Goal: Task Accomplishment & Management: Use online tool/utility

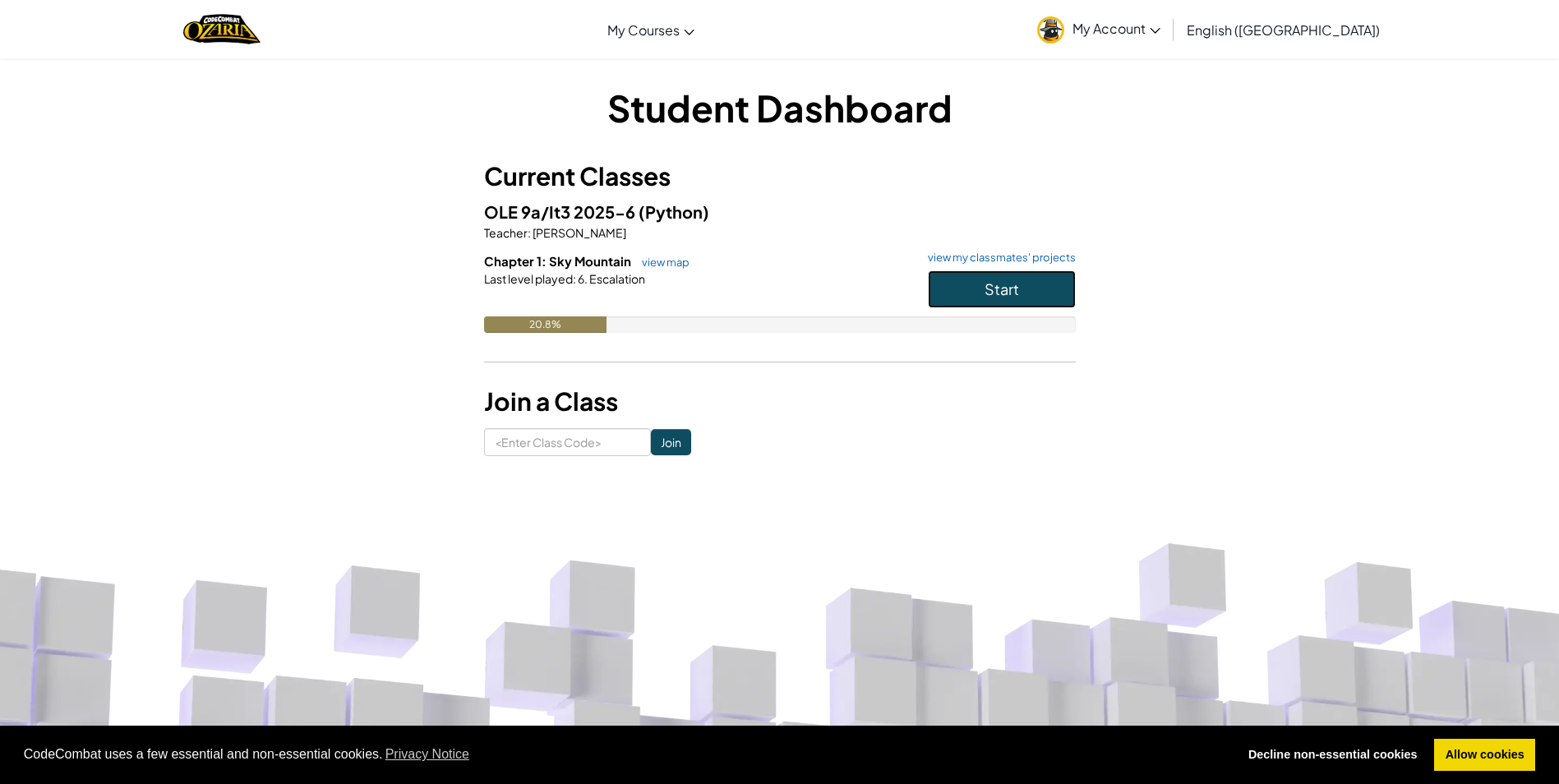
click at [963, 284] on button "Start" at bounding box center [1002, 289] width 148 height 38
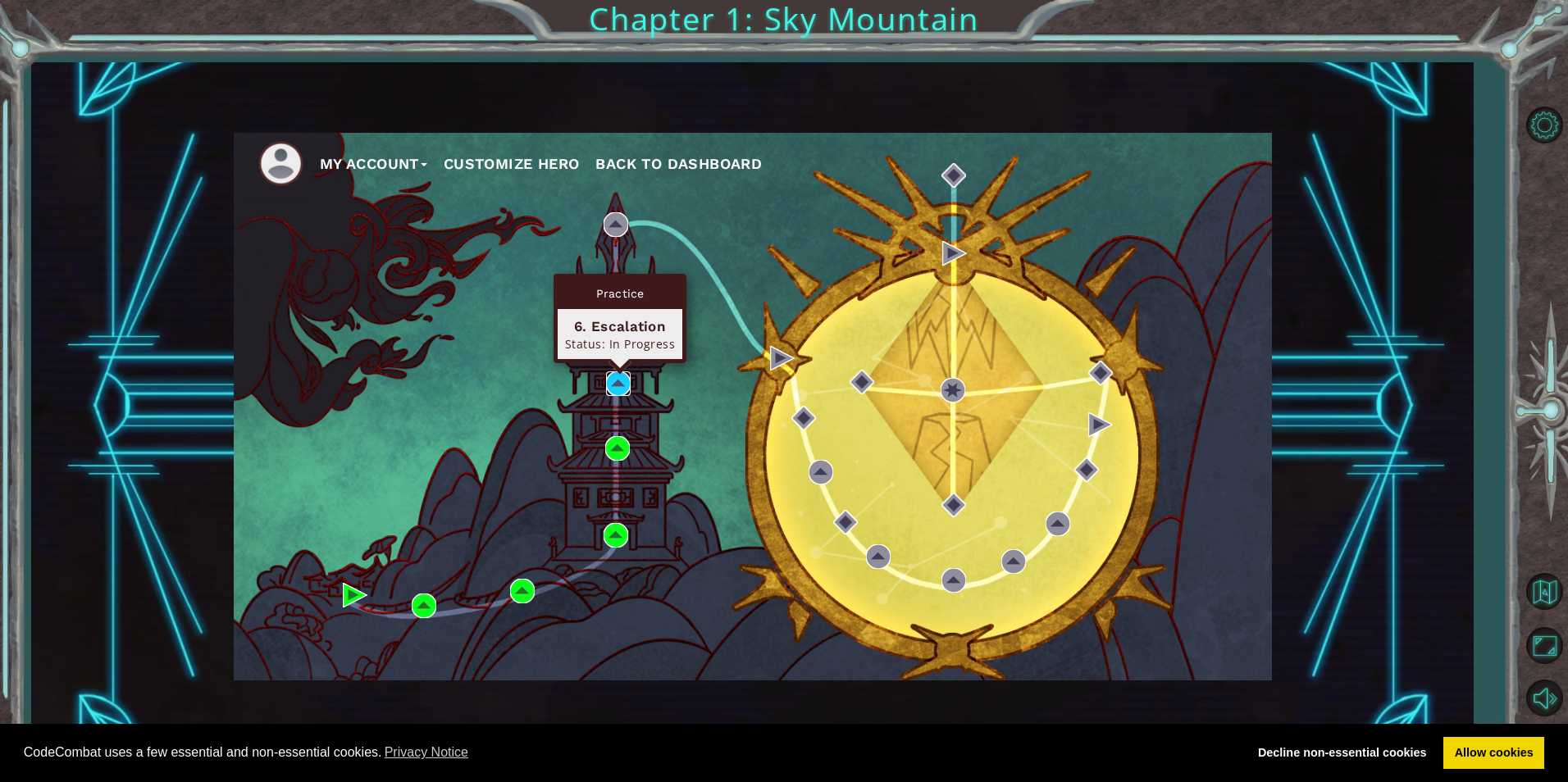
click at [615, 384] on img at bounding box center [617, 383] width 25 height 25
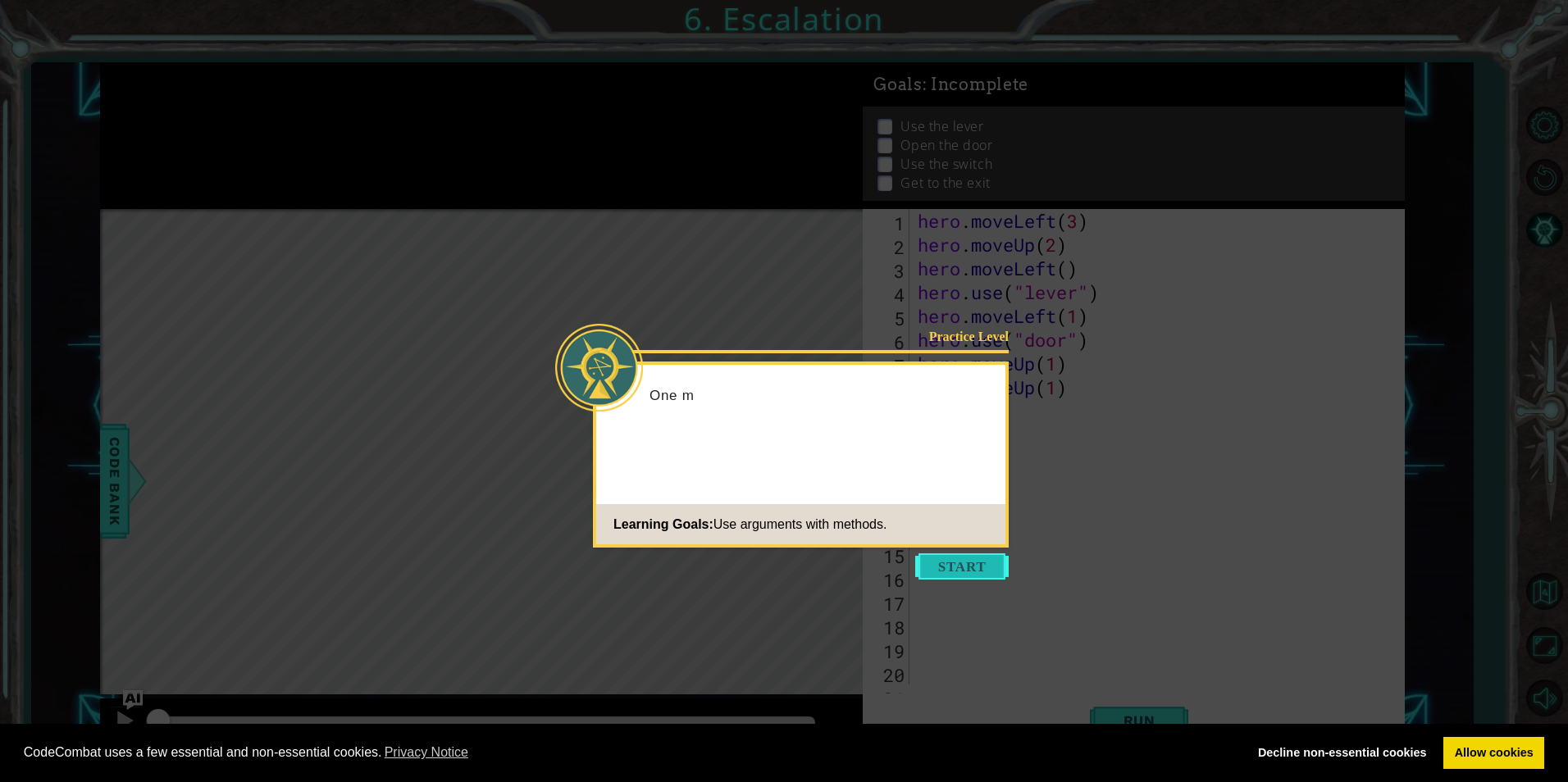
click at [973, 574] on button "Start" at bounding box center [962, 567] width 94 height 26
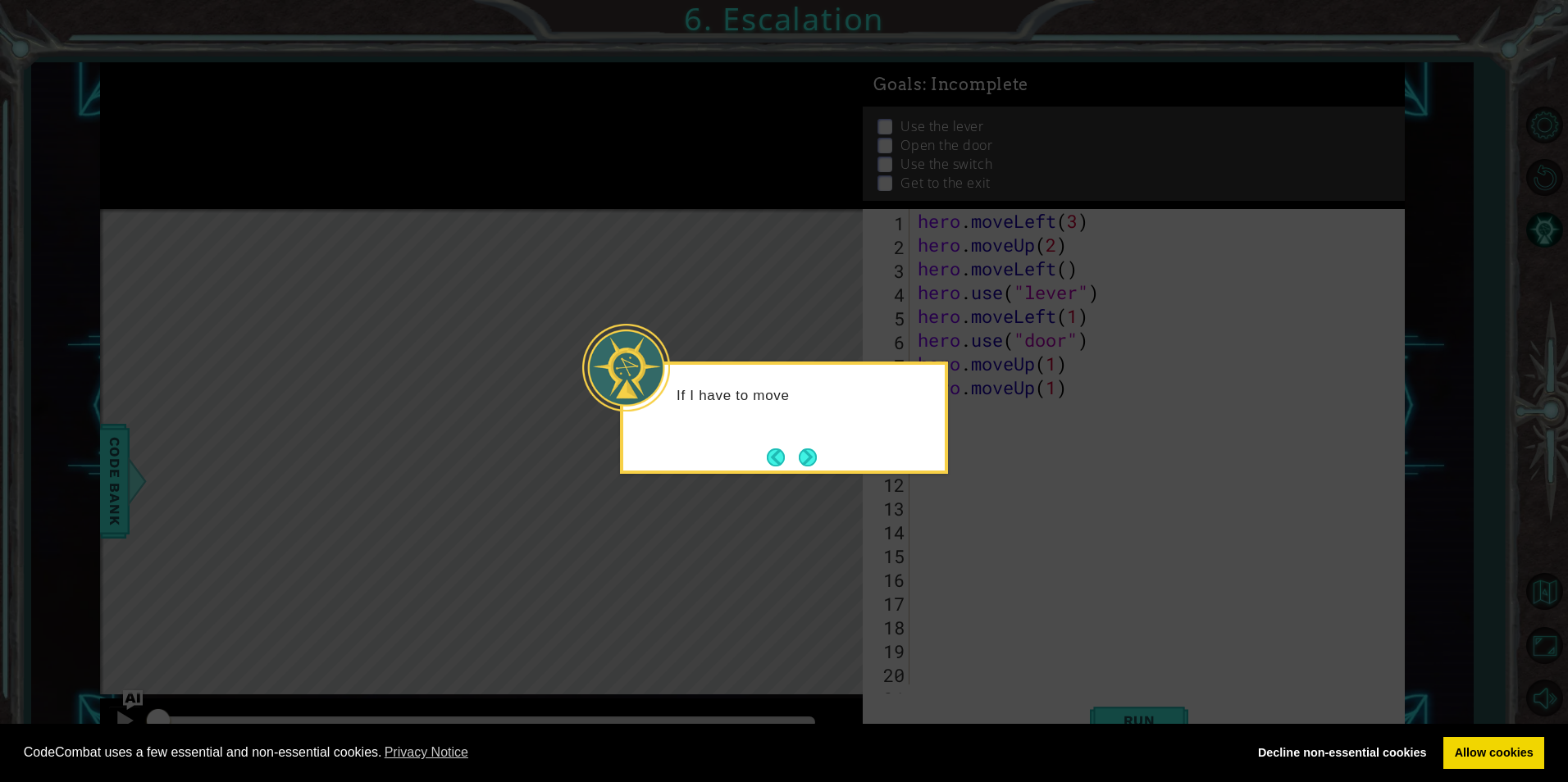
click at [802, 449] on button "Next" at bounding box center [808, 458] width 18 height 18
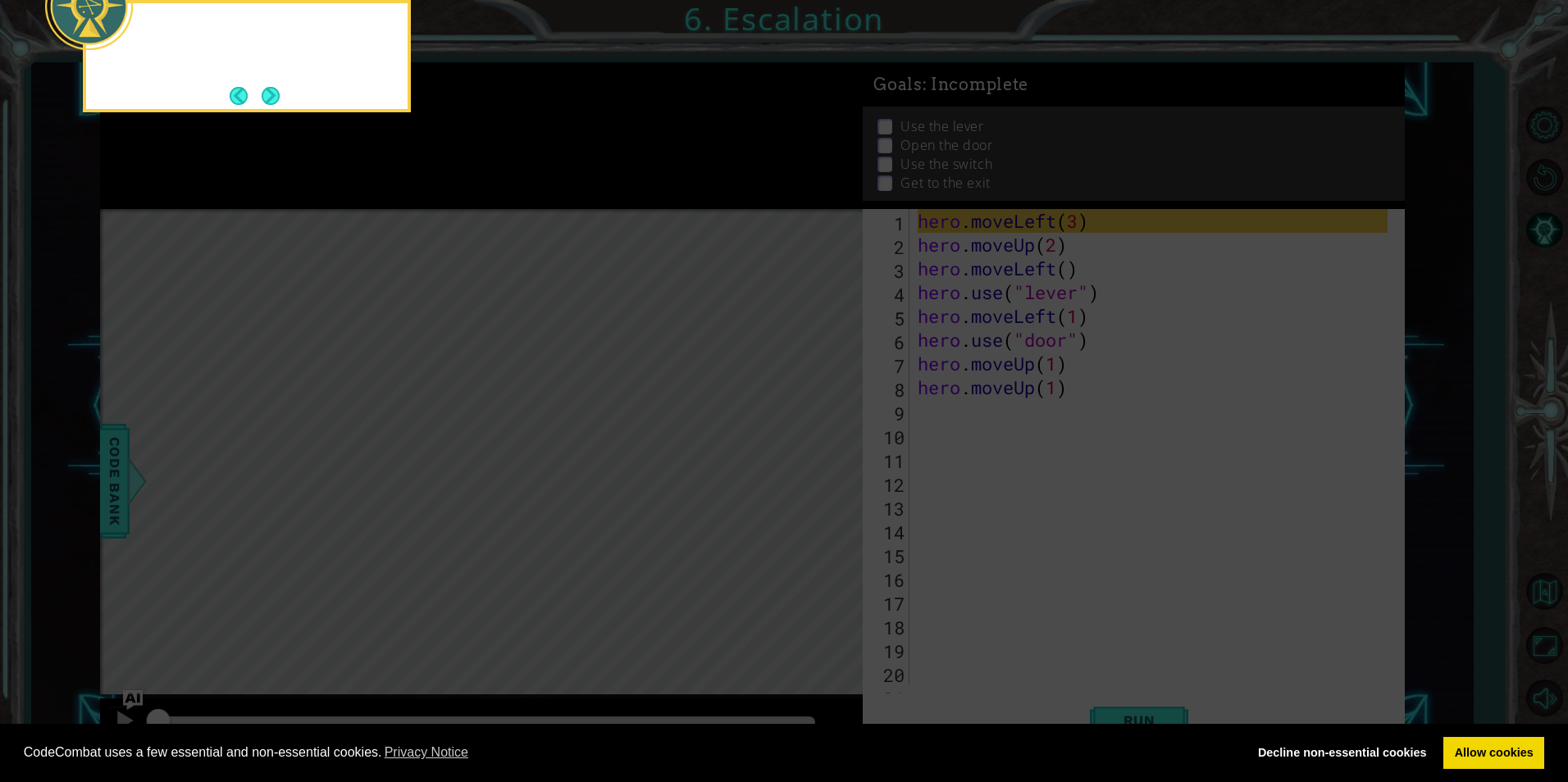
click at [802, 448] on icon at bounding box center [784, 117] width 1568 height 1330
click at [269, 97] on button "Next" at bounding box center [270, 95] width 19 height 19
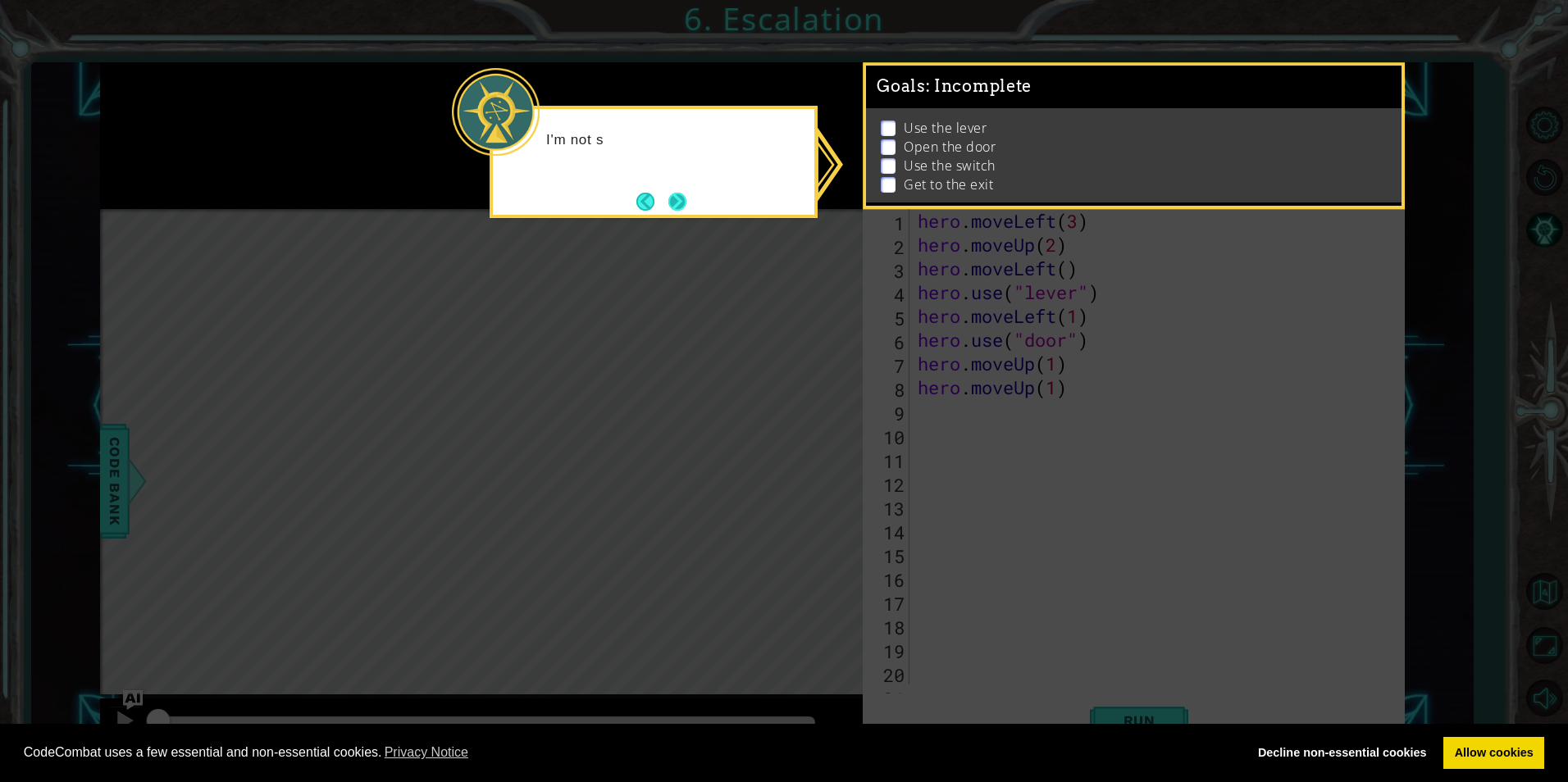
click at [677, 194] on button "Next" at bounding box center [677, 201] width 18 height 18
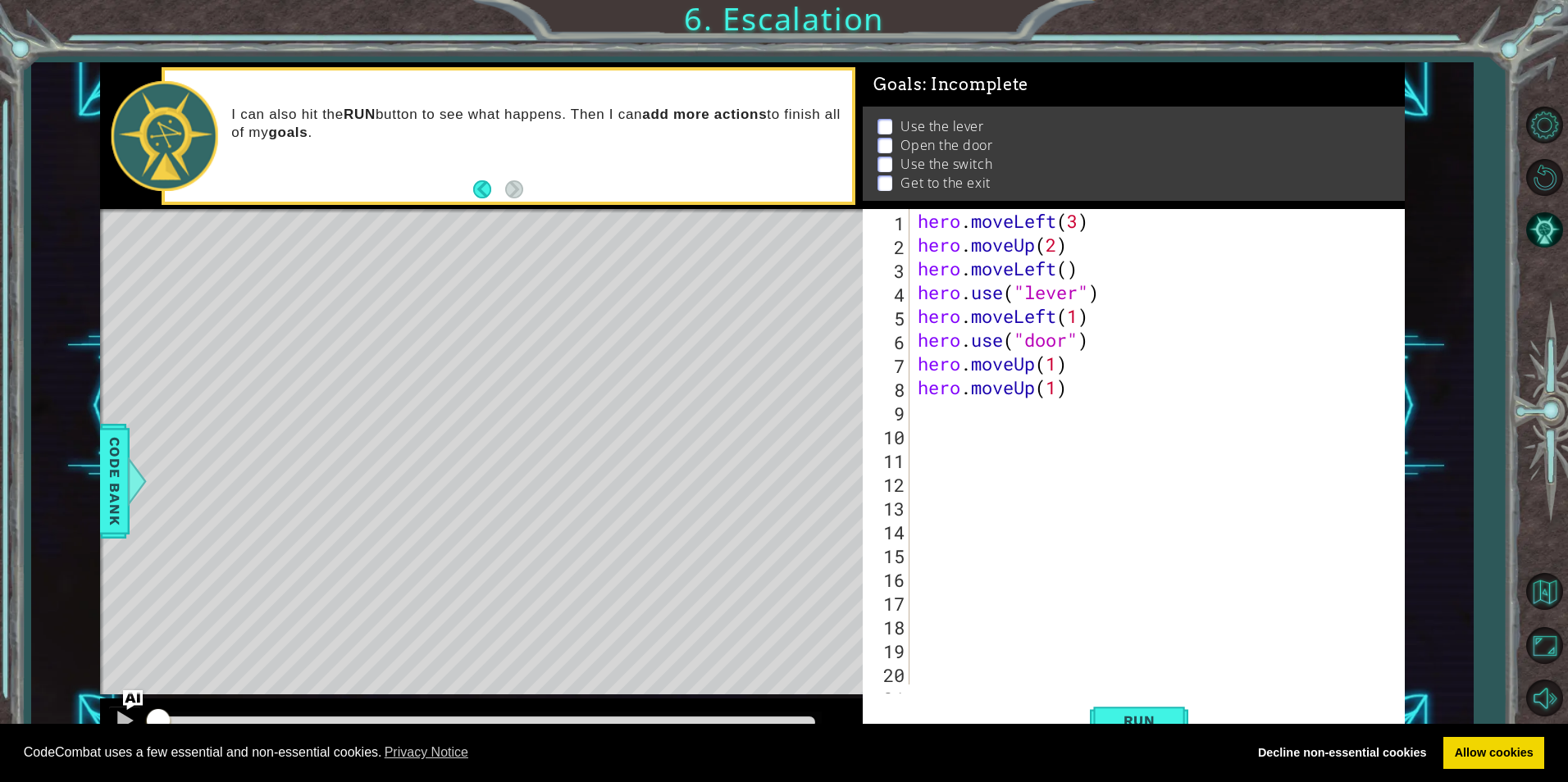
click at [1142, 730] on body "Cookie Policy CodeCombat uses a few essential and non-essential cookies. Privac…" at bounding box center [784, 391] width 1568 height 782
click at [1150, 720] on span "Run" at bounding box center [1139, 720] width 65 height 16
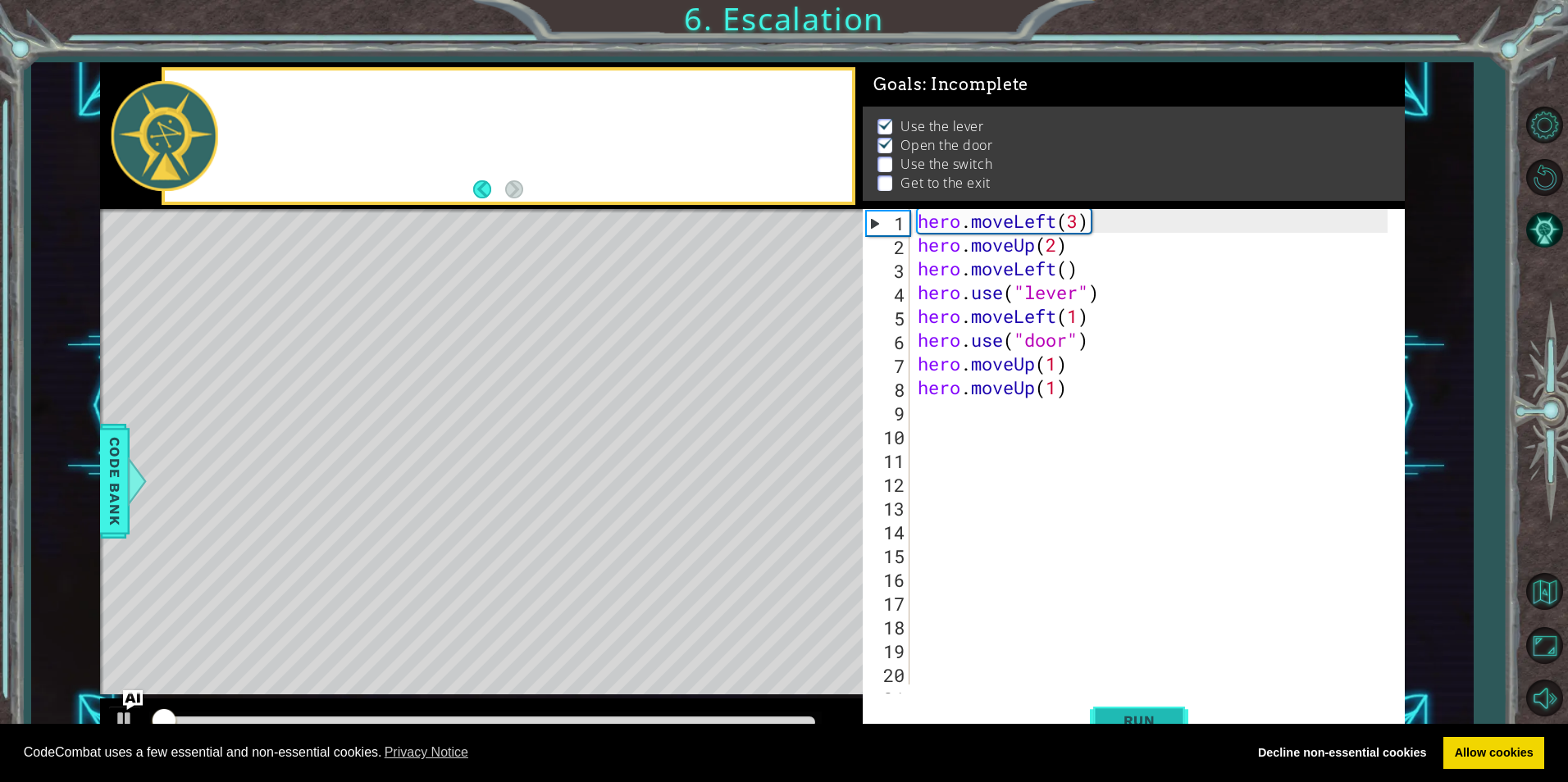
scroll to position [7, 0]
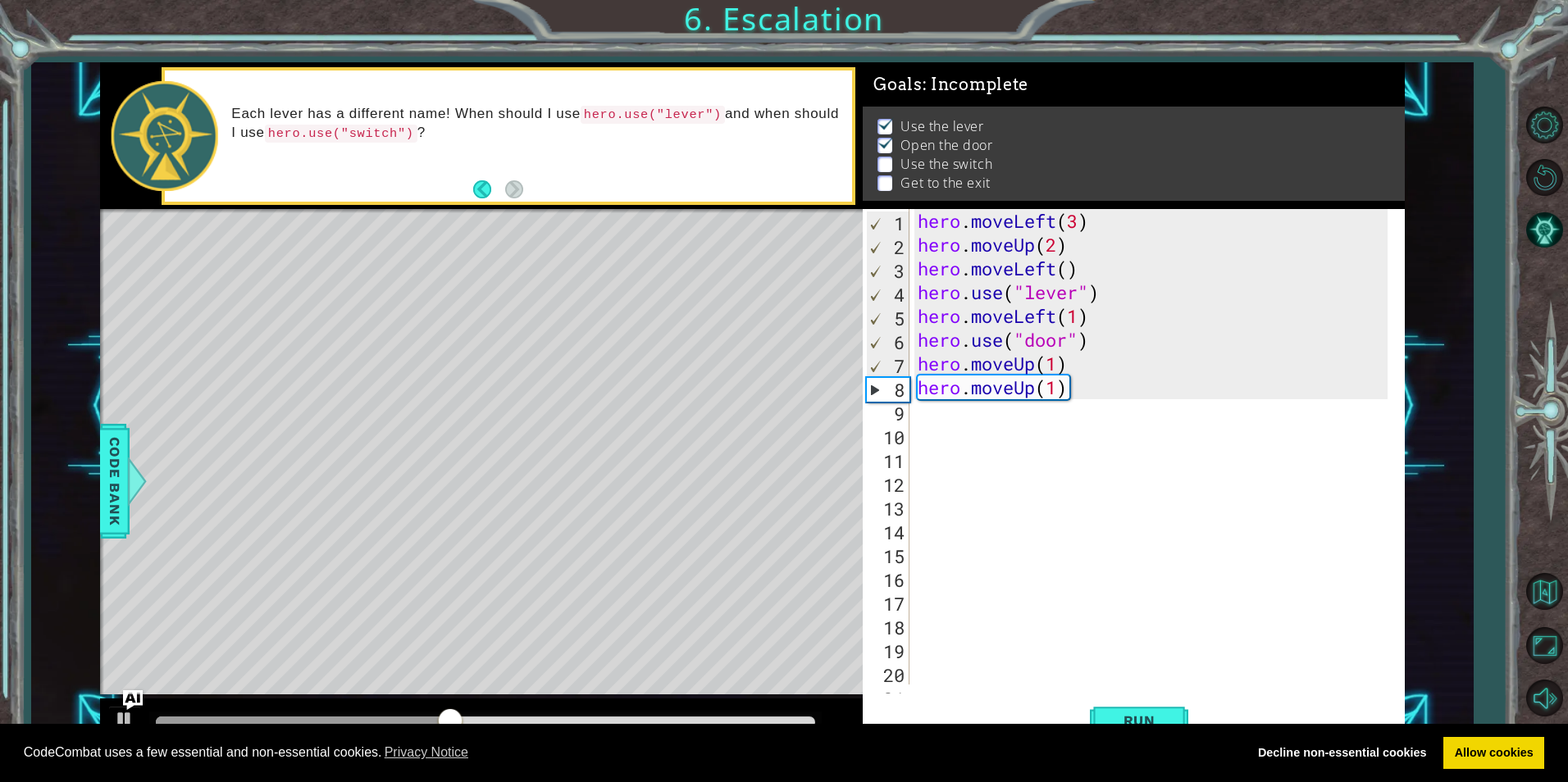
click at [928, 427] on div "hero . moveLeft ( 3 ) hero . moveUp ( 2 ) hero . moveLeft ( ) hero . use ( "lev…" at bounding box center [1155, 471] width 481 height 523
click at [928, 418] on div "hero . moveLeft ( 3 ) hero . moveUp ( 2 ) hero . moveLeft ( ) hero . use ( "lev…" at bounding box center [1155, 471] width 481 height 523
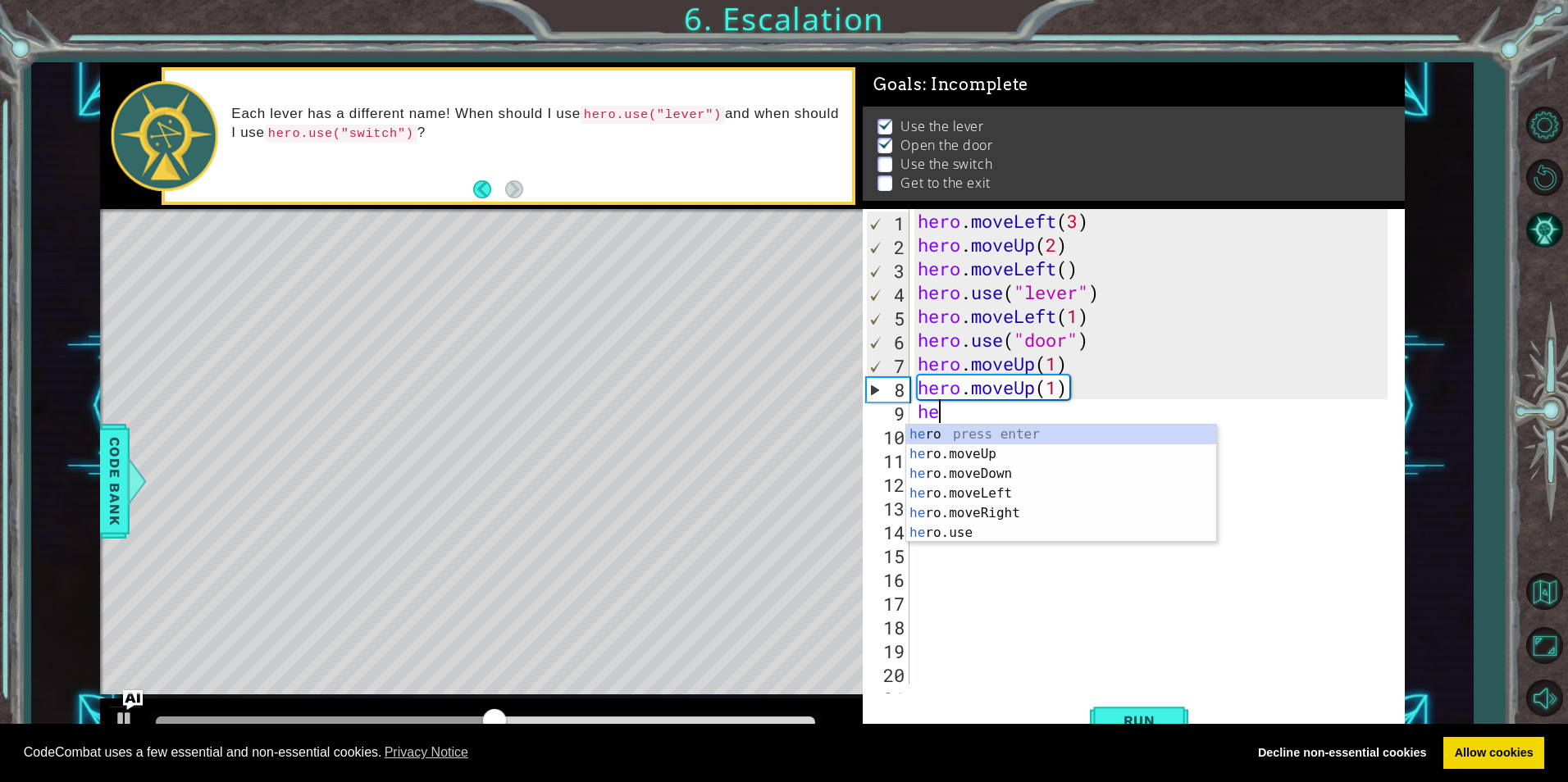
scroll to position [0, 1]
click at [1004, 505] on div "hero press enter hero .moveUp press enter hero .moveDown press enter hero .move…" at bounding box center [1060, 504] width 310 height 158
type textarea "hero.moveRight(1)"
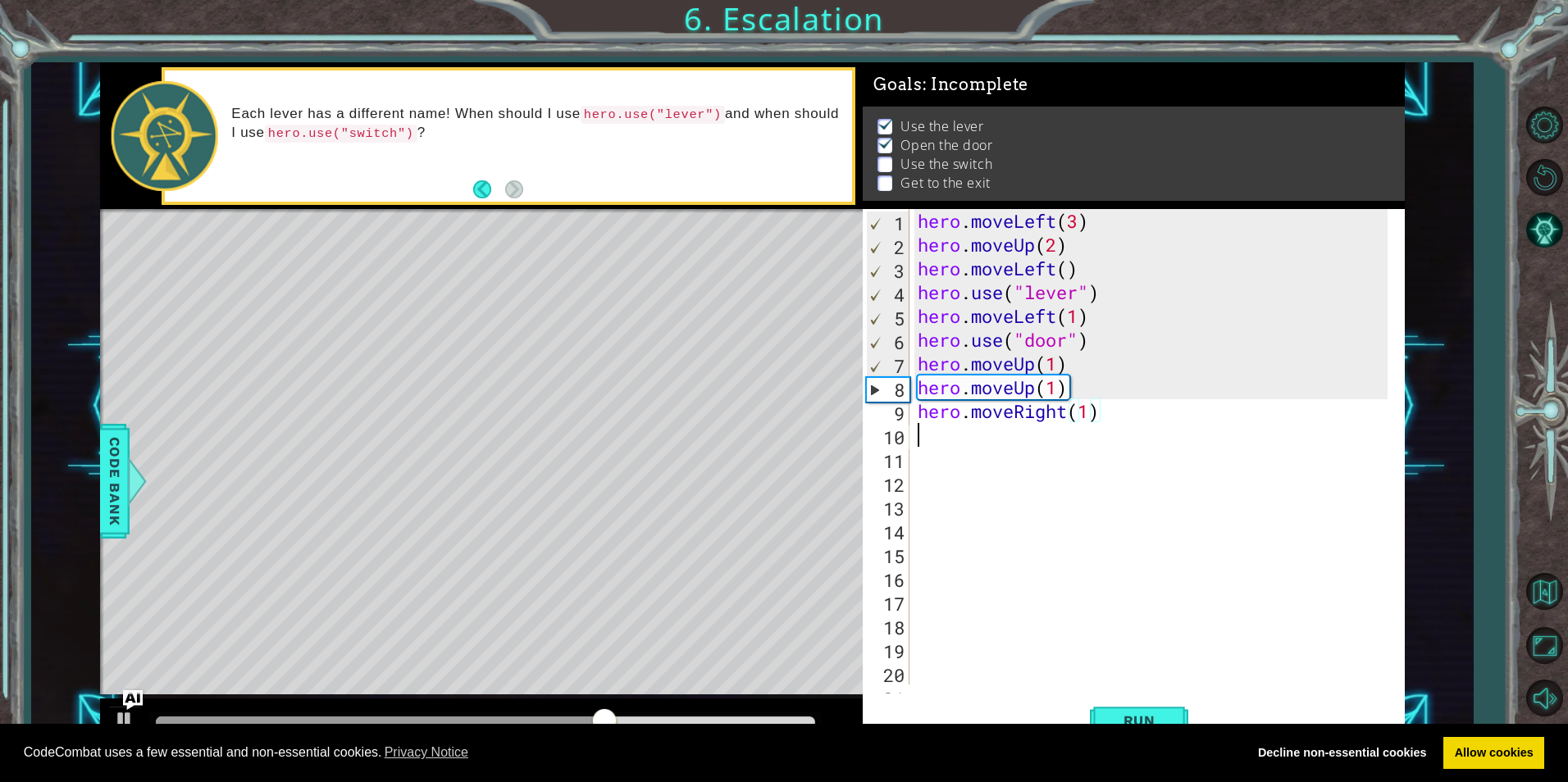
click at [926, 431] on div "hero . moveLeft ( 3 ) hero . moveUp ( 2 ) hero . moveLeft ( ) hero . use ( "lev…" at bounding box center [1155, 471] width 481 height 523
type textarea "h"
click at [1092, 416] on div "hero . moveLeft ( 3 ) hero . moveUp ( 2 ) hero . moveLeft ( ) hero . use ( "lev…" at bounding box center [1155, 471] width 481 height 523
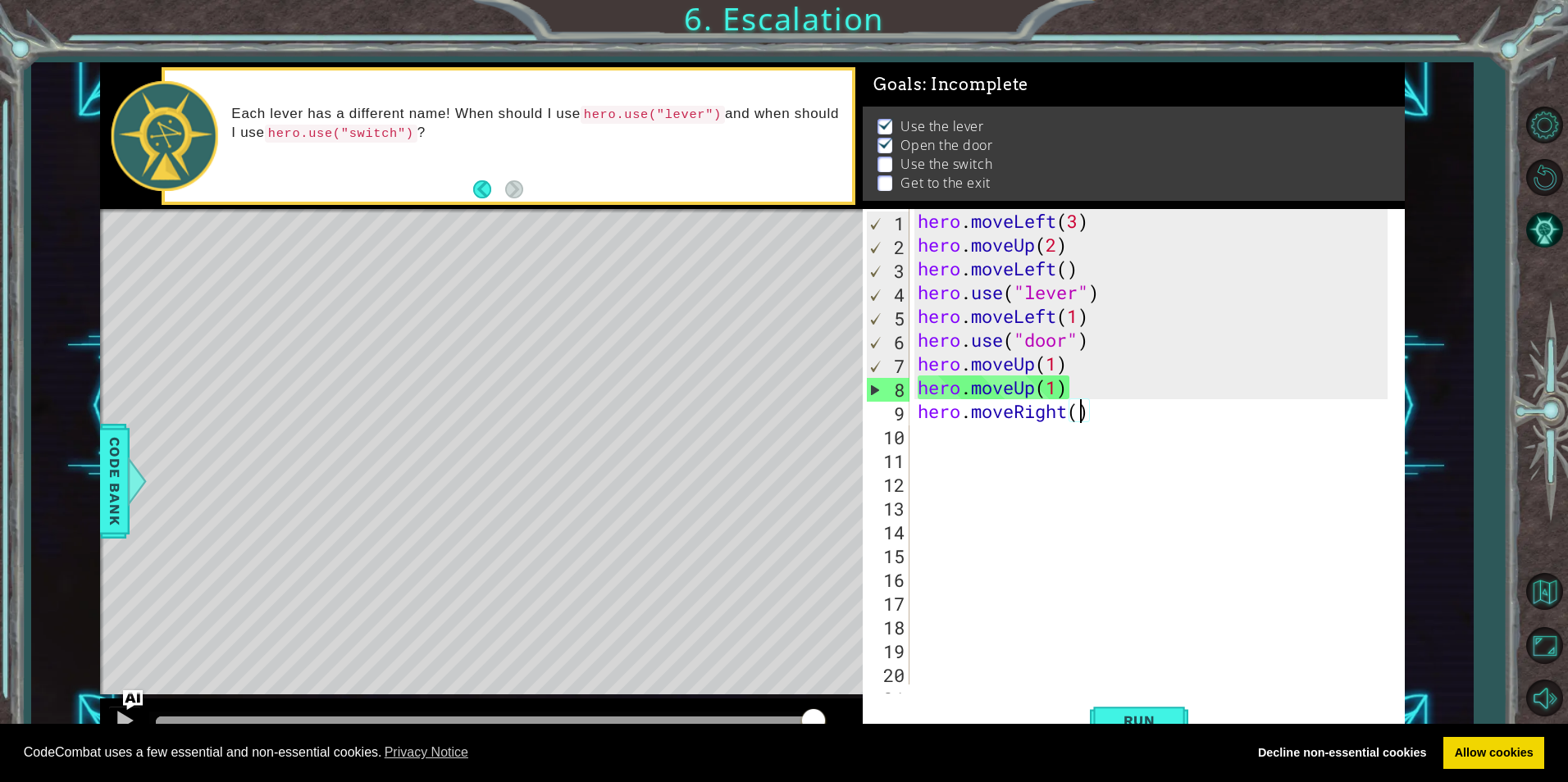
type textarea "hero.moveRight(3)"
click at [936, 434] on div "hero . moveLeft ( 3 ) hero . moveUp ( 2 ) hero . moveLeft ( ) hero . use ( "lev…" at bounding box center [1155, 471] width 481 height 523
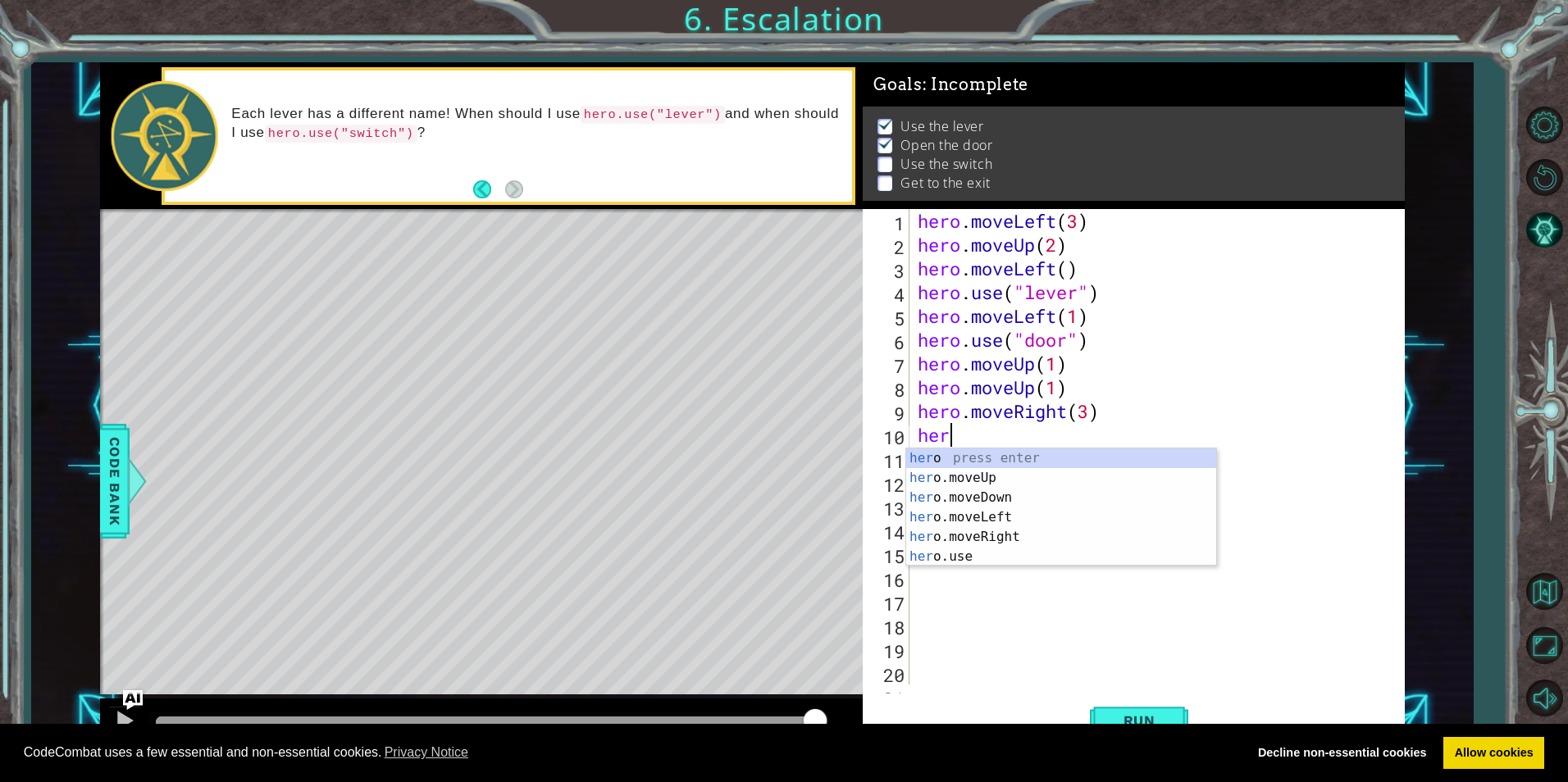
scroll to position [0, 1]
click at [959, 480] on div "hero press enter hero .moveUp press enter hero .moveDown press enter hero .move…" at bounding box center [1060, 528] width 310 height 158
type textarea "hero.moveUp(1)"
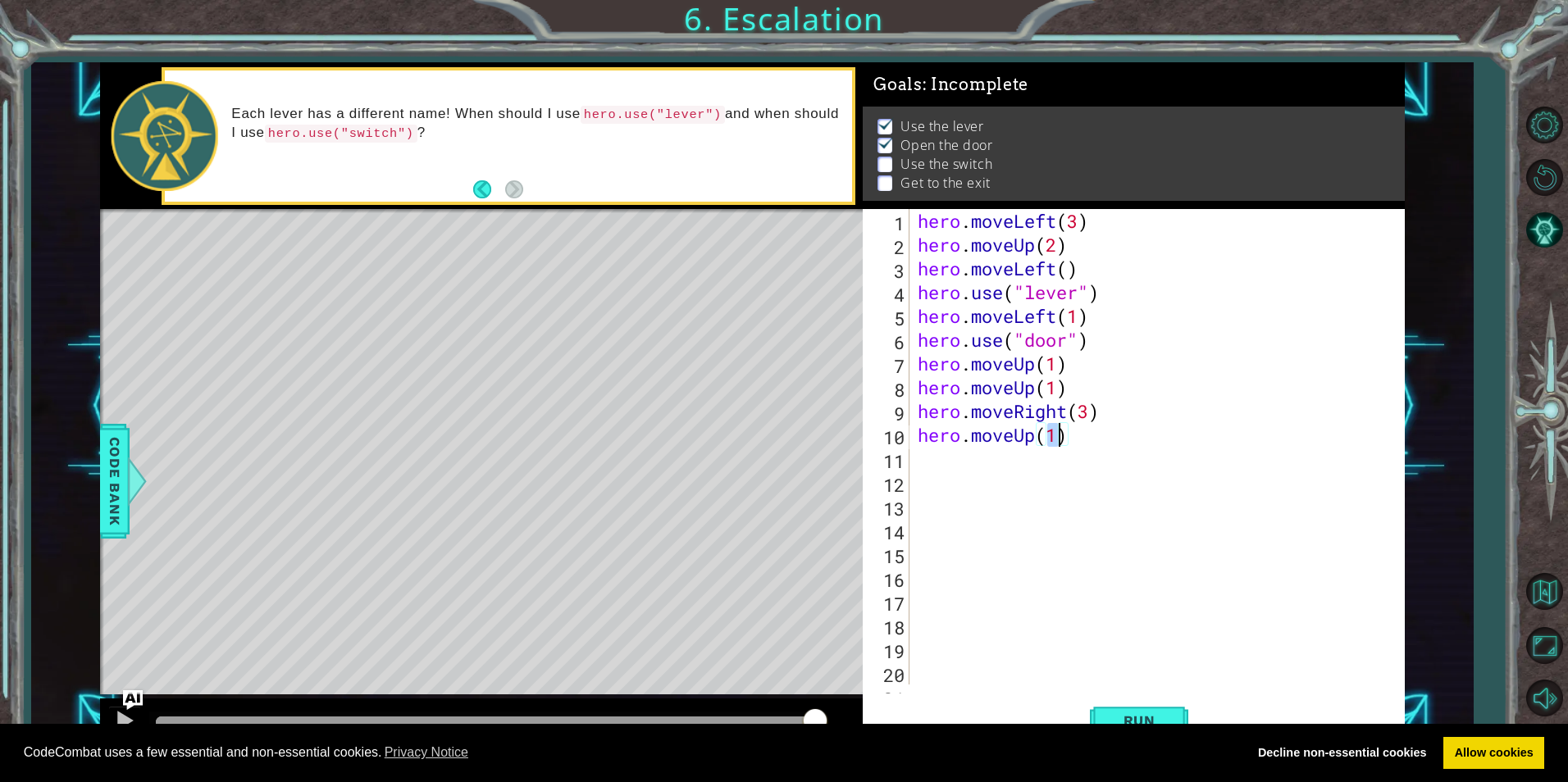
click at [953, 465] on div "hero . moveLeft ( 3 ) hero . moveUp ( 2 ) hero . moveLeft ( ) hero . use ( "lev…" at bounding box center [1155, 471] width 481 height 523
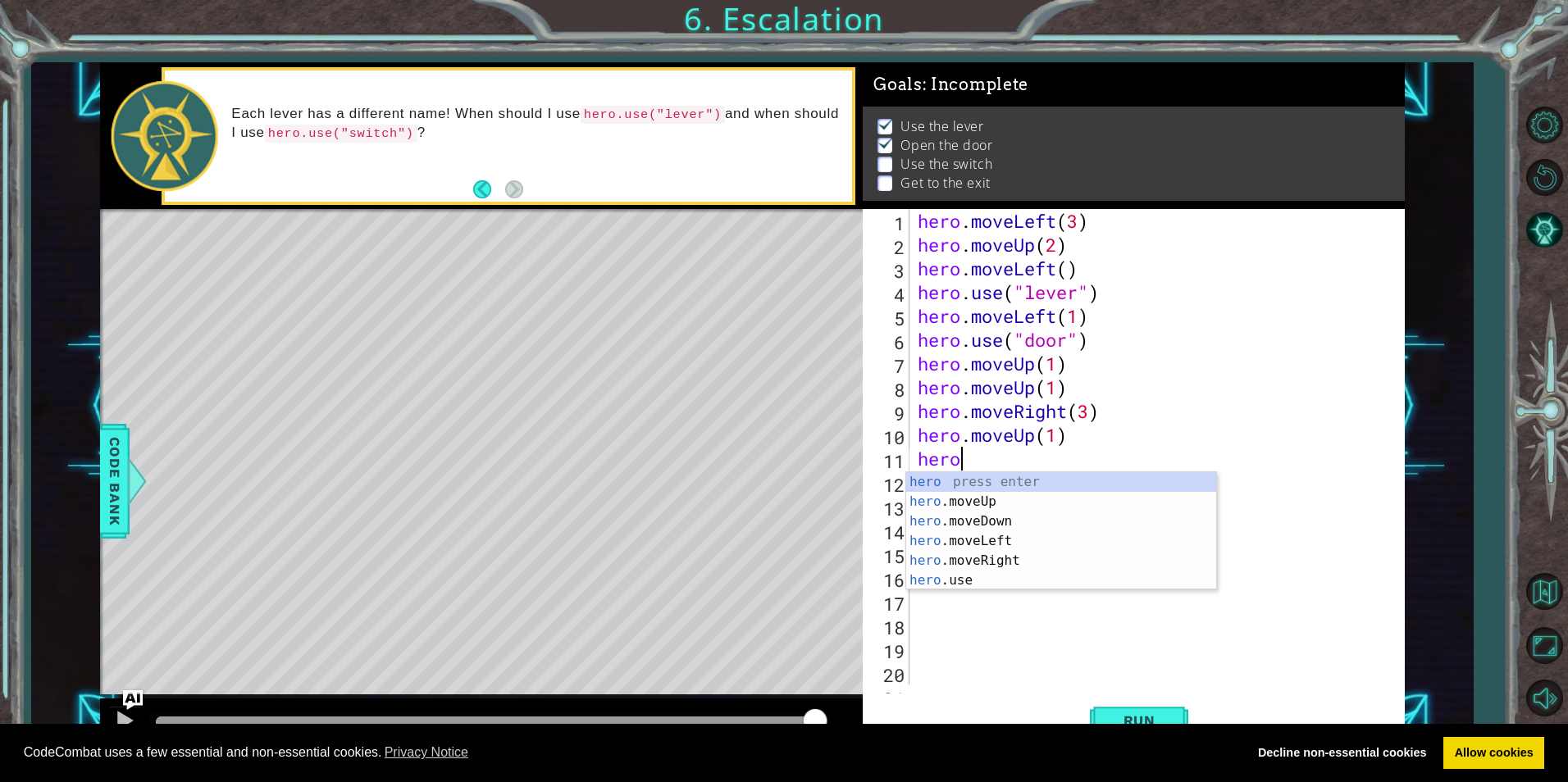
scroll to position [0, 2]
click at [1002, 555] on div "hero. moveUp press enter hero. moveDown press enter hero. moveLeft press enter …" at bounding box center [1060, 541] width 310 height 138
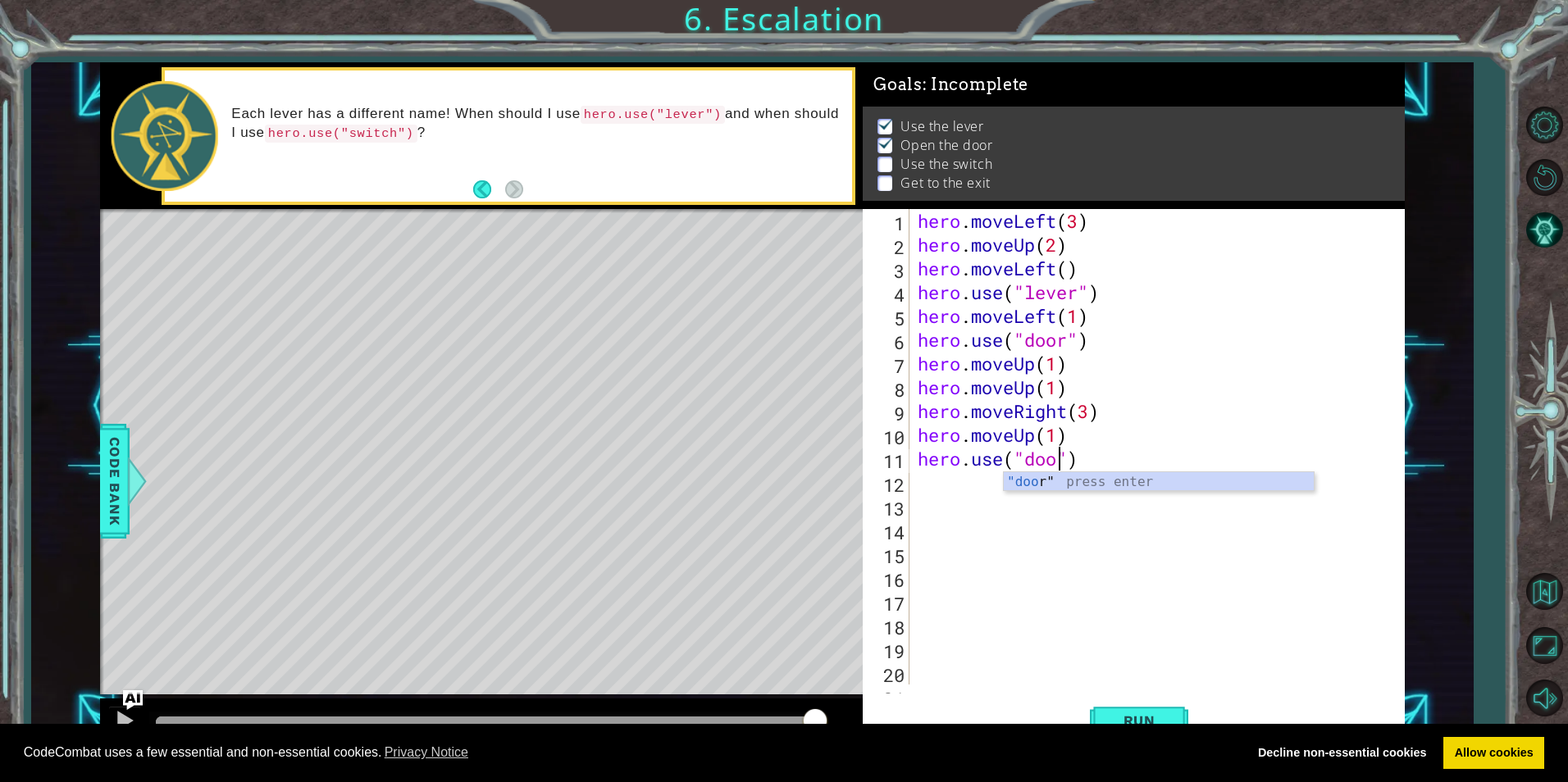
scroll to position [0, 7]
click at [1119, 475] on div ""door " press enter" at bounding box center [1158, 501] width 310 height 59
click at [1149, 711] on button "Run" at bounding box center [1138, 720] width 99 height 54
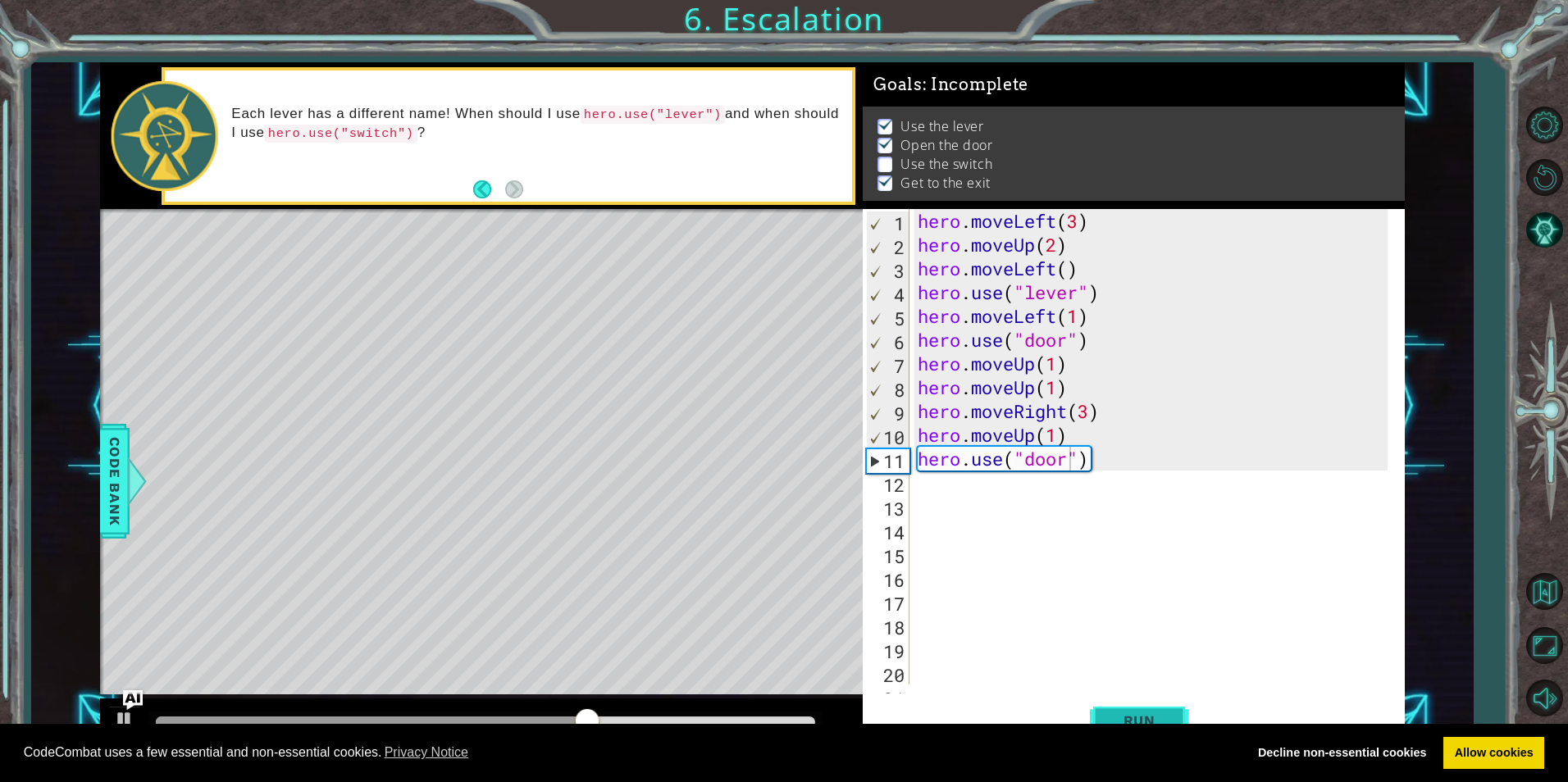
click at [1154, 706] on button "Run" at bounding box center [1138, 720] width 99 height 54
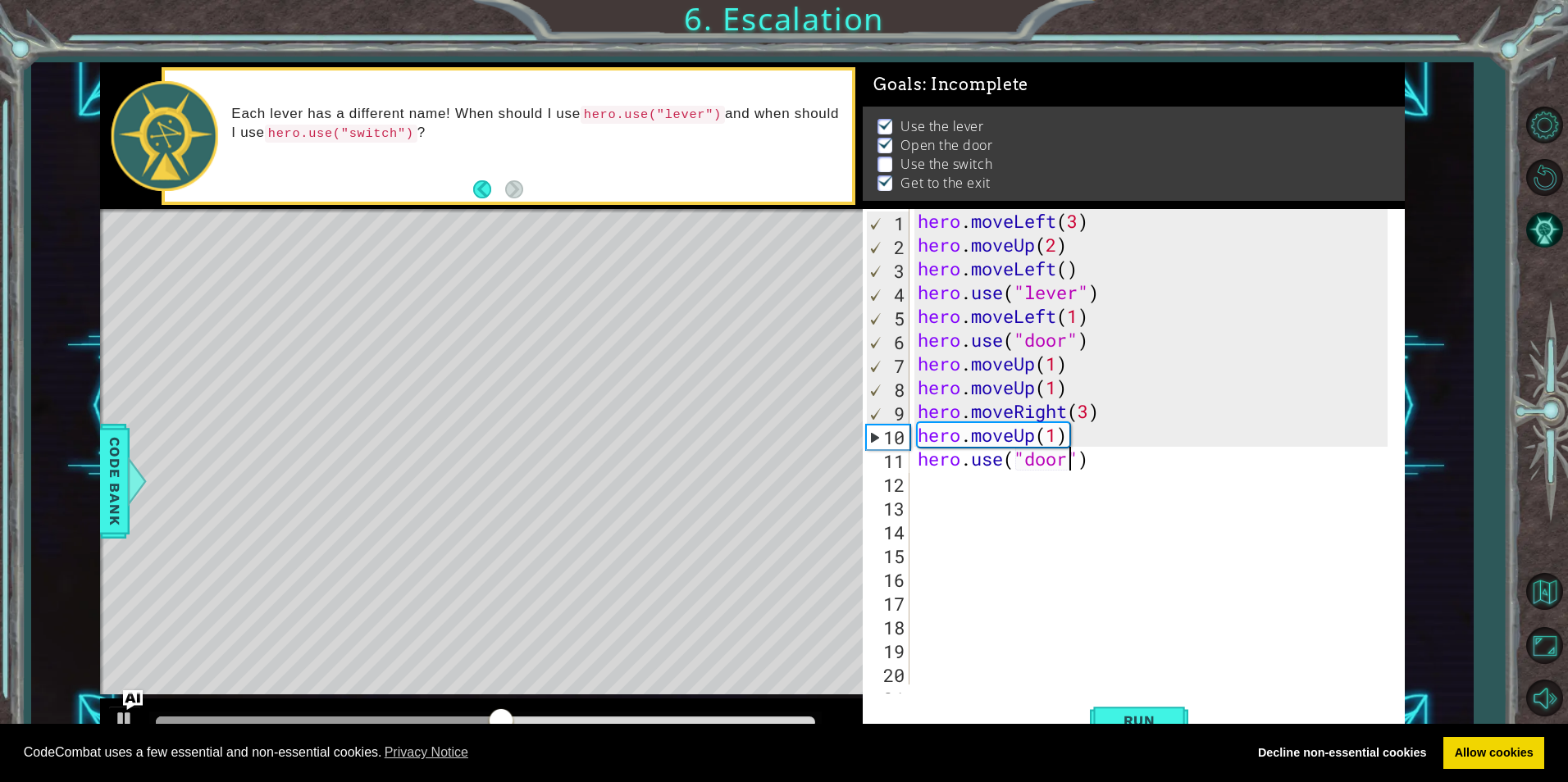
click at [1075, 414] on div "hero . moveLeft ( 3 ) hero . moveUp ( 2 ) hero . moveLeft ( ) hero . use ( "lev…" at bounding box center [1155, 471] width 481 height 523
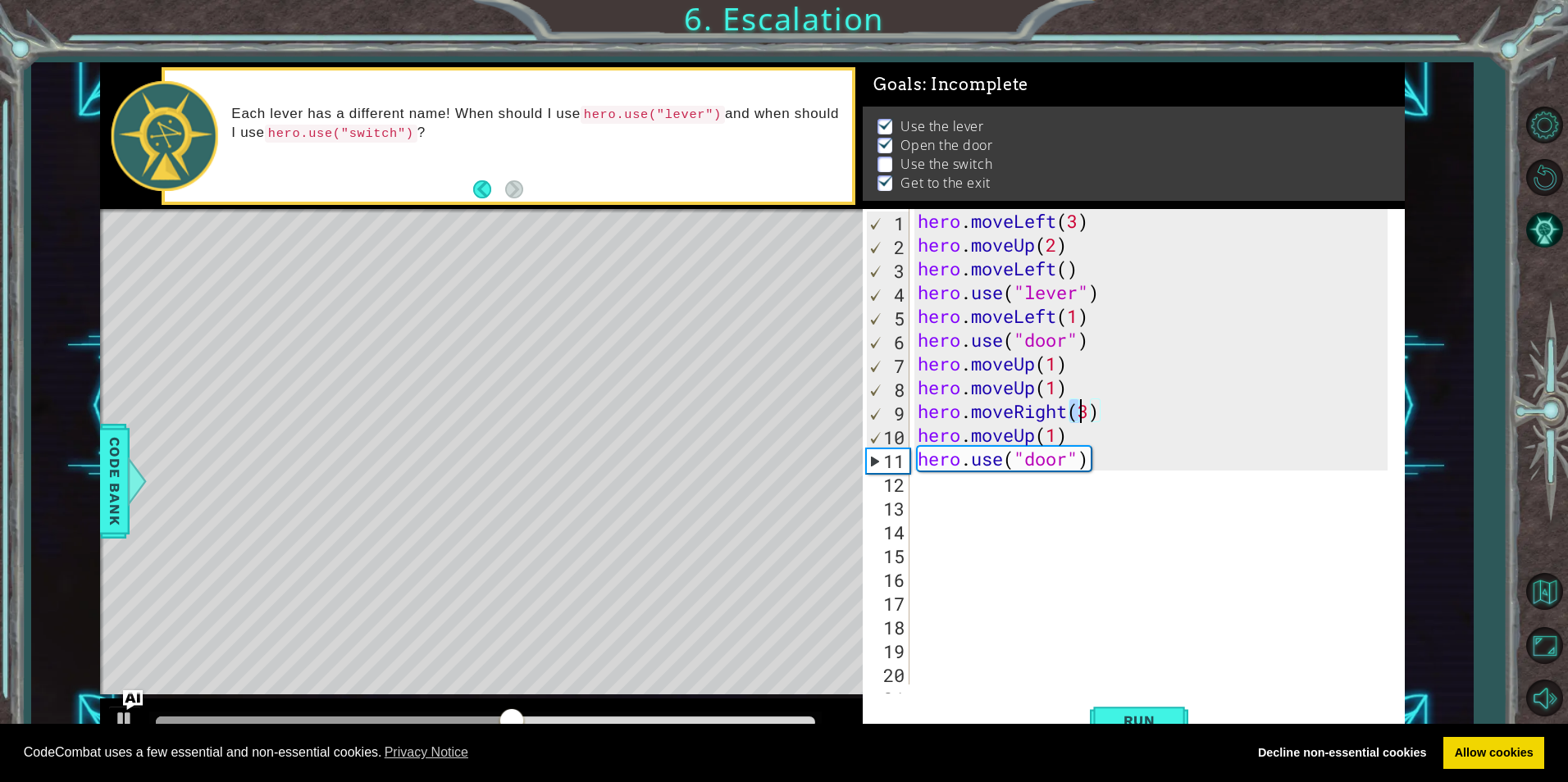
click at [1092, 414] on div "hero . moveLeft ( 3 ) hero . moveUp ( 2 ) hero . moveLeft ( ) hero . use ( "lev…" at bounding box center [1155, 471] width 481 height 523
click at [1060, 441] on div "hero . moveLeft ( 3 ) hero . moveUp ( 2 ) hero . moveLeft ( ) hero . use ( "lev…" at bounding box center [1155, 471] width 481 height 523
click at [1066, 440] on div "hero . moveLeft ( 3 ) hero . moveUp ( 2 ) hero . moveLeft ( ) hero . use ( "lev…" at bounding box center [1155, 471] width 481 height 523
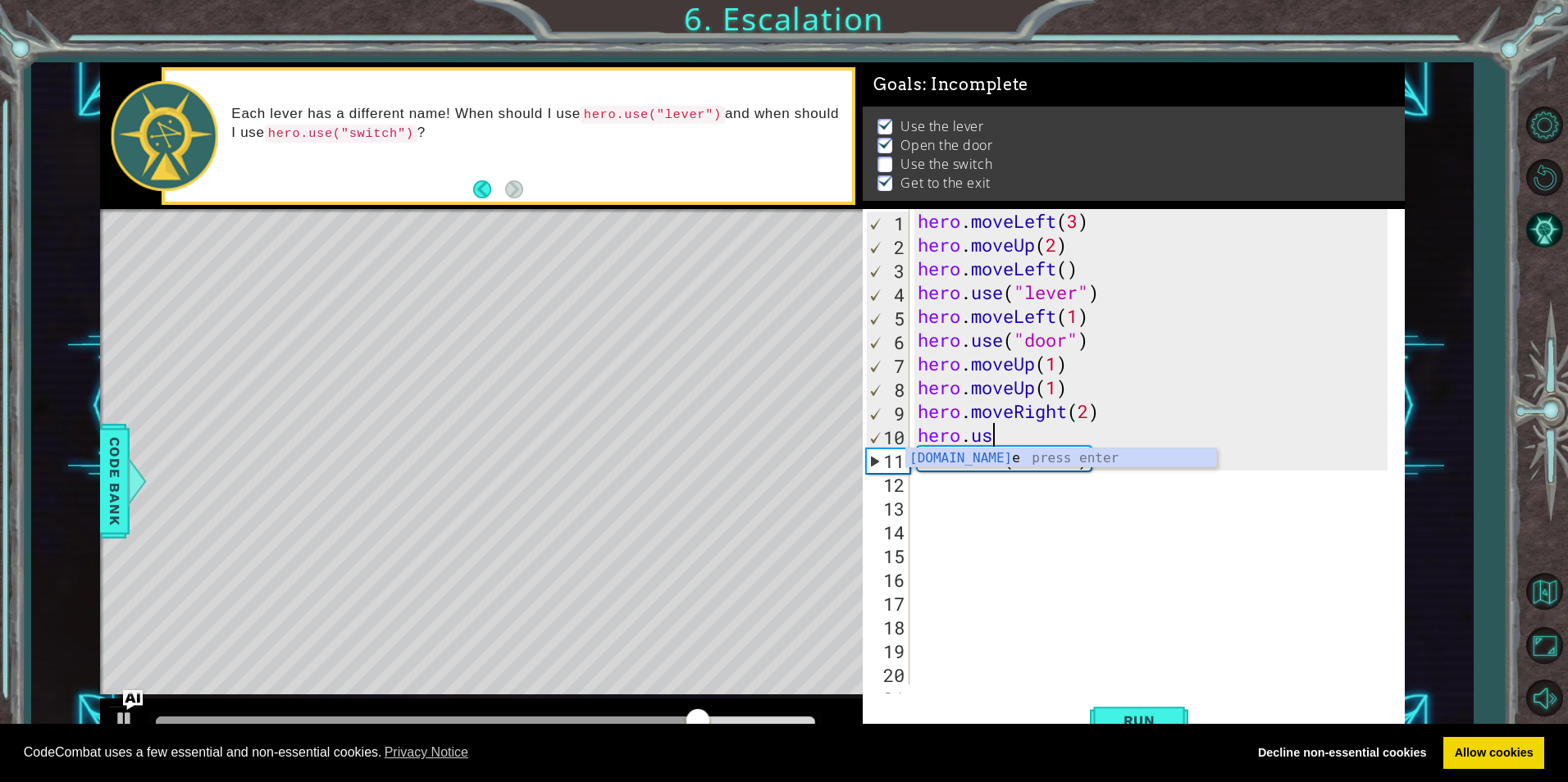
scroll to position [0, 3]
click at [1086, 449] on div "hero.use press enter" at bounding box center [1060, 478] width 310 height 59
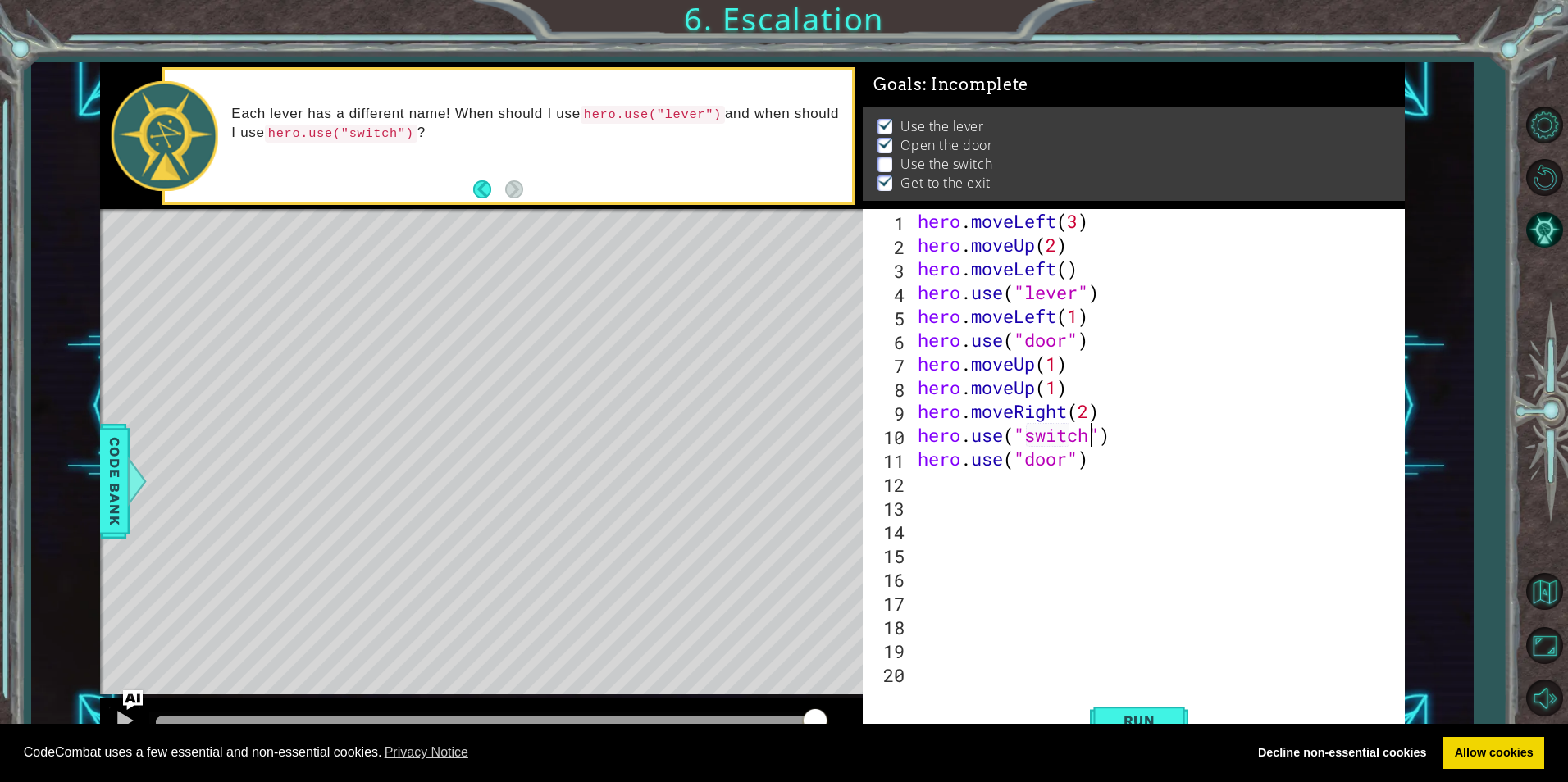
scroll to position [0, 8]
type textarea "hero.use("switch")"
click at [1094, 716] on button "Run" at bounding box center [1138, 720] width 99 height 54
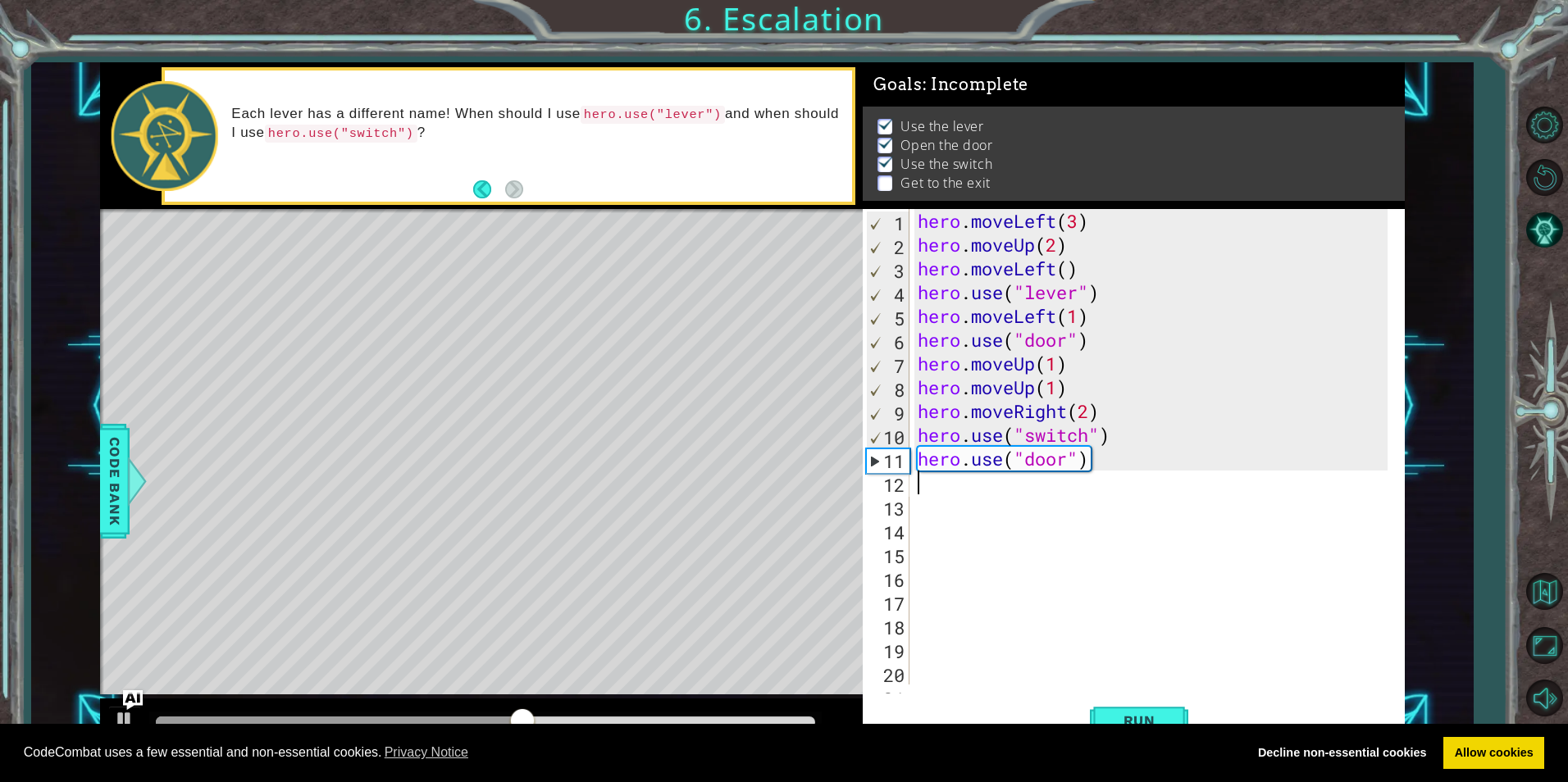
click at [947, 491] on div "hero . moveLeft ( 3 ) hero . moveUp ( 2 ) hero . moveLeft ( ) hero . use ( "lev…" at bounding box center [1155, 471] width 481 height 523
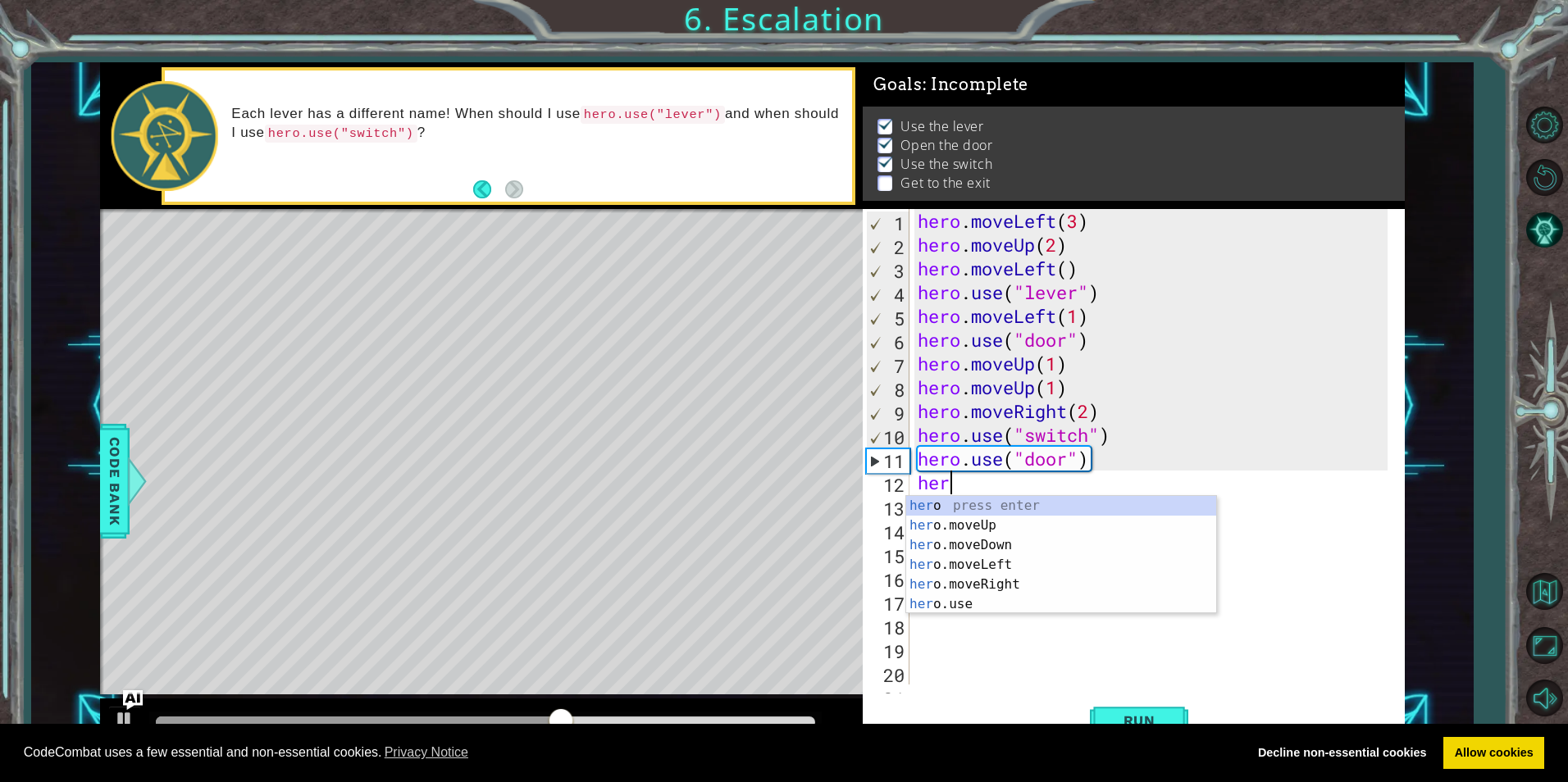
scroll to position [0, 1]
click at [975, 587] on div "hero press enter hero .moveUp press enter hero .moveDown press enter hero .move…" at bounding box center [1060, 575] width 310 height 158
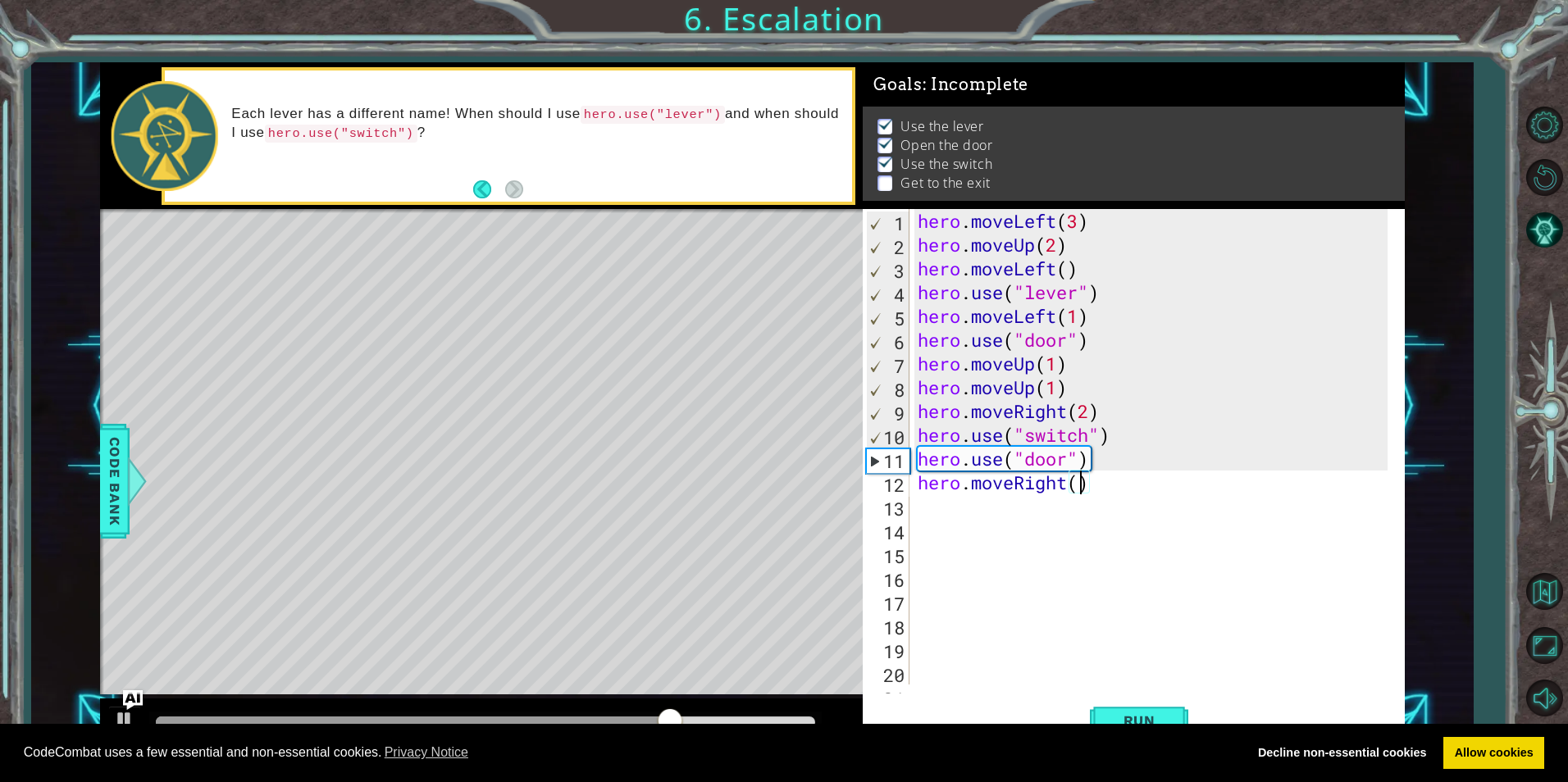
type textarea "hero.moveRight(2)"
click at [970, 497] on div "hero . moveLeft ( 3 ) hero . moveUp ( 2 ) hero . moveLeft ( ) hero . use ( "lev…" at bounding box center [1155, 471] width 481 height 523
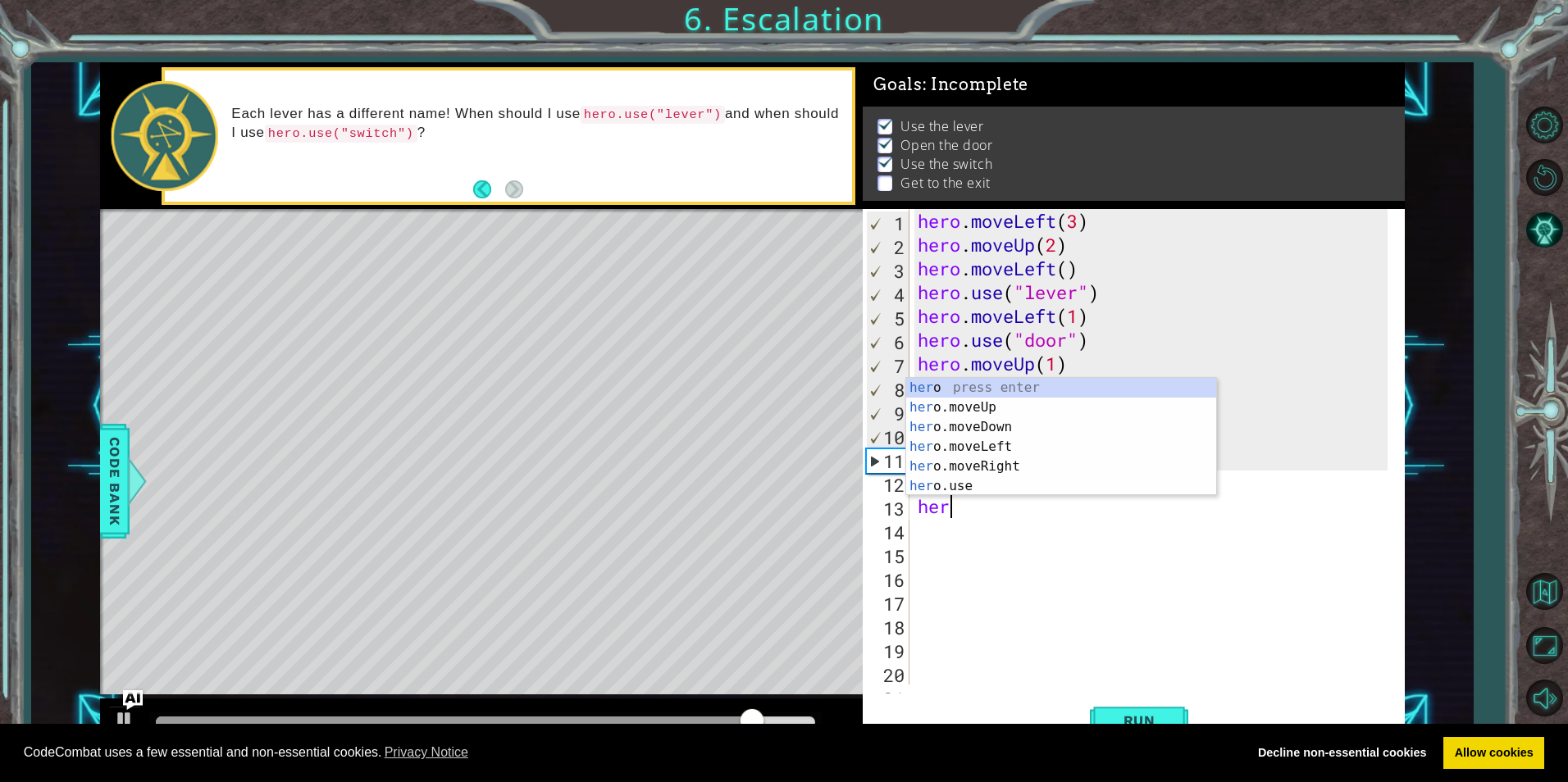
scroll to position [0, 1]
click at [980, 412] on div "hero press enter hero .moveUp press enter hero .moveDown press enter hero .move…" at bounding box center [1060, 457] width 310 height 158
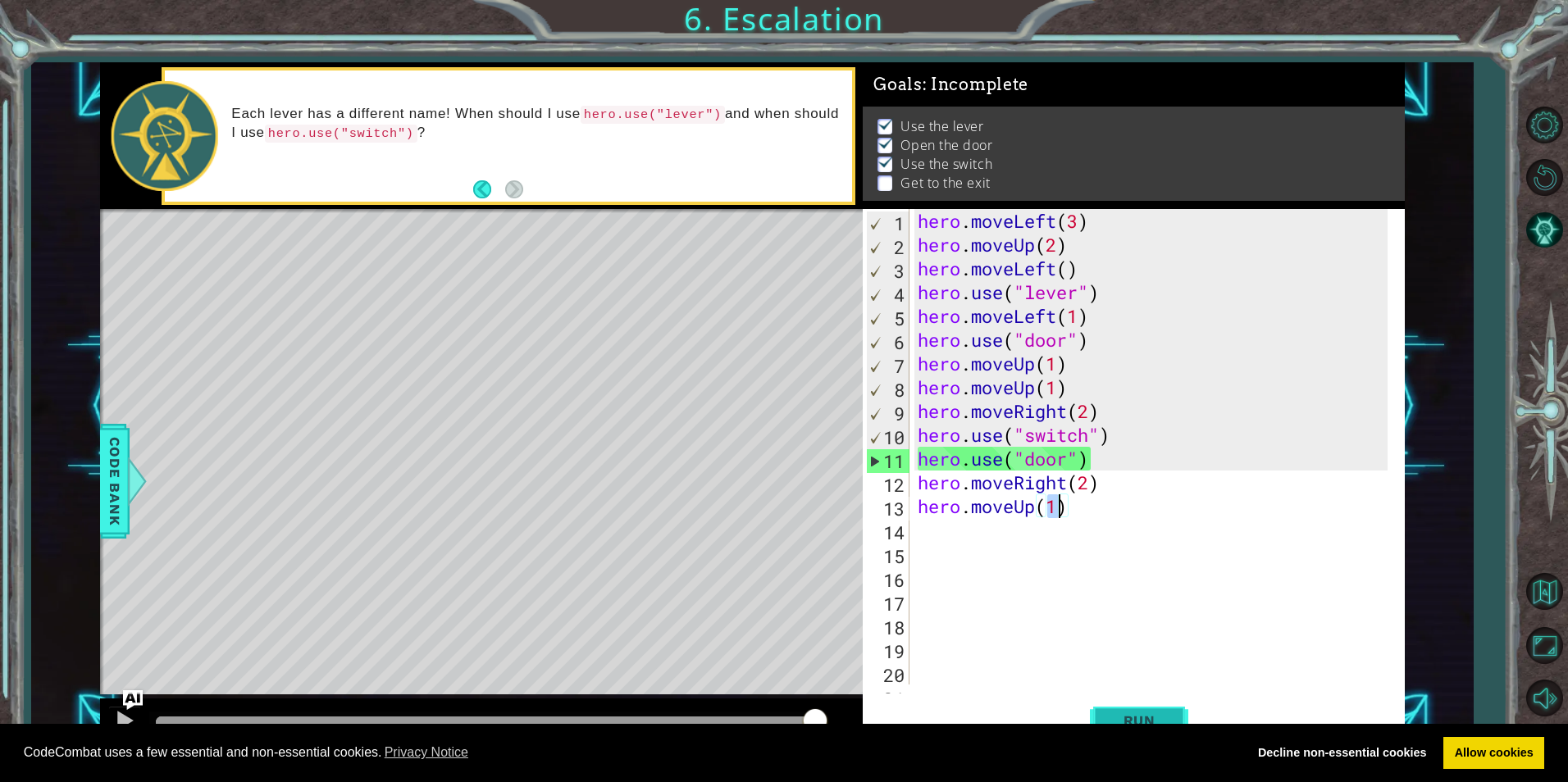
type textarea "hero.moveUp(1)"
click at [1147, 705] on button "Run" at bounding box center [1138, 720] width 99 height 54
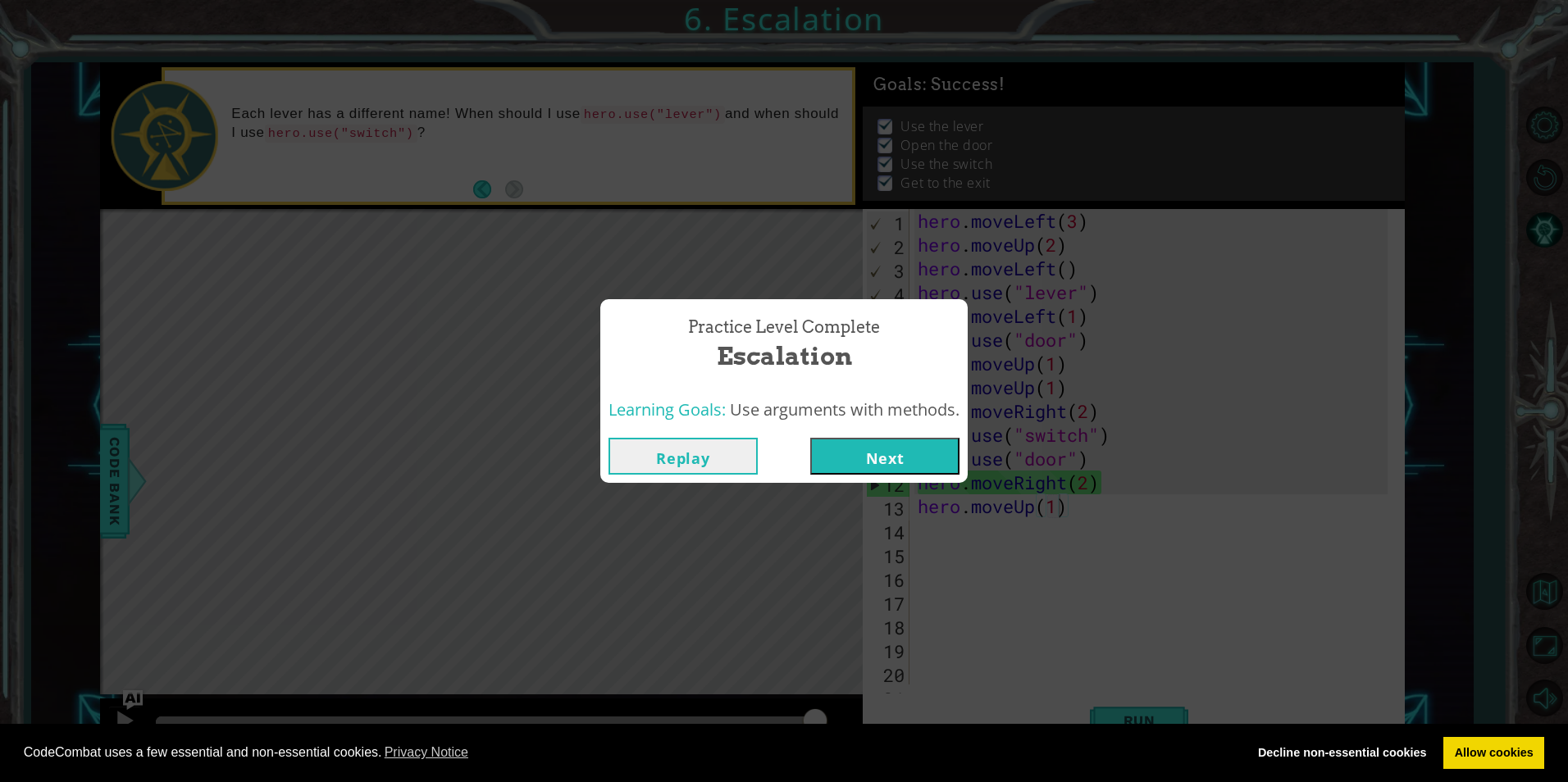
click at [942, 459] on button "Next" at bounding box center [885, 456] width 150 height 37
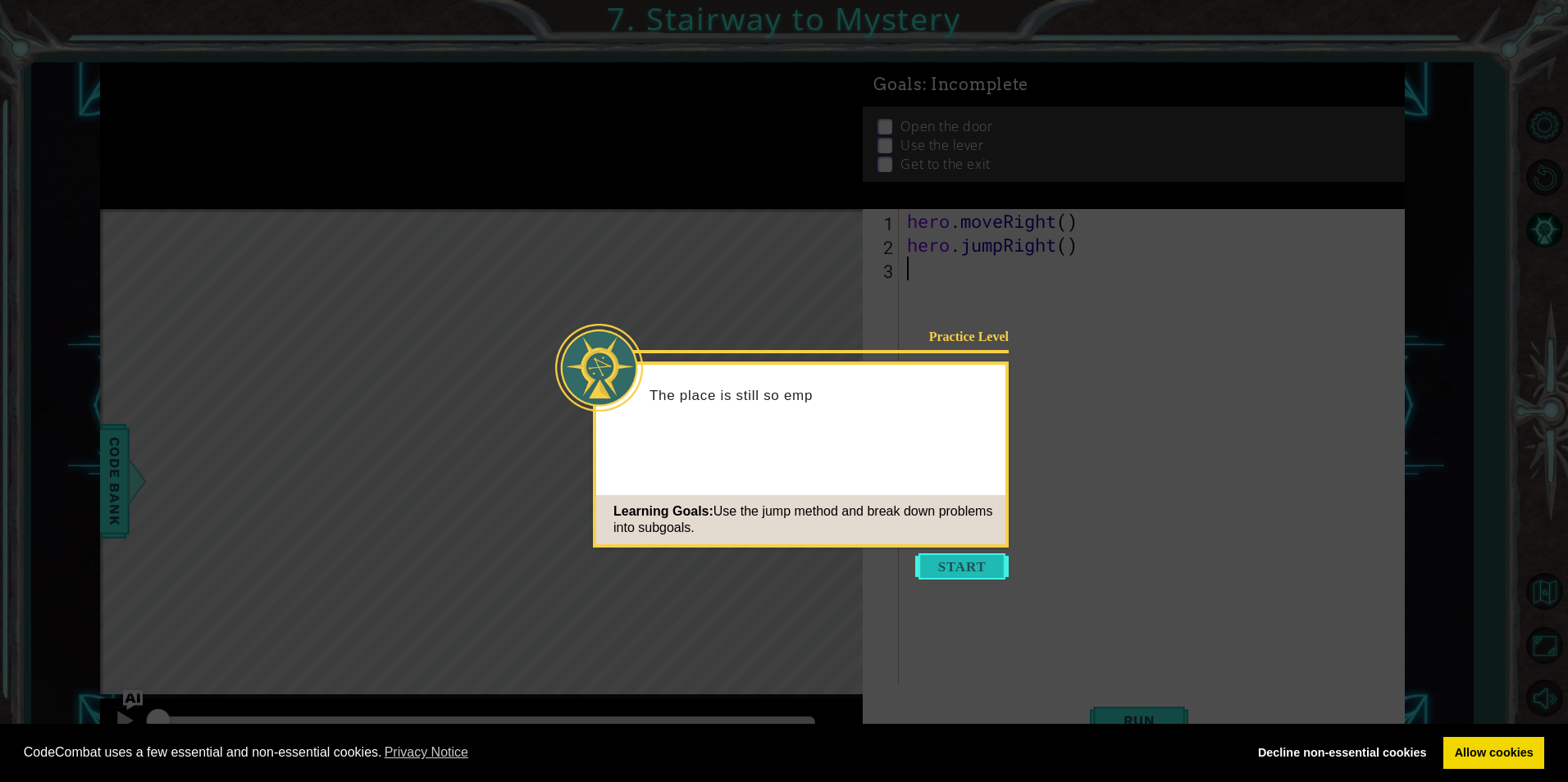
click at [975, 563] on button "Start" at bounding box center [962, 567] width 94 height 26
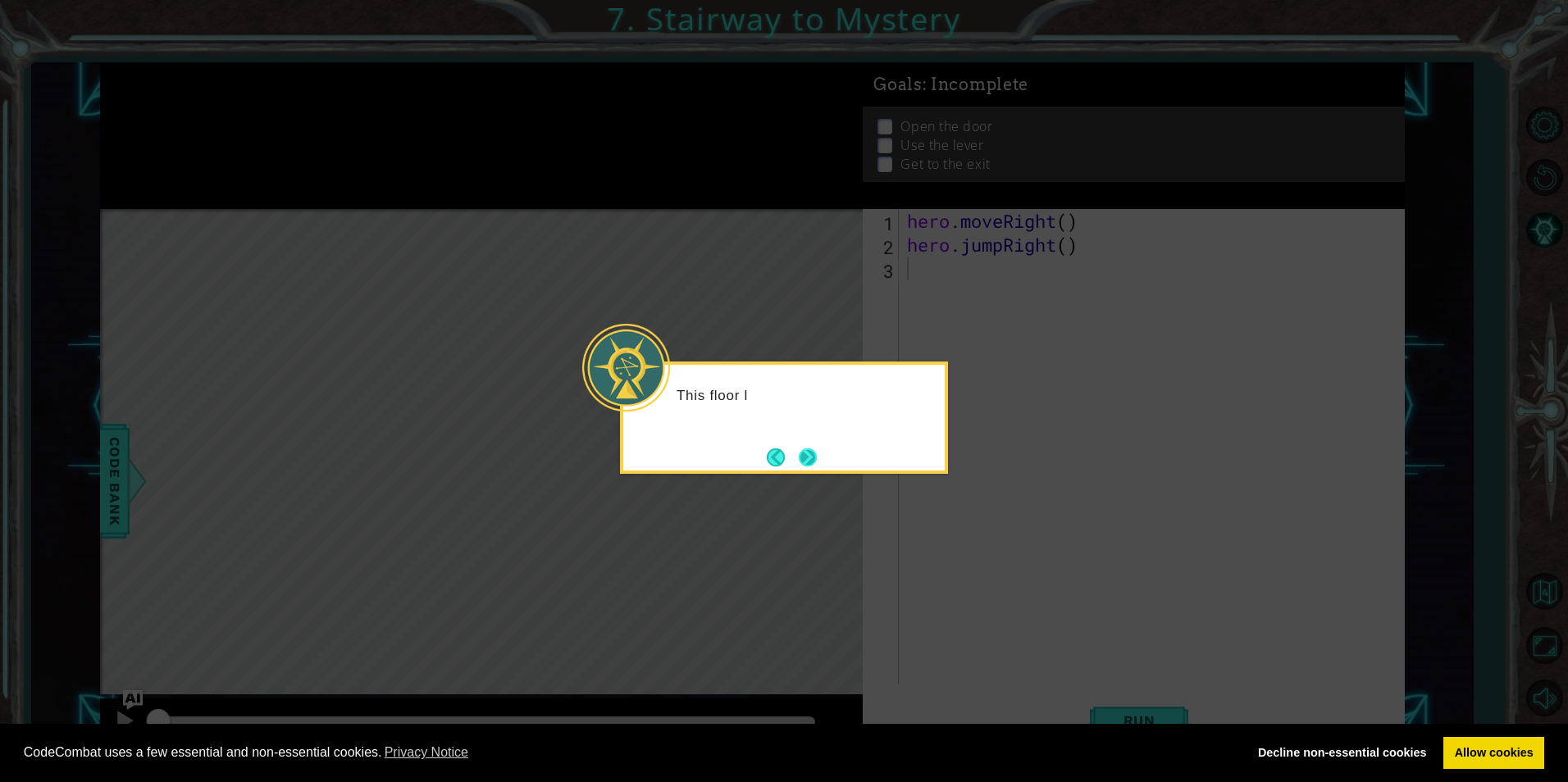
drag, startPoint x: 823, startPoint y: 465, endPoint x: 799, endPoint y: 460, distance: 24.5
click at [803, 462] on div "This floor l" at bounding box center [783, 417] width 328 height 113
click at [799, 458] on button "Next" at bounding box center [808, 458] width 18 height 18
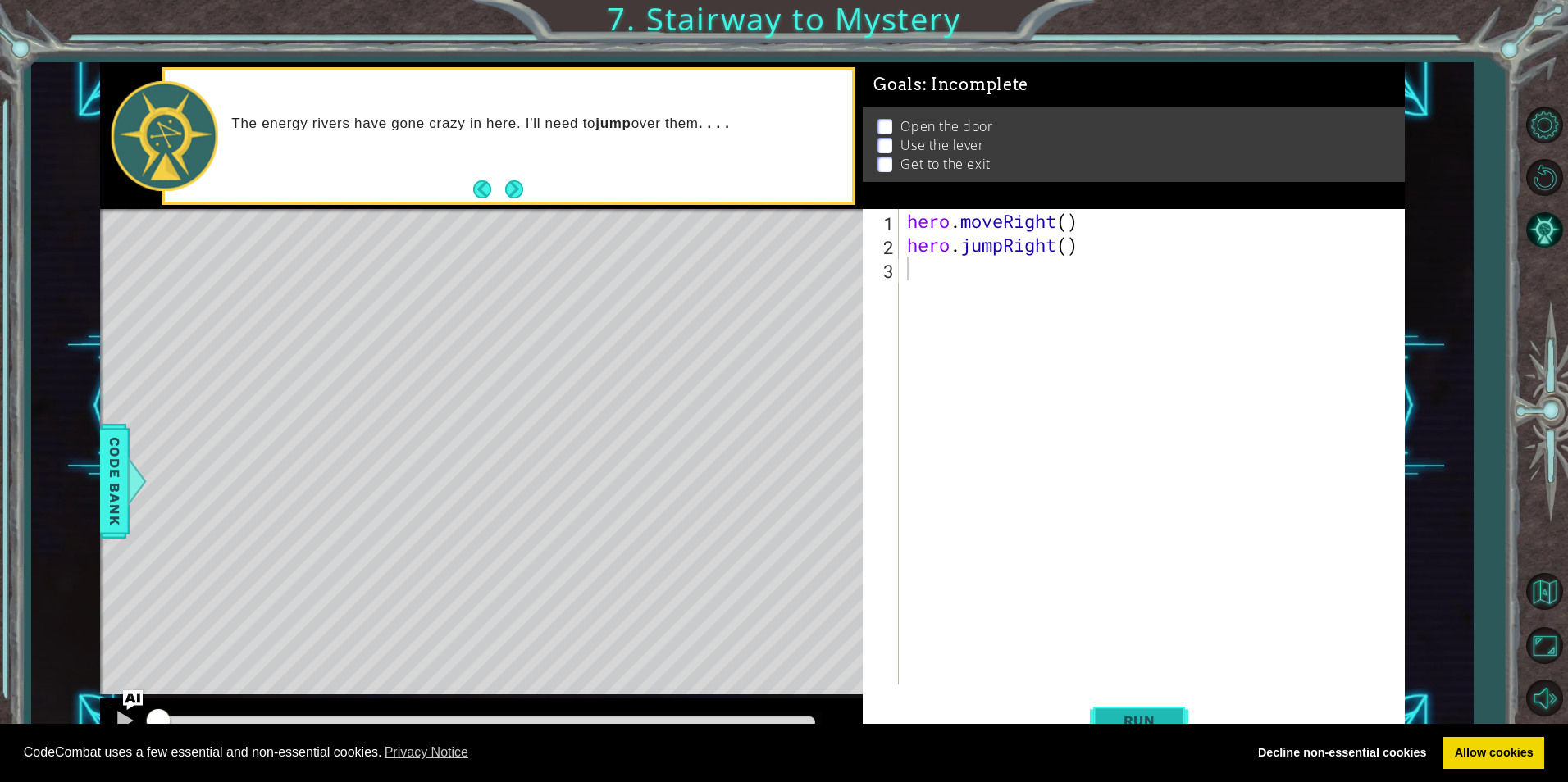
click at [1165, 712] on span "Run" at bounding box center [1139, 720] width 65 height 16
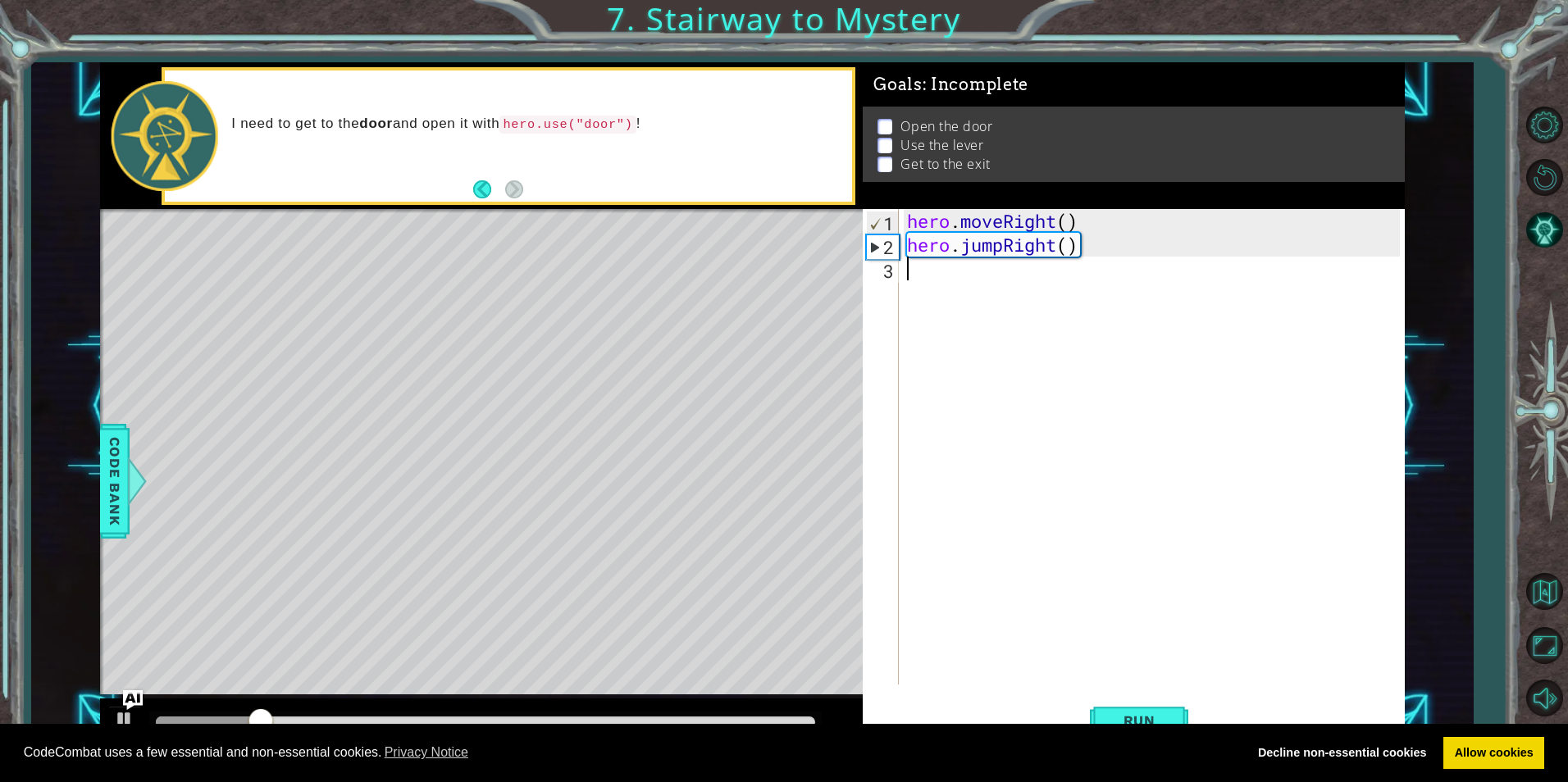
click at [930, 266] on div "hero . moveRight ( ) hero . jumpRight ( )" at bounding box center [1155, 471] width 504 height 523
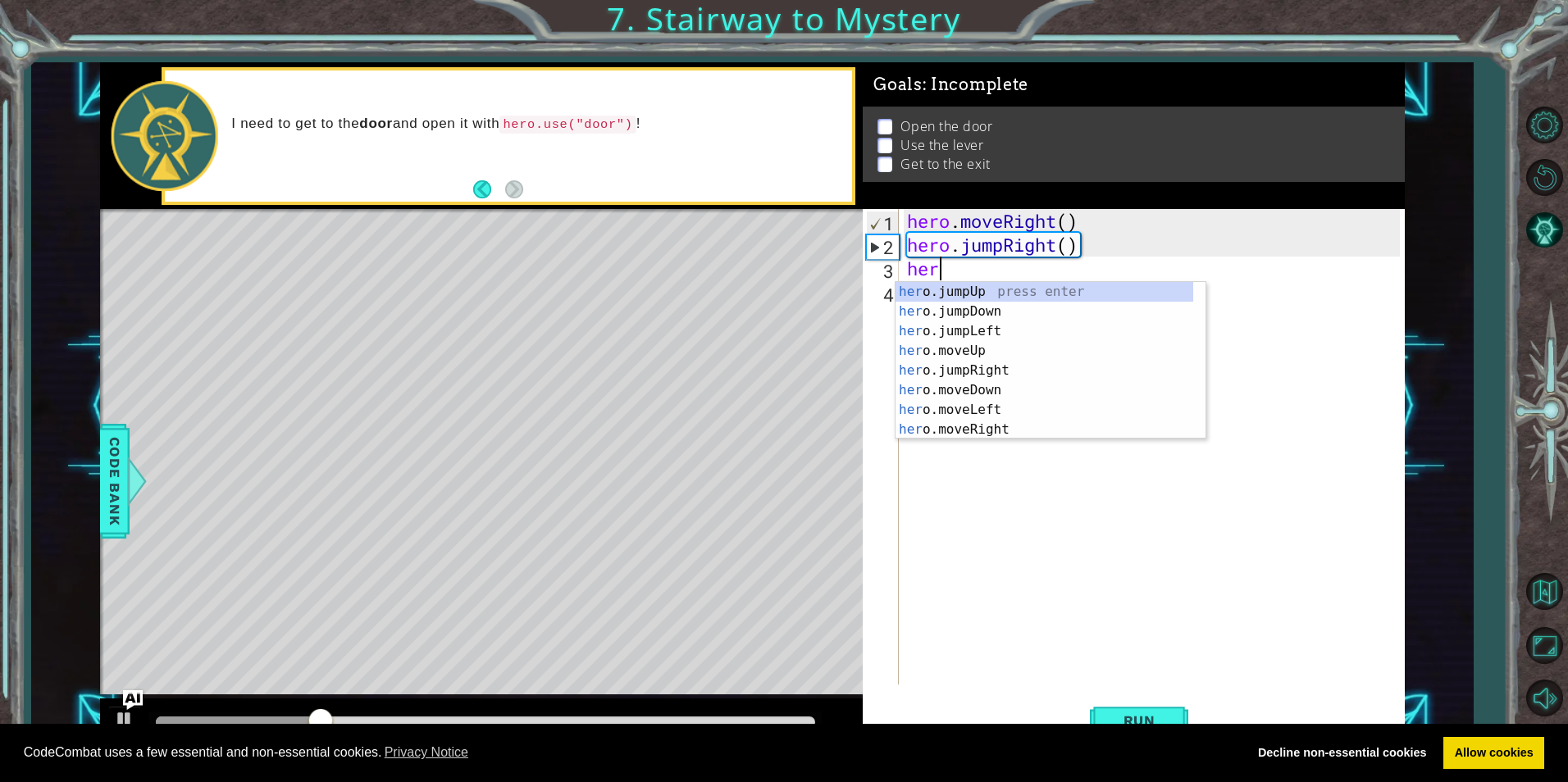
scroll to position [0, 1]
click at [983, 370] on div "hero .jumpUp press enter hero .jumpDown press enter hero .jumpLeft press enter …" at bounding box center [1044, 380] width 297 height 196
type textarea "hero.moveUp(1)"
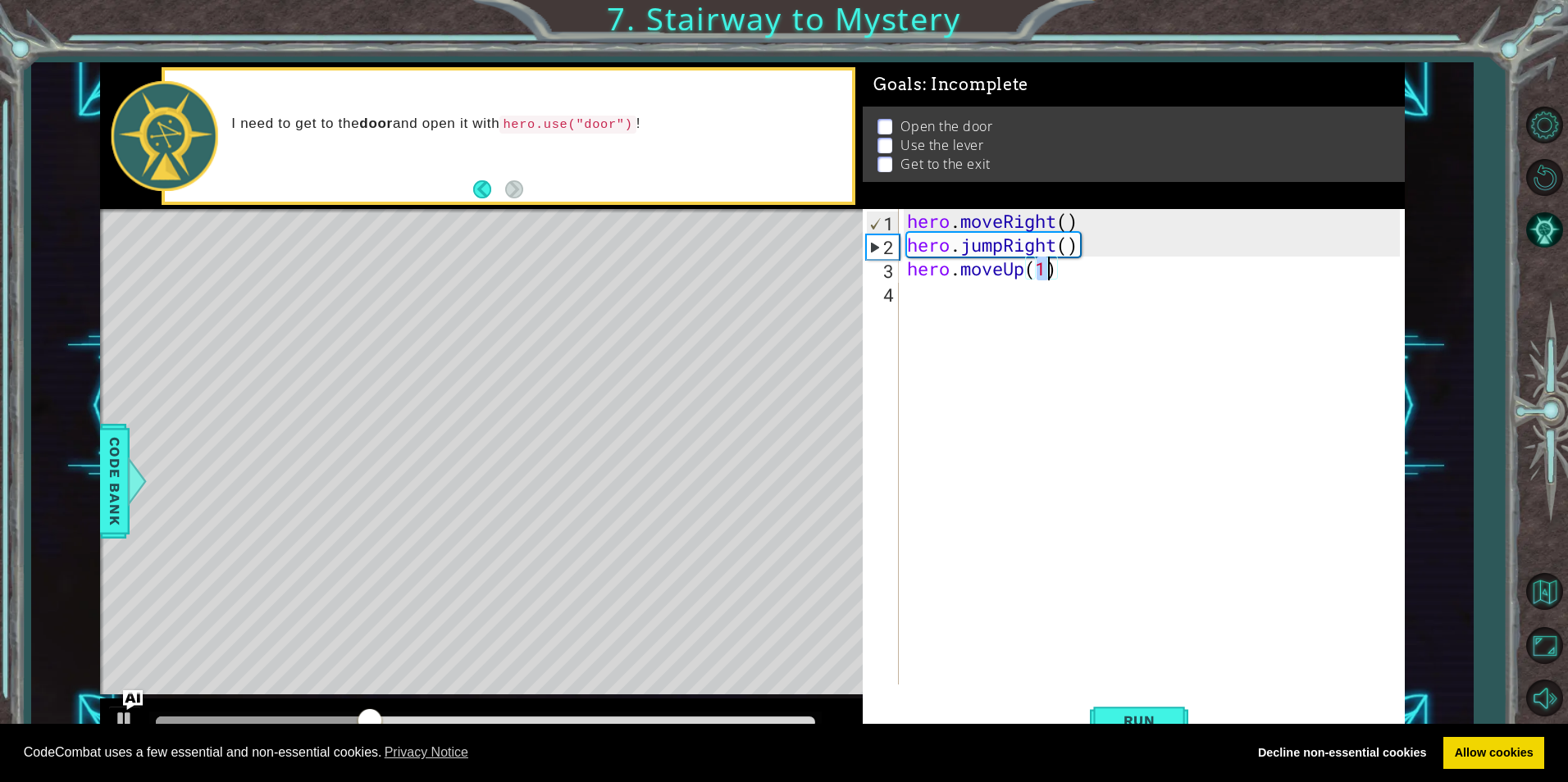
click at [943, 336] on div "hero . moveRight ( ) hero . jumpRight ( ) hero . moveUp ( 1 )" at bounding box center [1155, 471] width 504 height 523
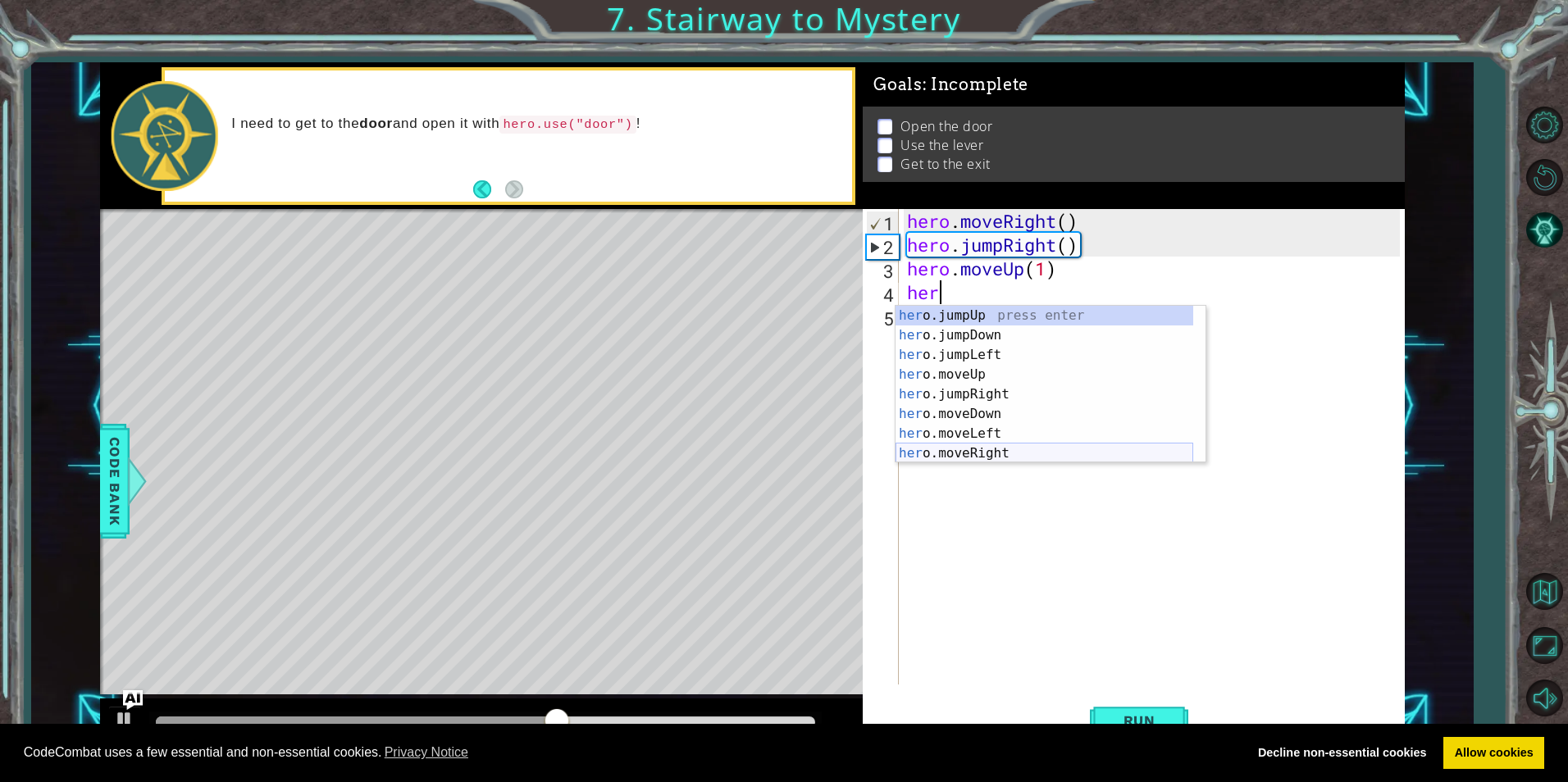
click at [993, 448] on div "her o.jumpUp press enter her o.jumpDown press enter her o.jumpLeft press enter …" at bounding box center [1044, 404] width 297 height 196
type textarea "hero.moveRight(1)"
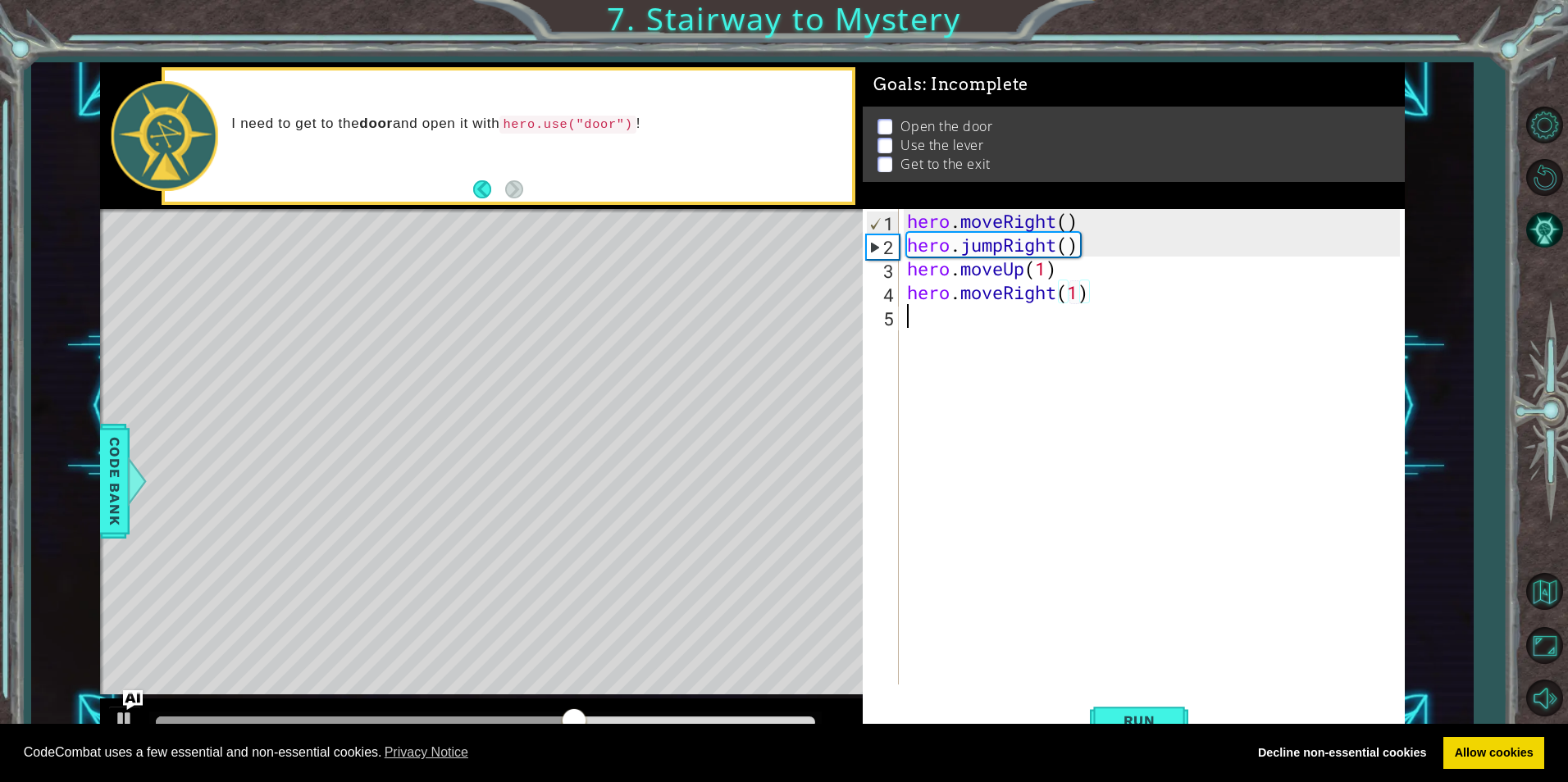
click at [938, 330] on div "hero . moveRight ( ) hero . jumpRight ( ) hero . moveUp ( 1 ) hero . moveRight …" at bounding box center [1155, 471] width 504 height 523
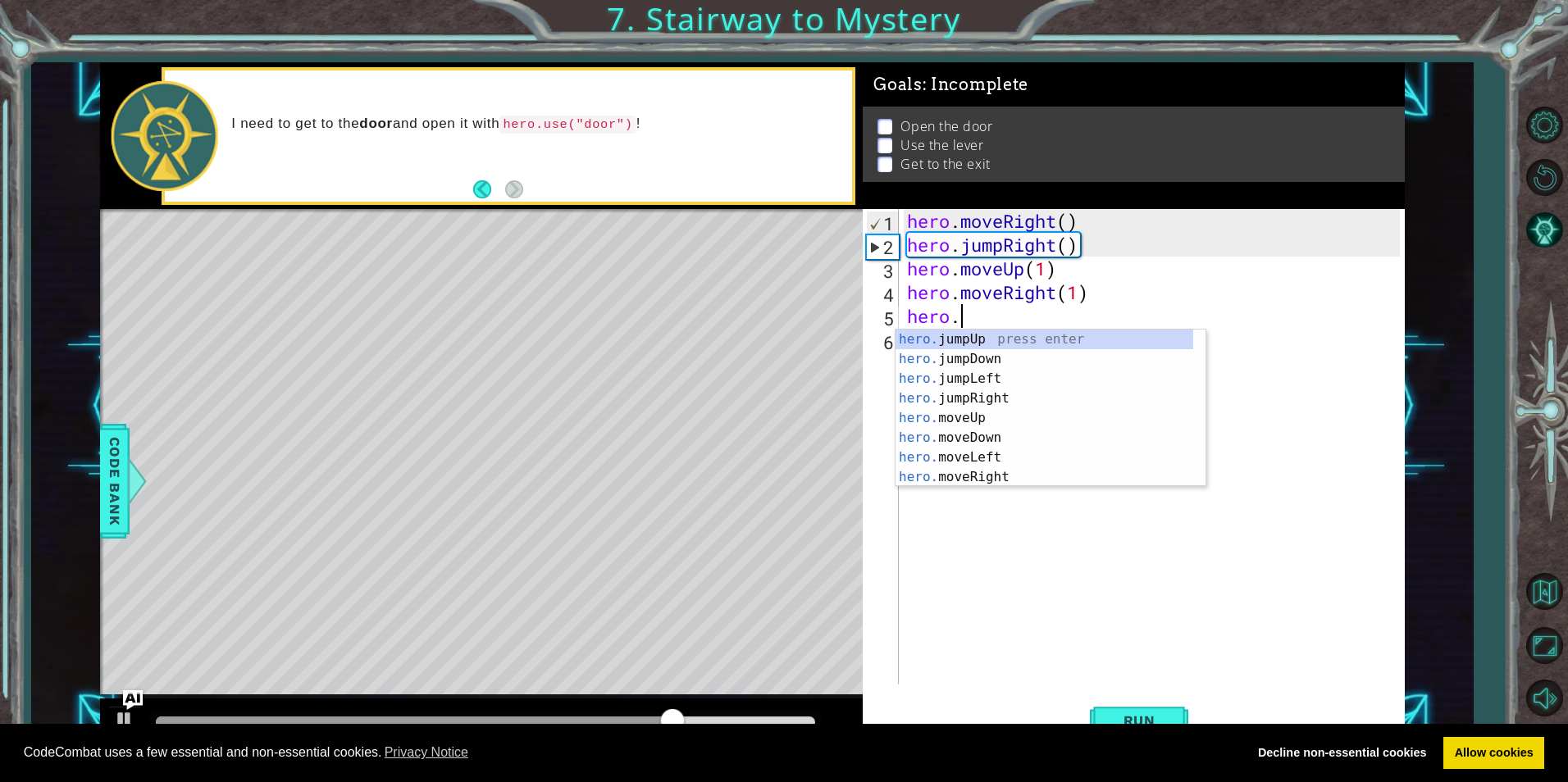
scroll to position [0, 2]
click at [991, 350] on div "hero.u se press enter hero. j u mpUp press enter hero. j u mpDown press enter h…" at bounding box center [1050, 408] width 310 height 158
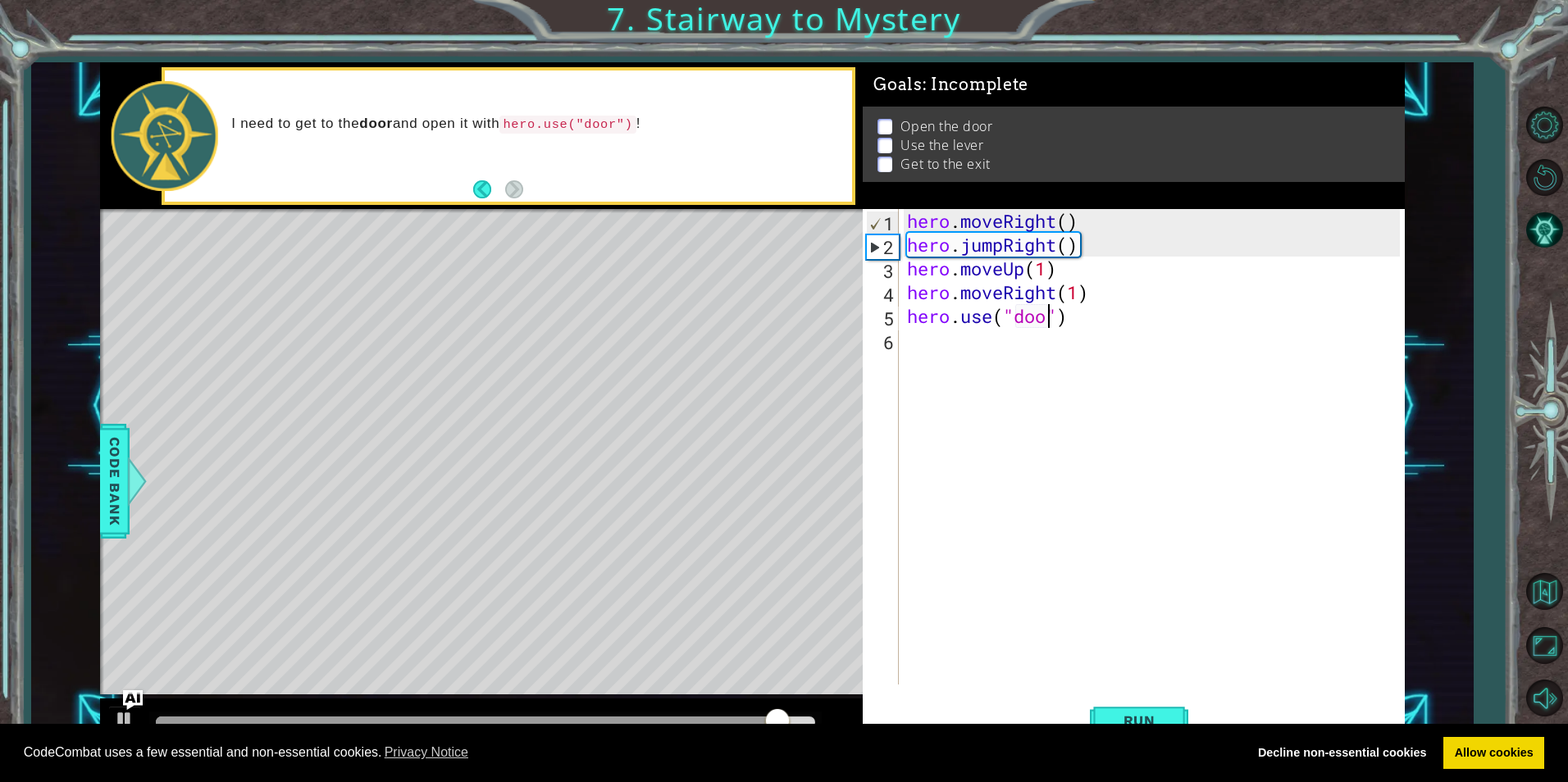
scroll to position [0, 7]
type textarea "hero.use("door")"
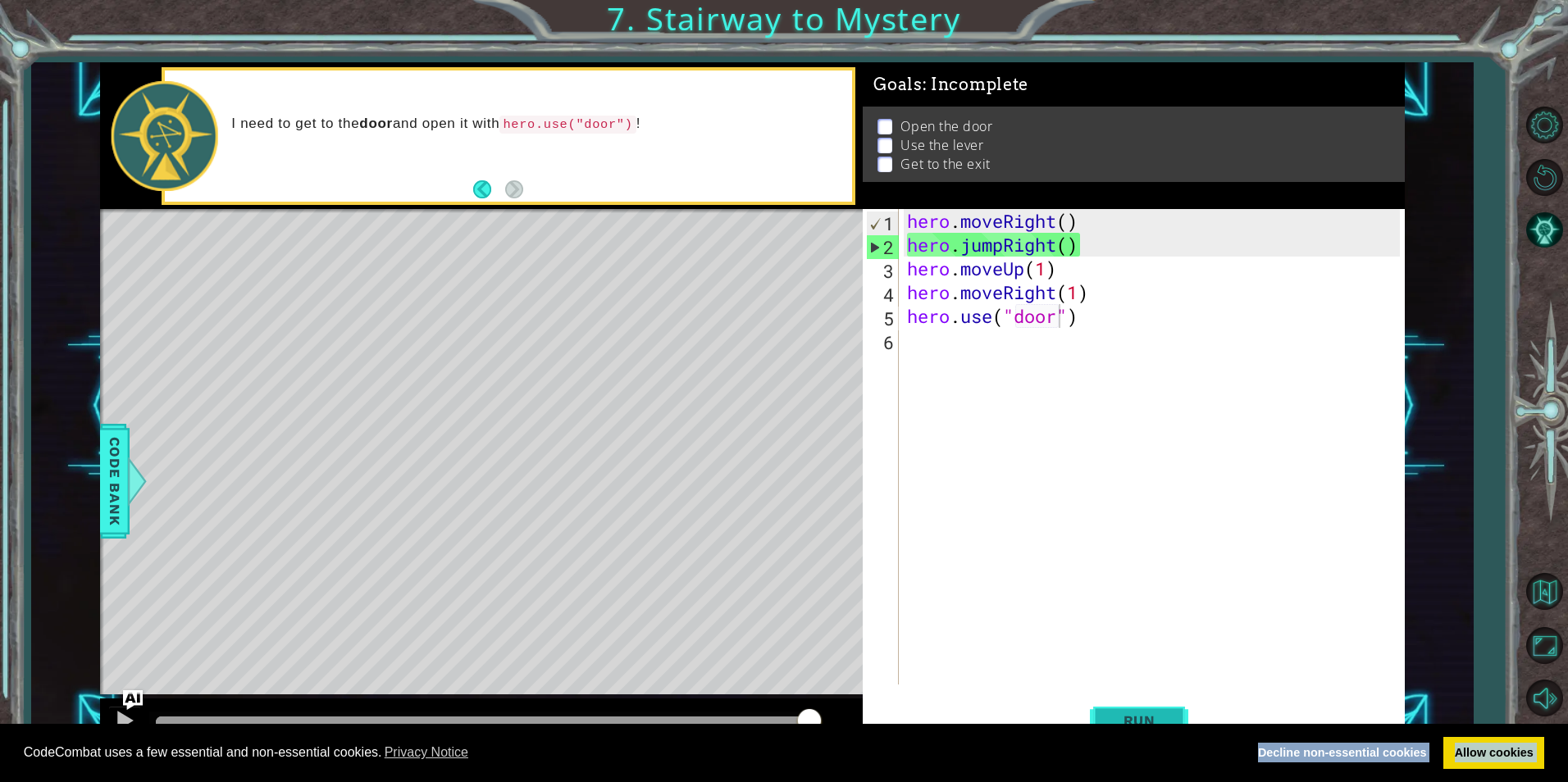
click at [1107, 721] on body "Cookie Policy CodeCombat uses a few essential and non-essential cookies. Privac…" at bounding box center [784, 391] width 1568 height 782
drag, startPoint x: 1107, startPoint y: 721, endPoint x: 1101, endPoint y: 713, distance: 10.0
click at [1101, 713] on button "Run" at bounding box center [1138, 720] width 99 height 54
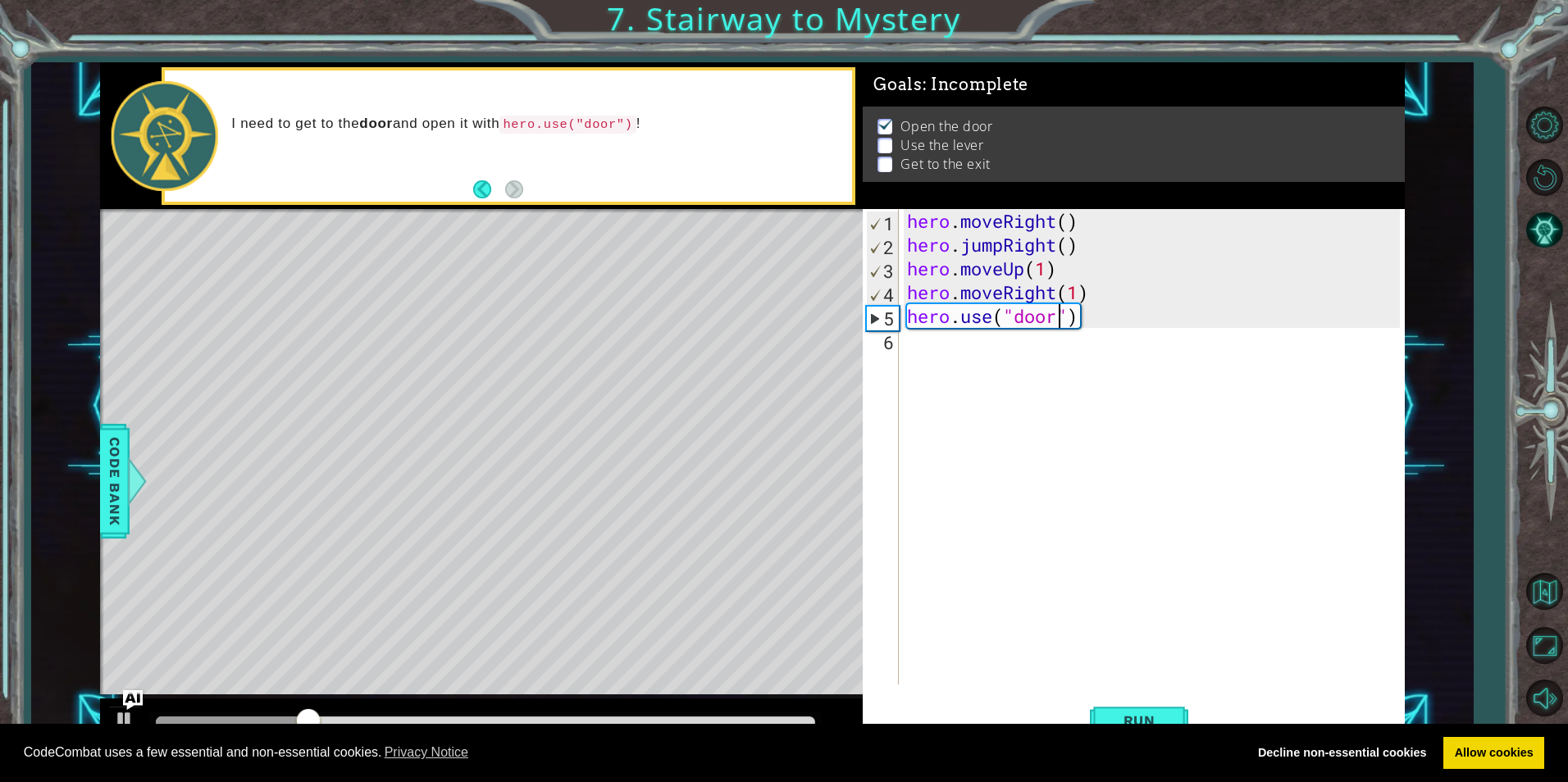
click at [936, 353] on div "hero . moveRight ( ) hero . jumpRight ( ) hero . moveUp ( 1 ) hero . moveRight …" at bounding box center [1155, 471] width 504 height 523
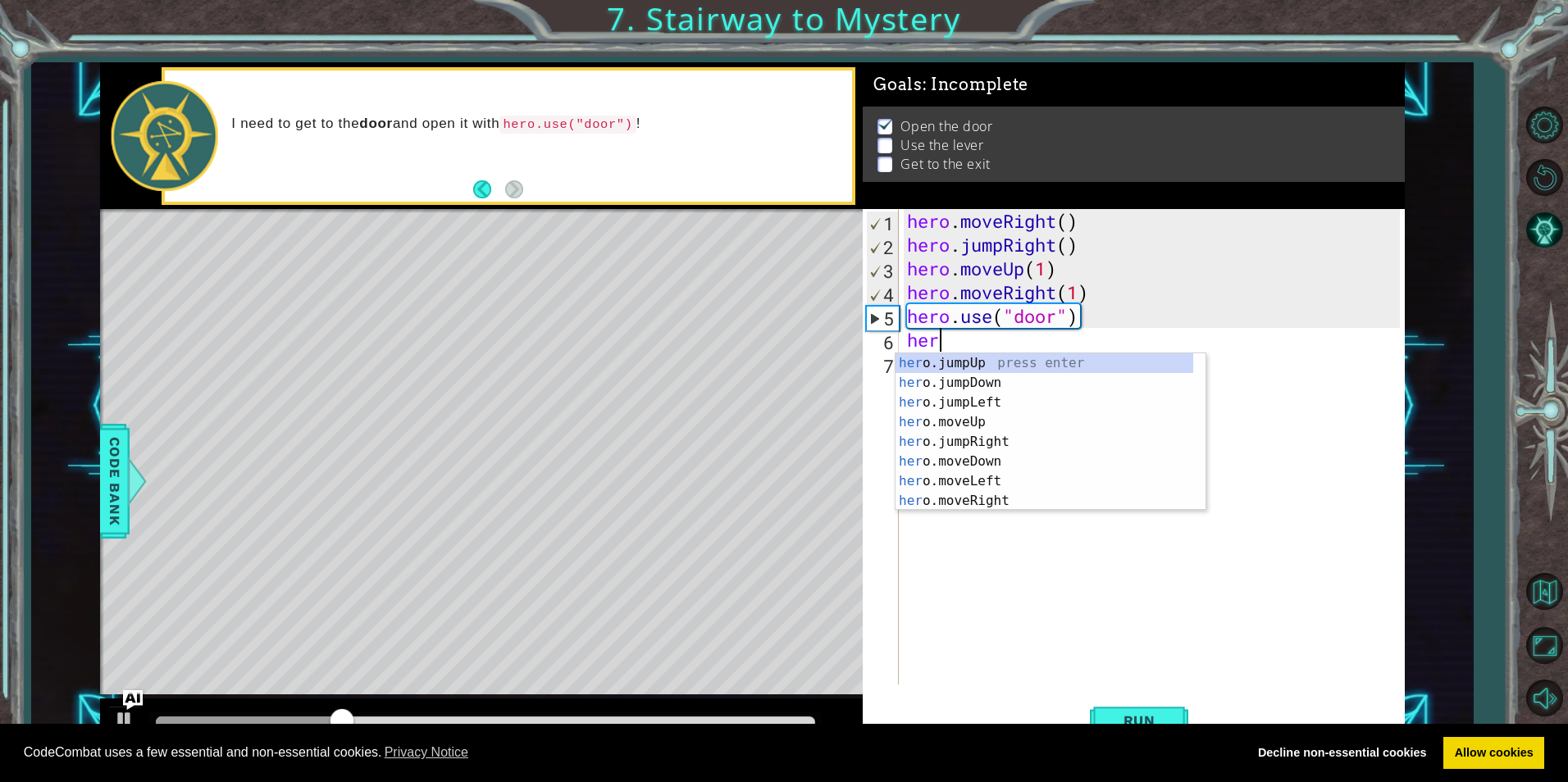
scroll to position [0, 1]
click at [991, 438] on div "hero .jumpUp press enter hero .jumpDown press enter hero .jumpLeft press enter …" at bounding box center [1044, 451] width 297 height 196
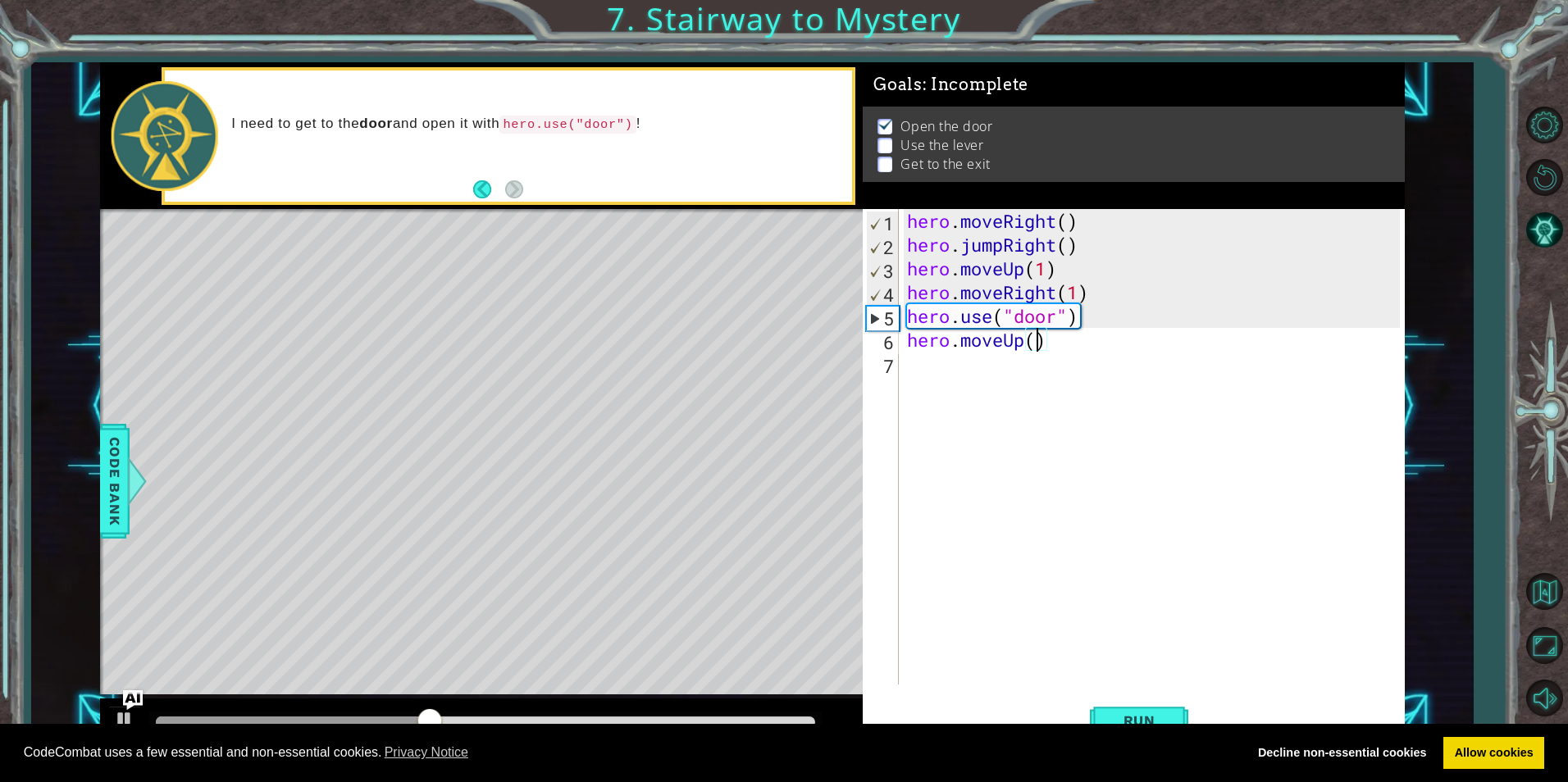
type textarea "hero.moveUp(2)"
click at [916, 367] on div "hero . moveRight ( ) hero . jumpRight ( ) hero . moveUp ( 1 ) hero . moveRight …" at bounding box center [1155, 471] width 504 height 523
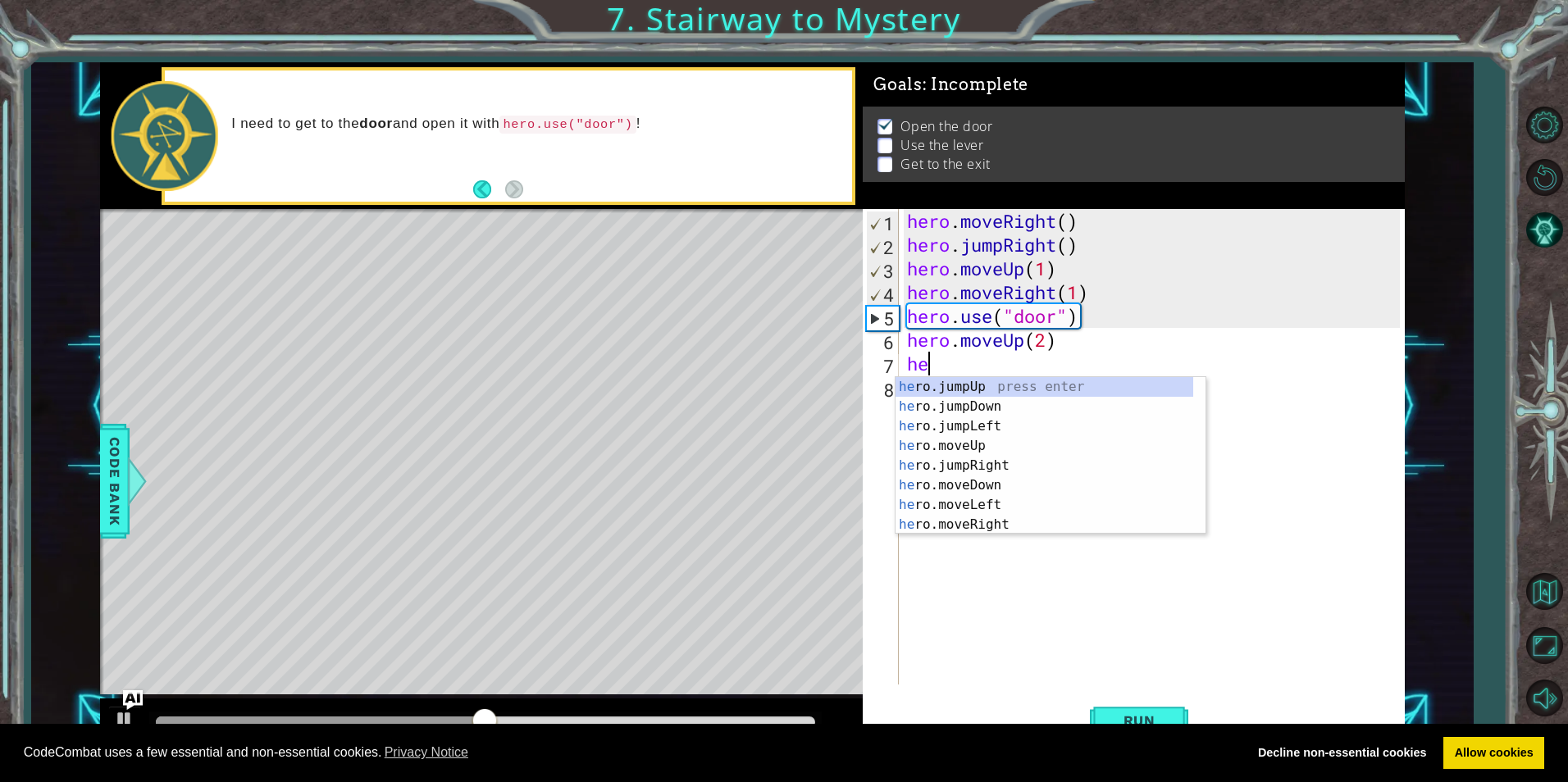
scroll to position [0, 1]
click at [981, 504] on div "hero .jumpUp press enter hero .jumpDown press enter hero .jumpLeft press enter …" at bounding box center [1044, 475] width 297 height 196
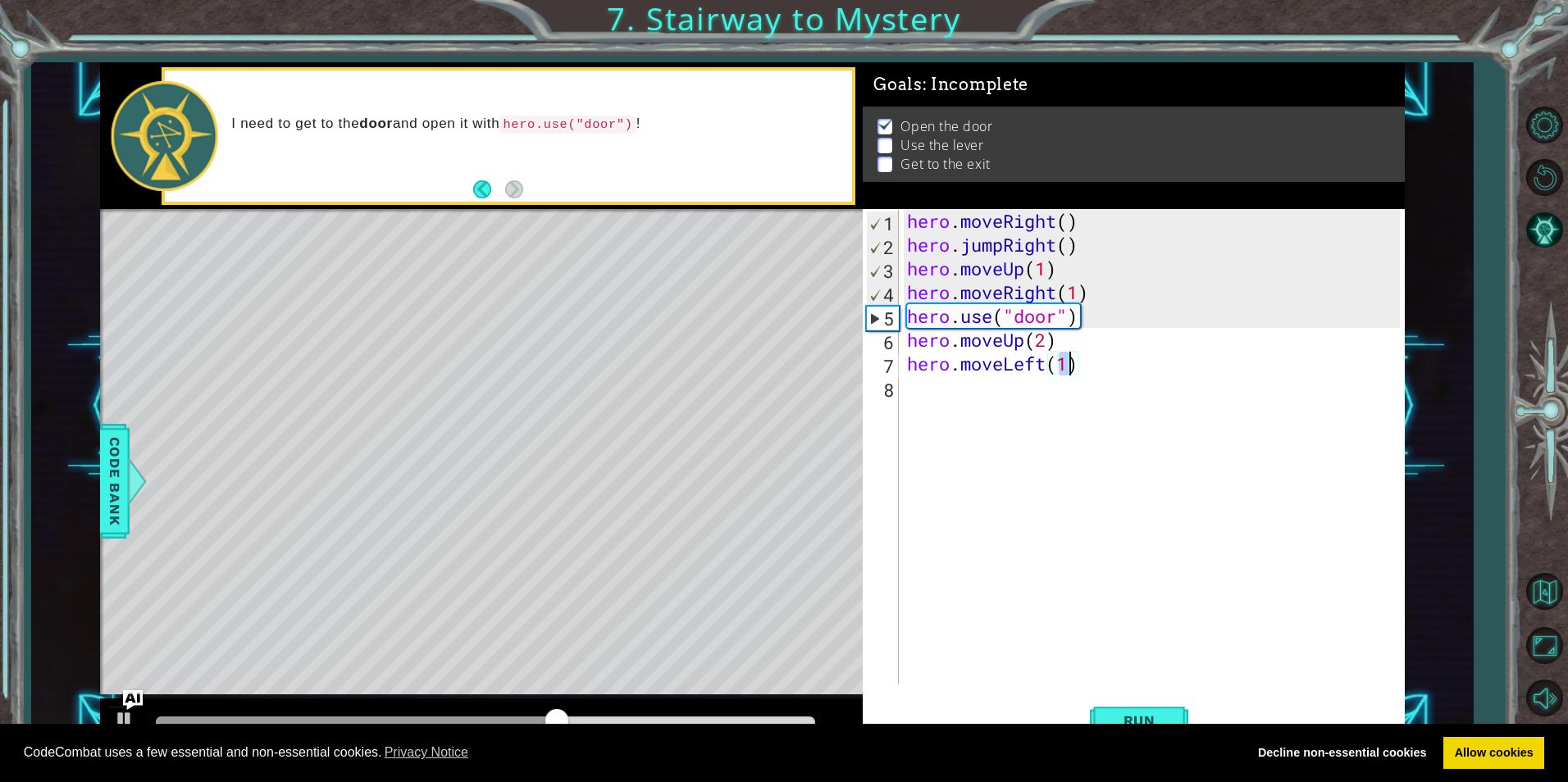
type textarea "hero.moveLeft(1)"
click at [903, 402] on div "hero.moveLeft(1) 1 2 3 4 5 6 7 8 hero . moveRight ( ) hero . jumpRight ( ) hero…" at bounding box center [1131, 447] width 537 height 476
click at [921, 387] on div "hero . moveRight ( ) hero . jumpRight ( ) hero . moveUp ( 1 ) hero . moveRight …" at bounding box center [1155, 471] width 504 height 523
click at [956, 408] on div "hero.use press enter" at bounding box center [1050, 430] width 310 height 59
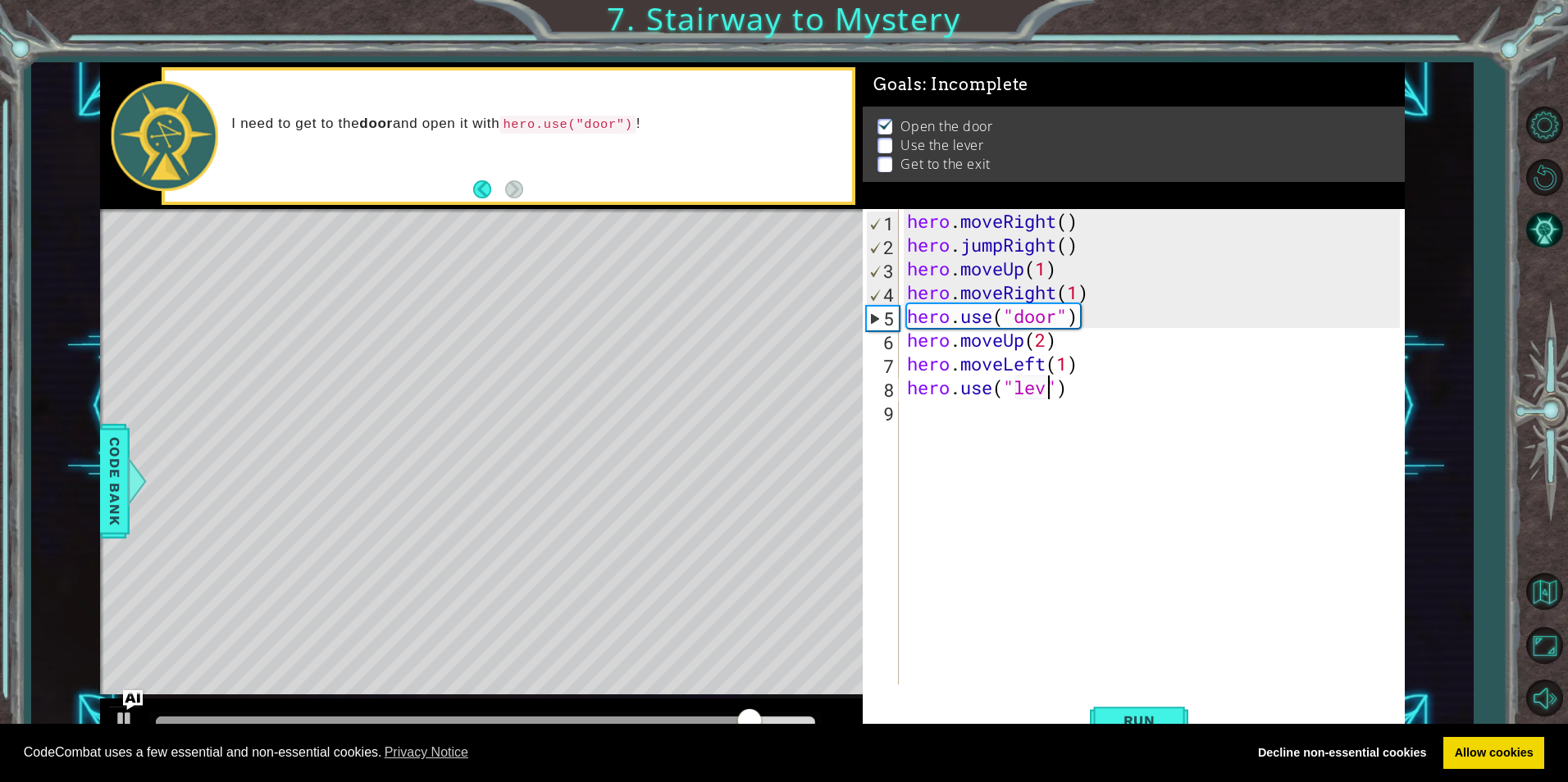
scroll to position [0, 7]
type textarea "hero.use("lever")"
click at [910, 438] on div "hero . moveRight ( ) hero . jumpRight ( ) hero . moveUp ( 1 ) hero . moveRight …" at bounding box center [1155, 471] width 504 height 523
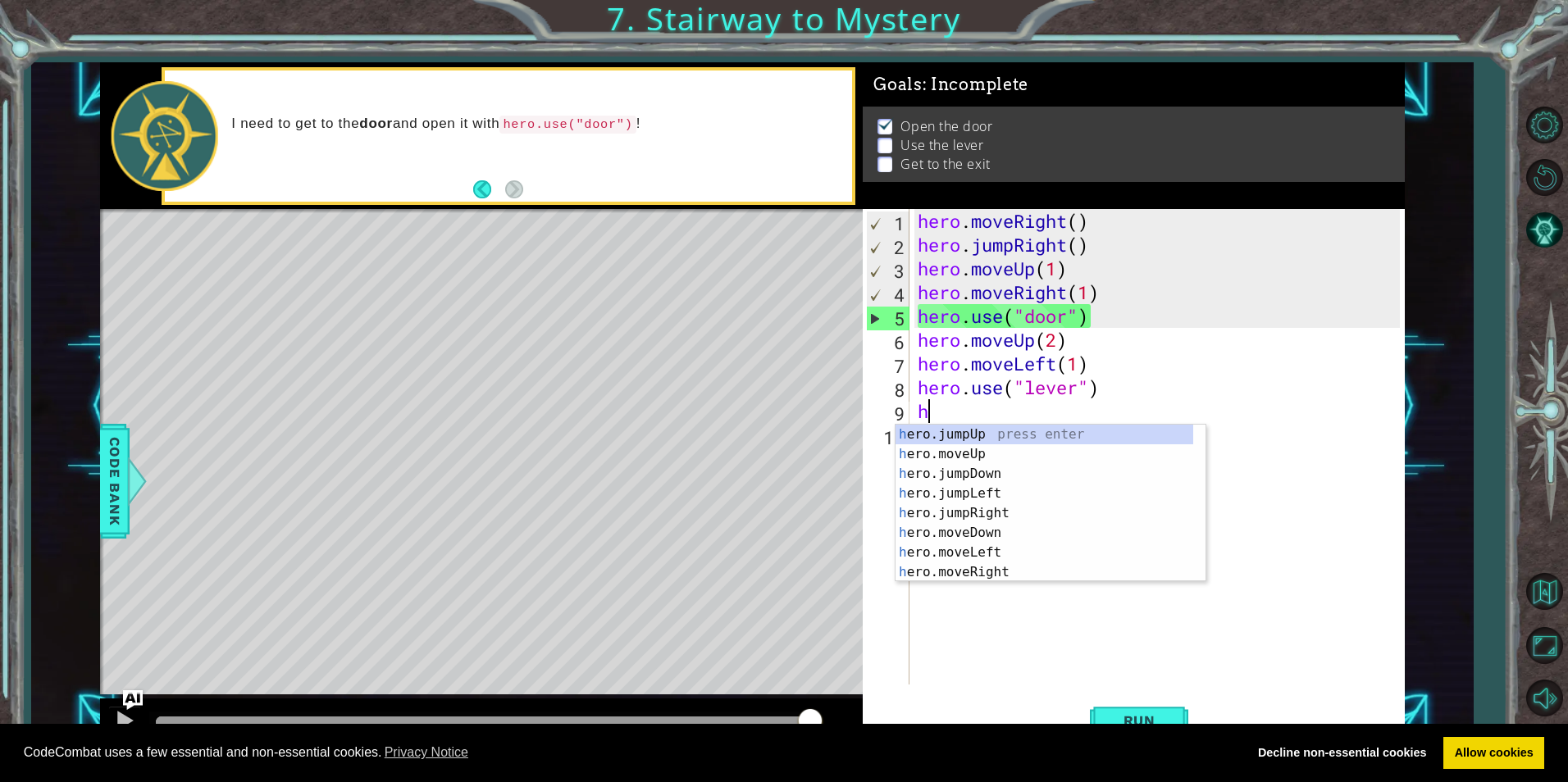
scroll to position [0, 1]
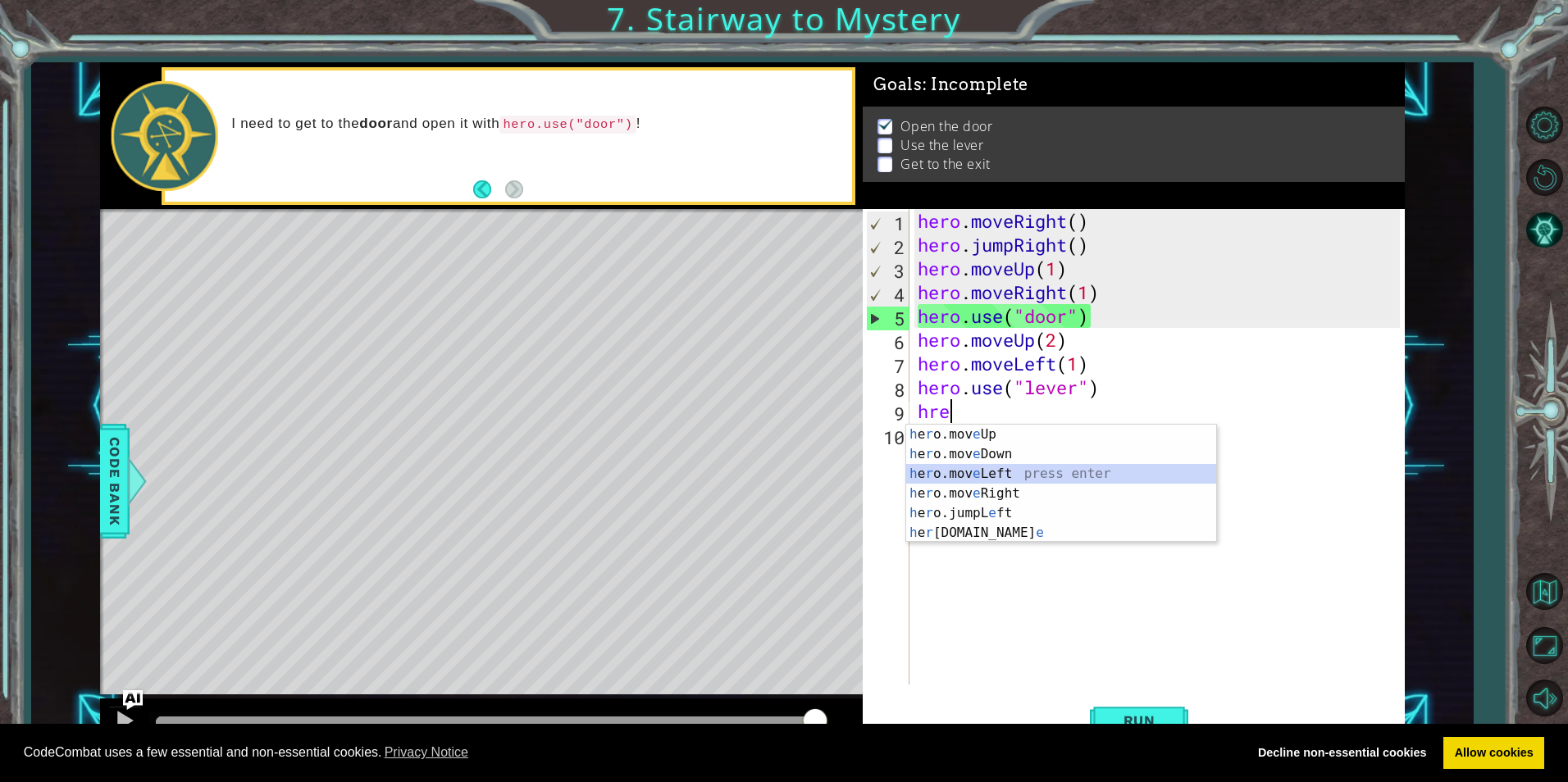
click at [1001, 472] on div "h e r o.mov e Up press enter h e r o.mov e Down press enter h e r o.mov e Left …" at bounding box center [1060, 504] width 310 height 158
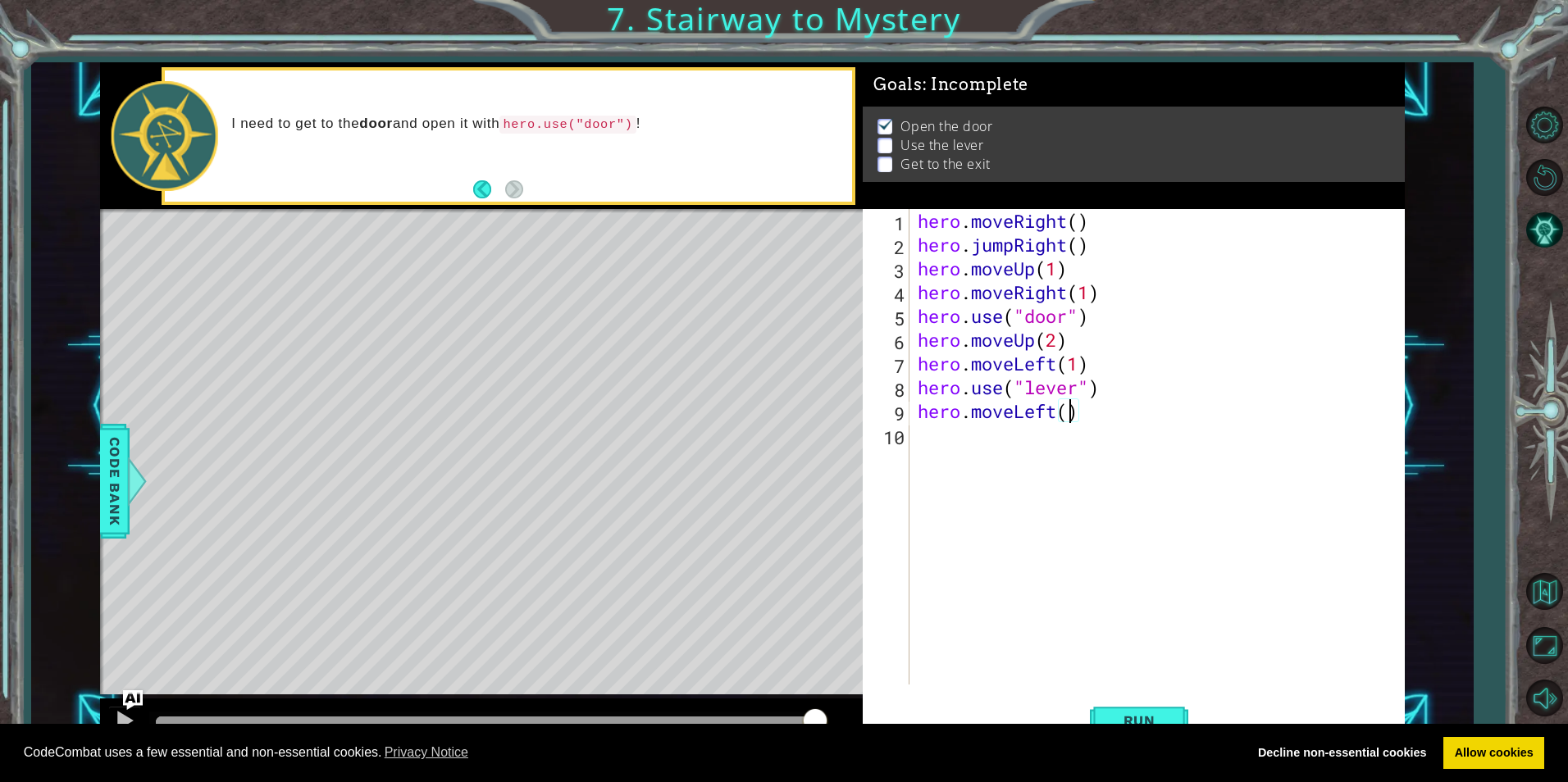
type textarea "hero.moveLeft(2)"
drag, startPoint x: 919, startPoint y: 439, endPoint x: 973, endPoint y: 398, distance: 67.8
click at [920, 439] on div "hero . moveRight ( ) hero . jumpRight ( ) hero . moveUp ( 1 ) hero . moveRight …" at bounding box center [1161, 471] width 494 height 523
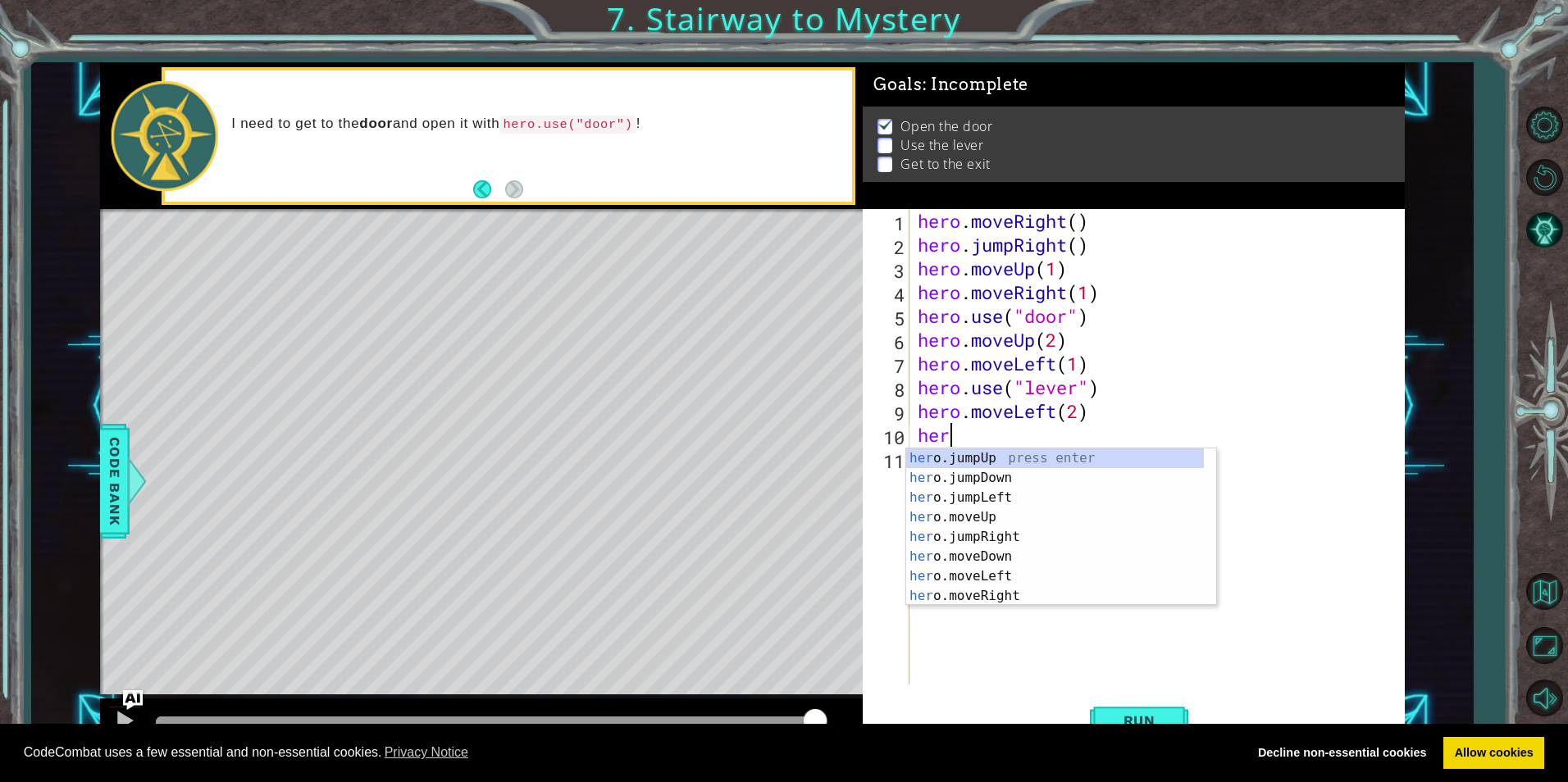
scroll to position [0, 1]
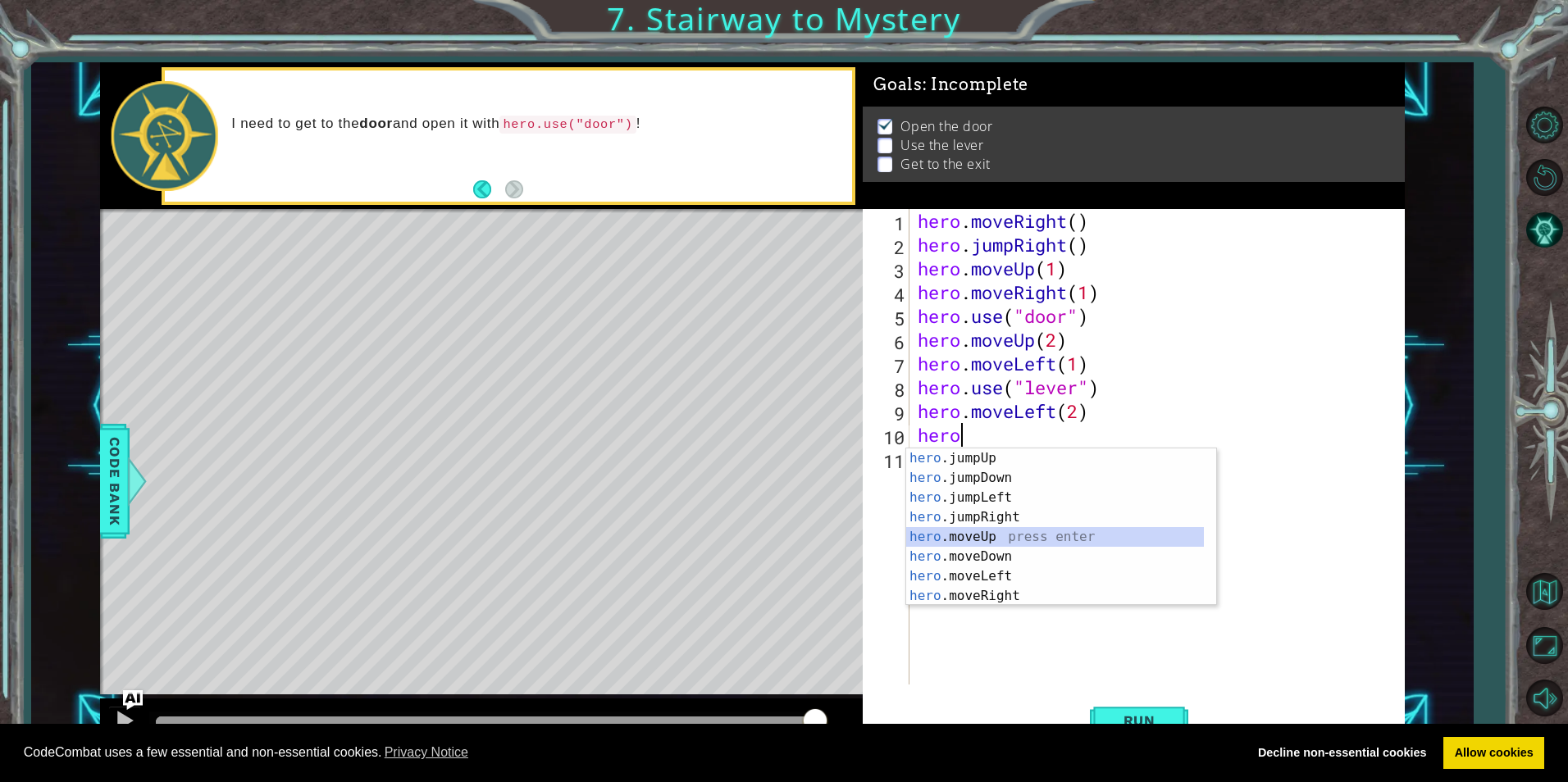
click at [976, 537] on div "hero .jumpUp press enter hero .jumpDown press enter hero .jumpLeft press enter …" at bounding box center [1054, 547] width 297 height 196
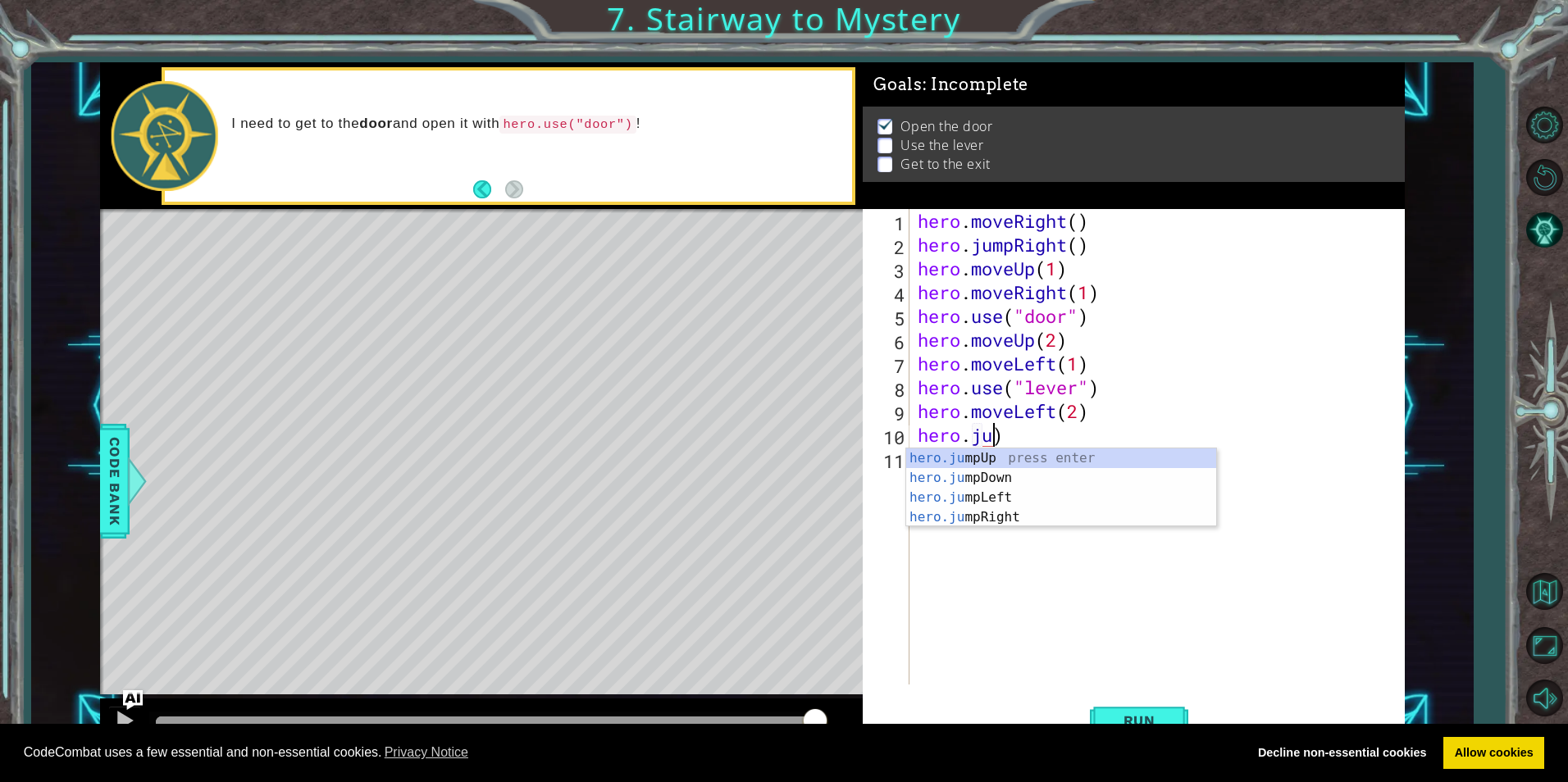
scroll to position [0, 3]
click at [1031, 449] on div "hero.ju mpUp press enter hero.ju mpDown press enter hero.[PERSON_NAME] mpLeft p…" at bounding box center [1060, 508] width 310 height 118
type textarea "hero.jumpUp()"
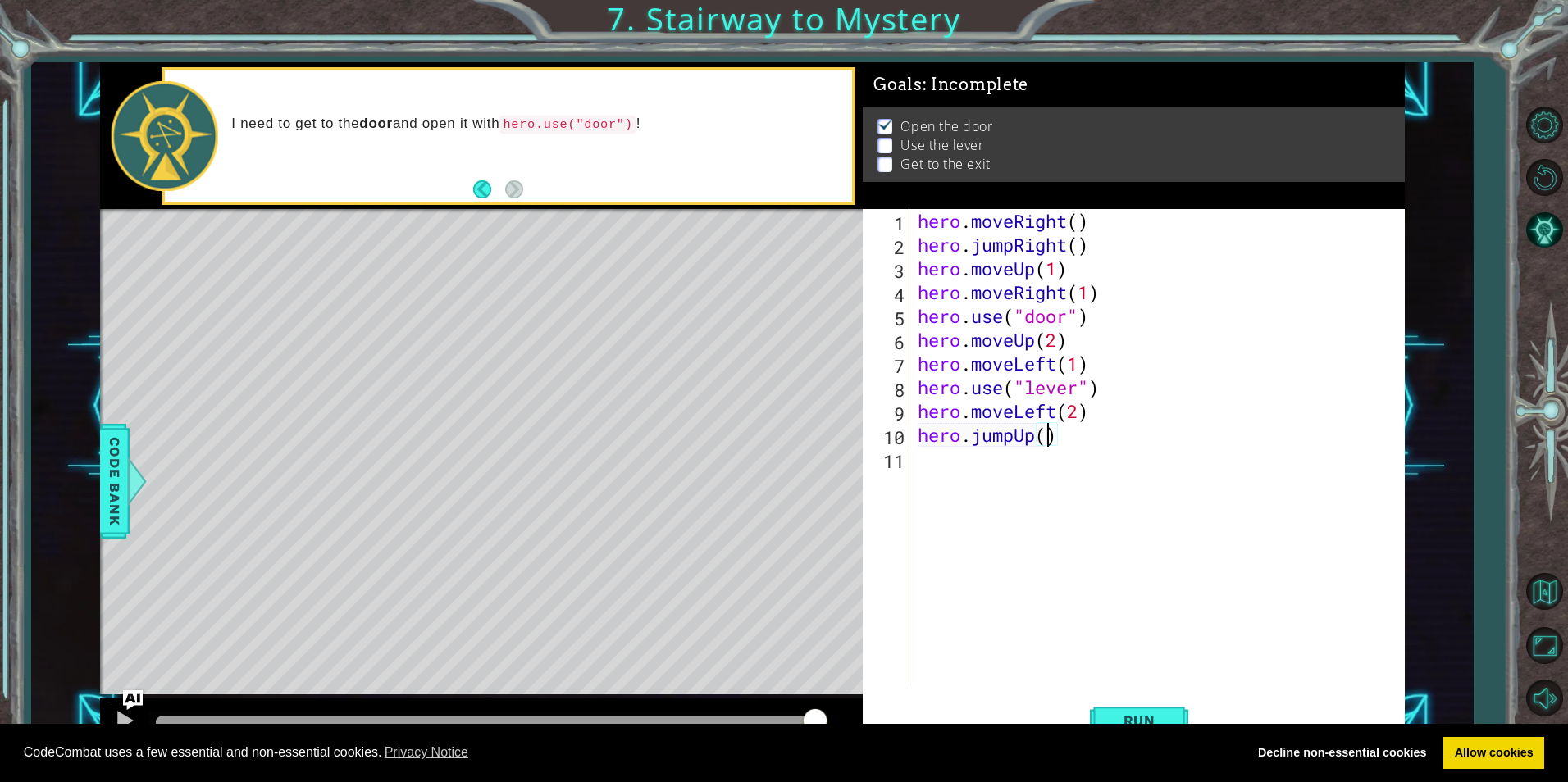
click at [959, 472] on div "hero . moveRight ( ) hero . jumpRight ( ) hero . moveUp ( 1 ) hero . moveRight …" at bounding box center [1161, 471] width 494 height 523
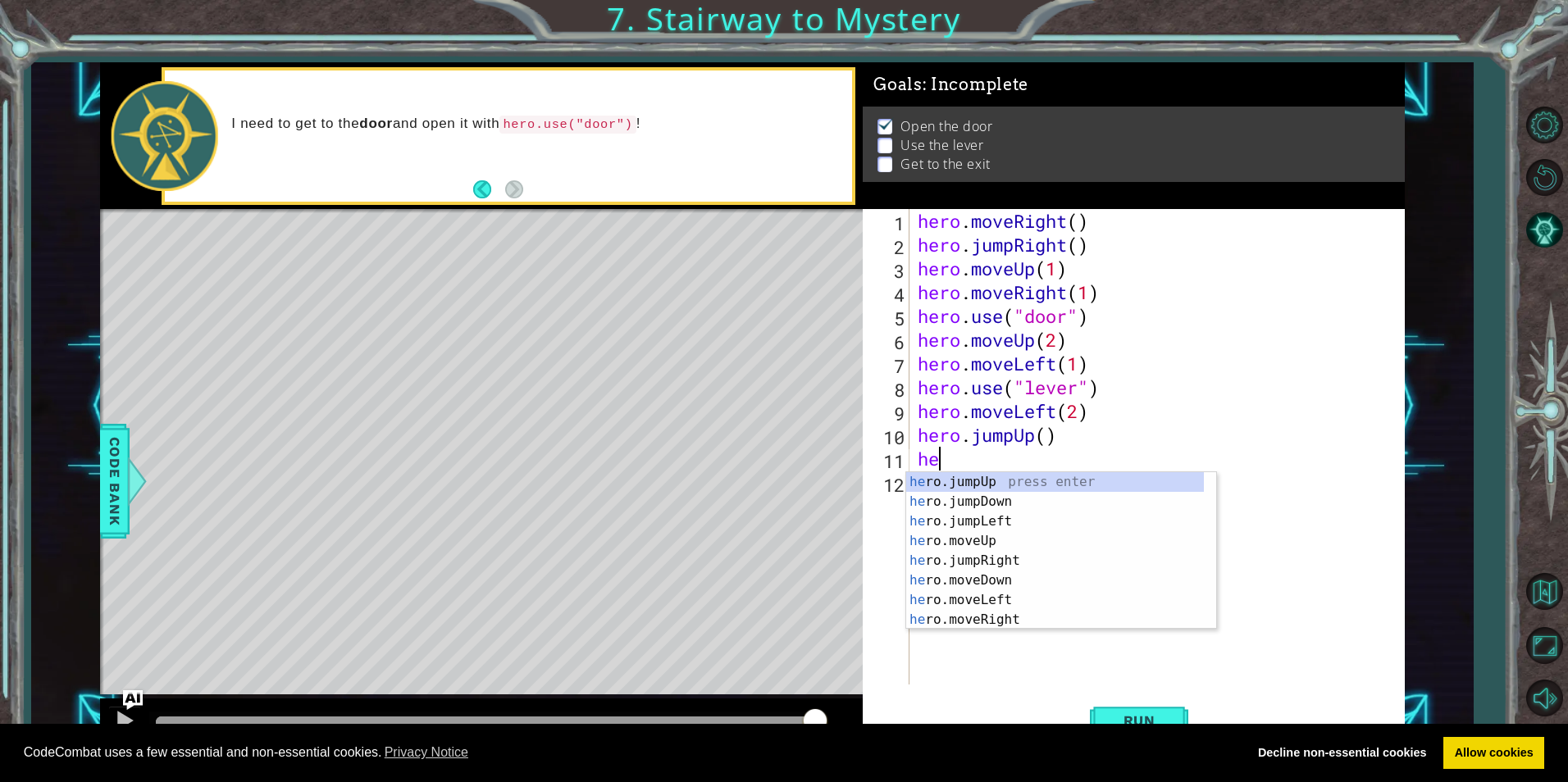
scroll to position [0, 1]
type textarea "hero"
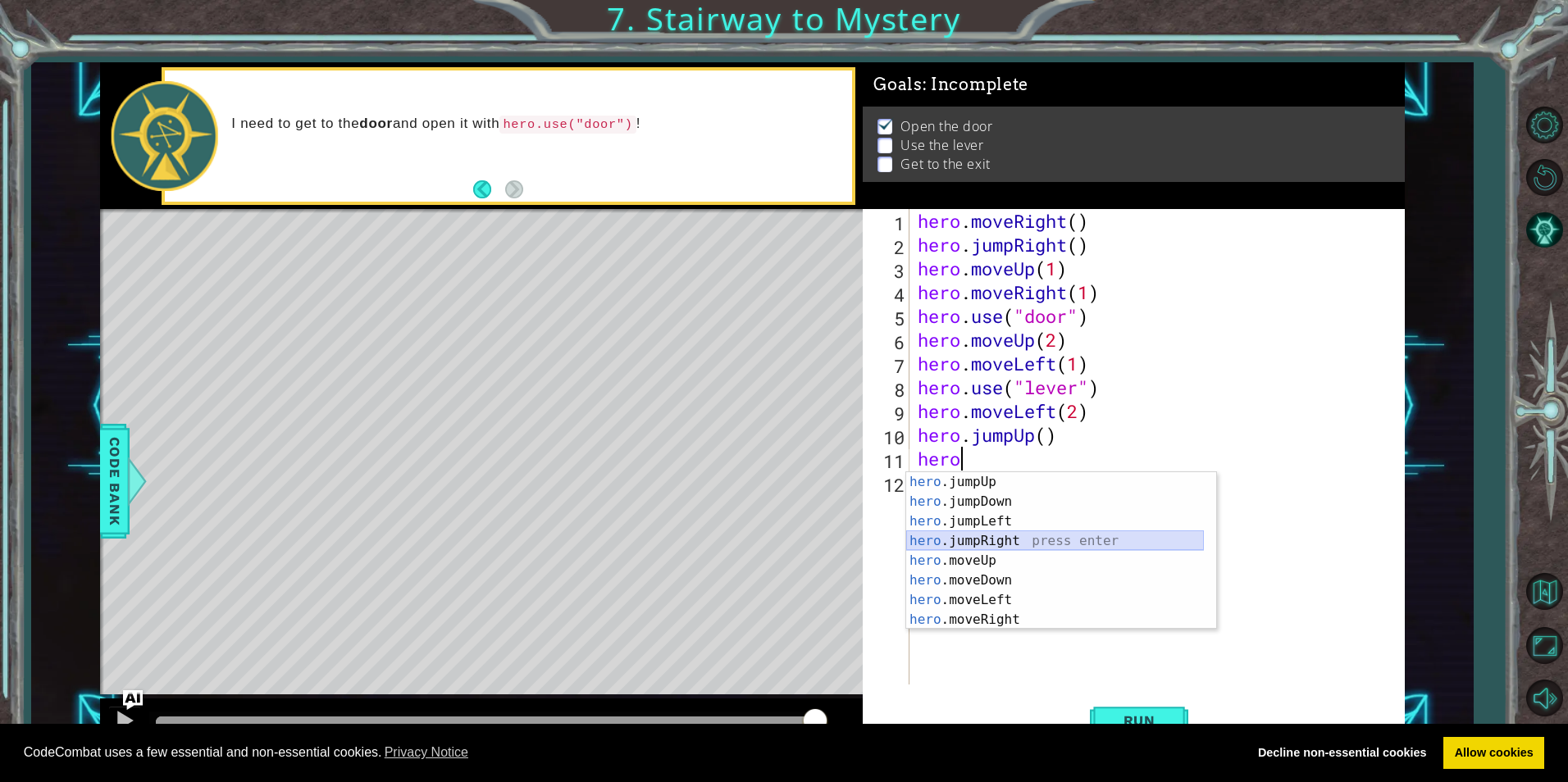
click at [1011, 539] on div "hero .jumpUp press enter hero .jumpDown press enter hero .jumpLeft press enter …" at bounding box center [1054, 570] width 297 height 196
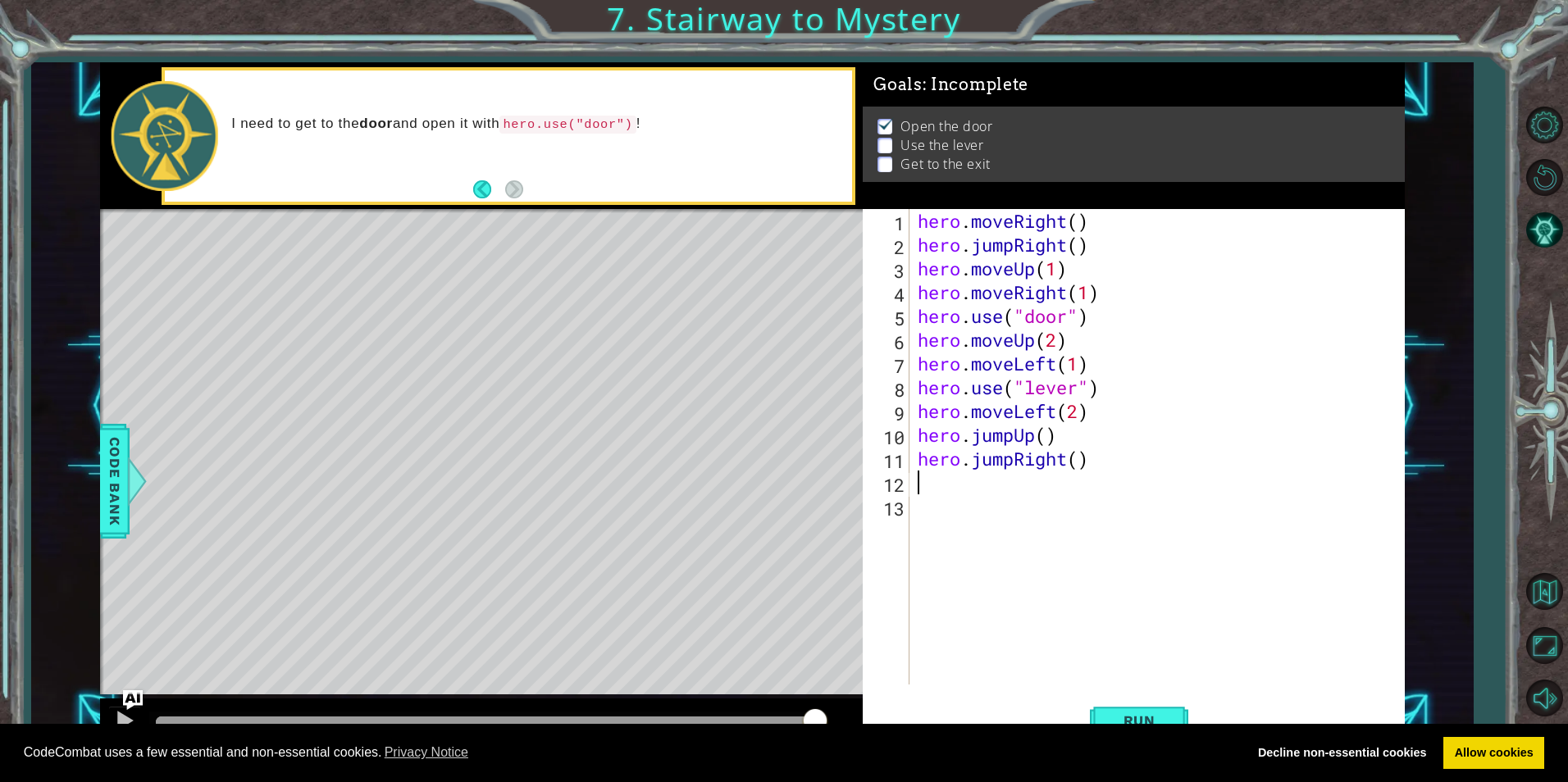
click at [1075, 463] on div "hero . moveRight ( ) hero . jumpRight ( ) hero . moveUp ( 1 ) hero . moveRight …" at bounding box center [1161, 471] width 494 height 523
type textarea "hero.jumpRight()"
click at [953, 502] on div "hero . moveRight ( ) hero . jumpRight ( ) hero . moveUp ( 1 ) hero . moveRight …" at bounding box center [1161, 471] width 494 height 523
drag, startPoint x: 970, startPoint y: 500, endPoint x: 965, endPoint y: 482, distance: 18.7
click at [965, 482] on div "hero . moveRight ( ) hero . jumpRight ( ) hero . moveUp ( 1 ) hero . moveRight …" at bounding box center [1161, 471] width 494 height 523
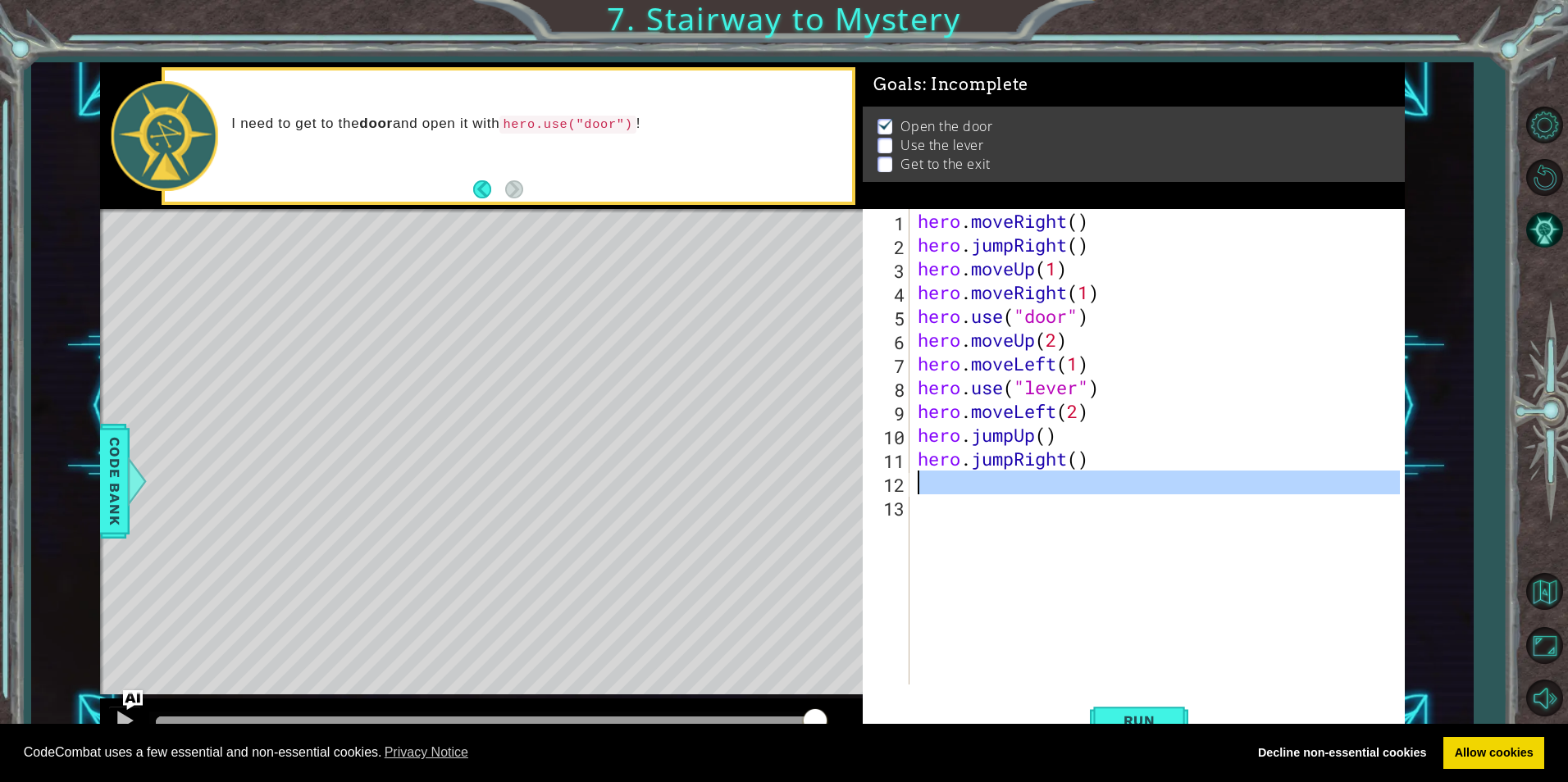
click at [965, 482] on div "hero . moveRight ( ) hero . jumpRight ( ) hero . moveUp ( 1 ) hero . moveRight …" at bounding box center [1157, 447] width 486 height 476
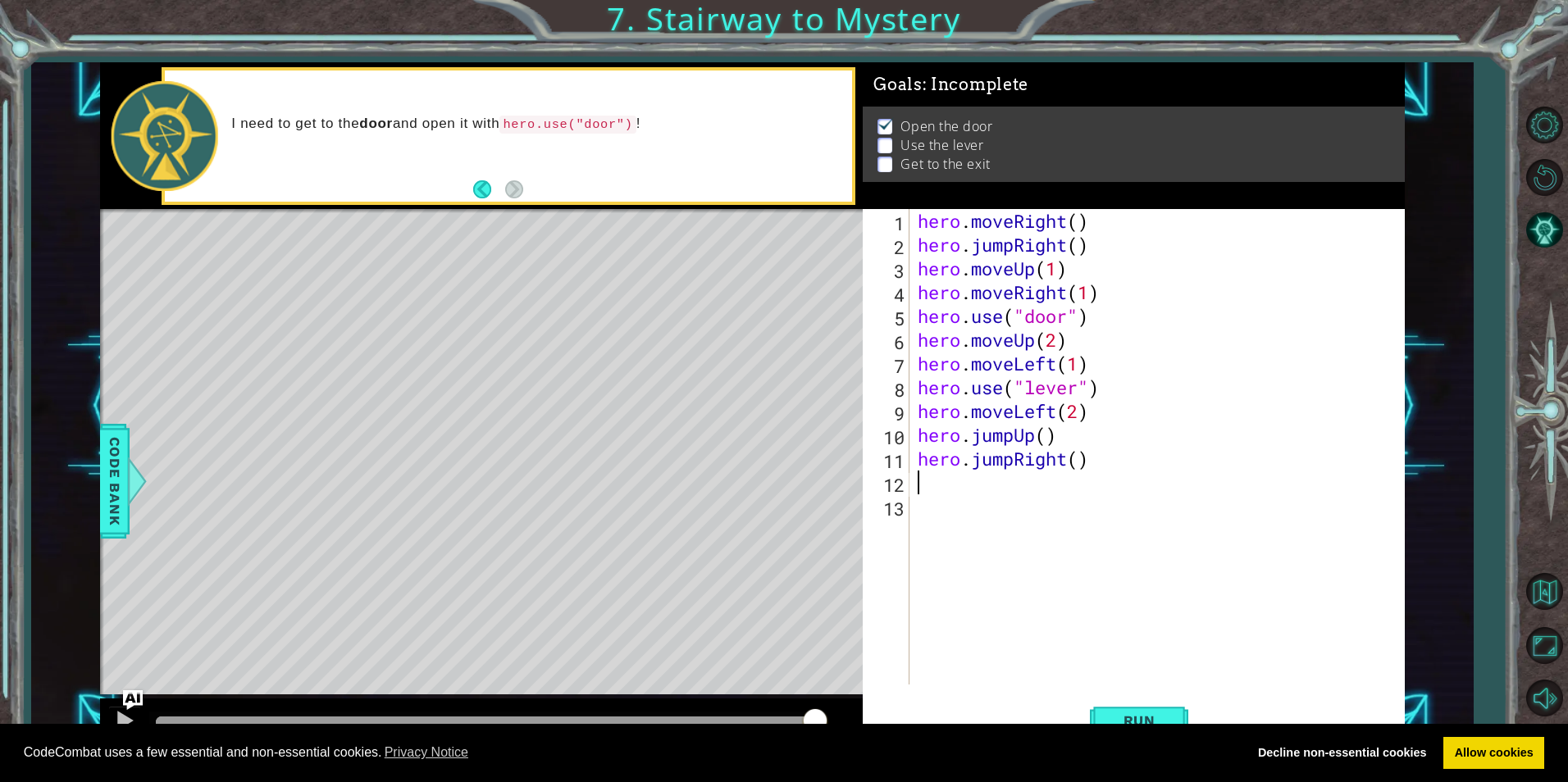
click at [1018, 462] on div "hero . moveRight ( ) hero . jumpRight ( ) hero . moveUp ( 1 ) hero . moveRight …" at bounding box center [1161, 471] width 494 height 523
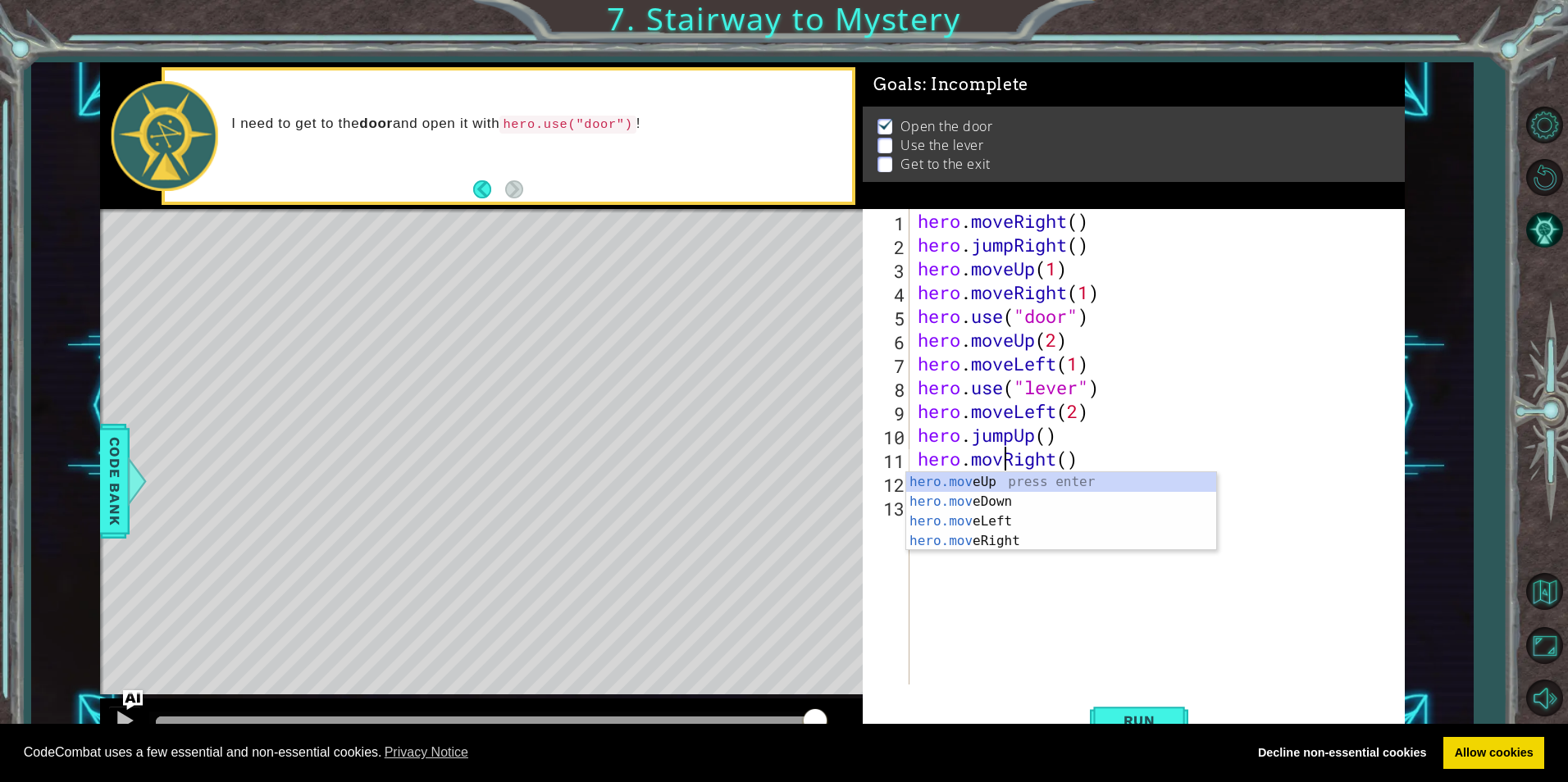
type textarea "hero.moveRight()"
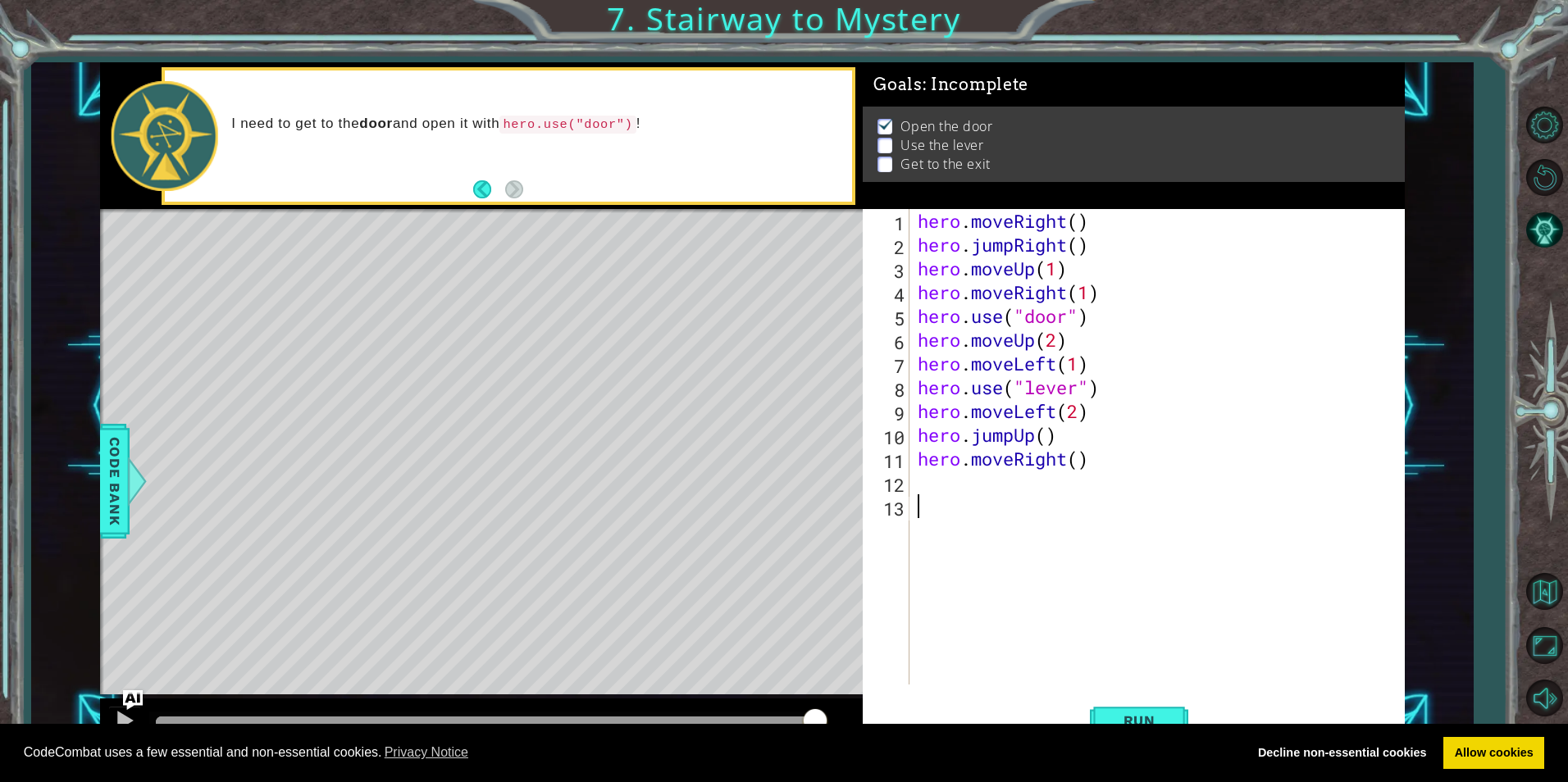
click at [963, 628] on div "hero . moveRight ( ) hero . jumpRight ( ) hero . moveUp ( 1 ) hero . moveRight …" at bounding box center [1161, 471] width 494 height 523
click at [918, 487] on div "hero . moveRight ( ) hero . jumpRight ( ) hero . moveUp ( 1 ) hero . moveRight …" at bounding box center [1161, 471] width 494 height 523
click at [1078, 458] on div "hero . moveRight ( ) hero . jumpRight ( ) hero . moveUp ( 1 ) hero . moveRight …" at bounding box center [1161, 471] width 494 height 523
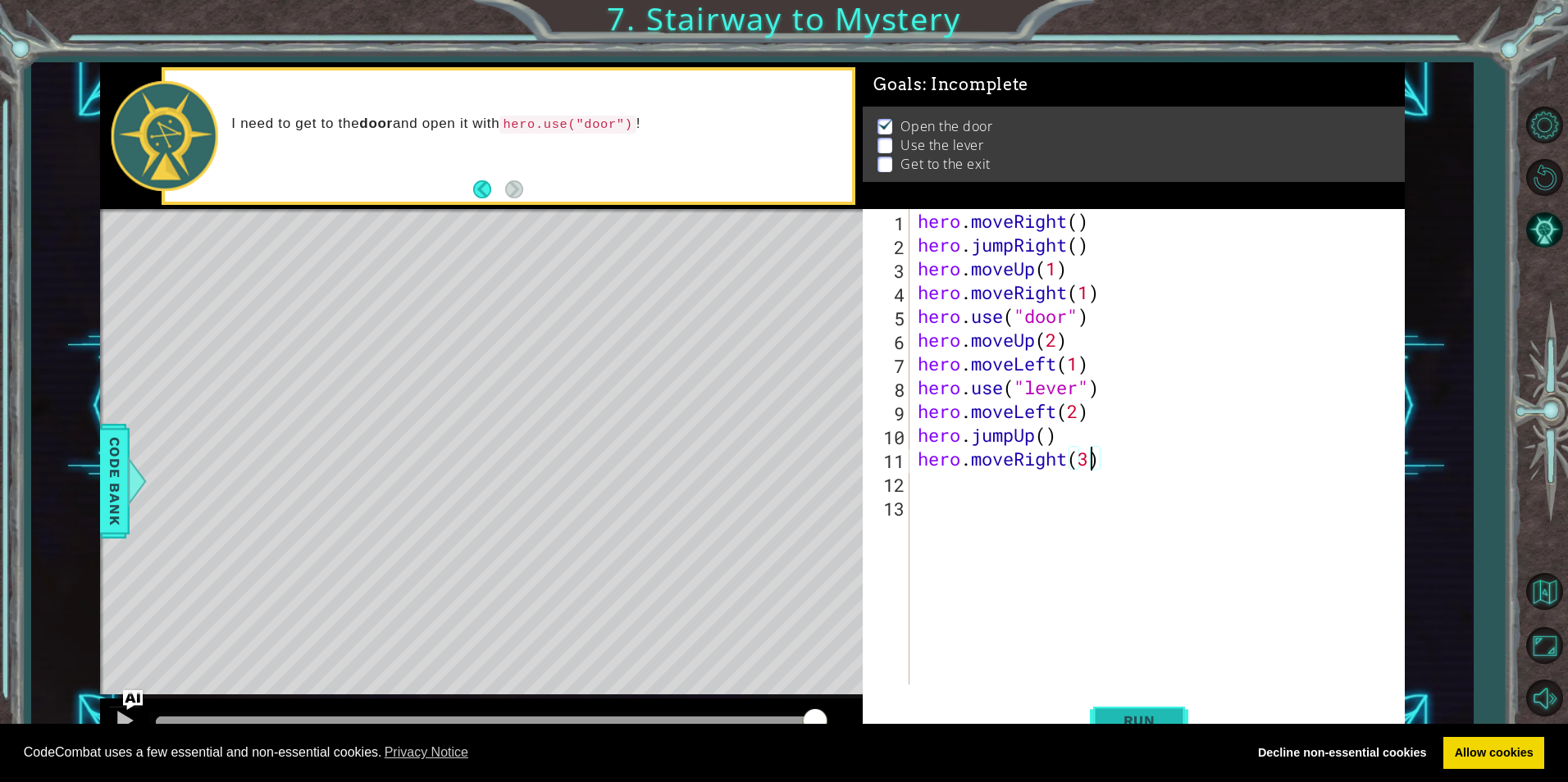
type textarea "hero.moveRight(3)"
click at [1117, 713] on span "Run" at bounding box center [1139, 720] width 65 height 16
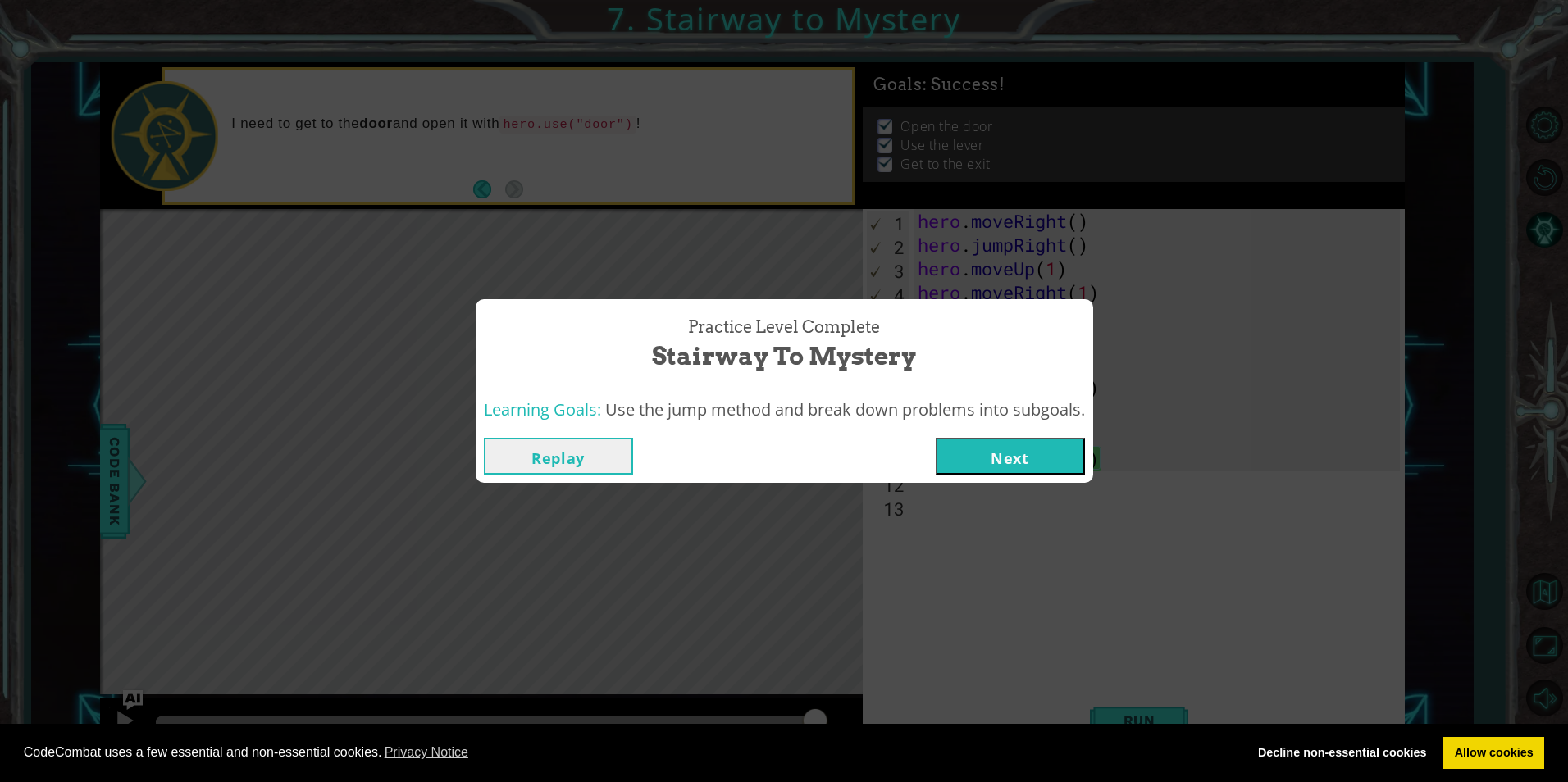
click at [968, 461] on button "Next" at bounding box center [1010, 456] width 150 height 37
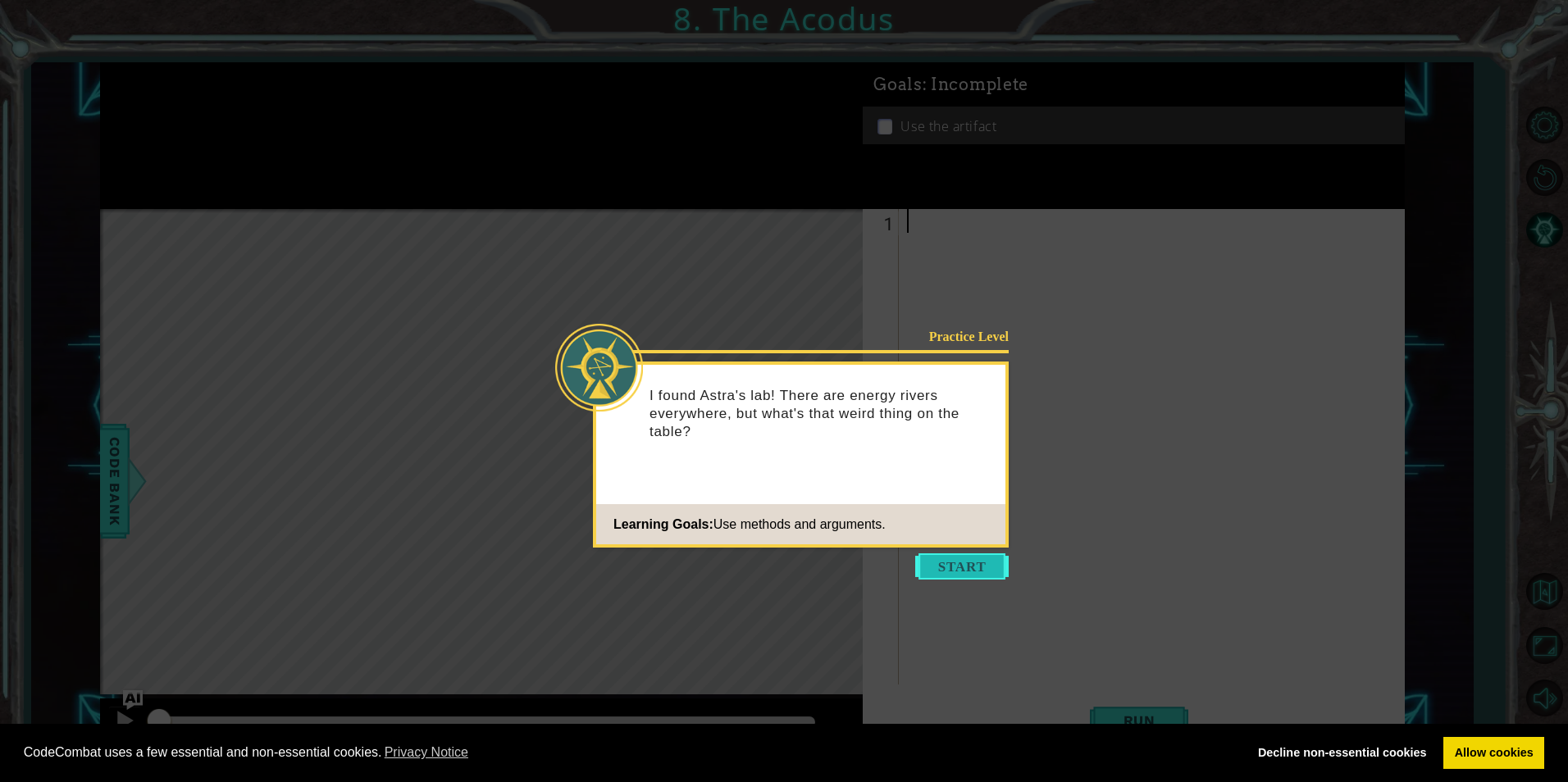
click at [1004, 558] on button "Start" at bounding box center [962, 567] width 94 height 26
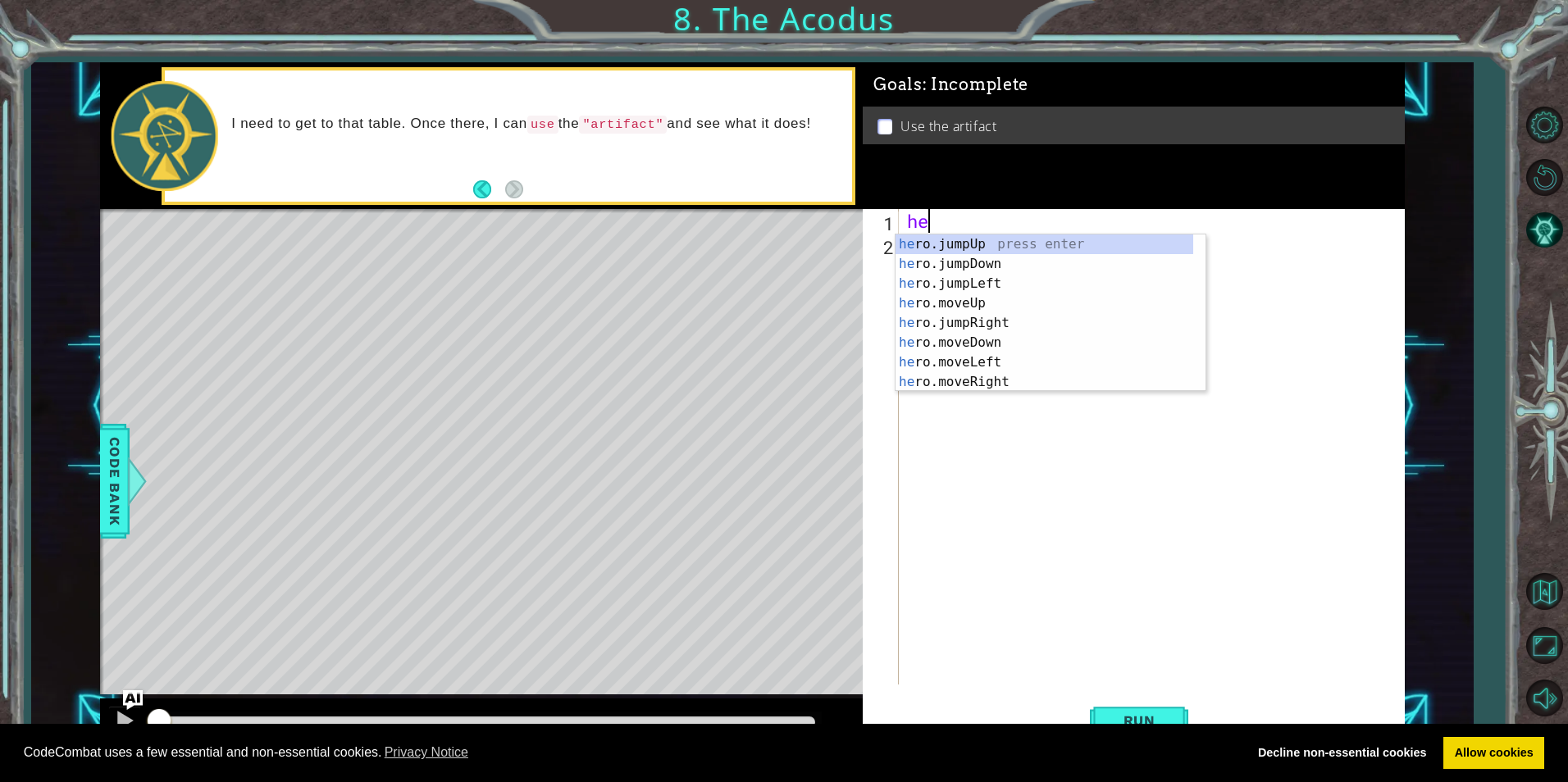
scroll to position [0, 1]
drag, startPoint x: 965, startPoint y: 301, endPoint x: 977, endPoint y: 289, distance: 17.0
click at [965, 301] on div "her o.jumpUp press enter her o.jumpDown press enter her o.jumpLeft press enter …" at bounding box center [1044, 332] width 297 height 196
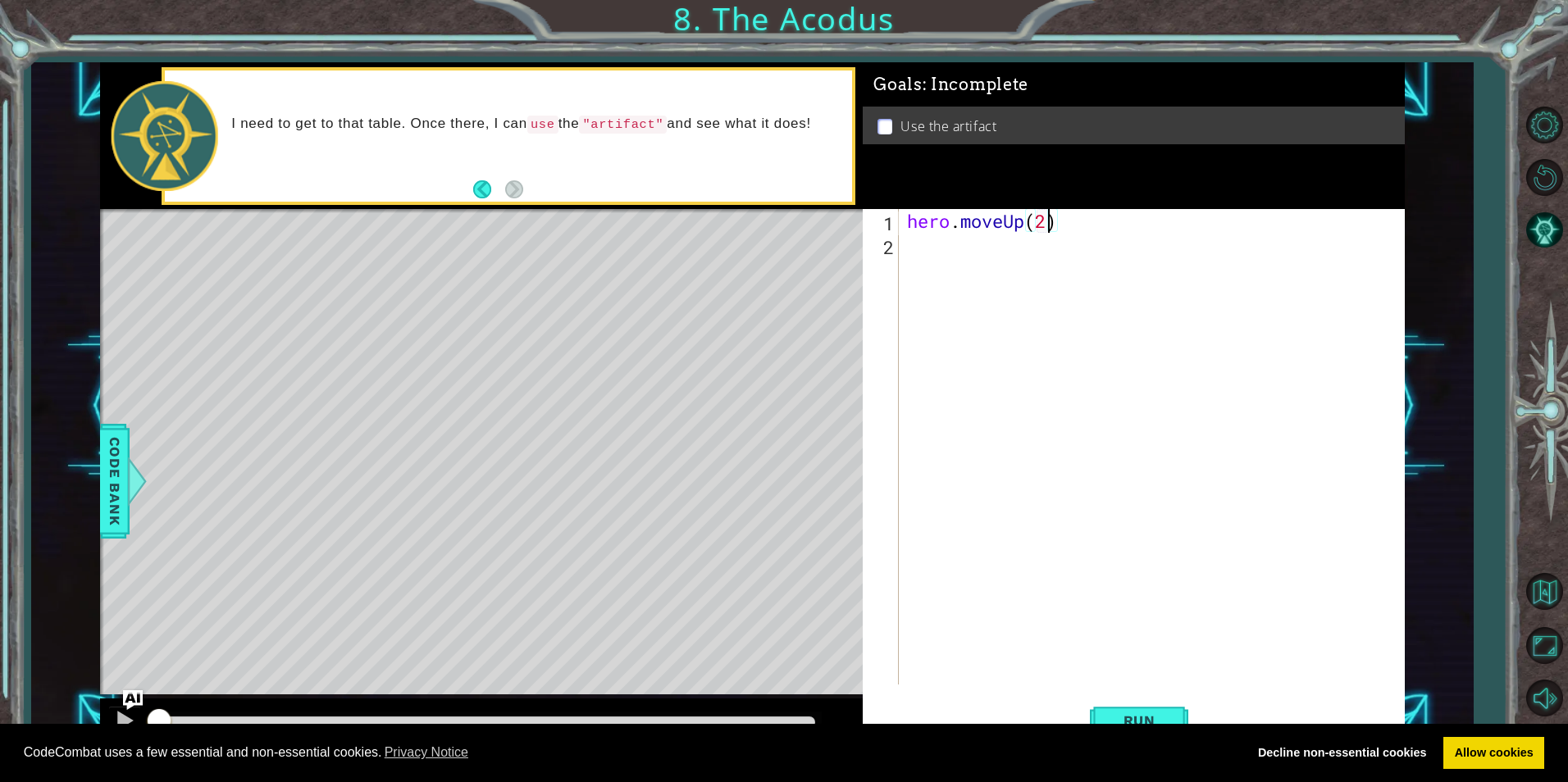
scroll to position [0, 6]
type textarea "hero.moveUp(2)"
click at [942, 265] on div "hero . moveUp ( 2 )" at bounding box center [1155, 471] width 504 height 523
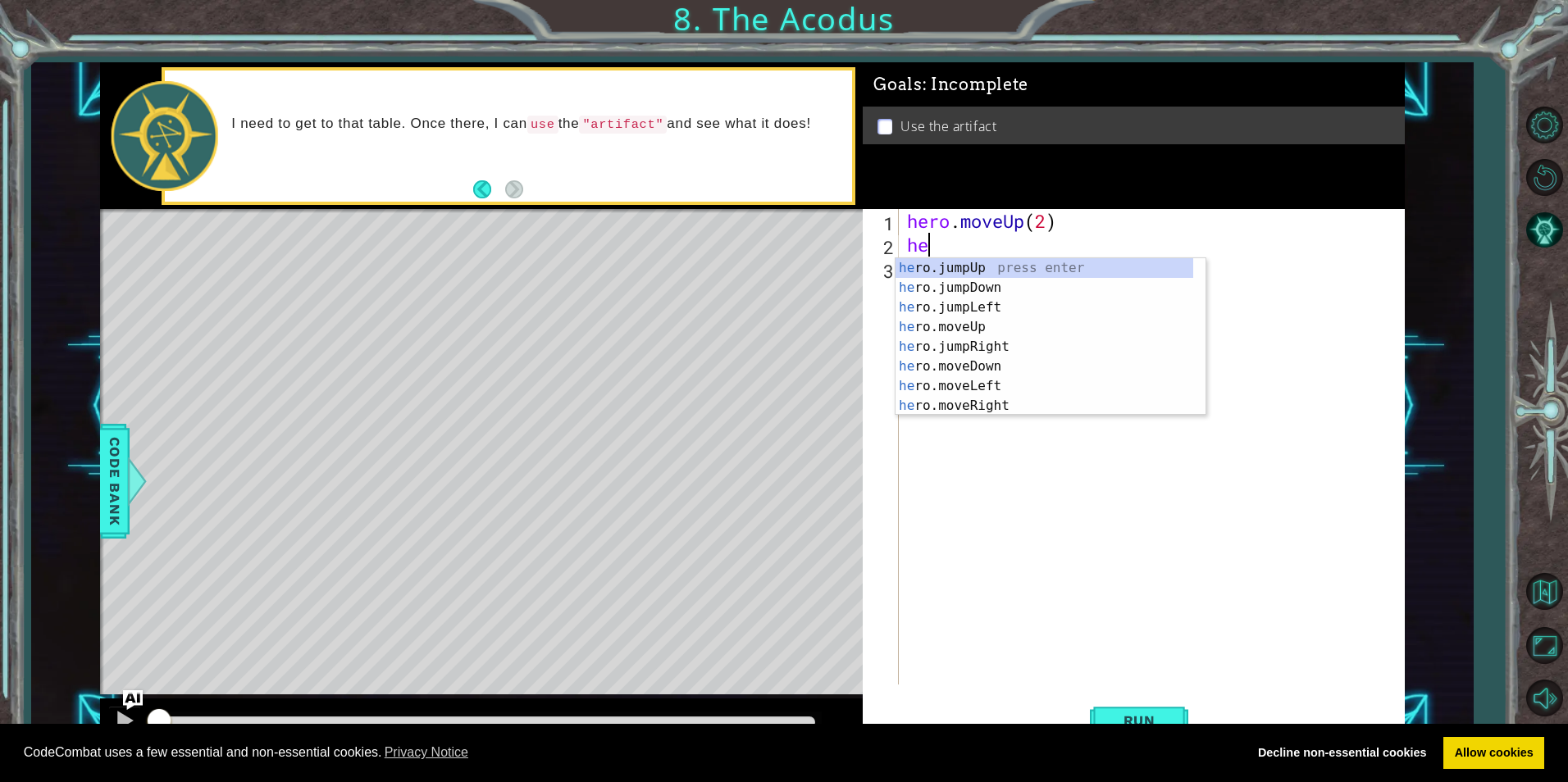
scroll to position [0, 1]
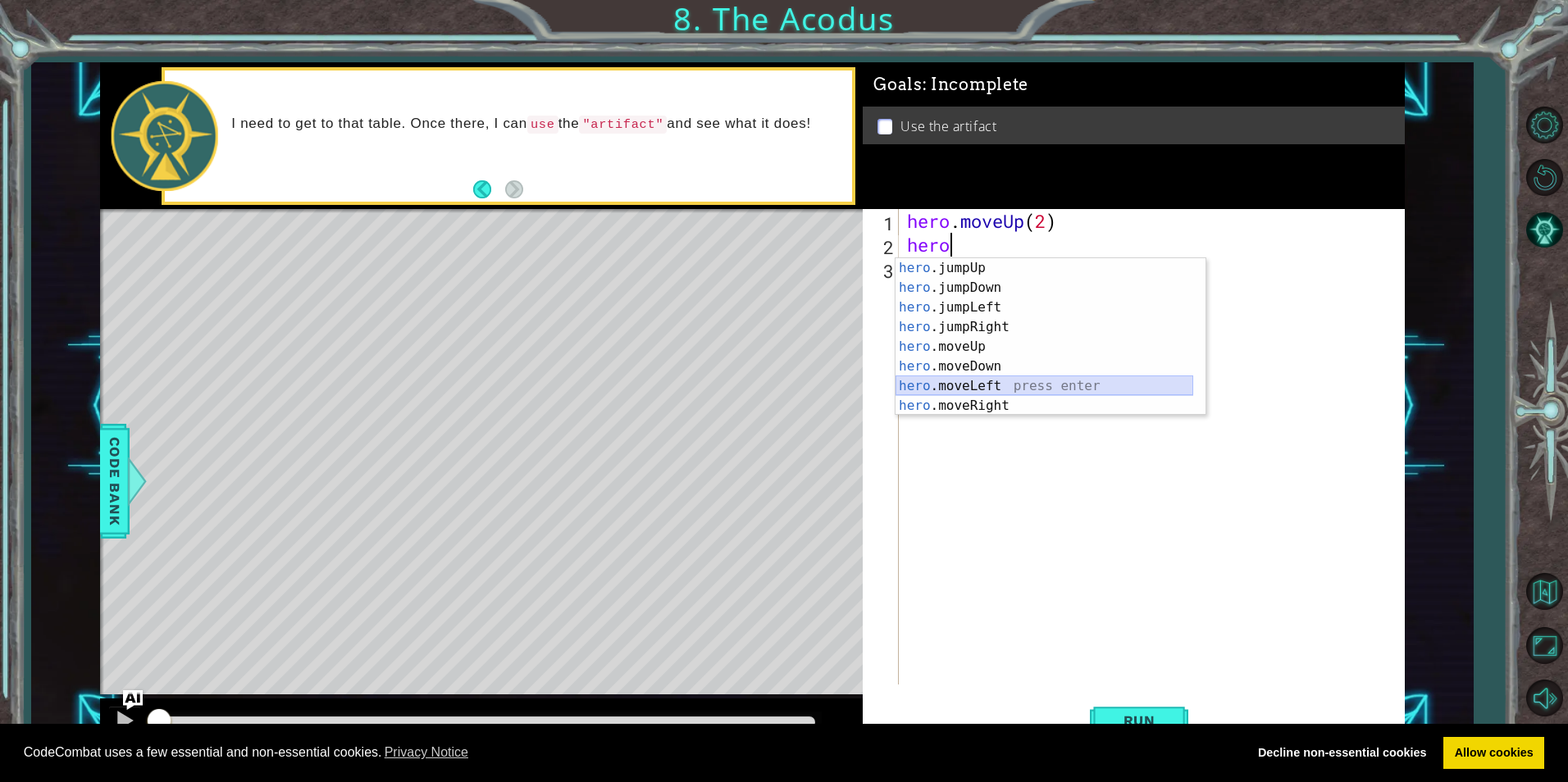
click at [980, 379] on div "hero .jumpUp press enter hero .jumpDown press enter hero .jumpLeft press enter …" at bounding box center [1044, 356] width 297 height 196
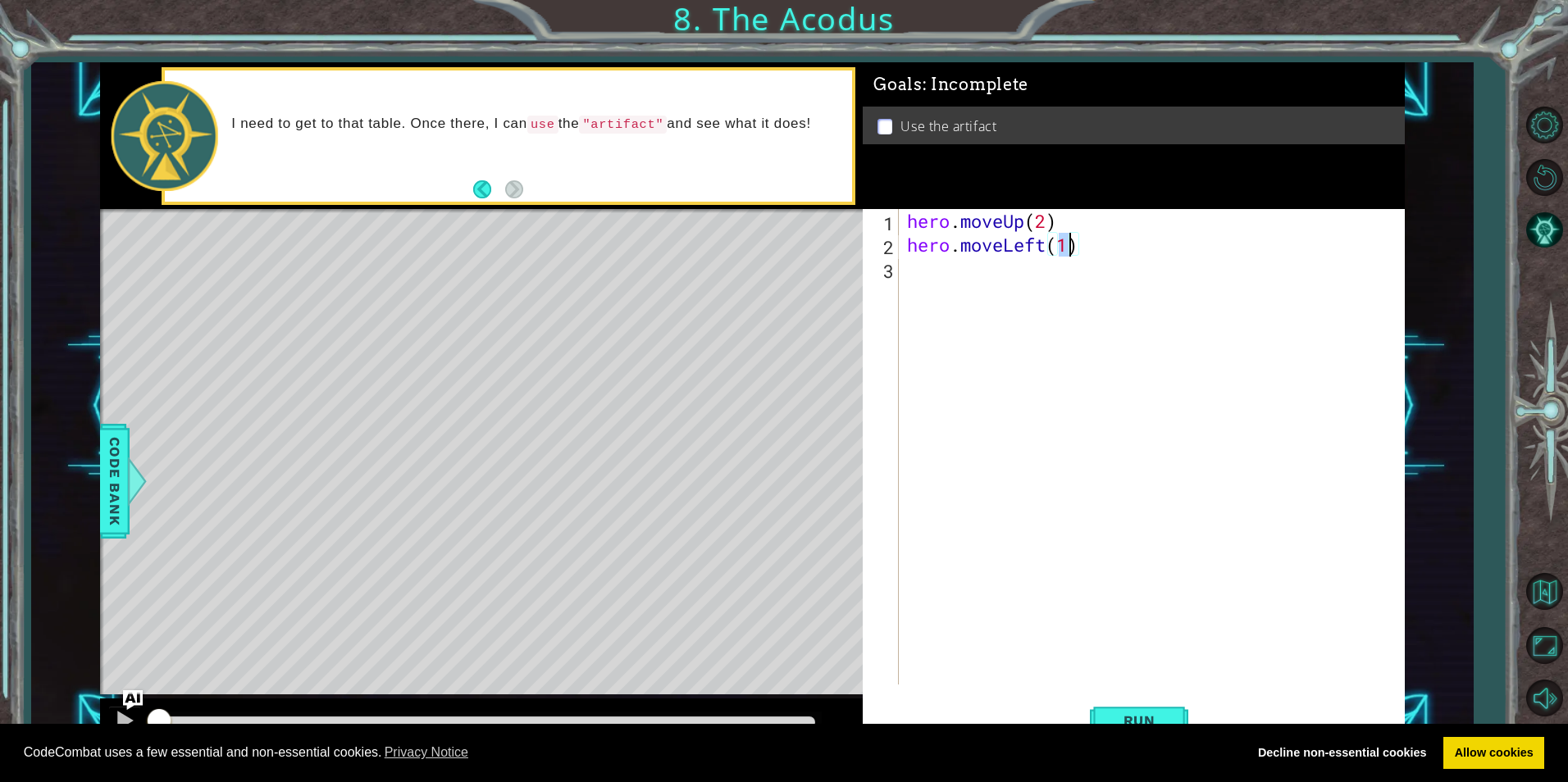
click at [942, 284] on div "hero . moveUp ( 2 ) hero . moveLeft ( 1 )" at bounding box center [1155, 471] width 504 height 523
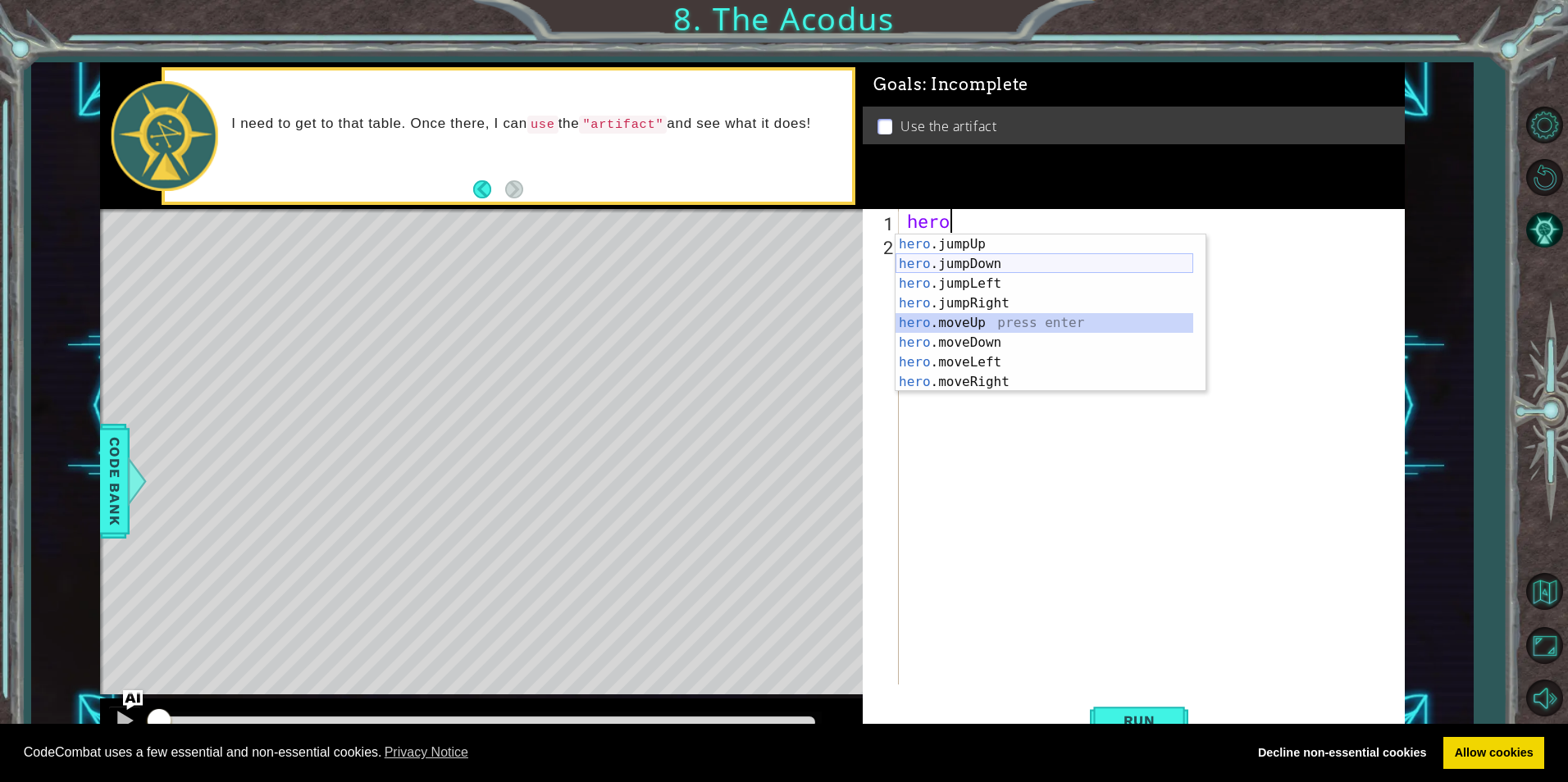
drag, startPoint x: 965, startPoint y: 321, endPoint x: 962, endPoint y: 263, distance: 58.1
click at [962, 263] on div "hero .jumpUp press enter hero .jumpDown press enter hero .jumpLeft press enter …" at bounding box center [1044, 332] width 297 height 196
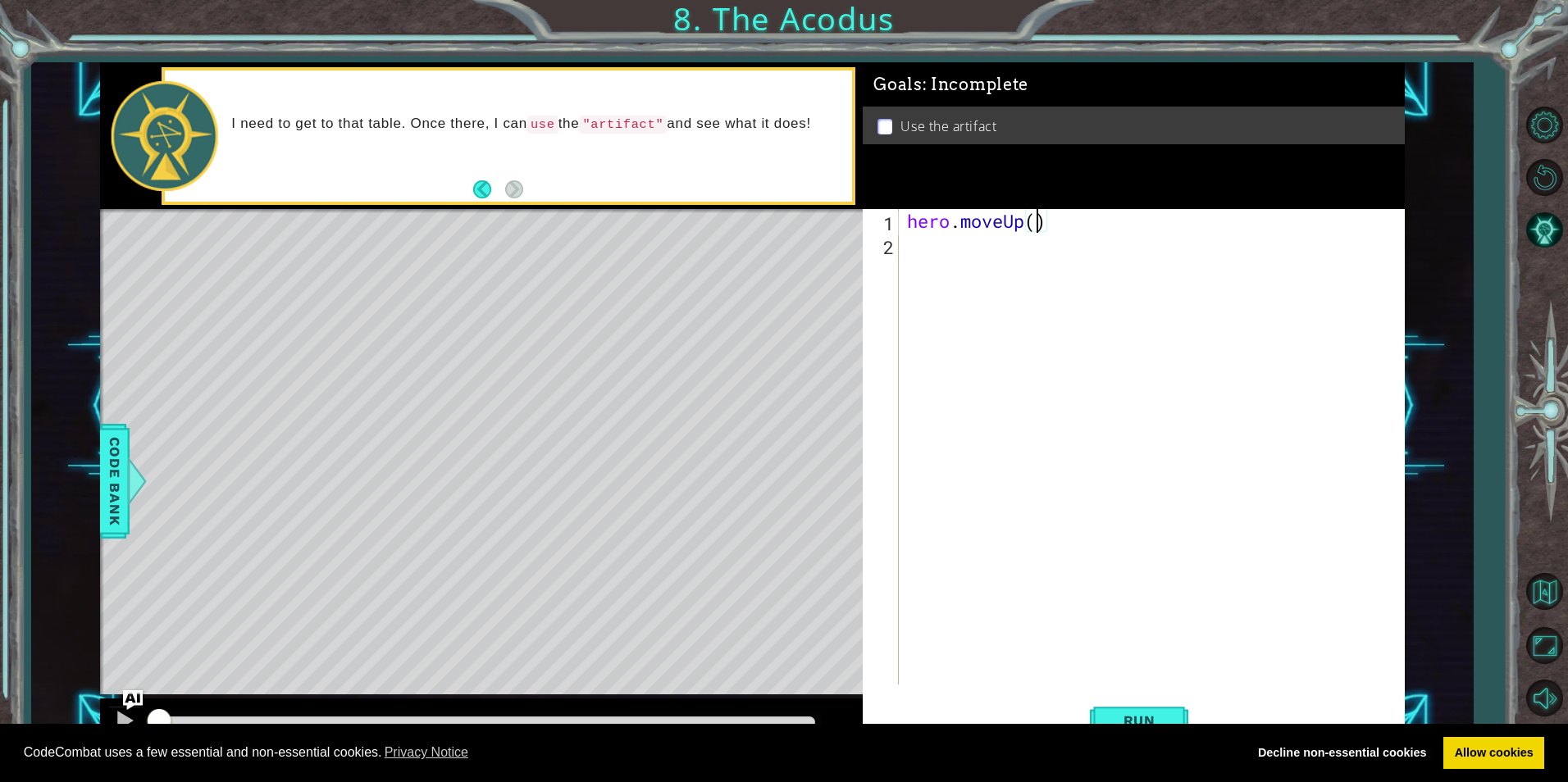
type textarea "hero.moveUp(2)"
click at [931, 246] on div "hero . moveUp ( 2 )" at bounding box center [1155, 471] width 504 height 523
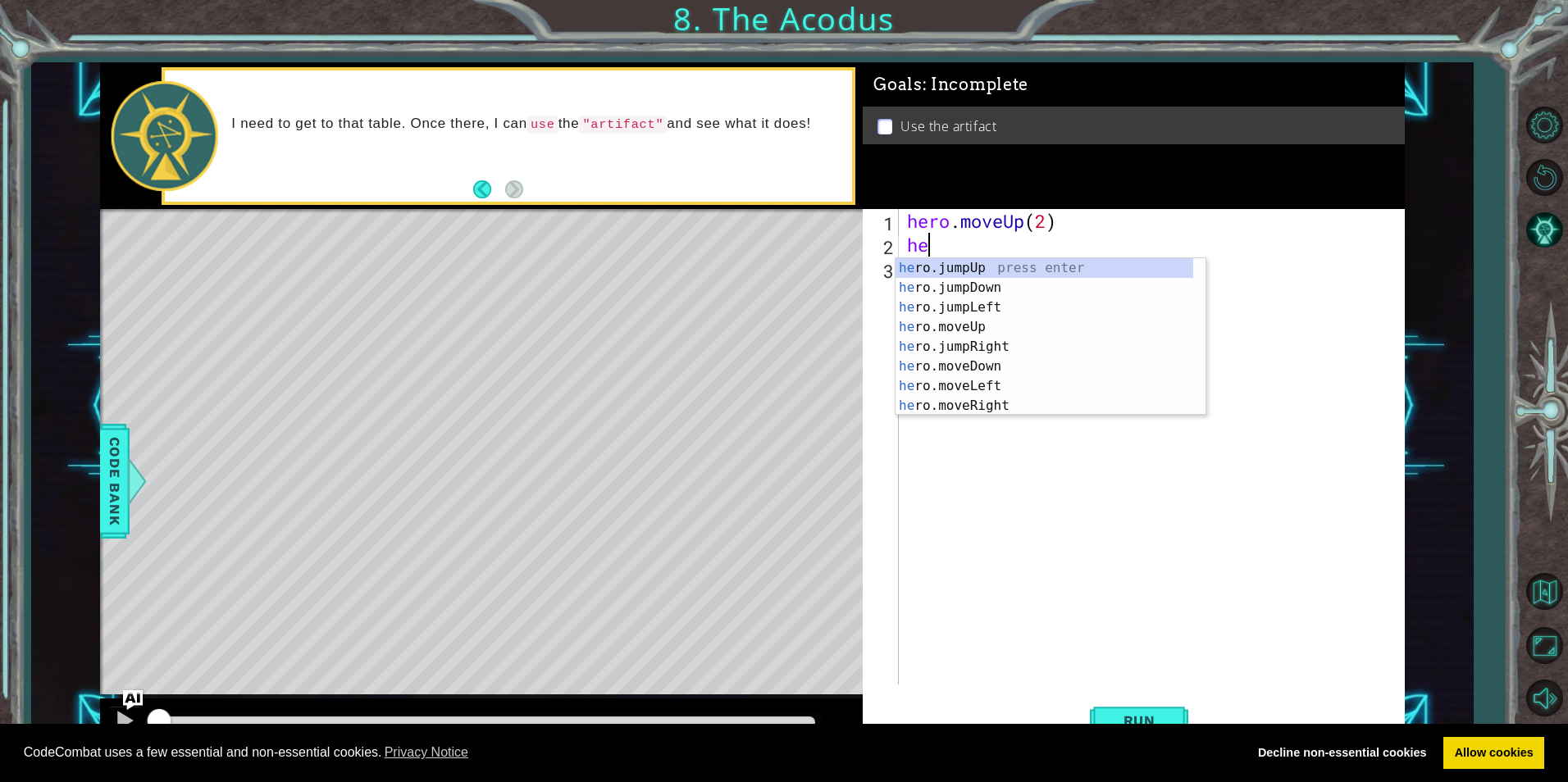
type textarea "her"
click at [938, 302] on div "her o.jumpUp press enter her o.jumpDown press enter her o.jumpLeft press enter …" at bounding box center [1044, 356] width 297 height 196
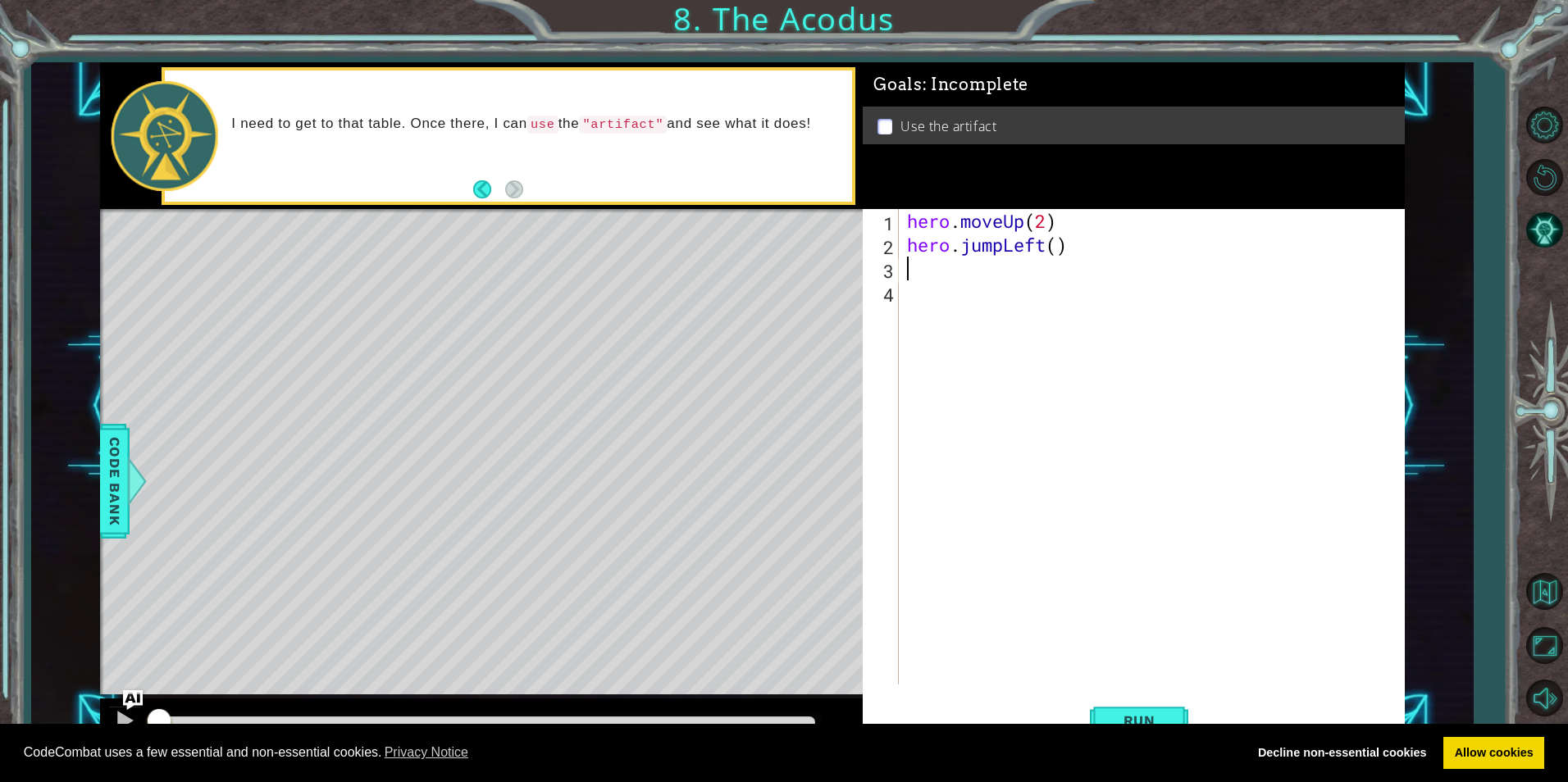
scroll to position [0, 0]
click at [1003, 248] on div "hero . moveUp ( 2 ) hero . jumpLeft ( )" at bounding box center [1155, 471] width 504 height 523
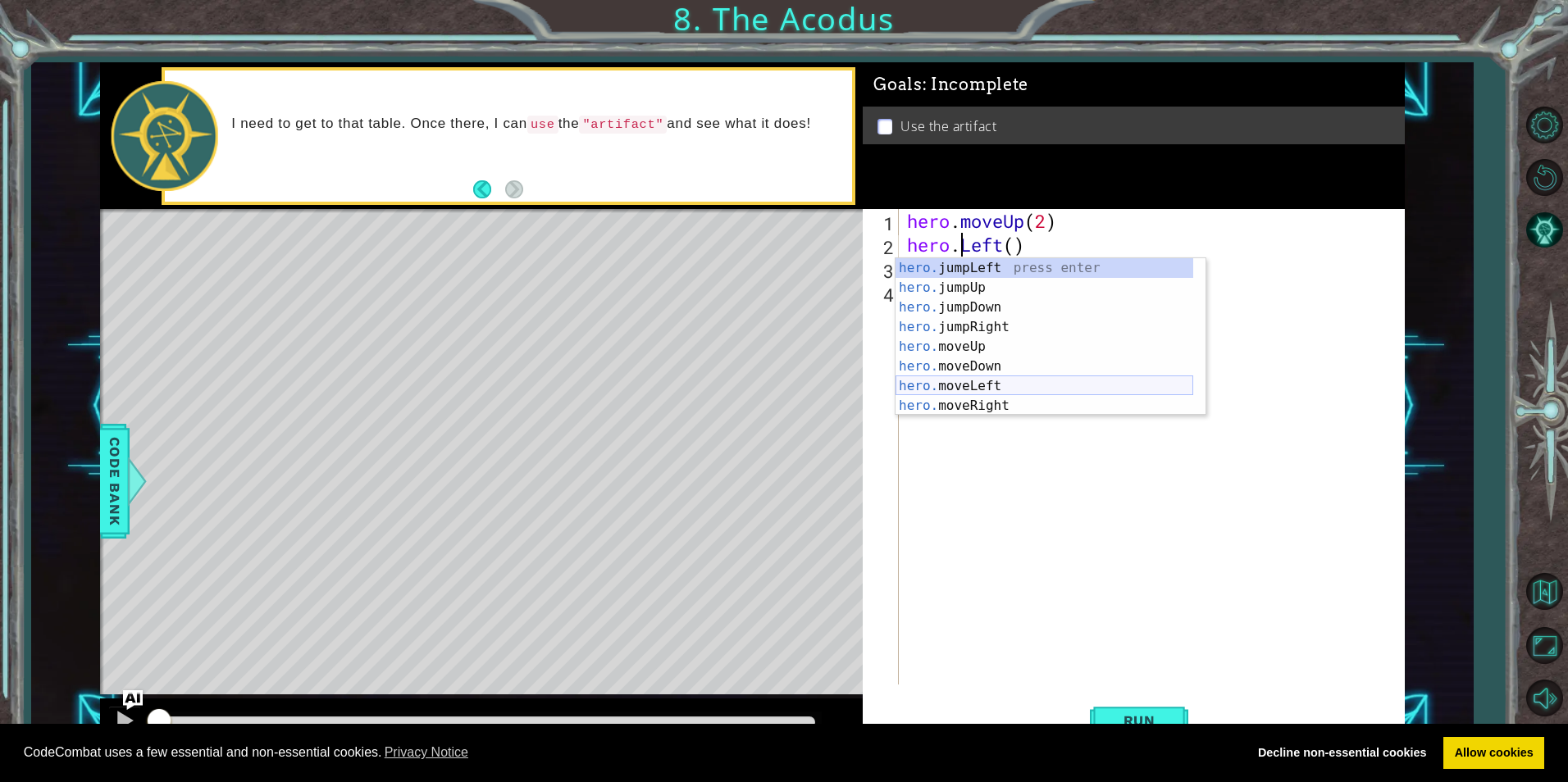
click at [979, 389] on div "hero. jumpLeft press enter hero. jumpUp press enter hero. jumpDown press enter …" at bounding box center [1044, 356] width 297 height 196
type textarea "hero.moveLeft(1)"
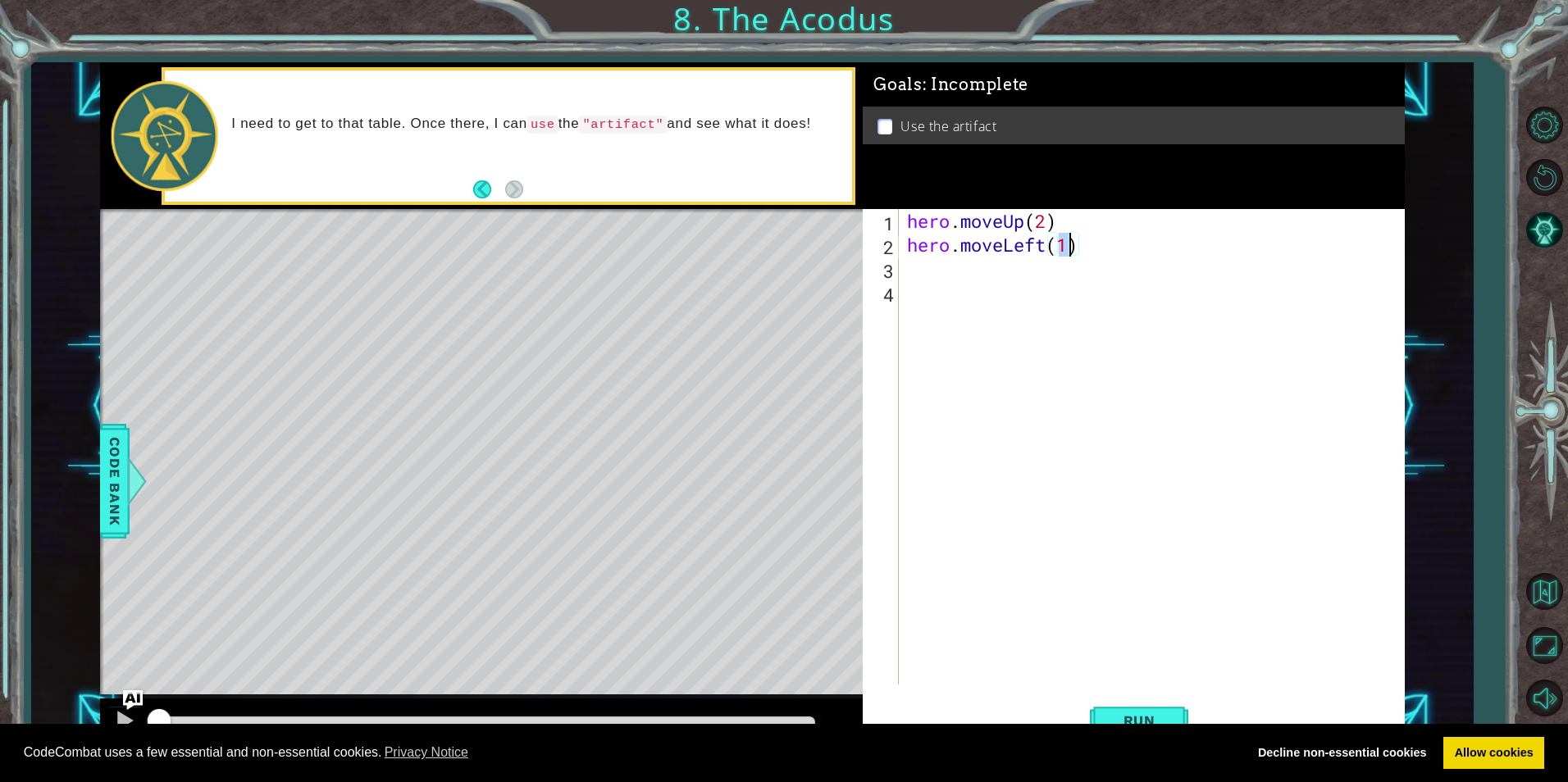
click at [927, 283] on div "hero . moveUp ( 2 ) hero . moveLeft ( 1 )" at bounding box center [1155, 471] width 504 height 523
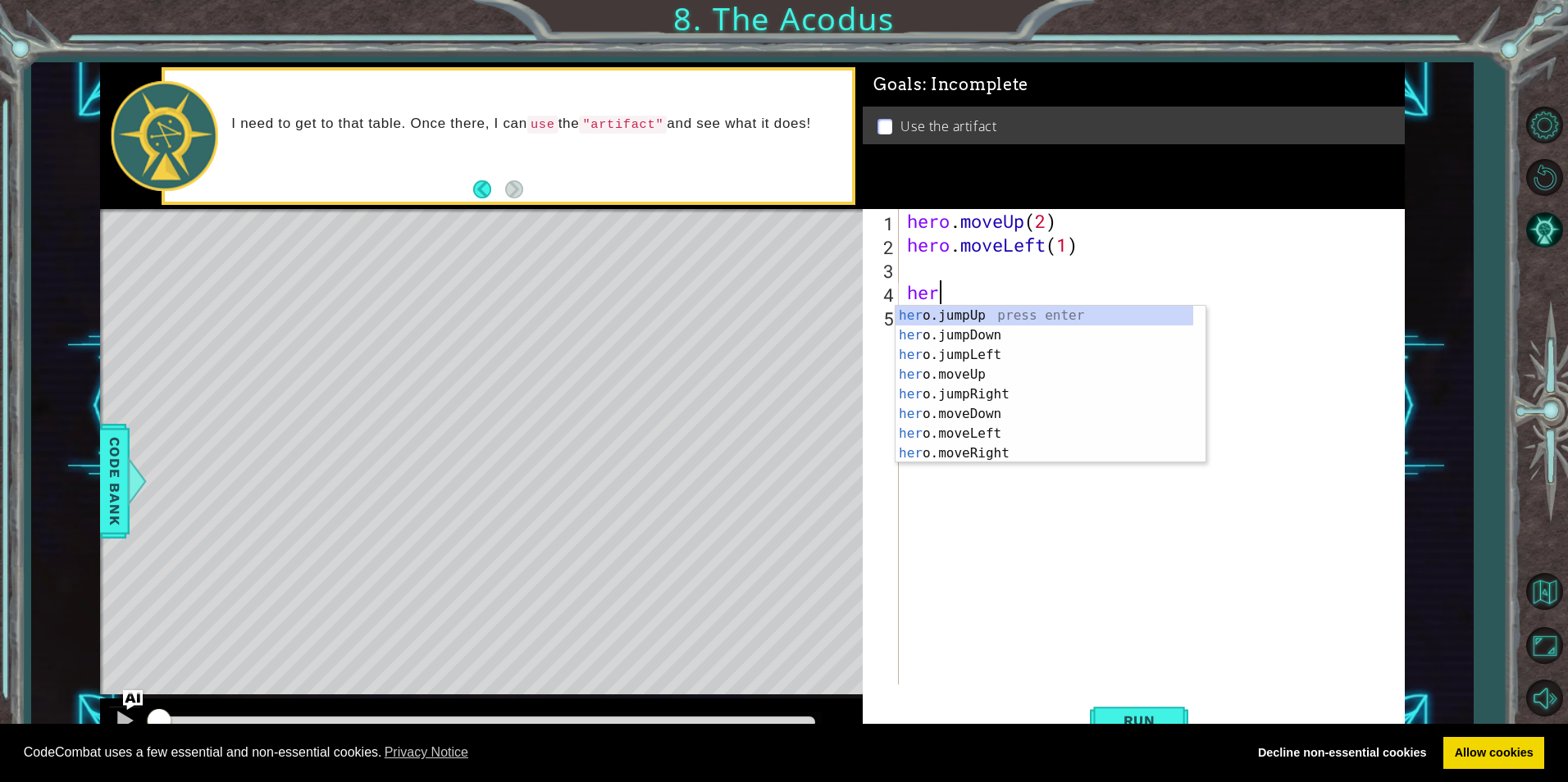
scroll to position [0, 1]
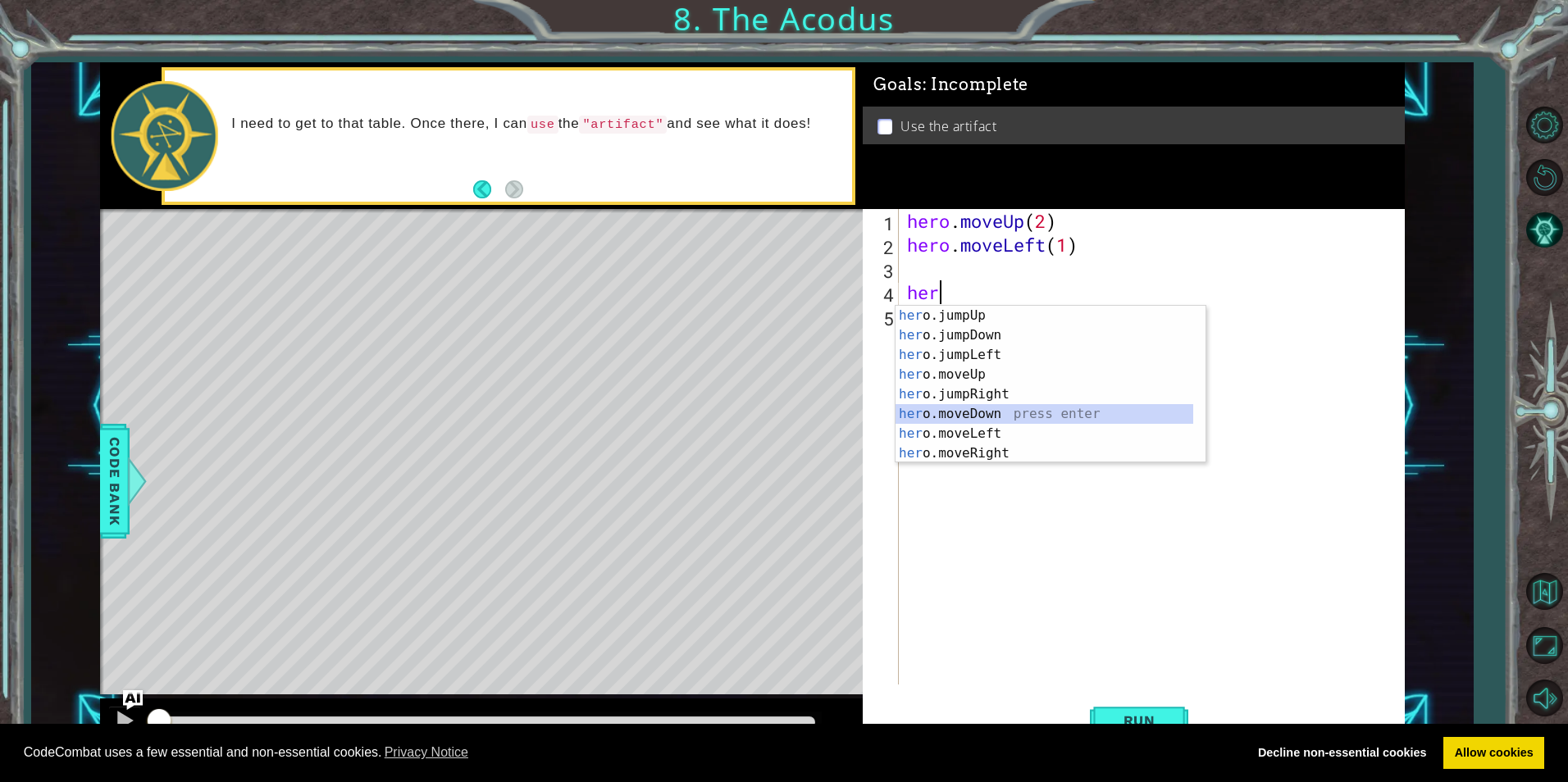
click at [985, 416] on div "her o.jumpUp press enter her o.jumpDown press enter her o.jumpLeft press enter …" at bounding box center [1044, 404] width 297 height 196
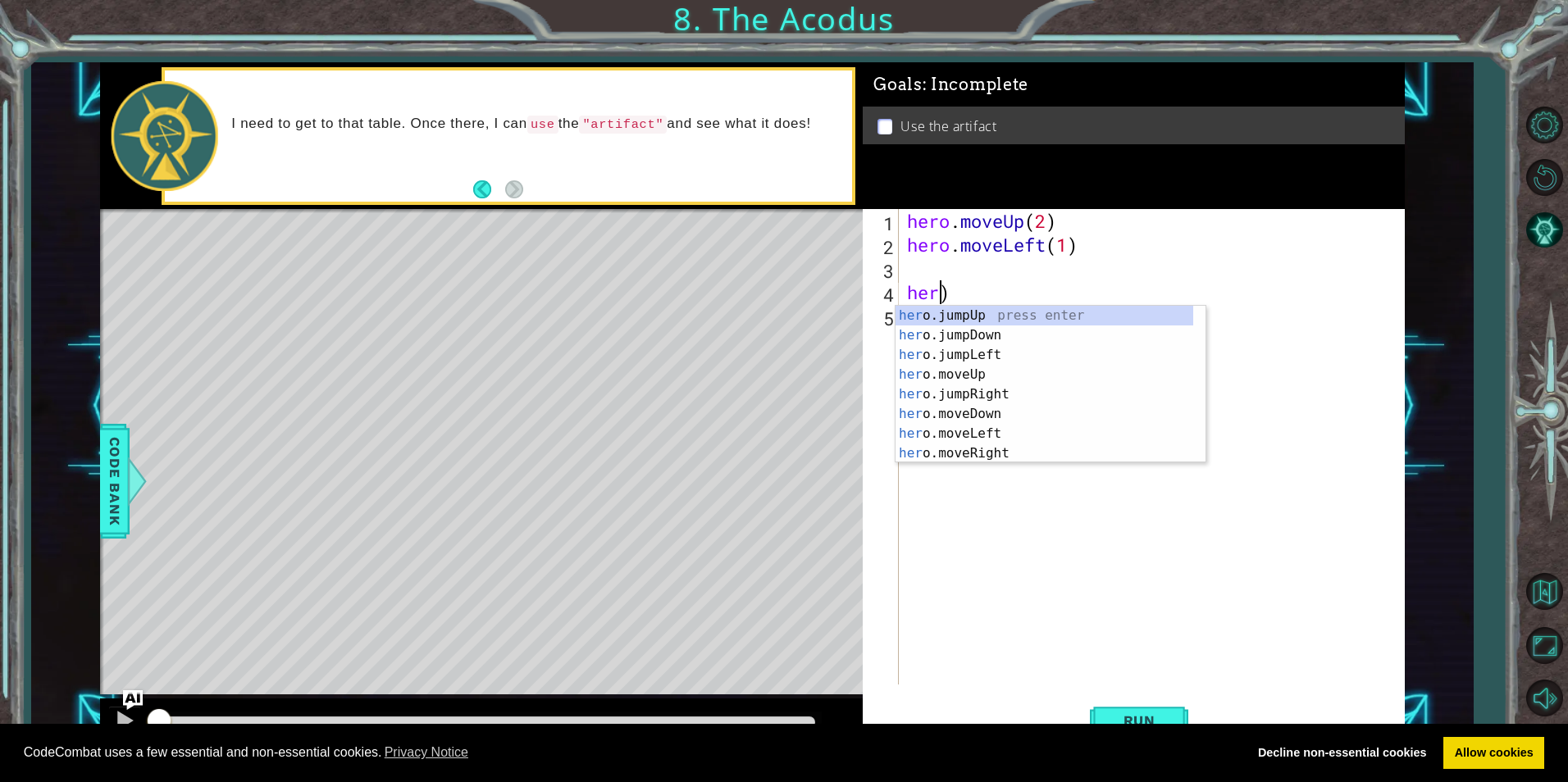
scroll to position [0, 0]
type textarea ")"
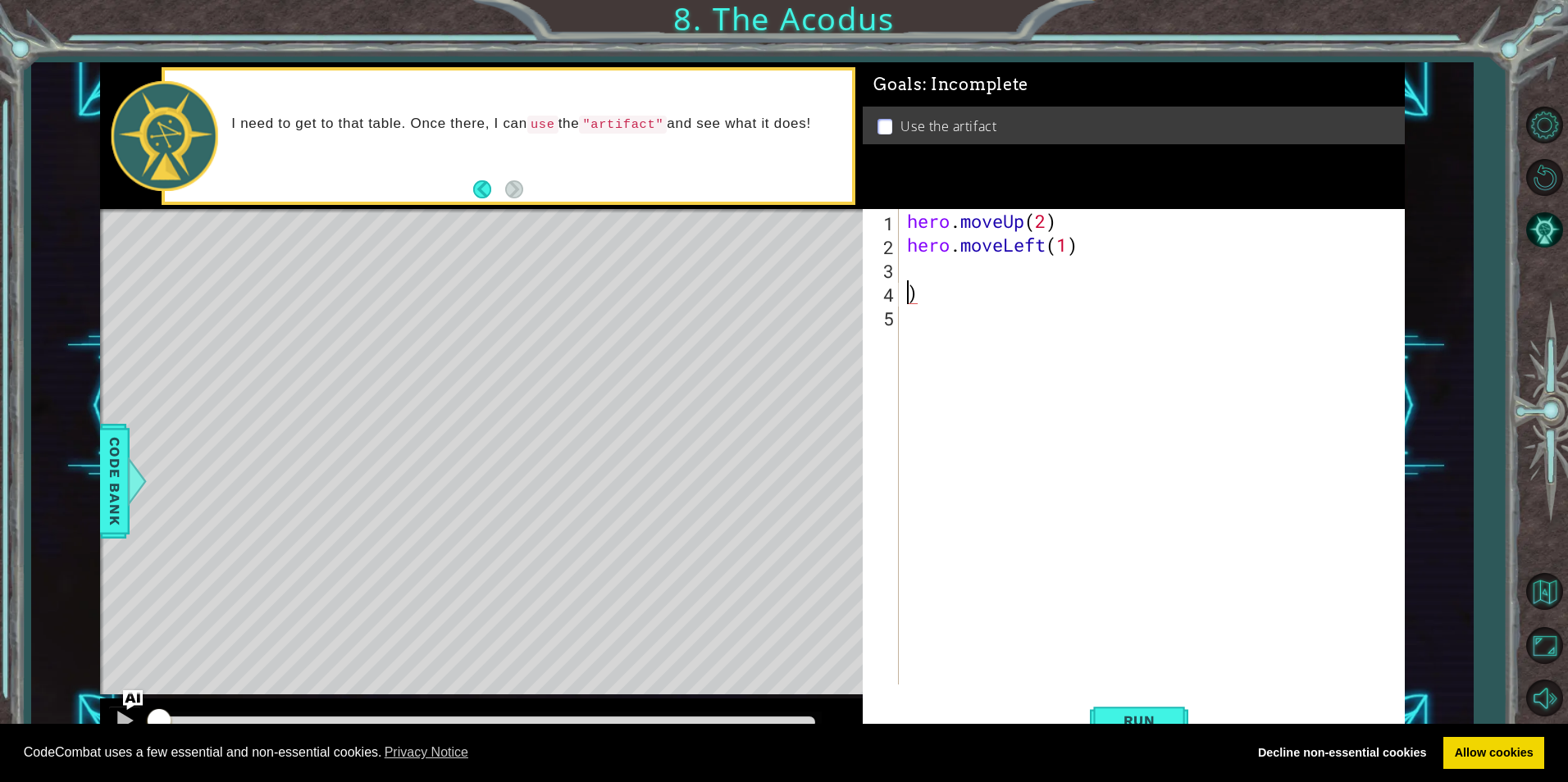
drag, startPoint x: 1033, startPoint y: 325, endPoint x: 1031, endPoint y: 334, distance: 9.2
click at [1031, 334] on div "hero . moveUp ( 2 ) hero . moveLeft ( 1 ) )" at bounding box center [1155, 471] width 504 height 523
click at [1030, 319] on div "hero . moveUp ( 2 ) hero . moveLeft ( 1 ) )" at bounding box center [1155, 471] width 504 height 523
drag, startPoint x: 1026, startPoint y: 314, endPoint x: 1020, endPoint y: 303, distance: 12.5
click at [1020, 303] on div "hero . moveUp ( 2 ) hero . moveLeft ( 1 ) )" at bounding box center [1155, 471] width 504 height 523
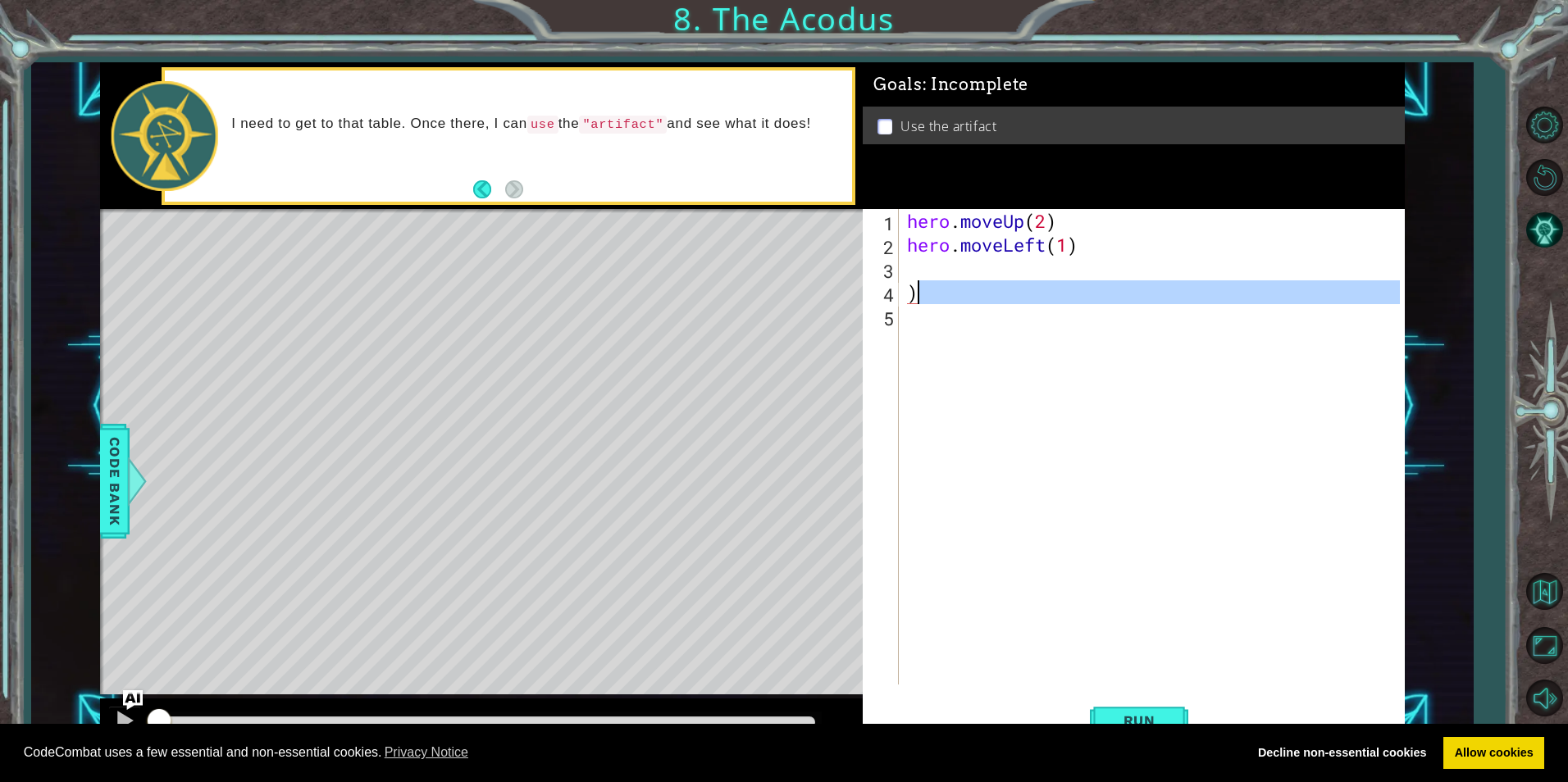
type textarea ")"
click at [941, 271] on div "hero . moveUp ( 2 ) hero . moveLeft ( 1 )" at bounding box center [1155, 471] width 504 height 523
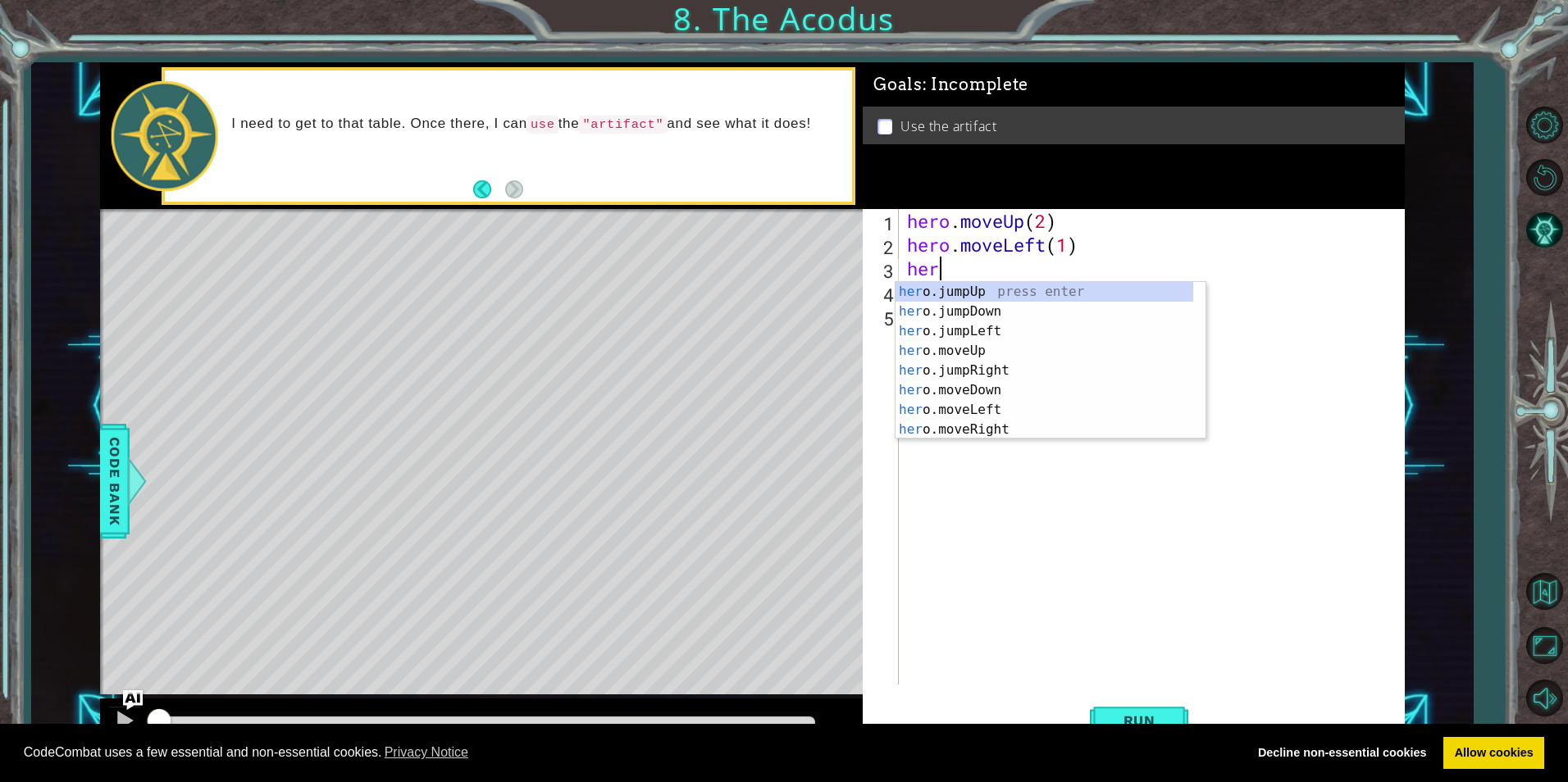
scroll to position [0, 1]
drag, startPoint x: 956, startPoint y: 389, endPoint x: 970, endPoint y: 356, distance: 35.8
click at [956, 391] on div "hero .jumpUp press enter hero .jumpDown press enter hero .jumpLeft press enter …" at bounding box center [1044, 380] width 297 height 196
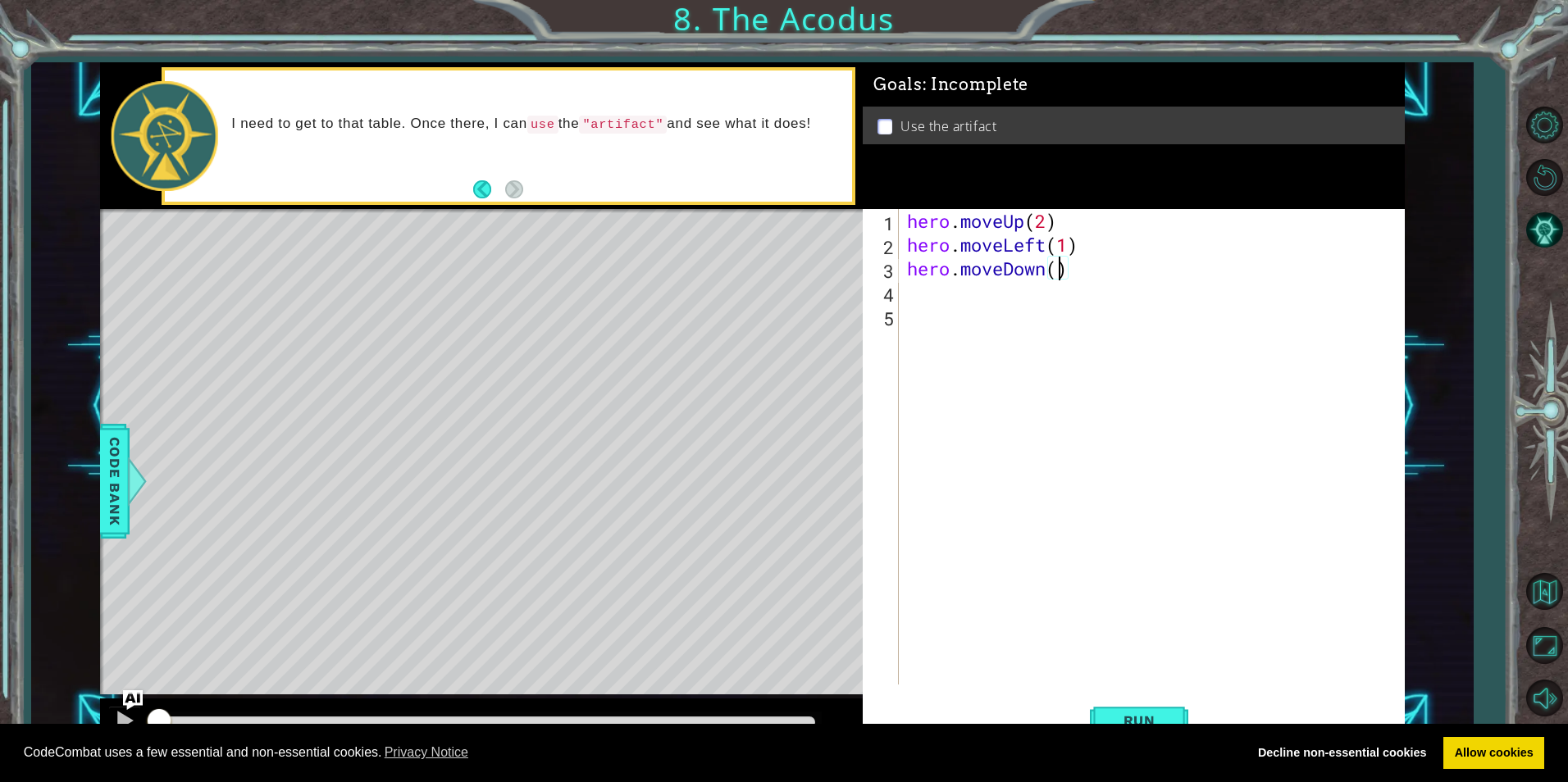
scroll to position [0, 7]
type textarea "hero.moveDown(3)"
click at [911, 288] on div "hero . moveUp ( 2 ) hero . moveLeft ( 1 ) hero . moveDown ( 3 )" at bounding box center [1155, 471] width 504 height 523
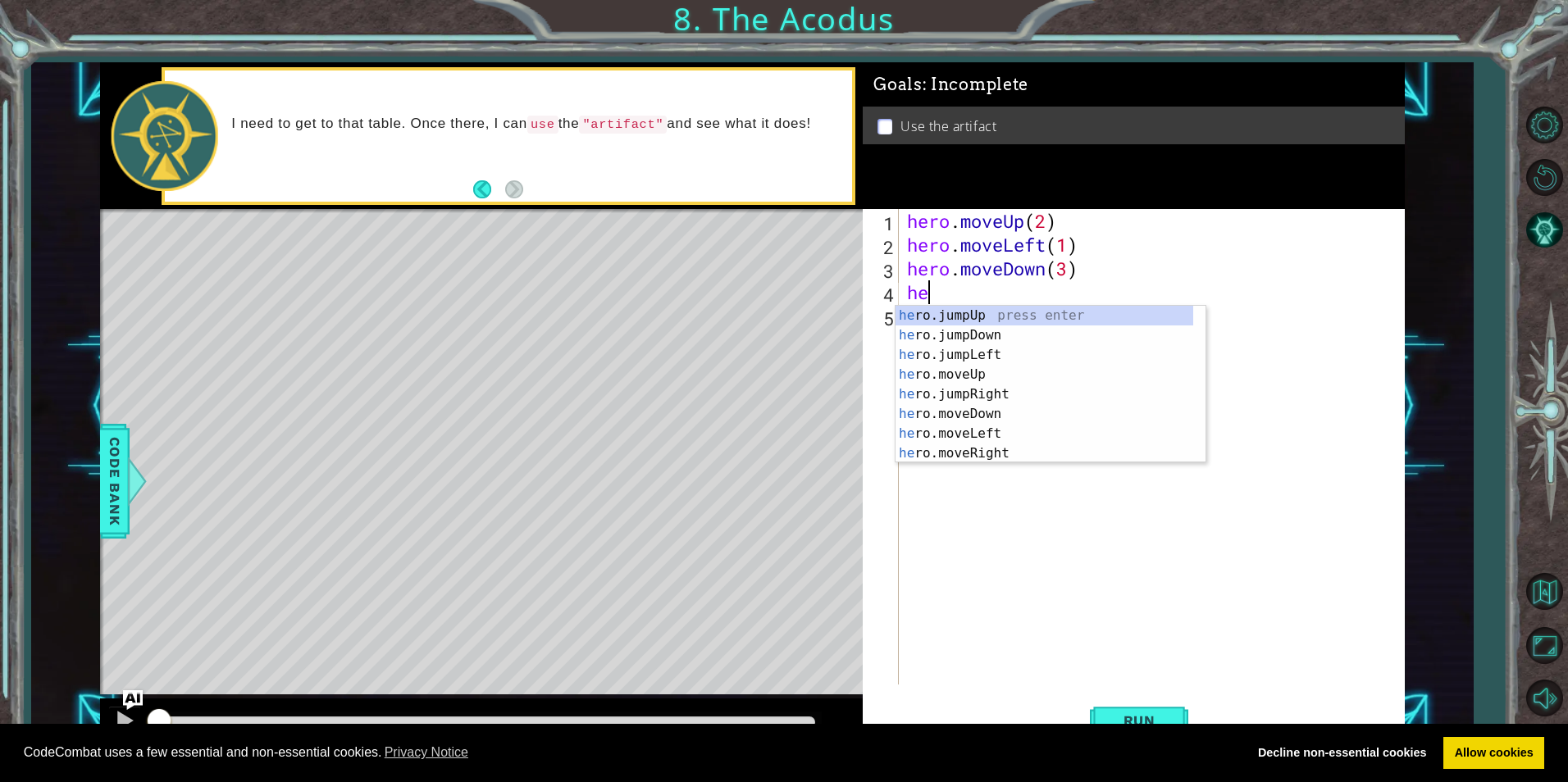
scroll to position [0, 1]
type textarea "hero"
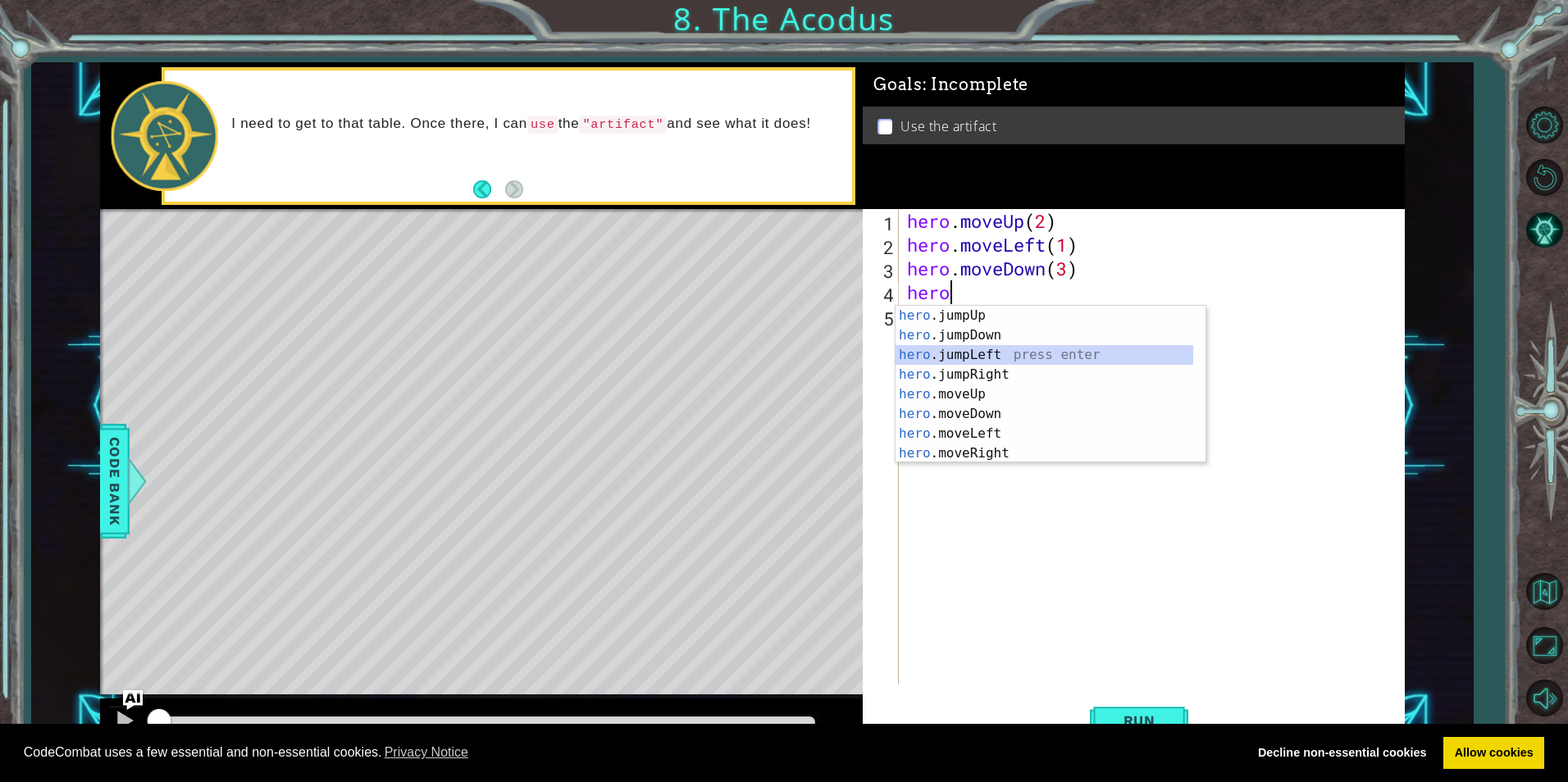
click at [1004, 359] on div "hero .jumpUp press enter hero .jumpDown press enter hero .jumpLeft press enter …" at bounding box center [1044, 404] width 297 height 196
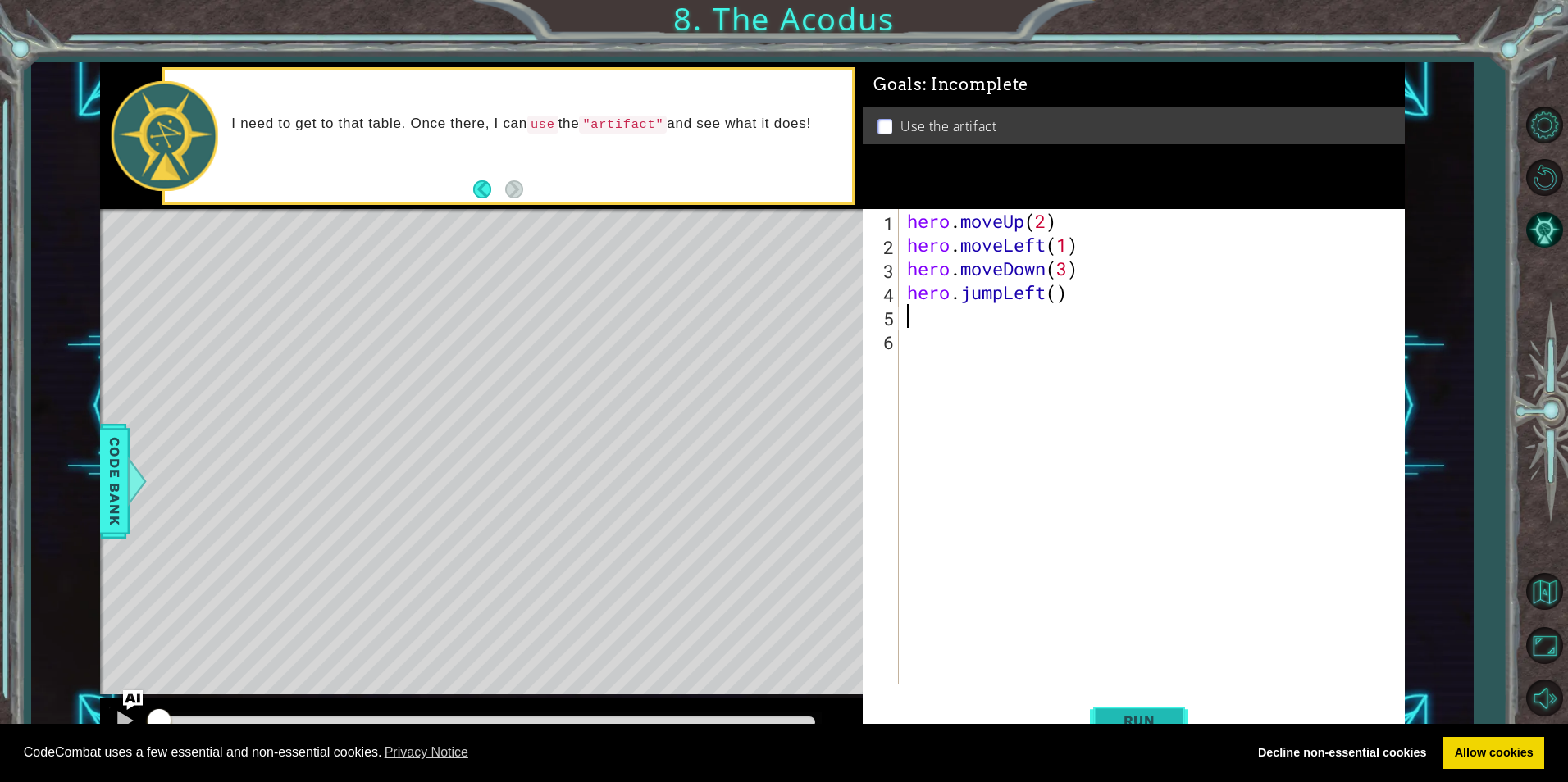
click at [1164, 713] on span "Run" at bounding box center [1139, 720] width 65 height 16
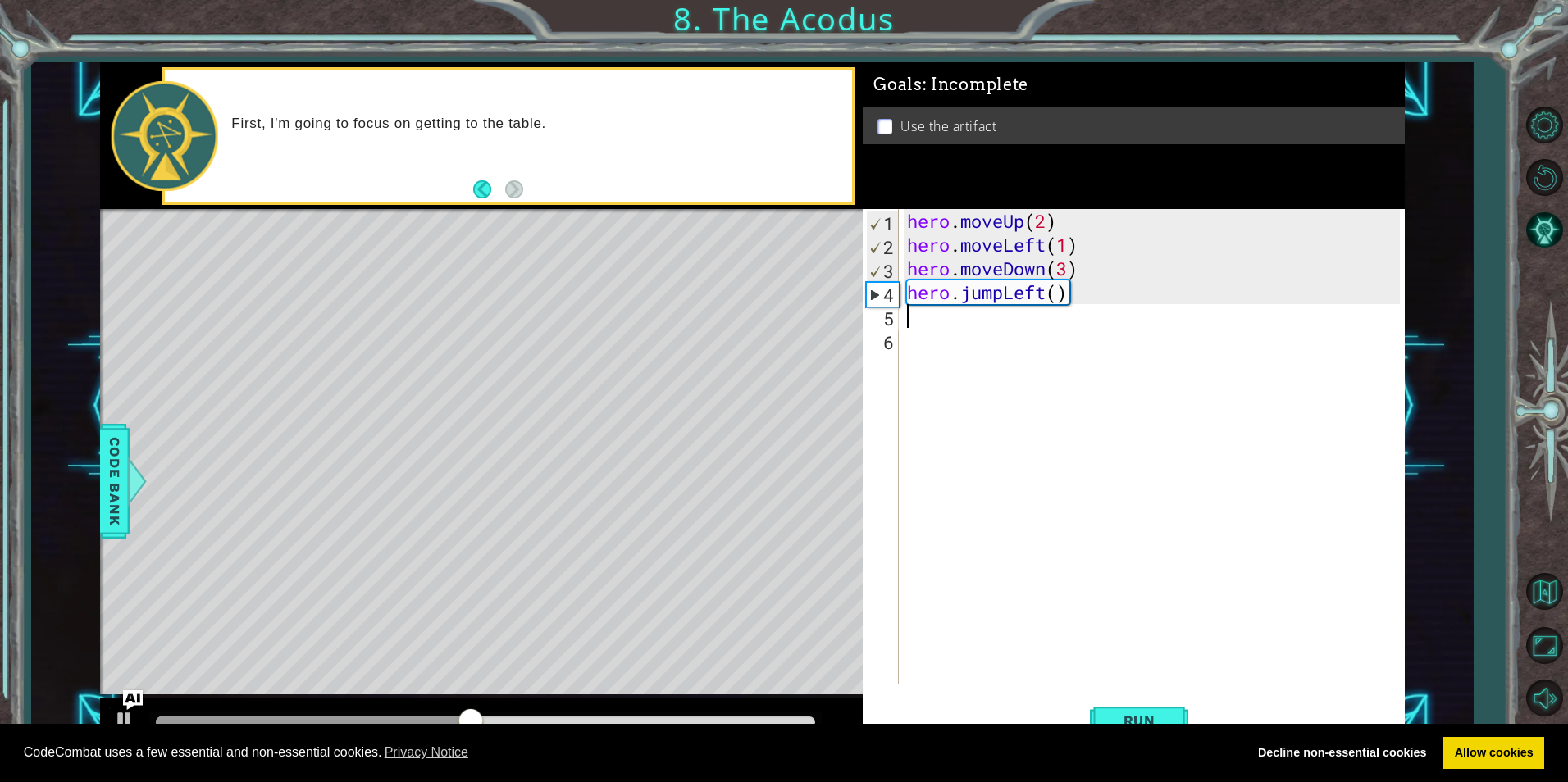
click at [946, 314] on div "hero . moveUp ( 2 ) hero . moveLeft ( 1 ) hero . moveDown ( 3 ) hero . jumpLeft…" at bounding box center [1155, 471] width 504 height 523
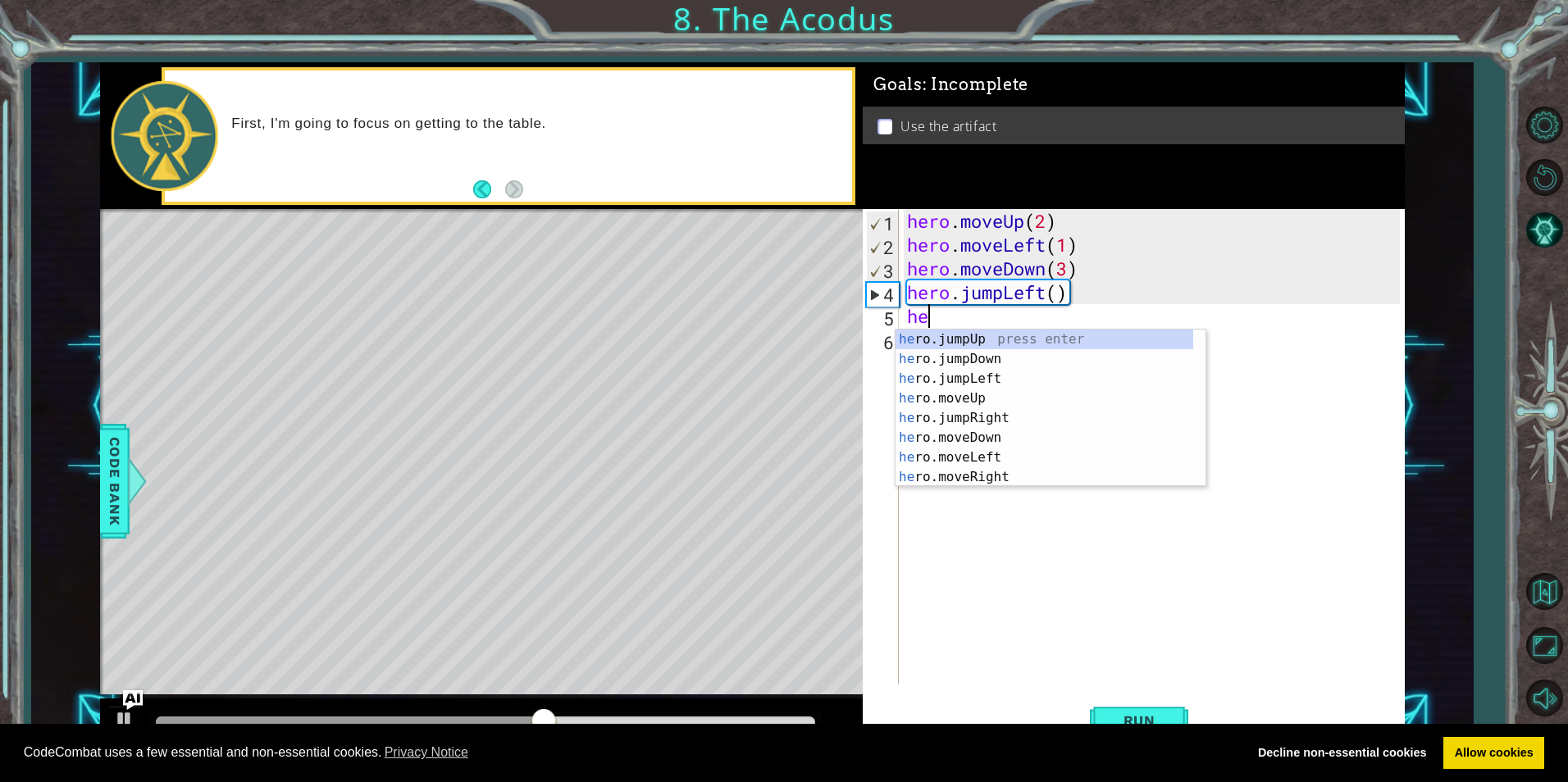
scroll to position [0, 1]
click at [982, 405] on div "her o.jumpUp press enter her o.jumpDown press enter her o.jumpLeft press enter …" at bounding box center [1044, 427] width 297 height 196
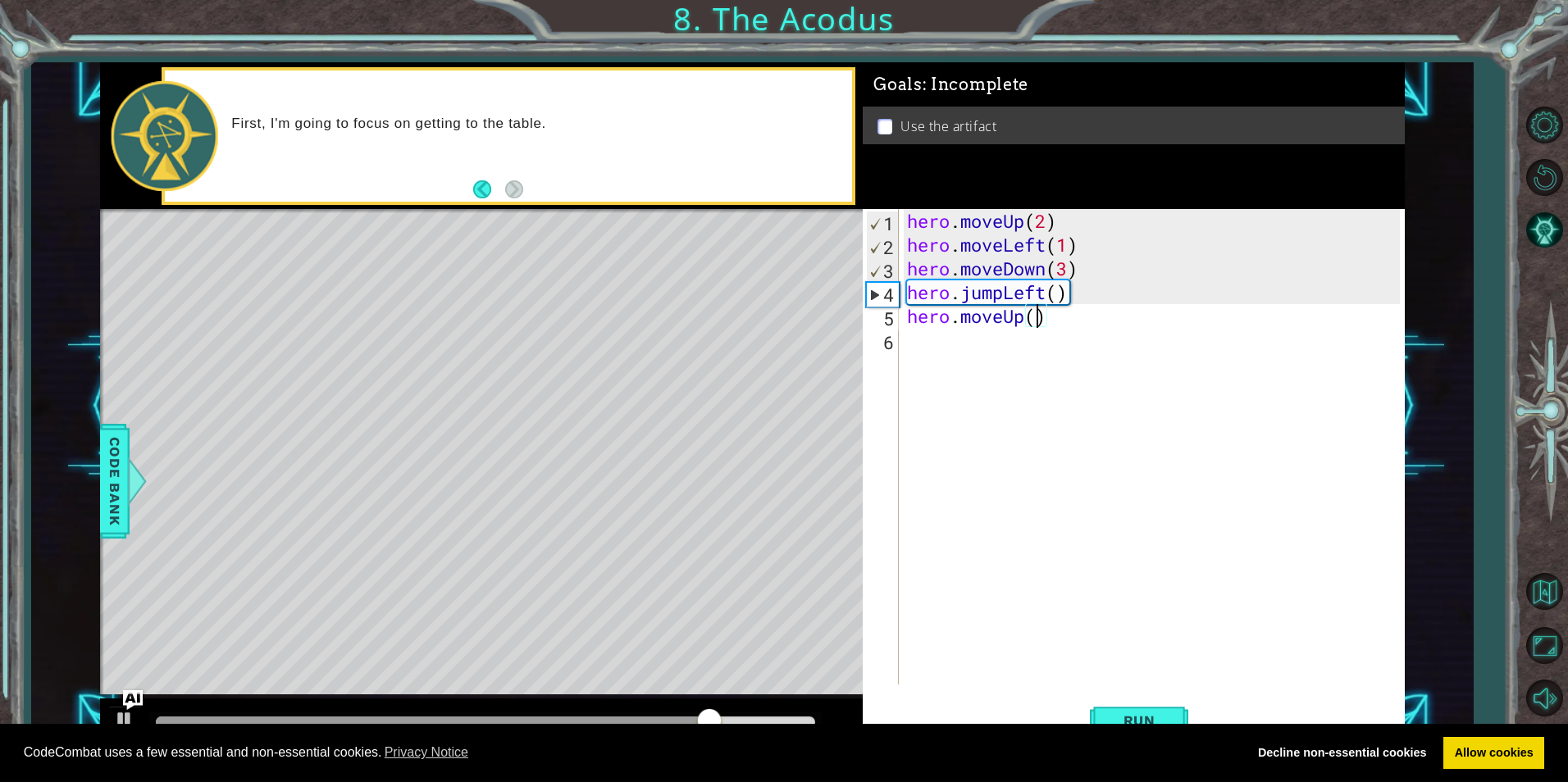
type textarea "hero.moveUp(2)"
click at [928, 349] on div "hero . moveUp ( 2 ) hero . moveLeft ( 1 ) hero . moveDown ( 3 ) hero . jumpLeft…" at bounding box center [1155, 471] width 504 height 523
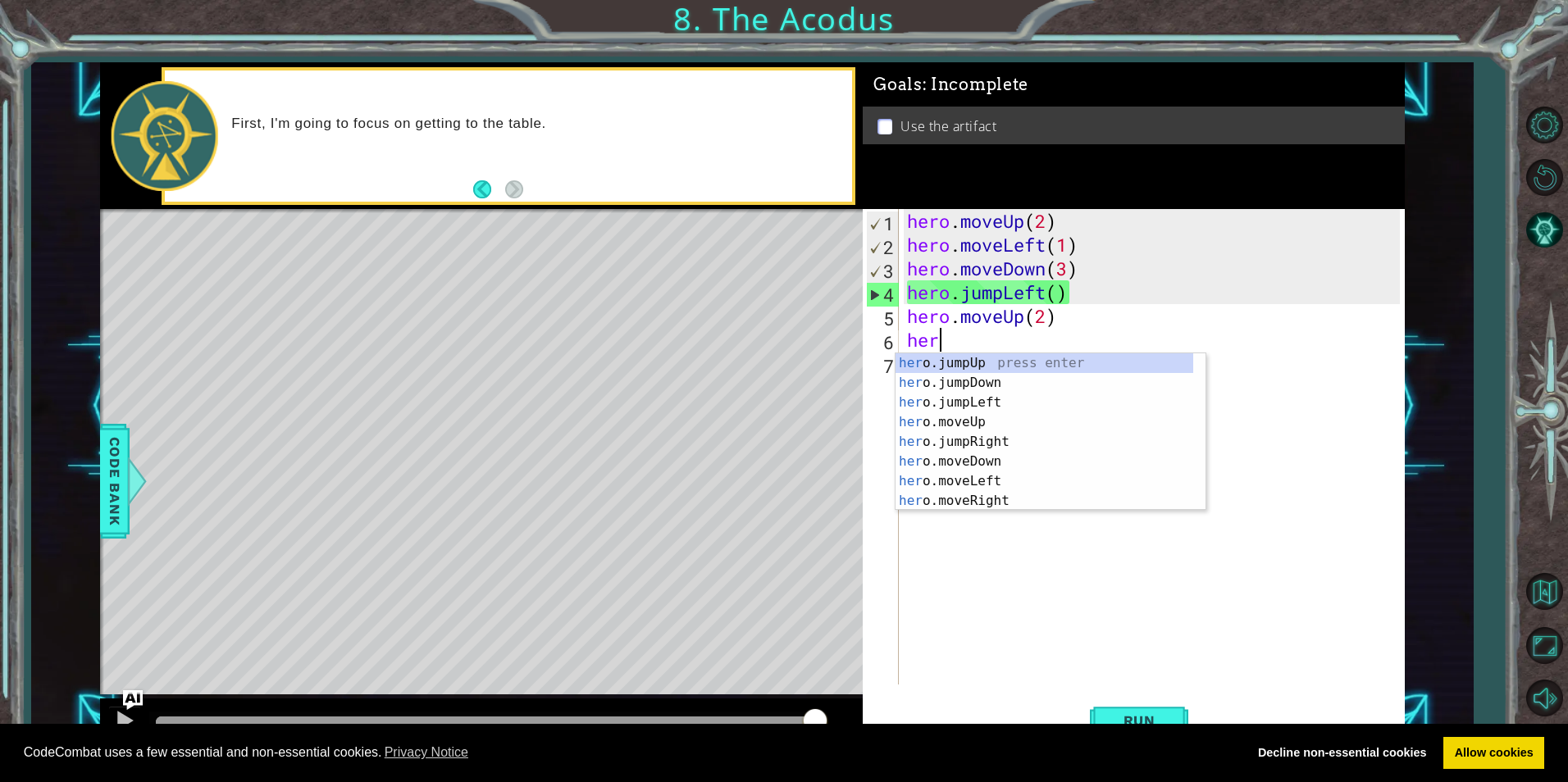
scroll to position [0, 1]
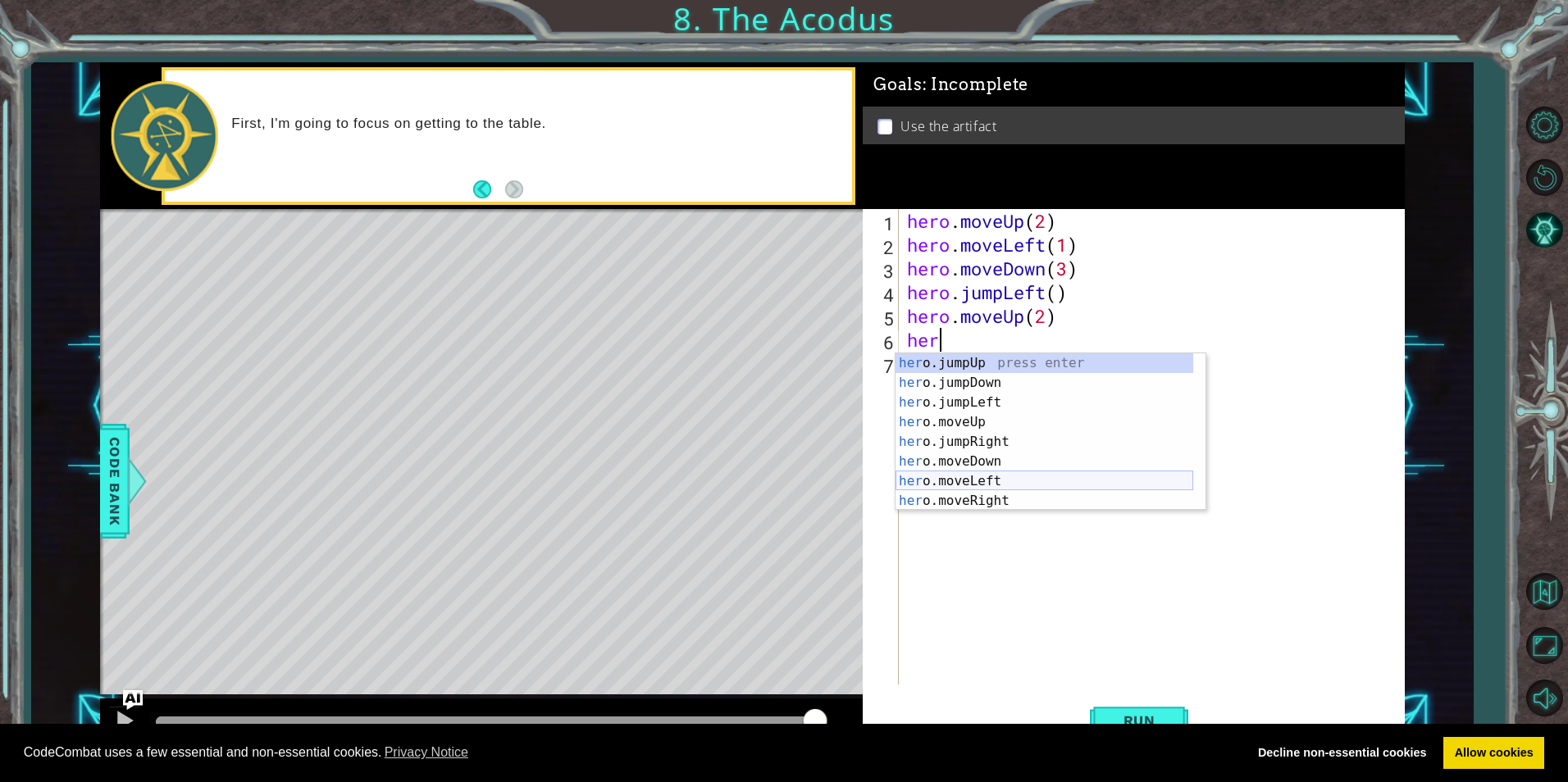
click at [992, 474] on div "her o.jumpUp press enter her o.jumpDown press enter her o.jumpLeft press enter …" at bounding box center [1044, 451] width 297 height 196
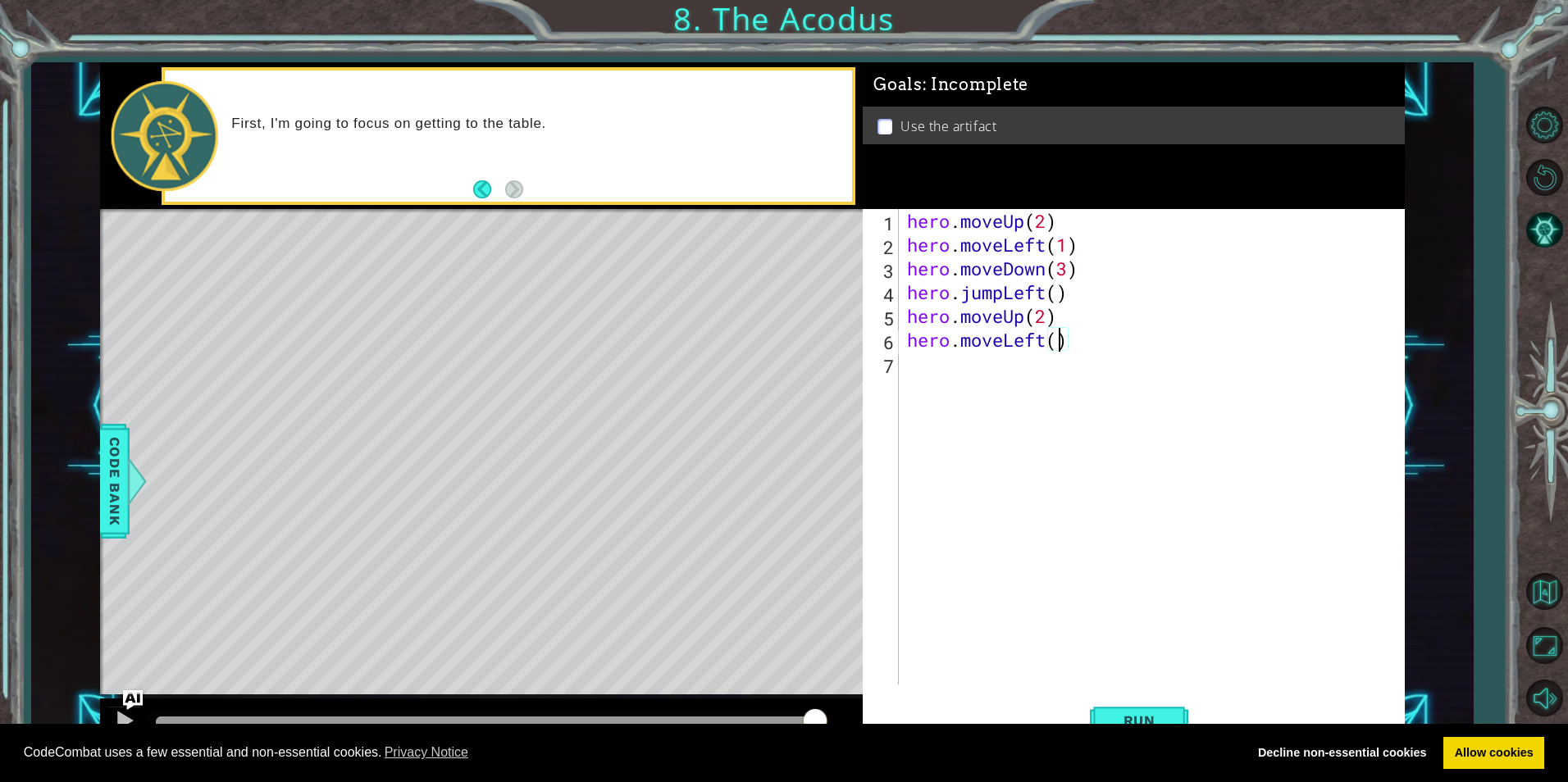
scroll to position [0, 7]
drag, startPoint x: 1168, startPoint y: 711, endPoint x: 1069, endPoint y: 348, distance: 376.3
click at [1069, 348] on div "hero.moveLeft(2) 1 2 3 4 5 6 7 hero . moveUp ( 2 ) hero . moveLeft ( 1 ) hero .…" at bounding box center [1133, 480] width 542 height 542
click at [1069, 347] on div "hero . moveUp ( 2 ) hero . moveLeft ( 1 ) hero . moveDown ( 3 ) hero . jumpLeft…" at bounding box center [1155, 471] width 504 height 523
click at [1138, 707] on button "Run" at bounding box center [1138, 720] width 99 height 54
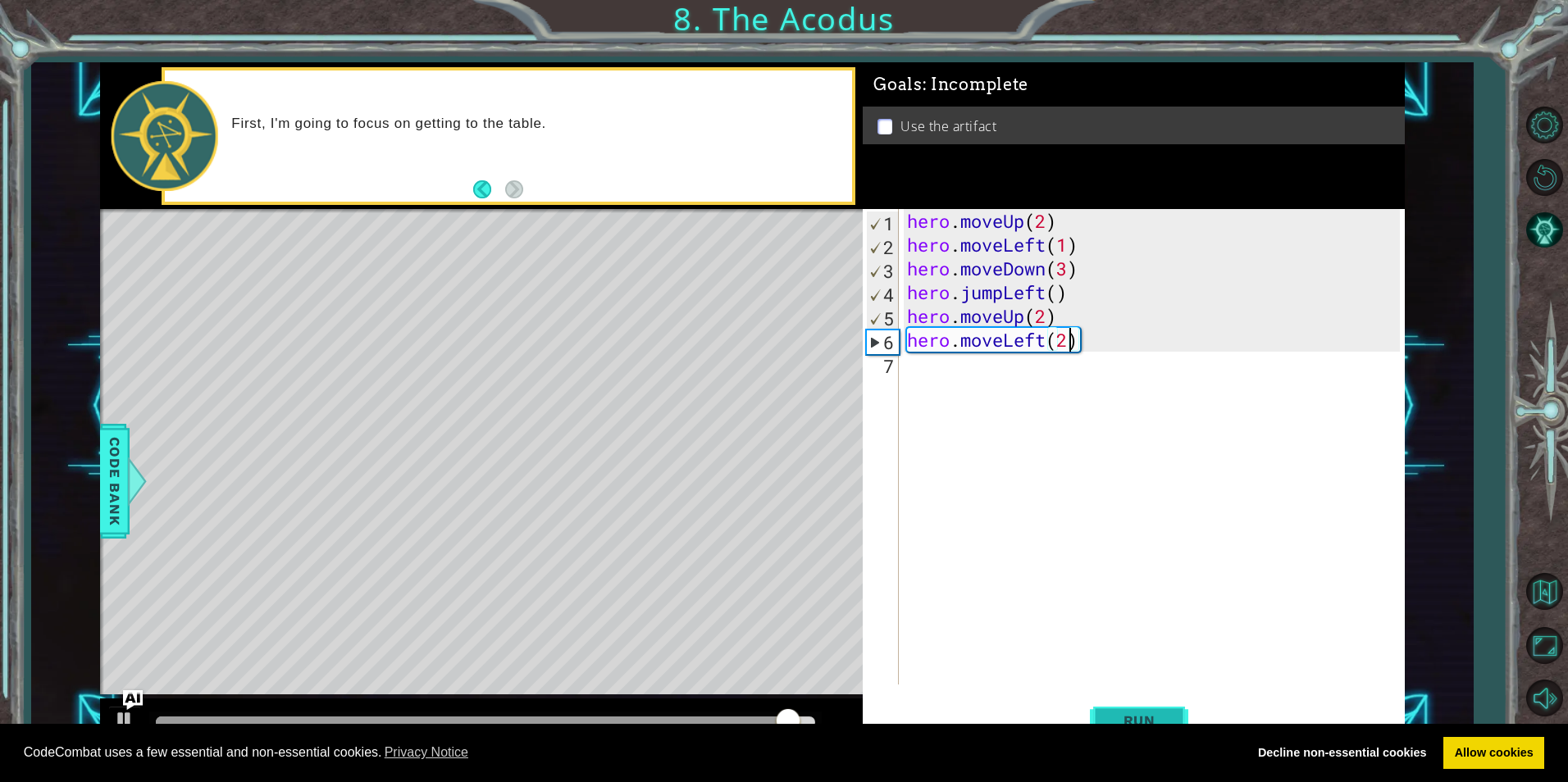
click at [1139, 707] on button "Run" at bounding box center [1138, 720] width 99 height 54
click at [1043, 340] on div "hero . moveUp ( 2 ) hero . moveLeft ( 1 ) hero . moveDown ( 3 ) hero . jumpLeft…" at bounding box center [1155, 471] width 504 height 523
click at [1079, 341] on div "hero . moveUp ( 2 ) hero . moveLeft ( 1 ) hero . moveDown ( 3 ) hero . jumpLeft…" at bounding box center [1155, 471] width 504 height 523
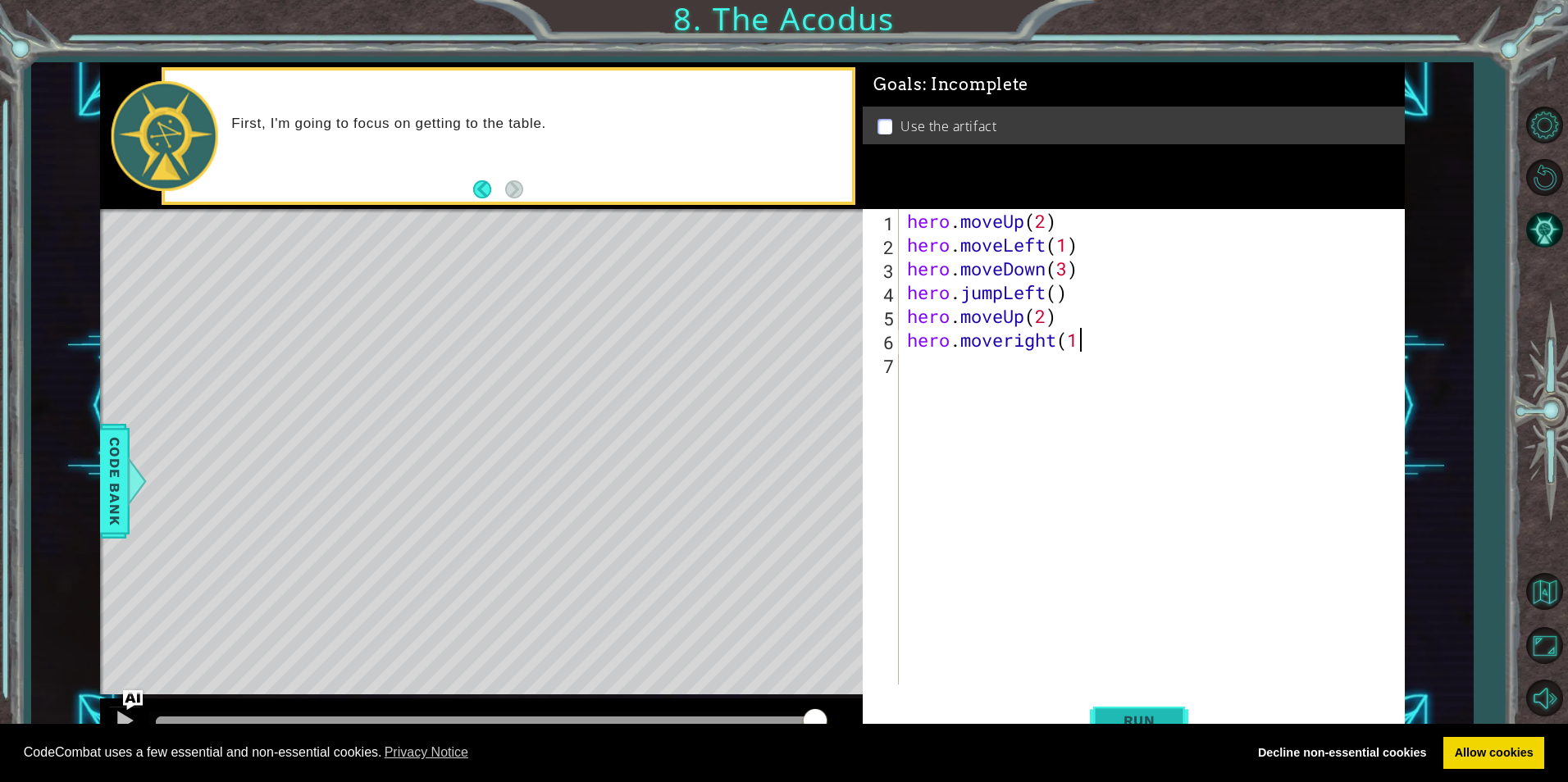
click at [1166, 714] on span "Run" at bounding box center [1139, 720] width 65 height 16
type textarea "hero.moveright("
click at [1116, 369] on div "hero . moveUp ( 2 ) hero . moveLeft ( 1 ) hero . moveDown ( 3 ) hero . jumpLeft…" at bounding box center [1155, 471] width 504 height 523
click at [1119, 351] on div "hero . moveUp ( 2 ) hero . moveLeft ( 1 ) hero . moveDown ( 3 ) hero . jumpLeft…" at bounding box center [1155, 471] width 504 height 523
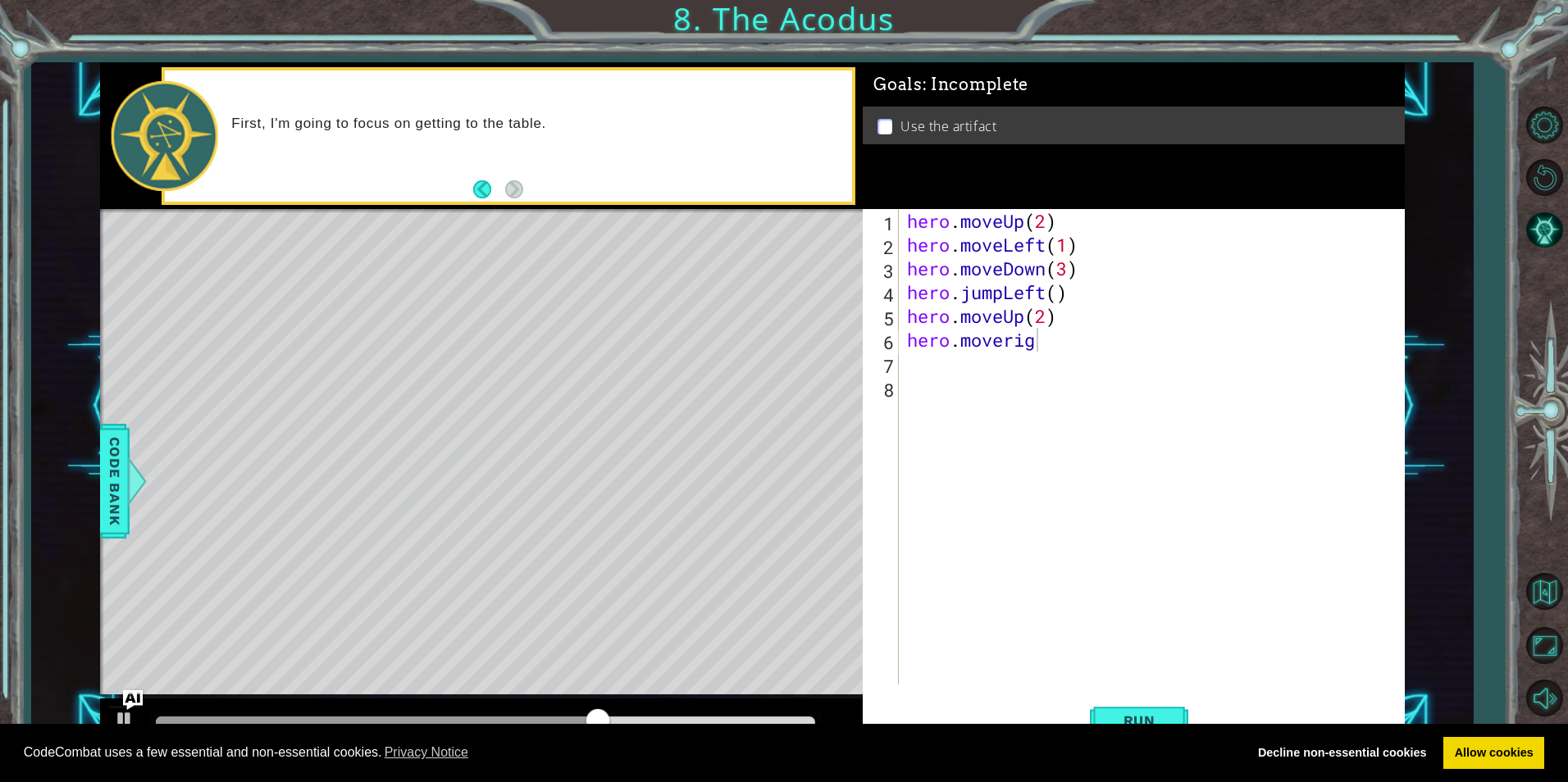
click at [1132, 352] on body "Cookie Policy CodeCombat uses a few essential and non-essential cookies. Privac…" at bounding box center [784, 391] width 1568 height 782
click at [1091, 338] on div "hero . moveUp ( 2 ) hero . moveLeft ( 1 ) hero . moveDown ( 3 ) hero . jumpLeft…" at bounding box center [1155, 471] width 504 height 523
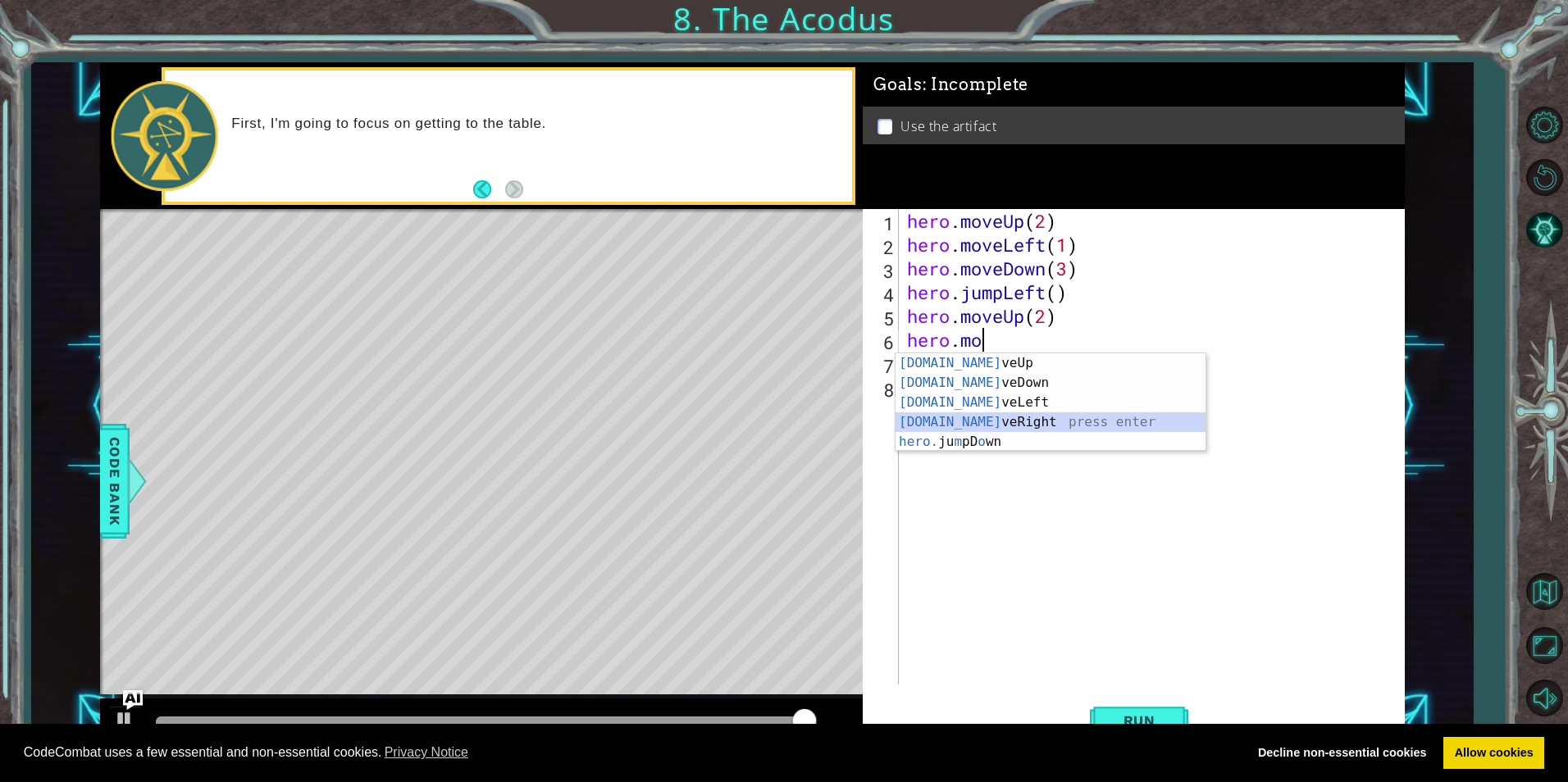
click at [1035, 426] on div "[DOMAIN_NAME] veUp press enter [DOMAIN_NAME] veDown press enter [DOMAIN_NAME] v…" at bounding box center [1050, 422] width 310 height 138
type textarea "hero.moveRight(1)"
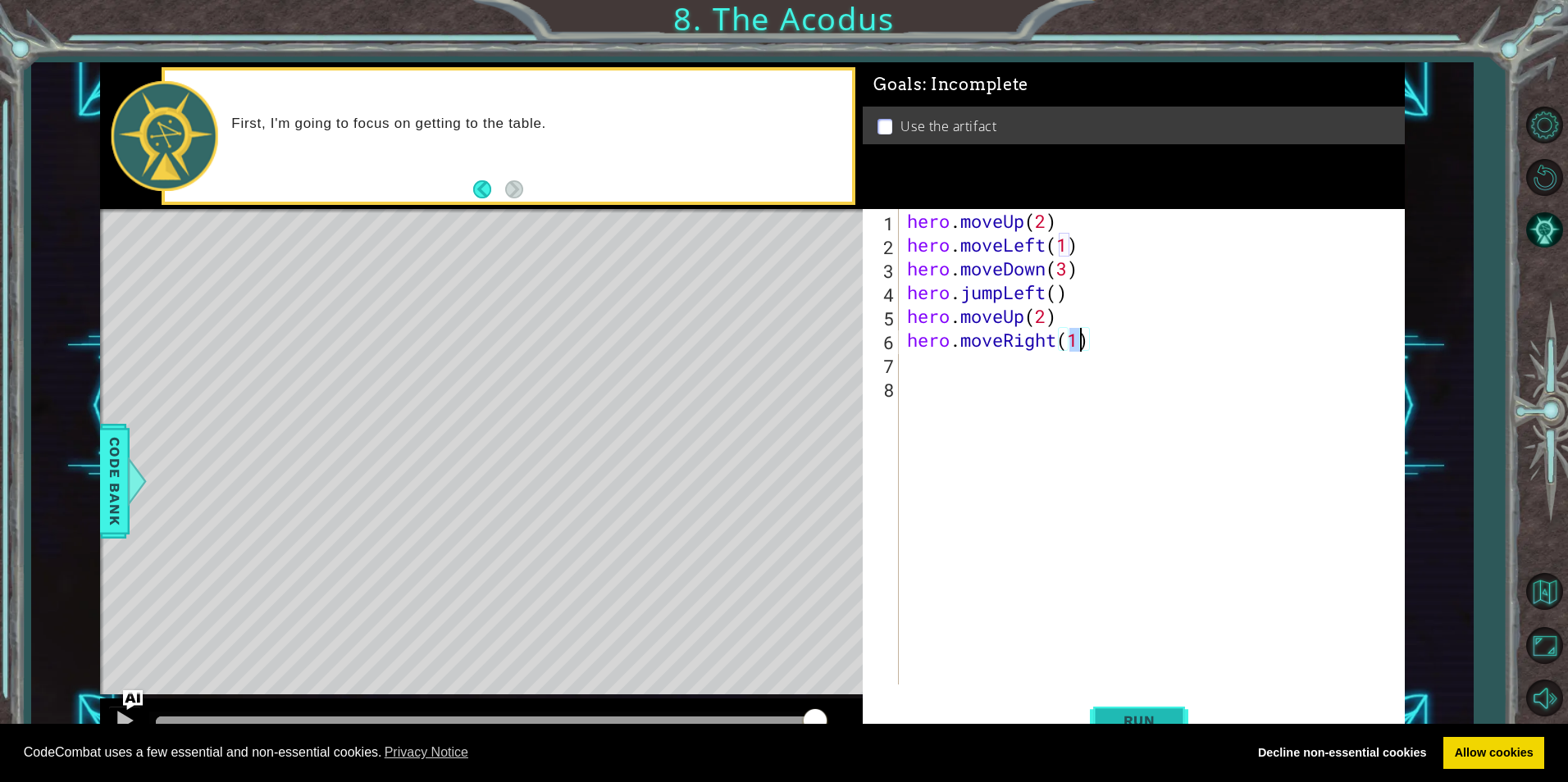
click at [1138, 702] on button "Run" at bounding box center [1138, 720] width 99 height 54
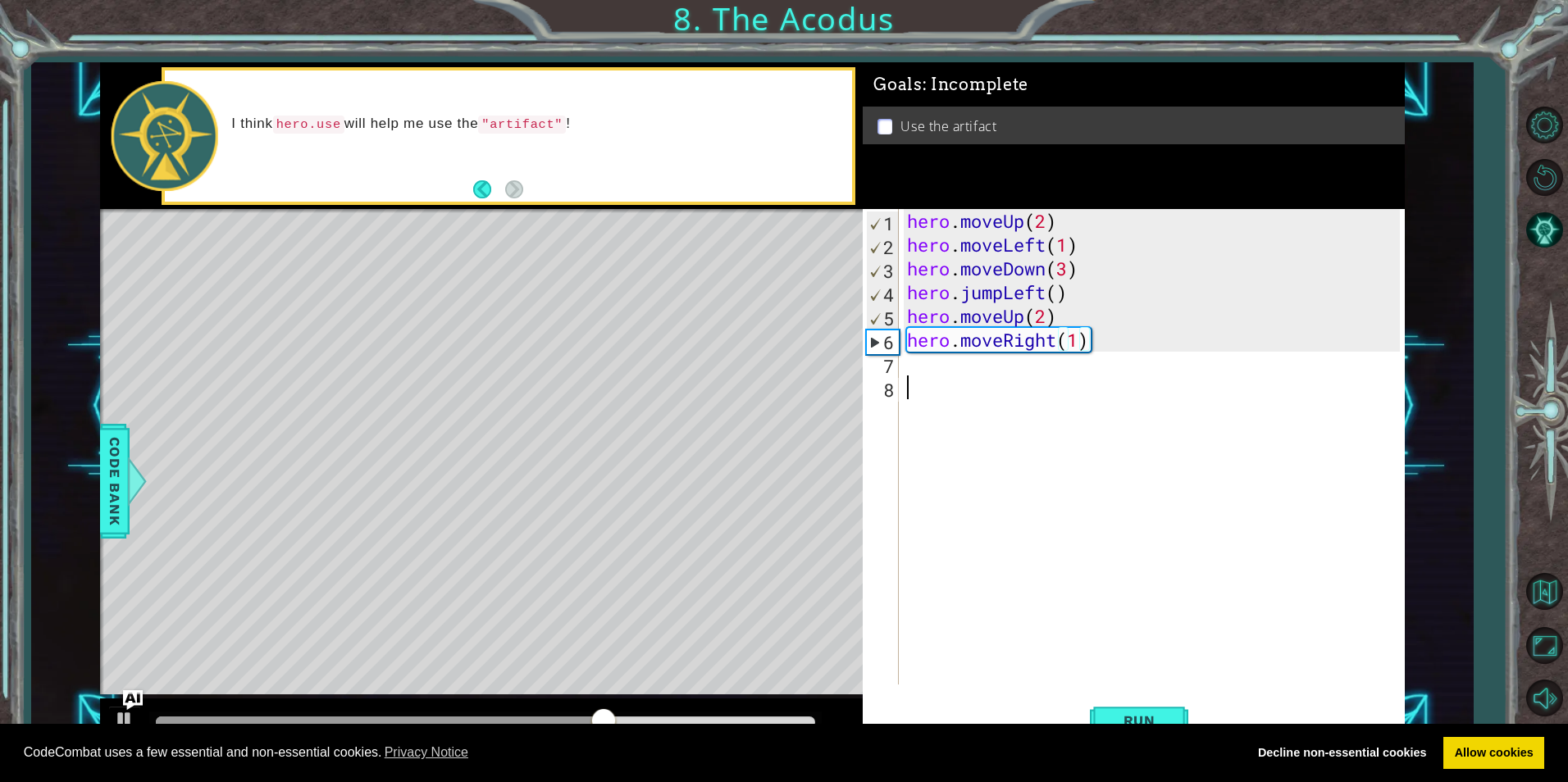
click at [936, 387] on div "hero . moveUp ( 2 ) hero . moveLeft ( 1 ) hero . moveDown ( 3 ) hero . jumpLeft…" at bounding box center [1155, 471] width 504 height 523
click at [936, 376] on div "hero . moveUp ( 2 ) hero . moveLeft ( 1 ) hero . moveDown ( 3 ) hero . jumpLeft…" at bounding box center [1155, 471] width 504 height 523
click at [936, 368] on div "hero . moveUp ( 2 ) hero . moveLeft ( 1 ) hero . moveDown ( 3 ) hero . jumpLeft…" at bounding box center [1155, 471] width 504 height 523
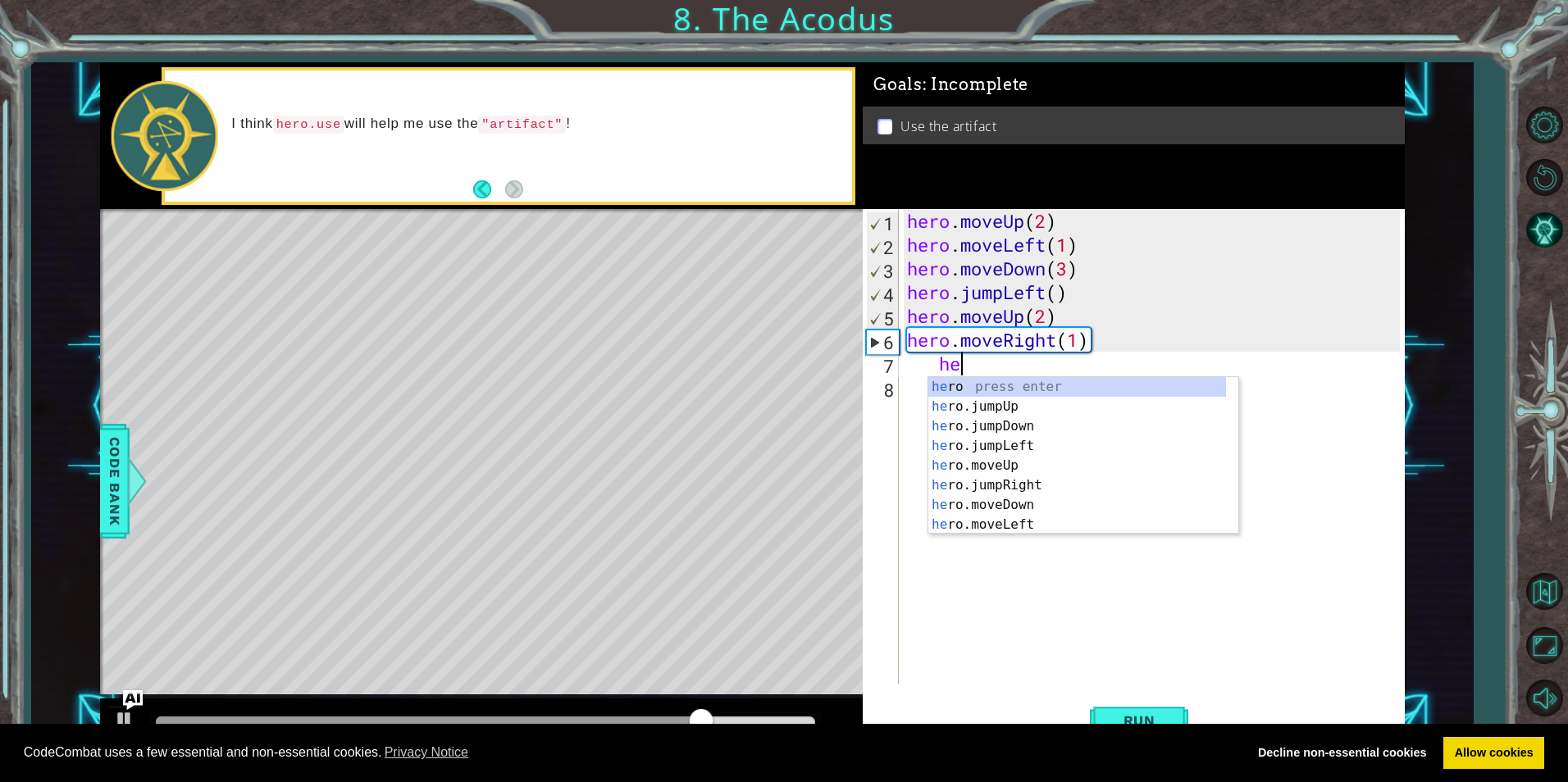
scroll to position [0, 2]
click at [1029, 469] on div "her o press enter her o.jumpUp press enter her o.jumpDown press enter her o.jum…" at bounding box center [1076, 475] width 297 height 196
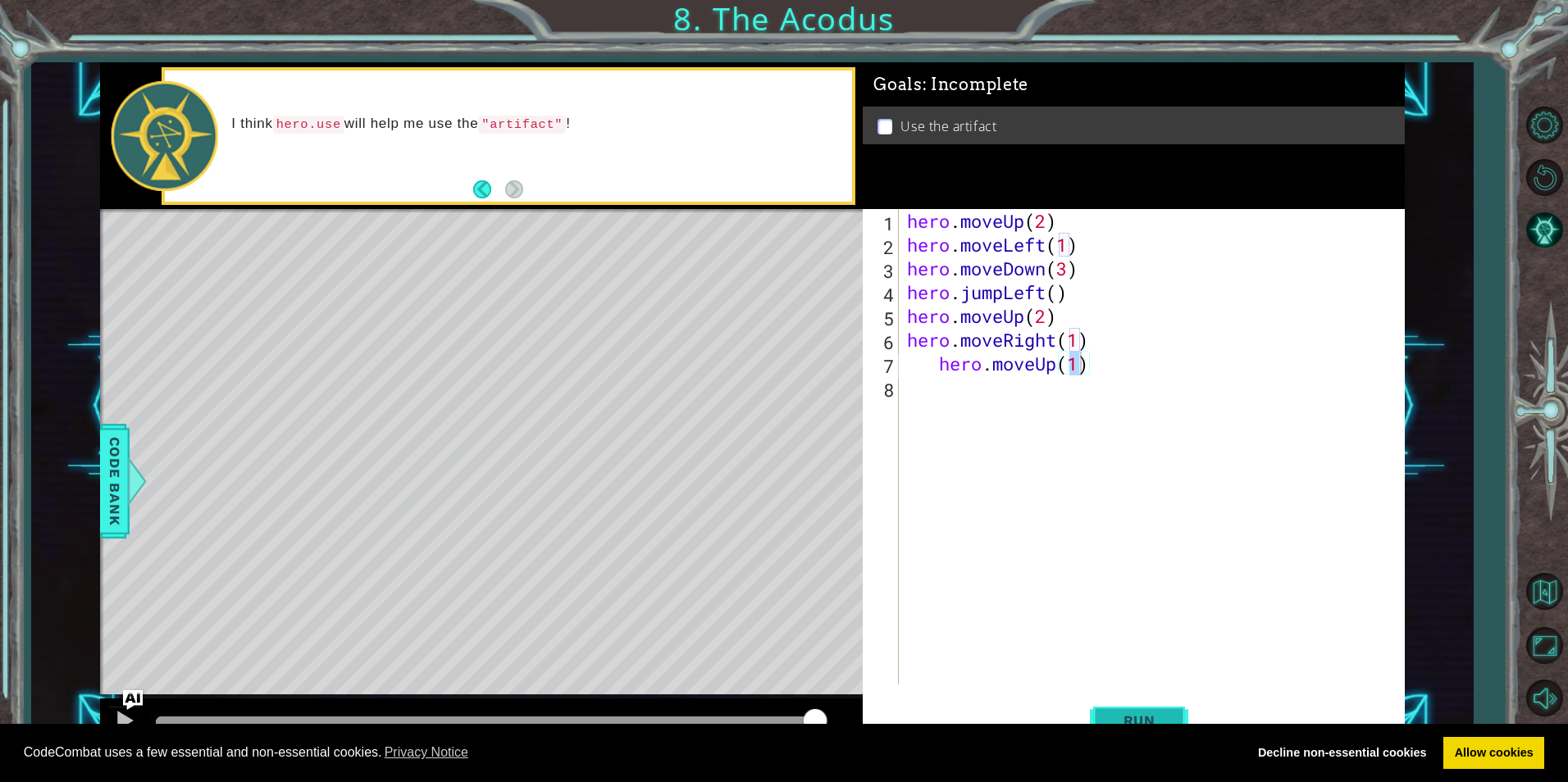
click at [1136, 714] on span "Run" at bounding box center [1139, 720] width 65 height 16
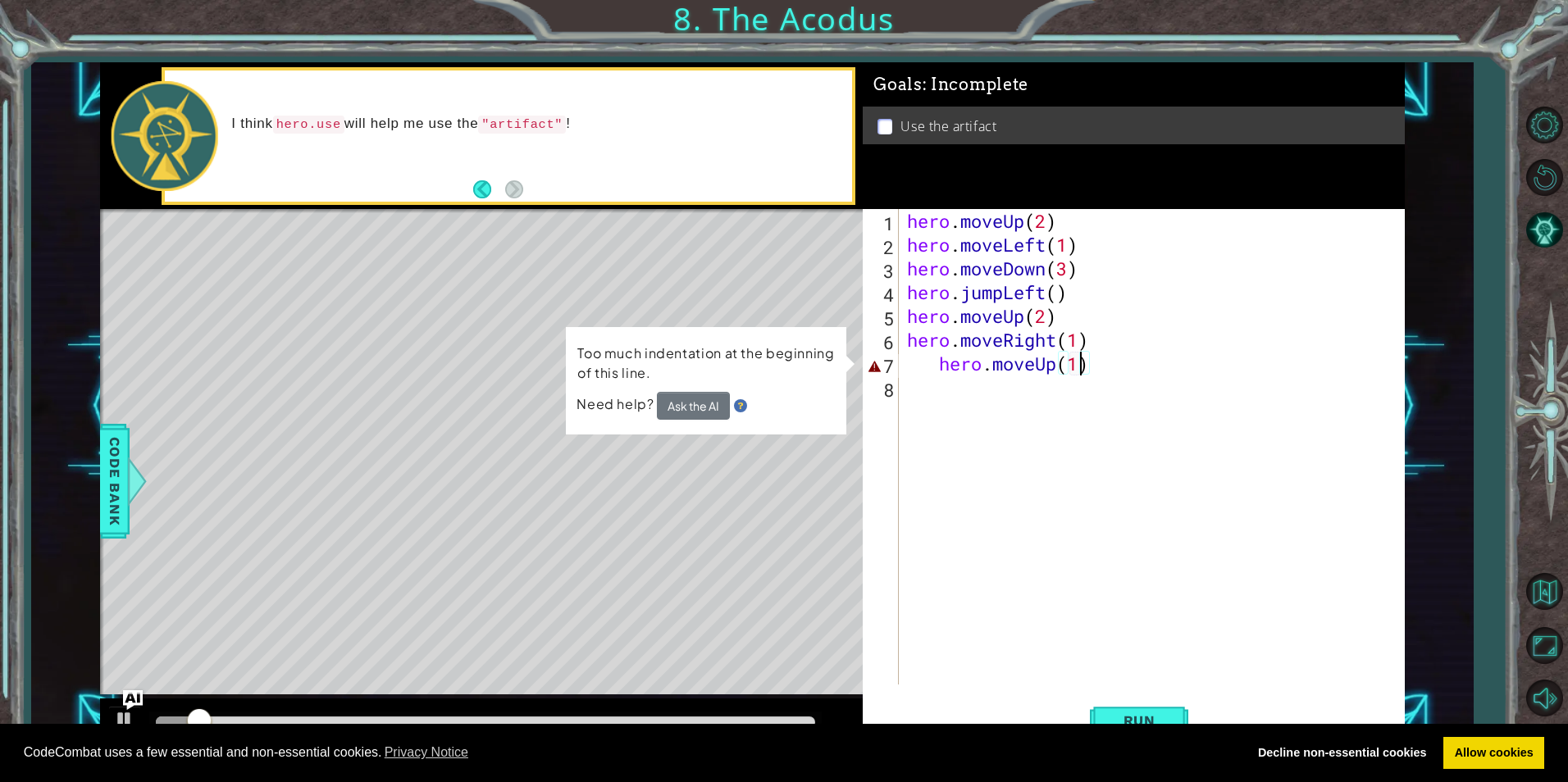
click at [936, 364] on div "hero . moveUp ( 2 ) hero . moveLeft ( 1 ) hero . moveDown ( 3 ) hero . jumpLeft…" at bounding box center [1155, 471] width 504 height 523
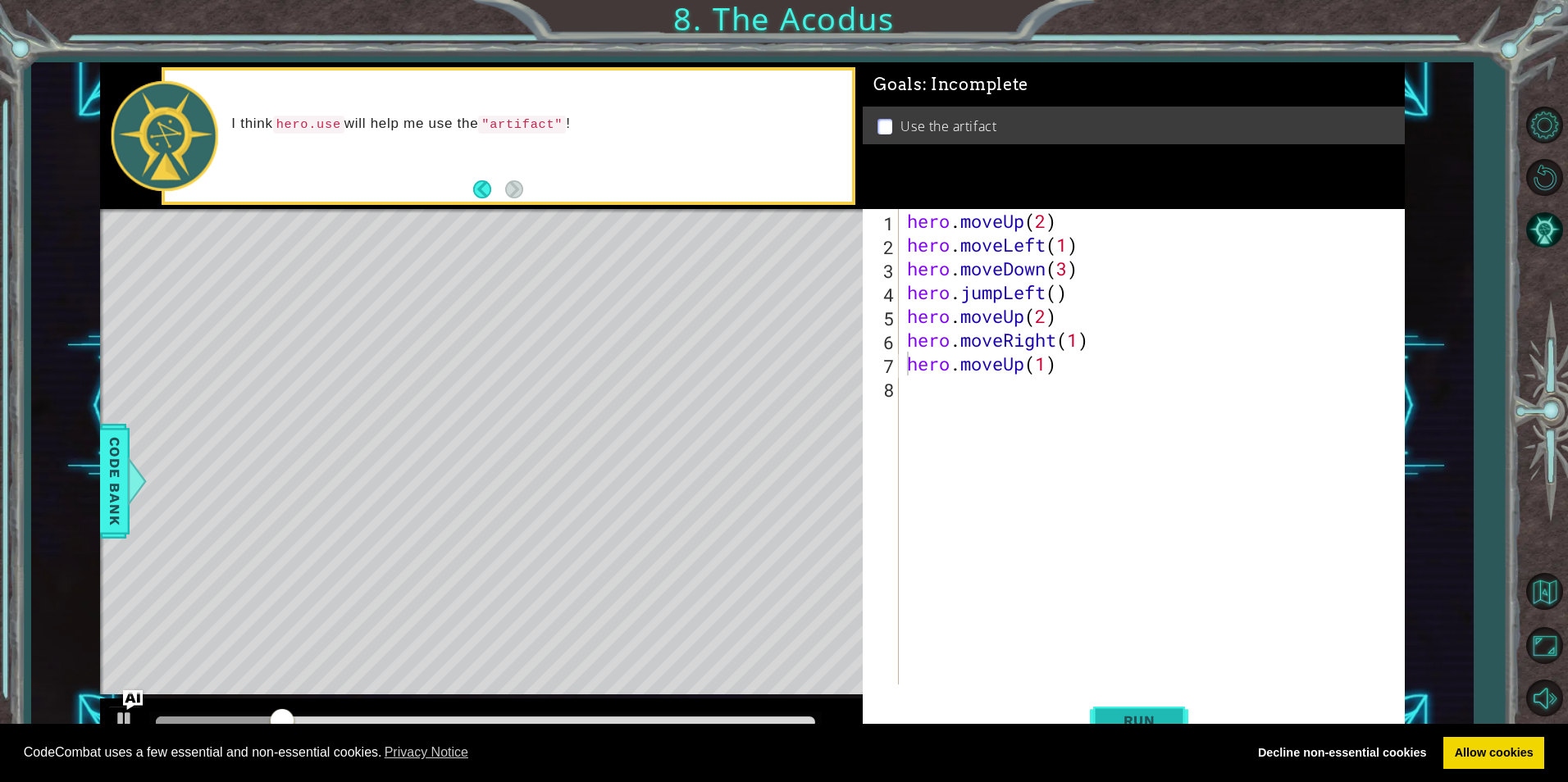
click at [1140, 712] on span "Run" at bounding box center [1139, 720] width 65 height 16
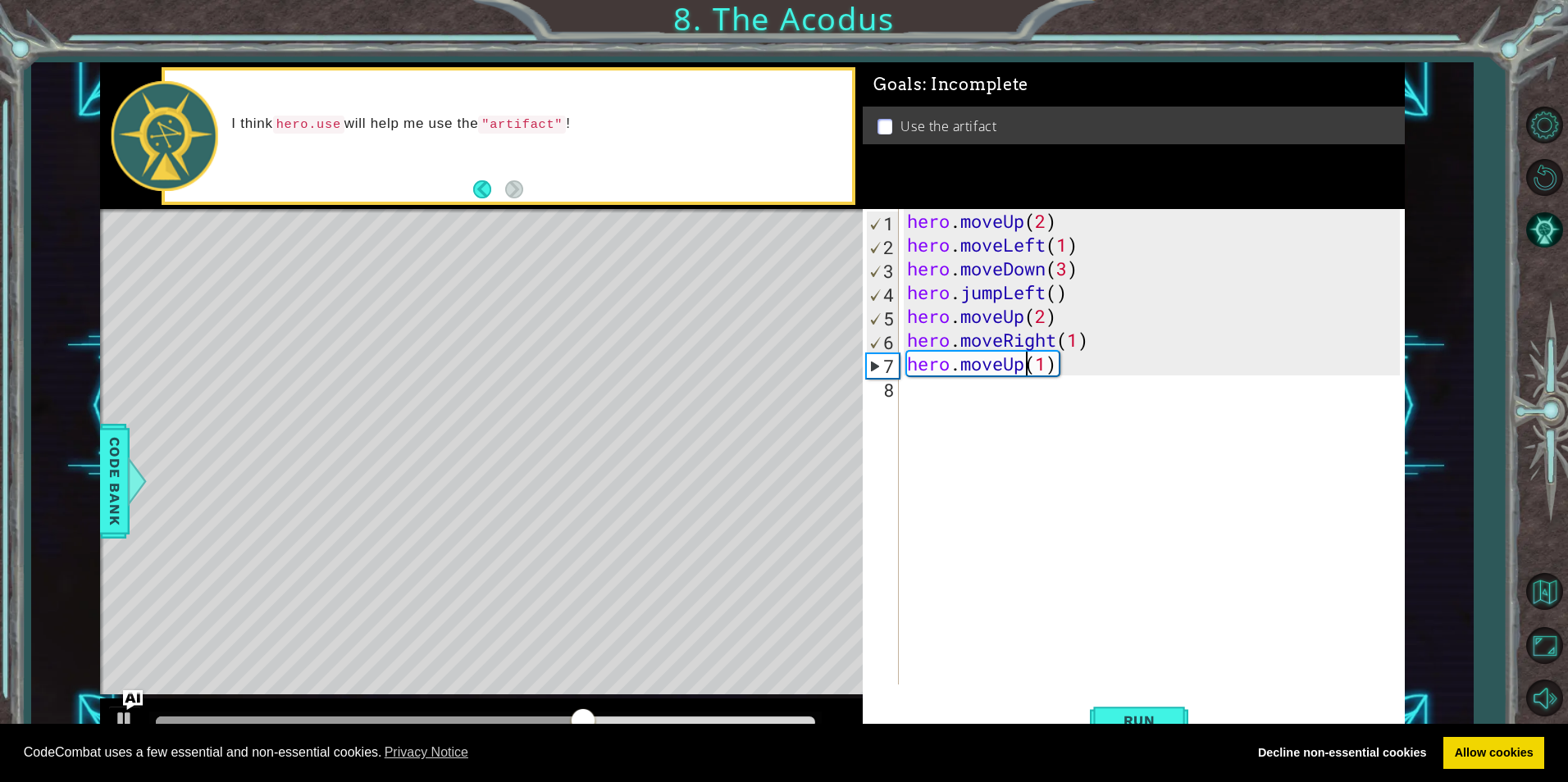
click at [1026, 367] on div "hero . moveUp ( 2 ) hero . moveLeft ( 1 ) hero . moveDown ( 3 ) hero . jumpLeft…" at bounding box center [1155, 471] width 504 height 523
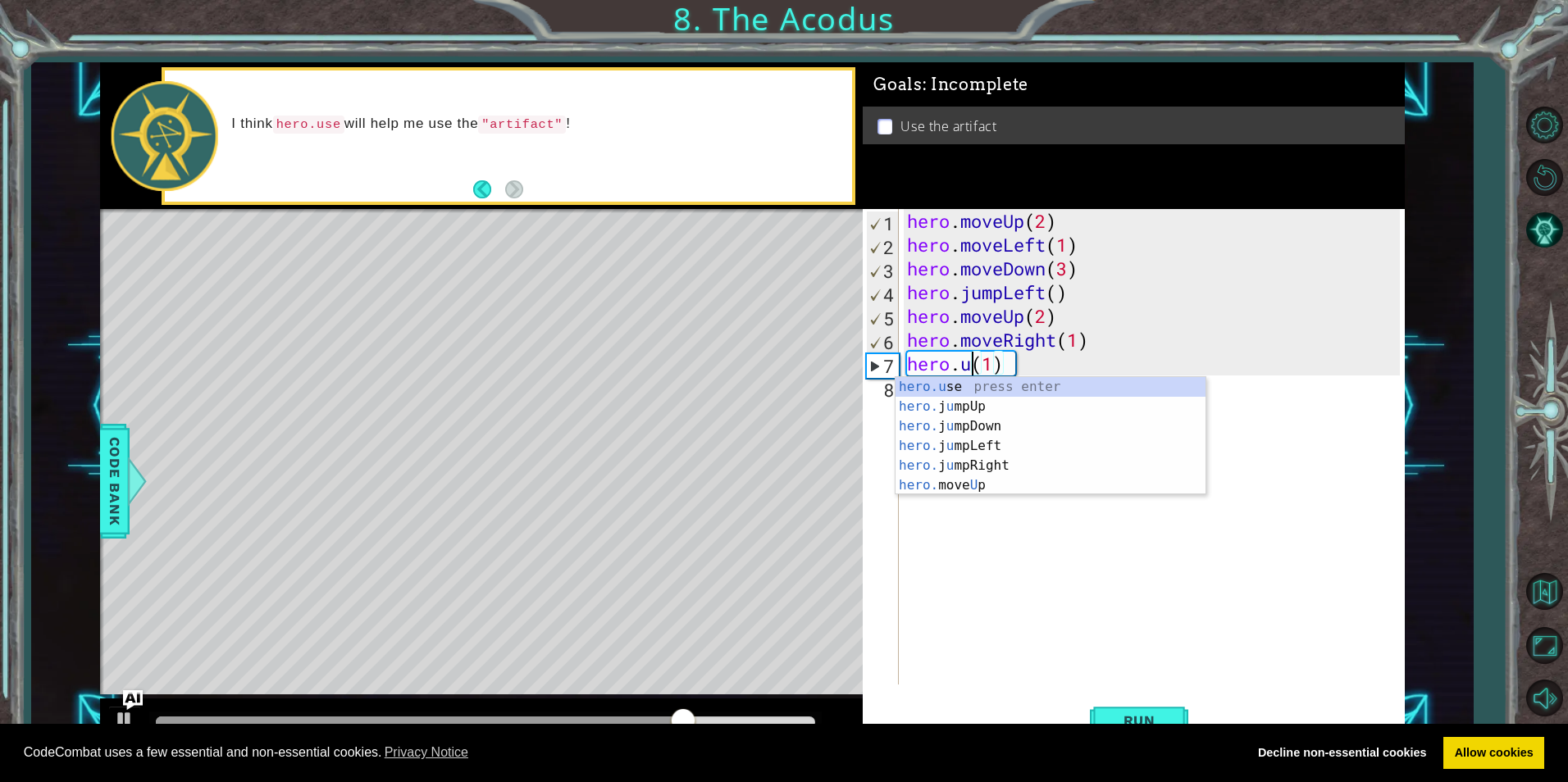
scroll to position [0, 4]
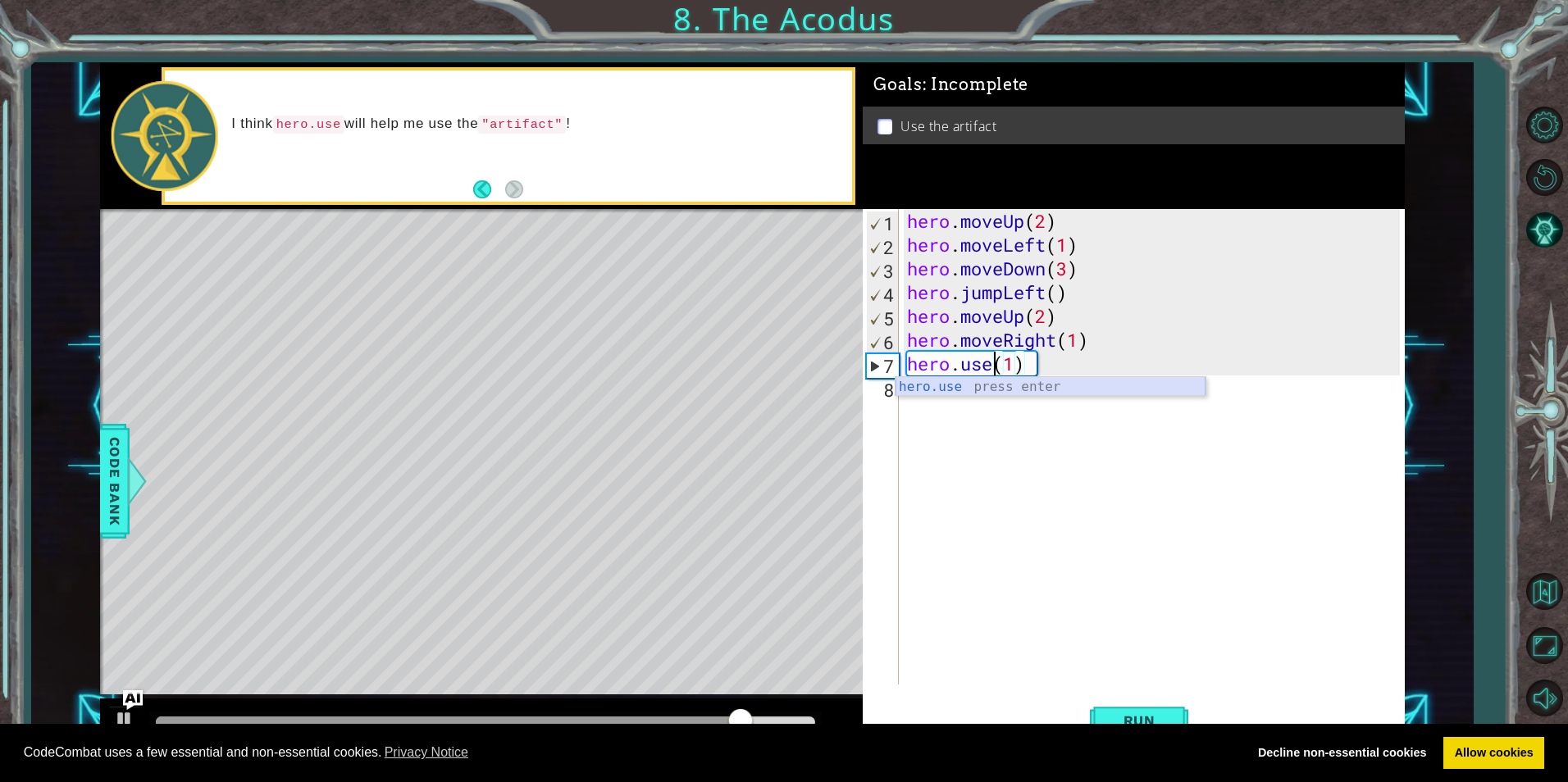
click at [1030, 391] on div "hero.use press enter" at bounding box center [1050, 406] width 310 height 59
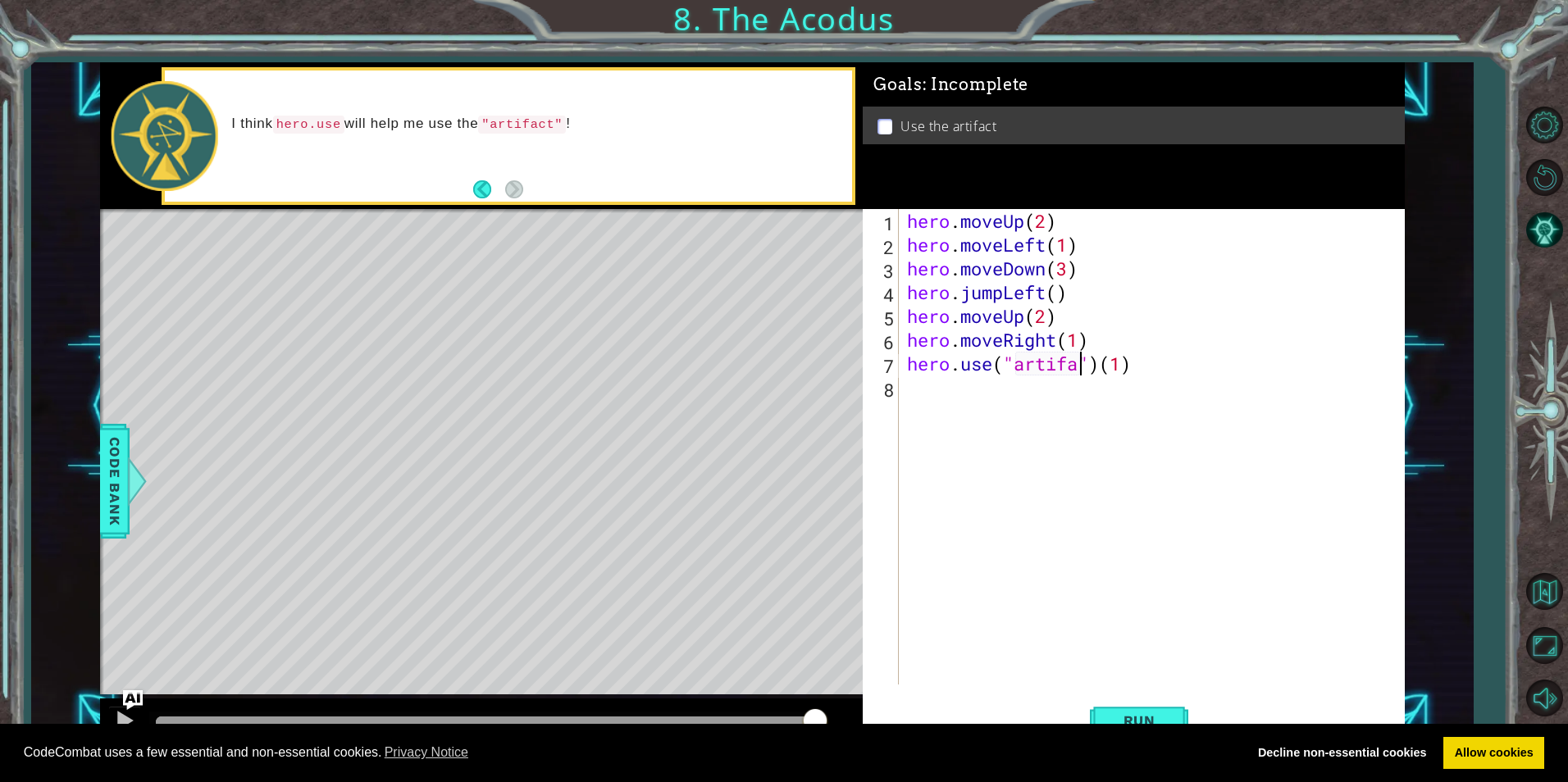
scroll to position [0, 9]
click at [1182, 375] on div "hero . moveUp ( 2 ) hero . moveLeft ( 1 ) hero . moveDown ( 3 ) hero . jumpLeft…" at bounding box center [1155, 471] width 504 height 523
type textarea "hero.use("artifact")"
click at [1142, 725] on div "CodeCombat uses a few essential and non-essential cookies. Privacy Notice Decli…" at bounding box center [784, 753] width 1568 height 59
click at [1142, 711] on button "Run" at bounding box center [1138, 720] width 99 height 54
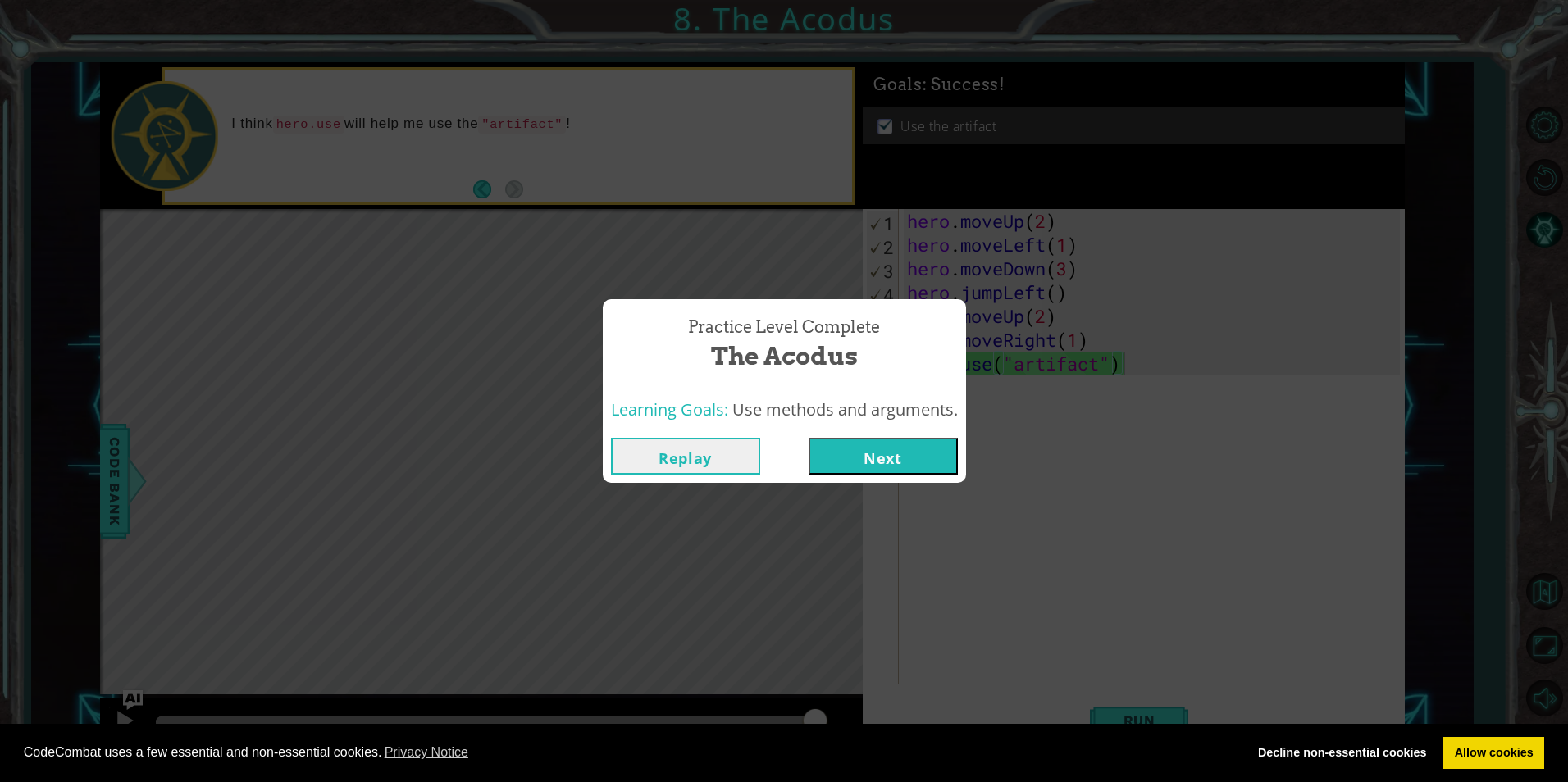
click at [870, 449] on button "Next" at bounding box center [883, 456] width 150 height 37
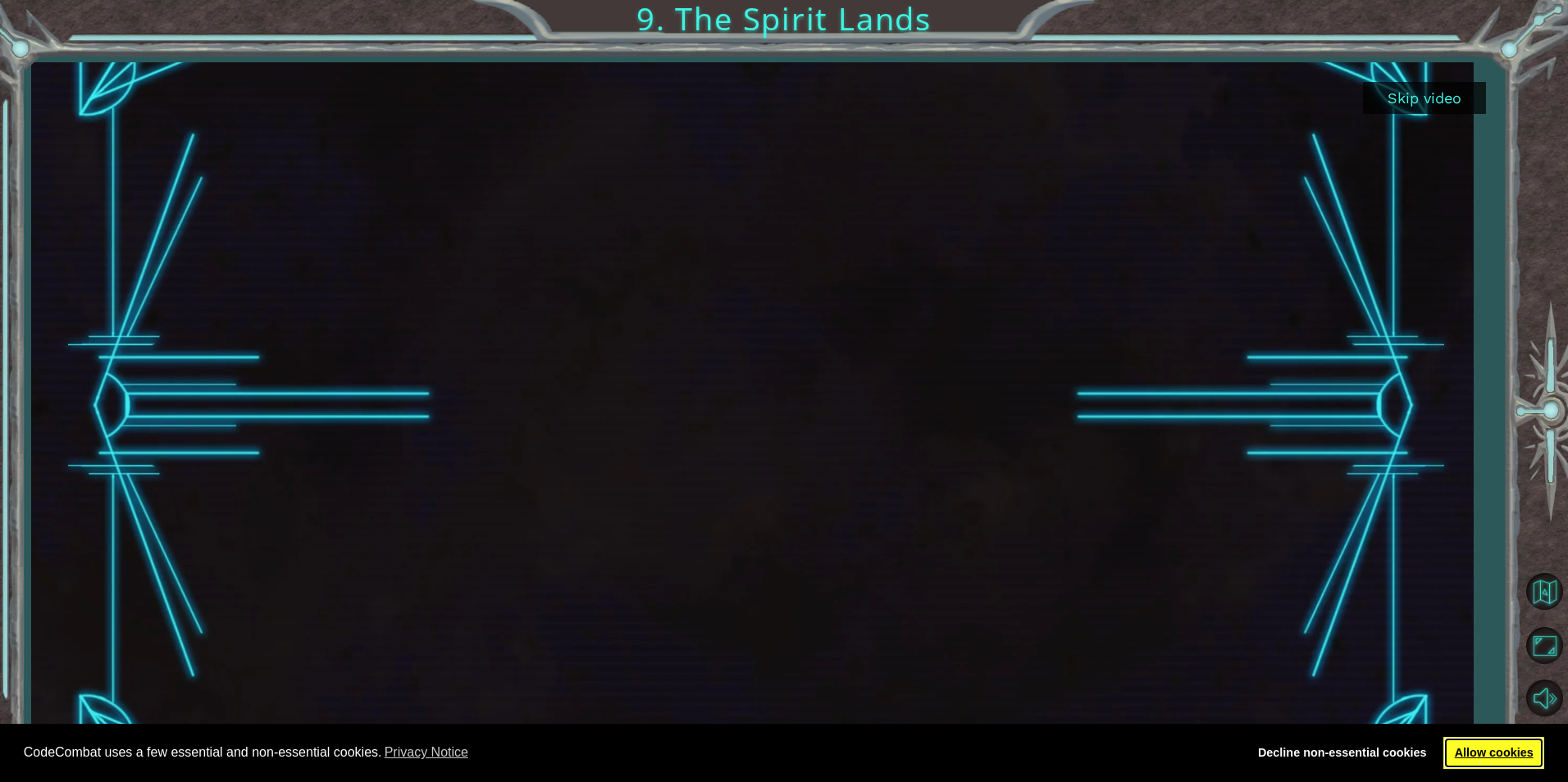
click at [1483, 745] on link "Allow cookies" at bounding box center [1493, 753] width 101 height 33
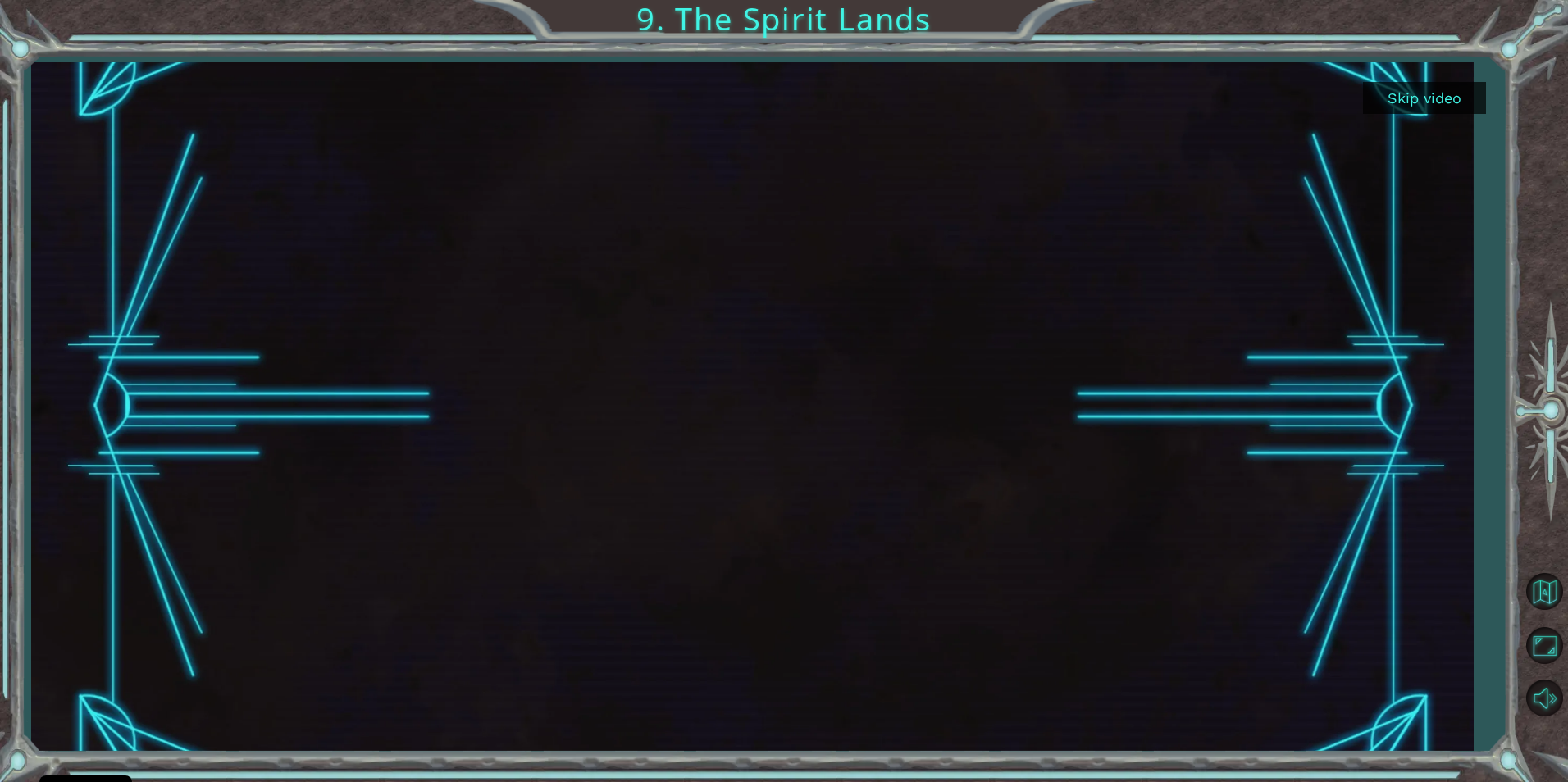
click at [1421, 99] on button "Skip video" at bounding box center [1423, 98] width 123 height 32
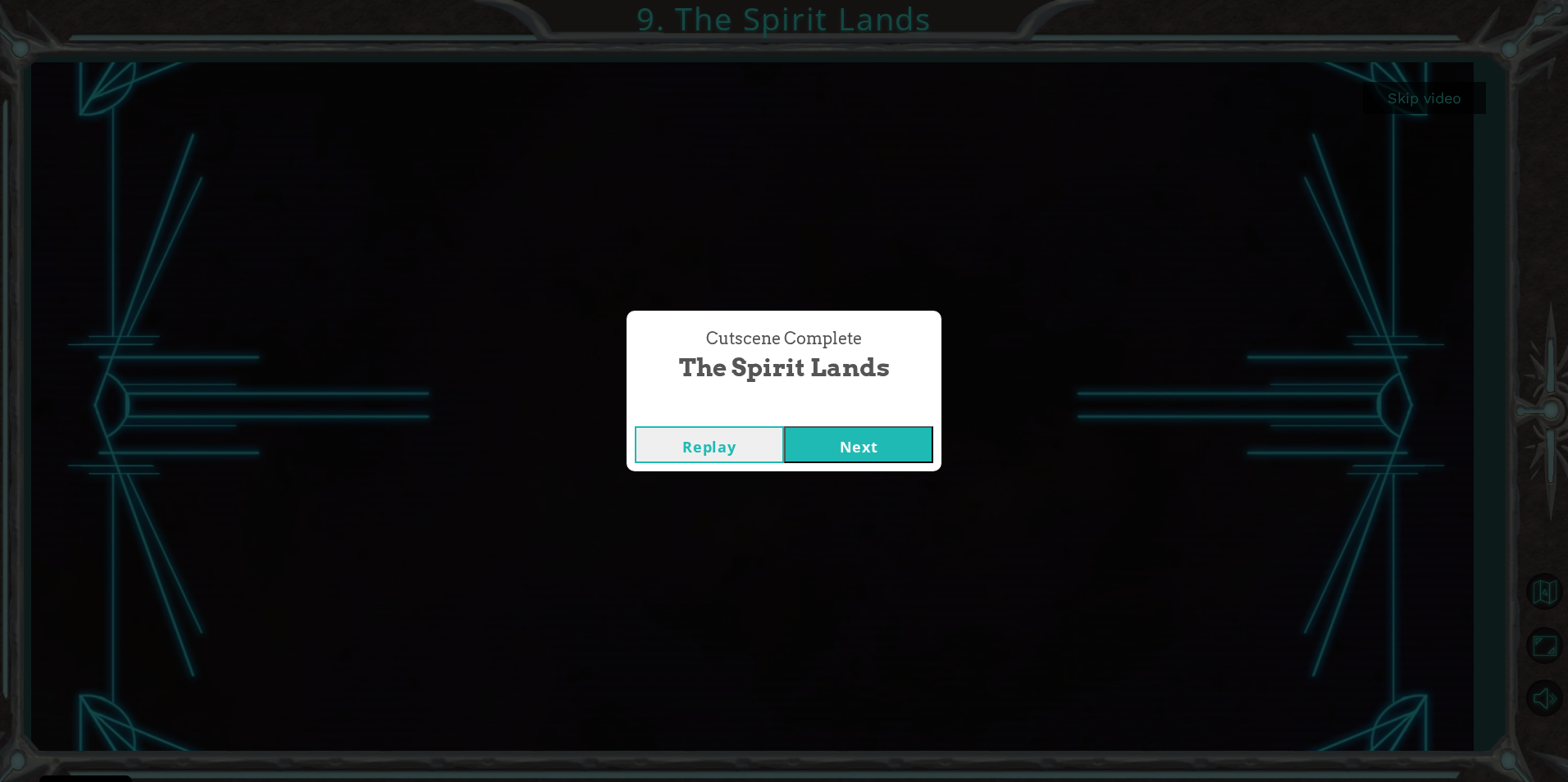
click at [873, 435] on button "Next" at bounding box center [859, 444] width 150 height 37
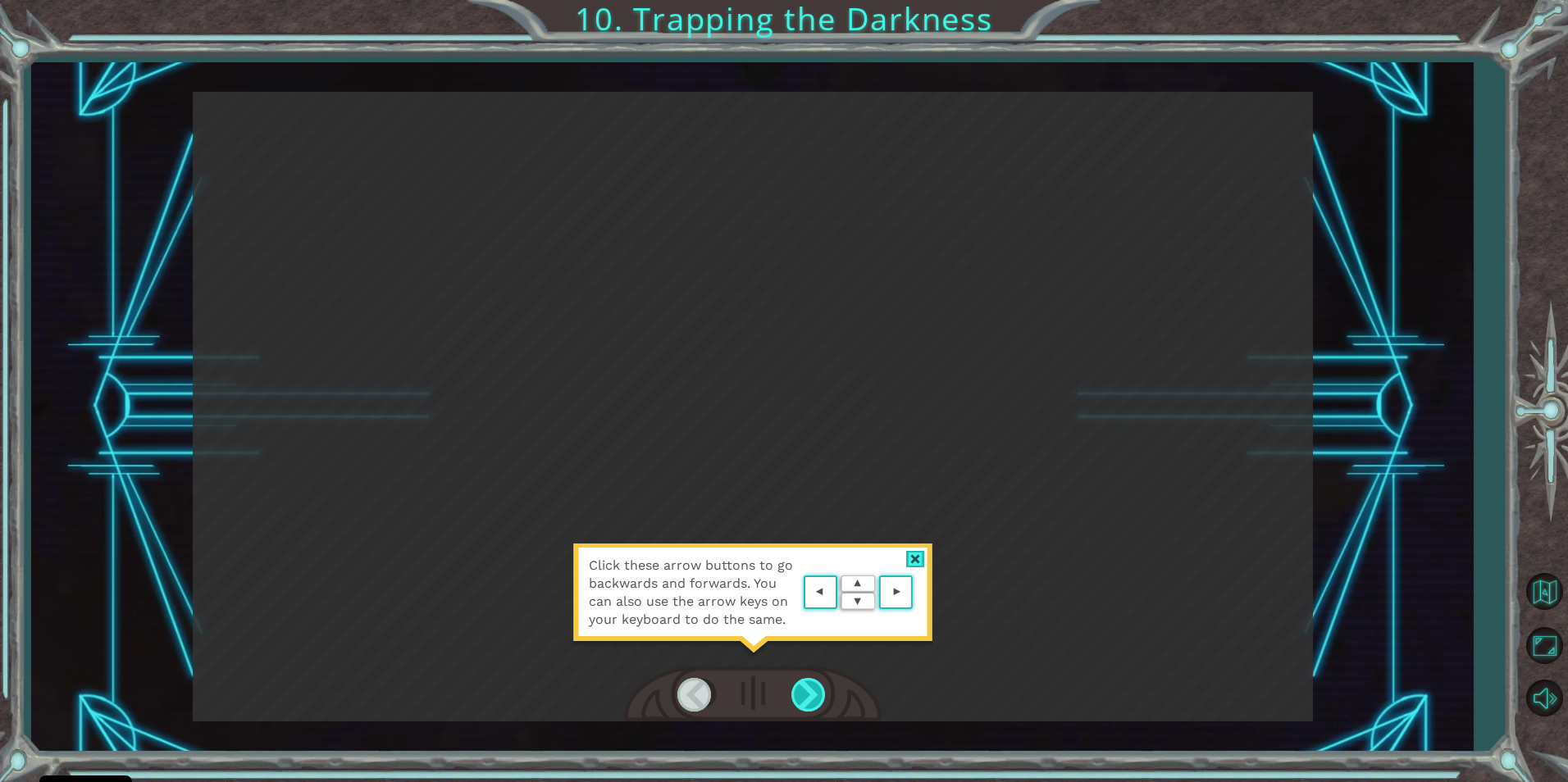
click at [825, 685] on div at bounding box center [809, 695] width 37 height 34
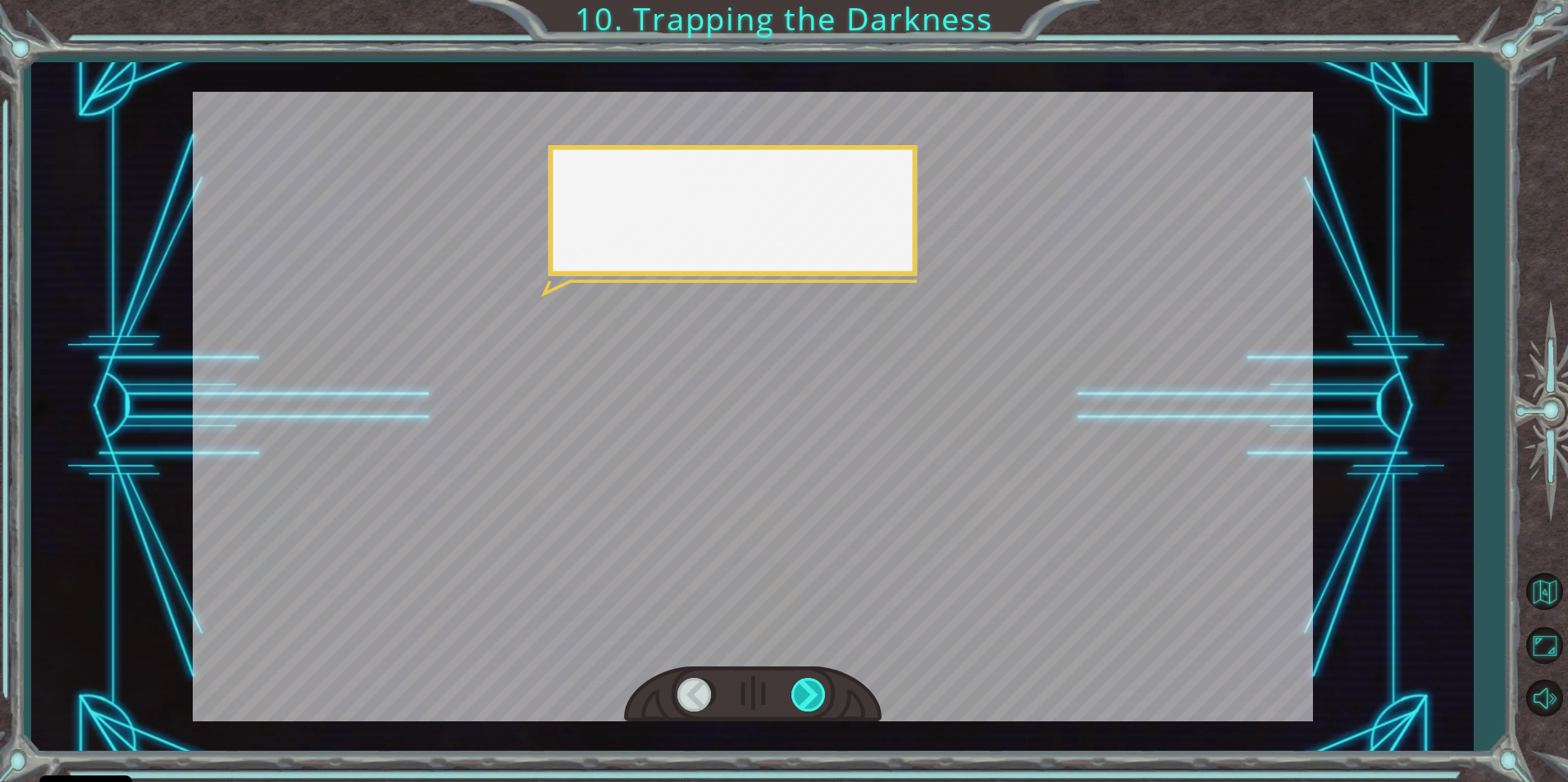
click at [818, 688] on div at bounding box center [809, 695] width 37 height 34
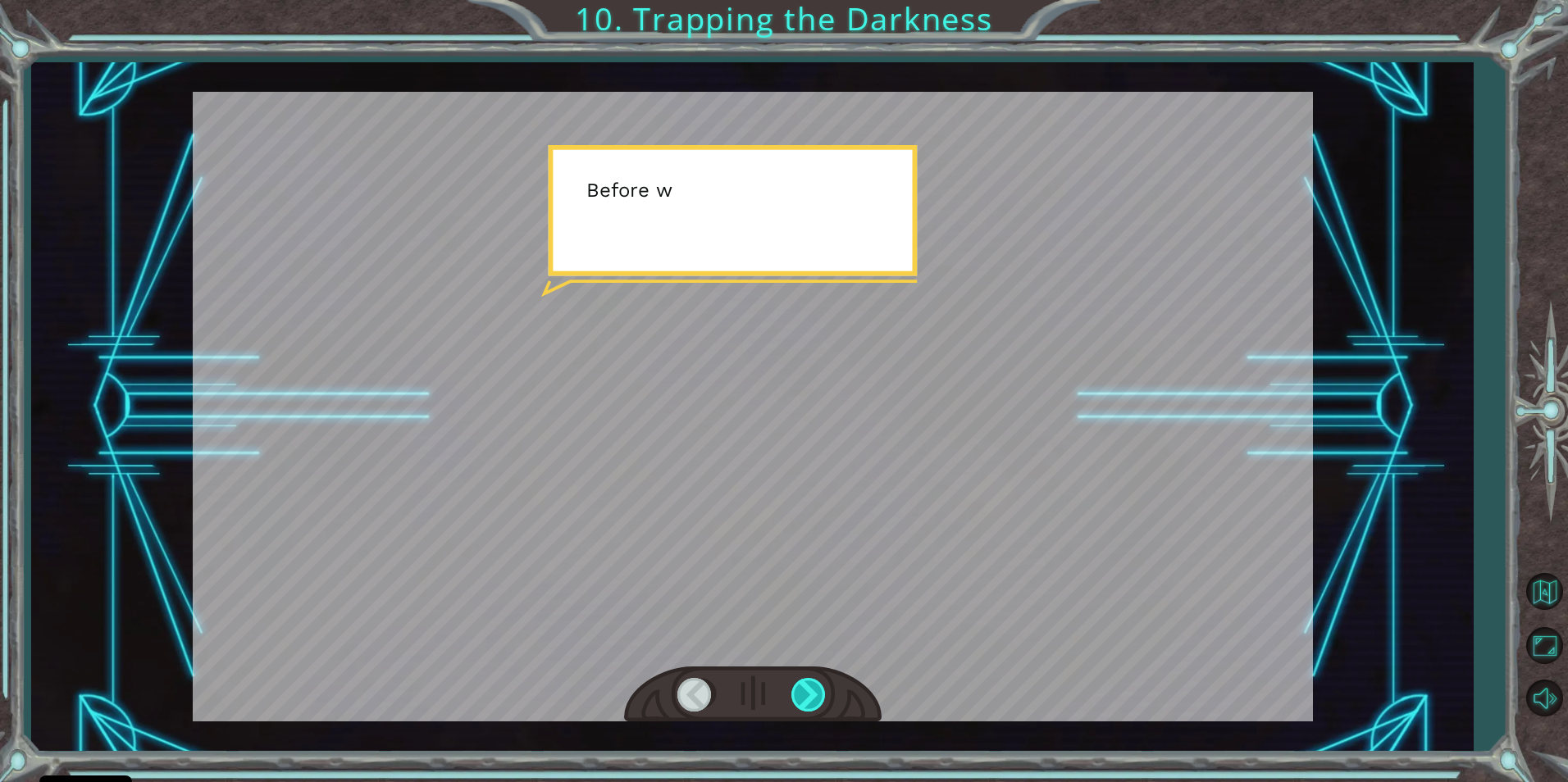
click at [817, 688] on div at bounding box center [809, 695] width 37 height 34
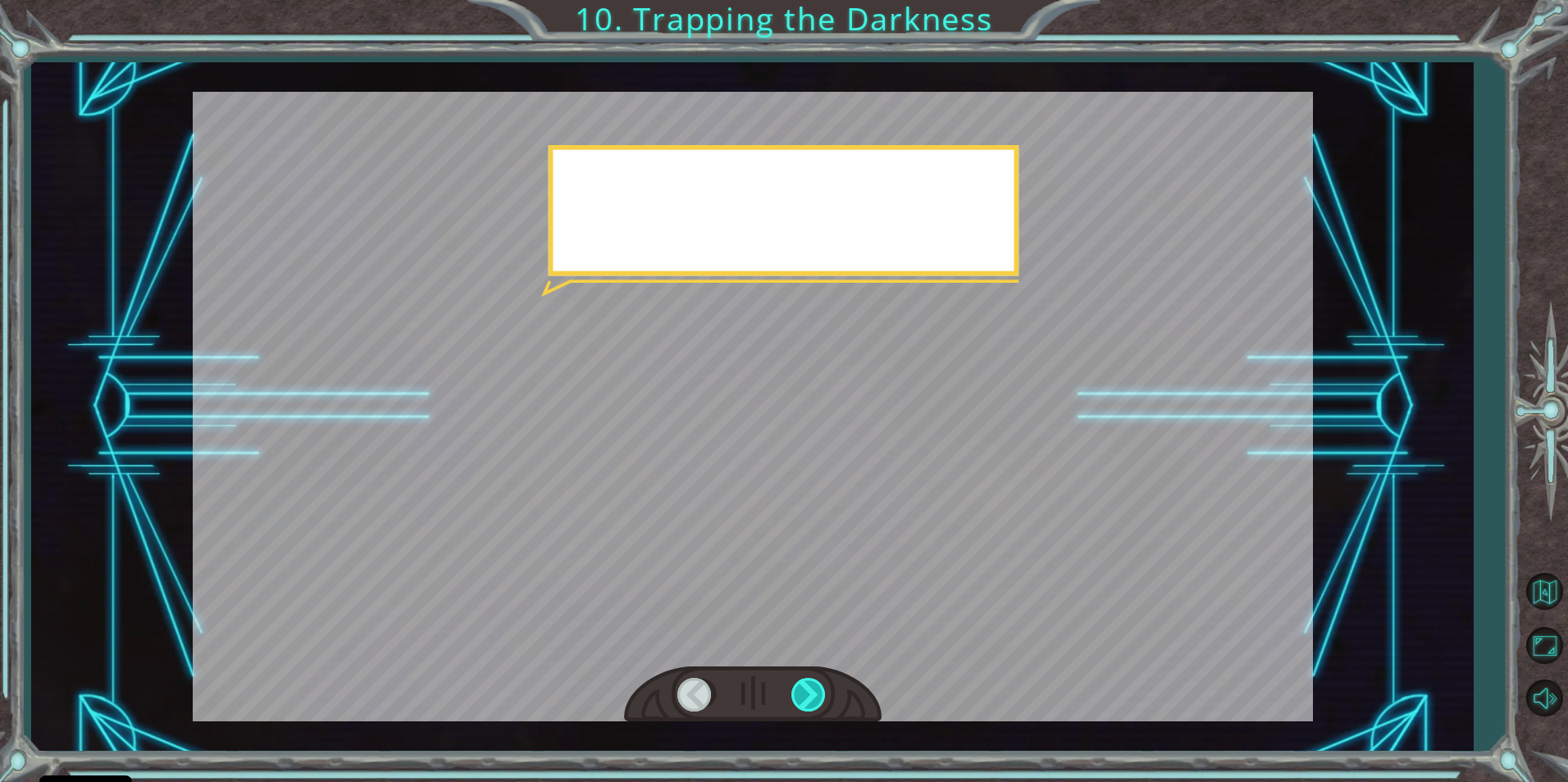
click at [817, 688] on div at bounding box center [809, 695] width 37 height 34
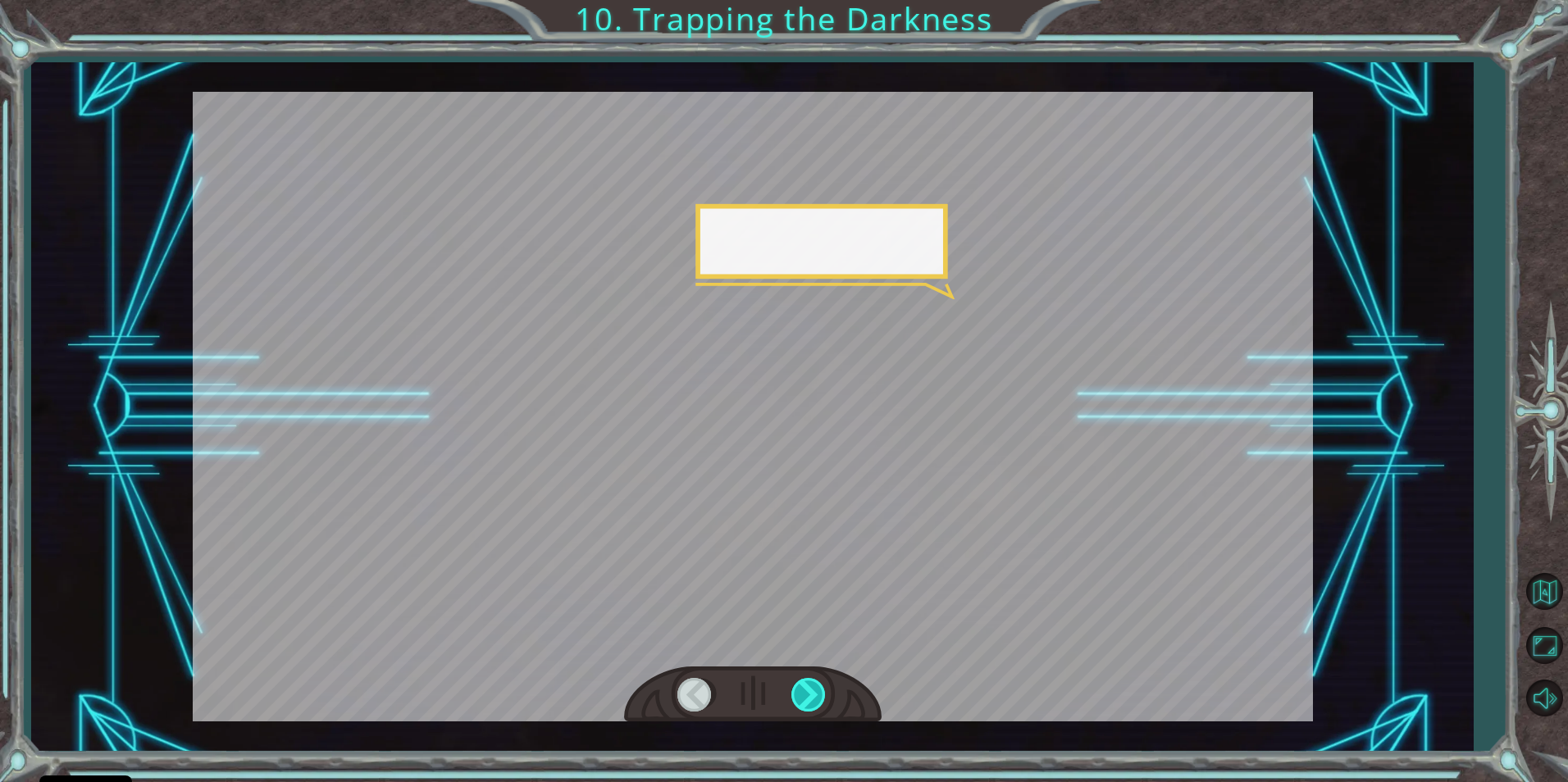
click at [817, 688] on div at bounding box center [809, 695] width 37 height 34
click at [815, 689] on div at bounding box center [809, 695] width 37 height 34
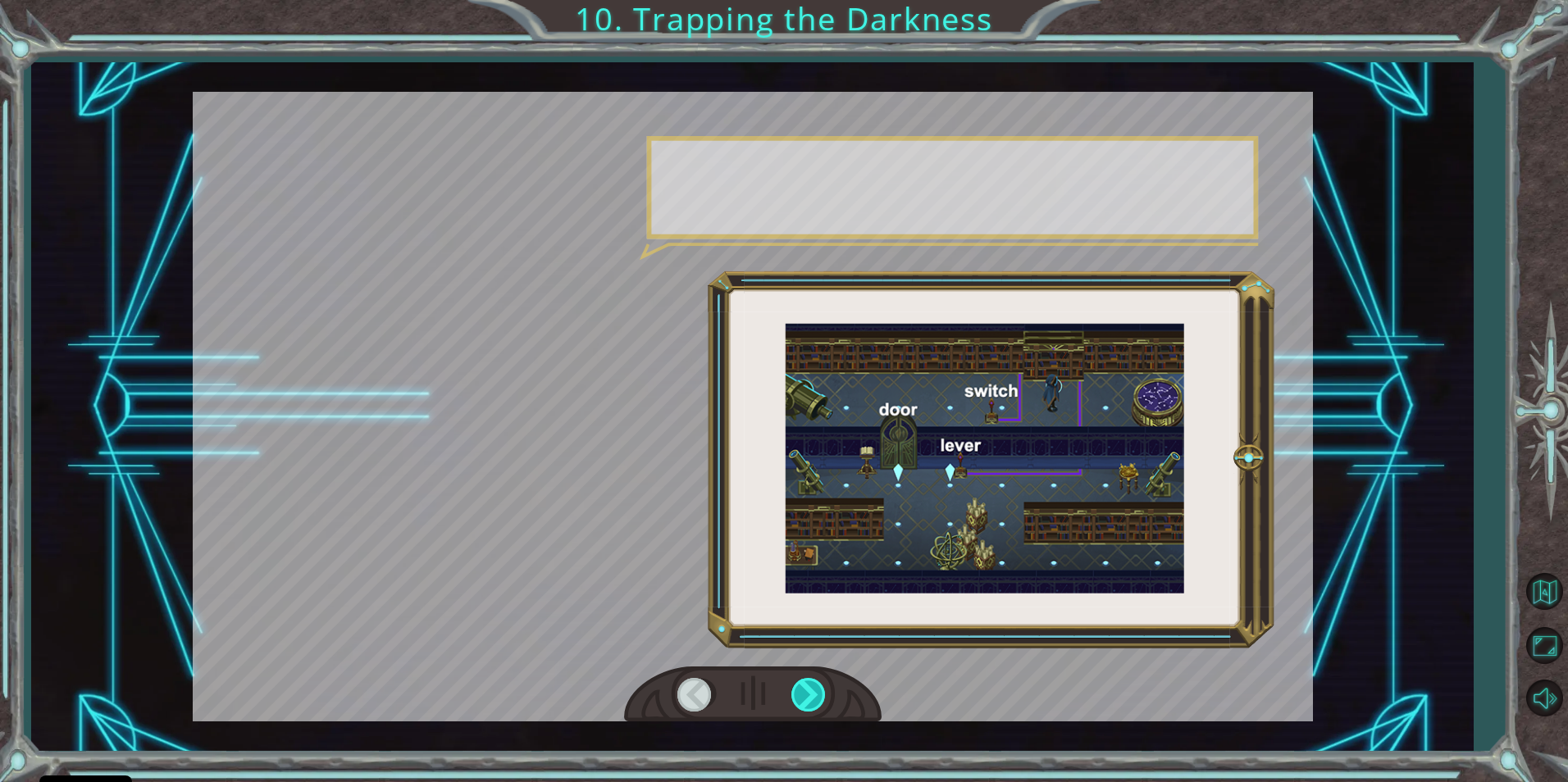
click at [813, 689] on div at bounding box center [809, 695] width 37 height 34
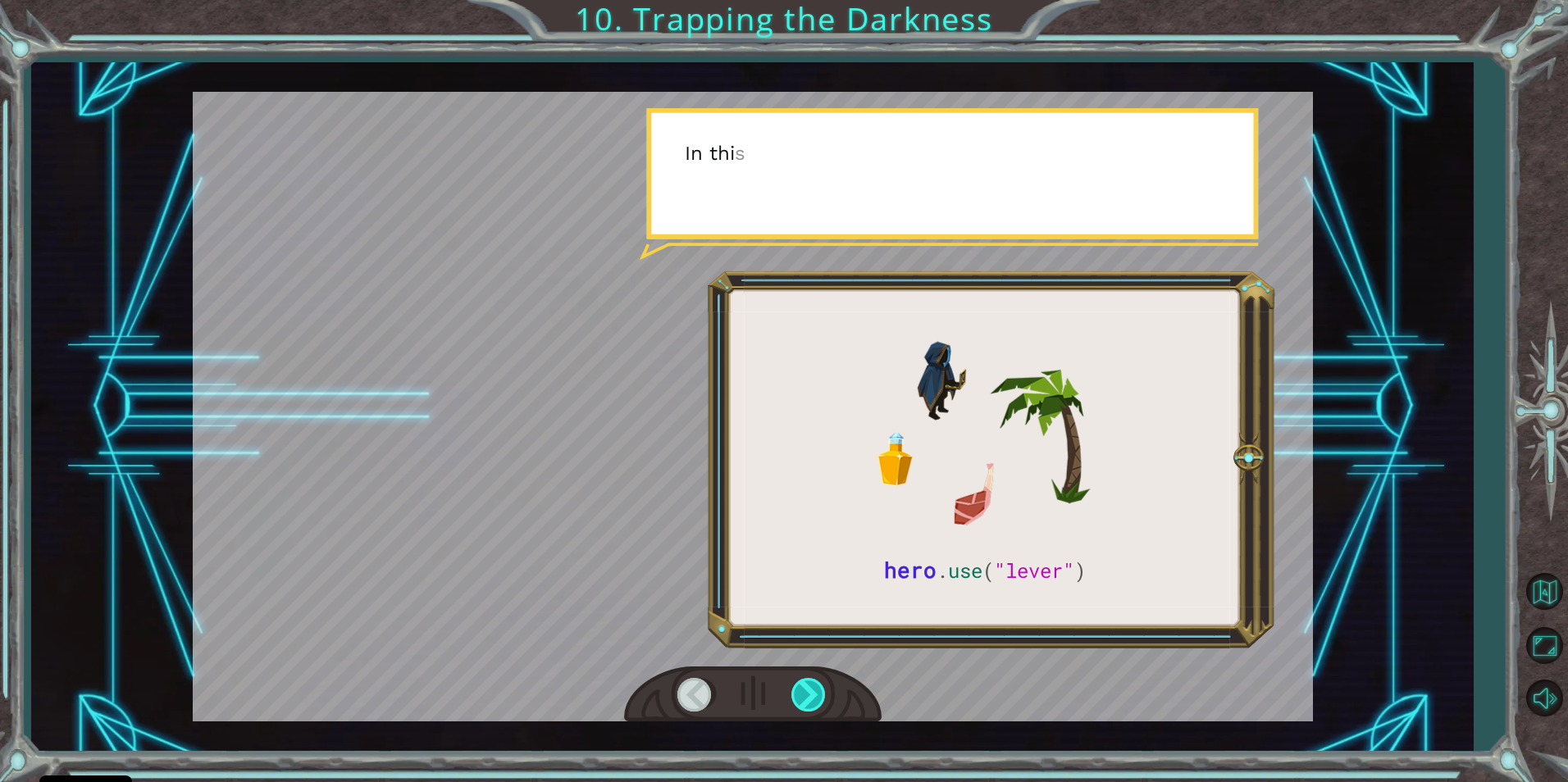
click at [812, 690] on div at bounding box center [809, 695] width 37 height 34
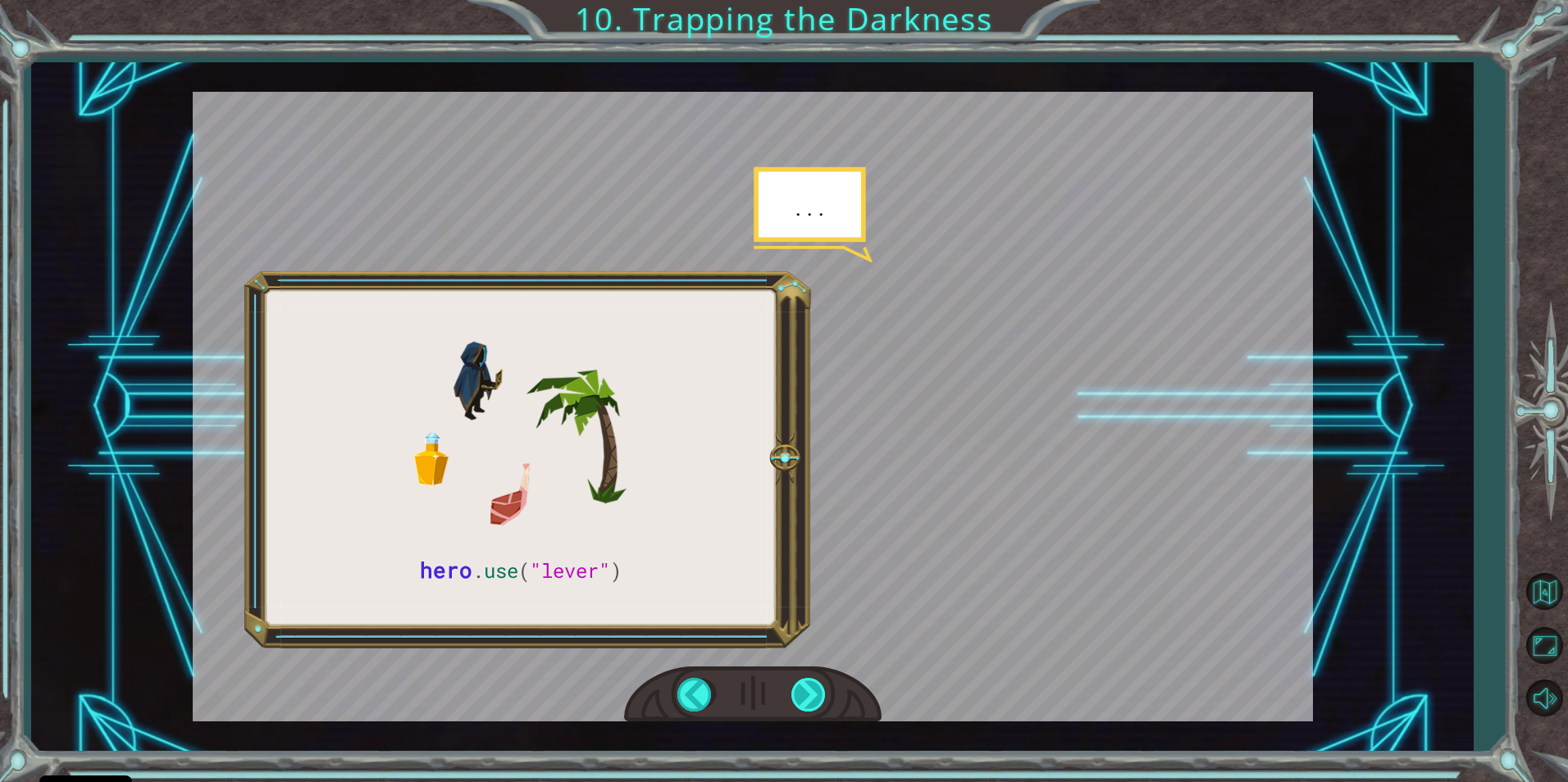
click at [812, 690] on div at bounding box center [809, 695] width 37 height 34
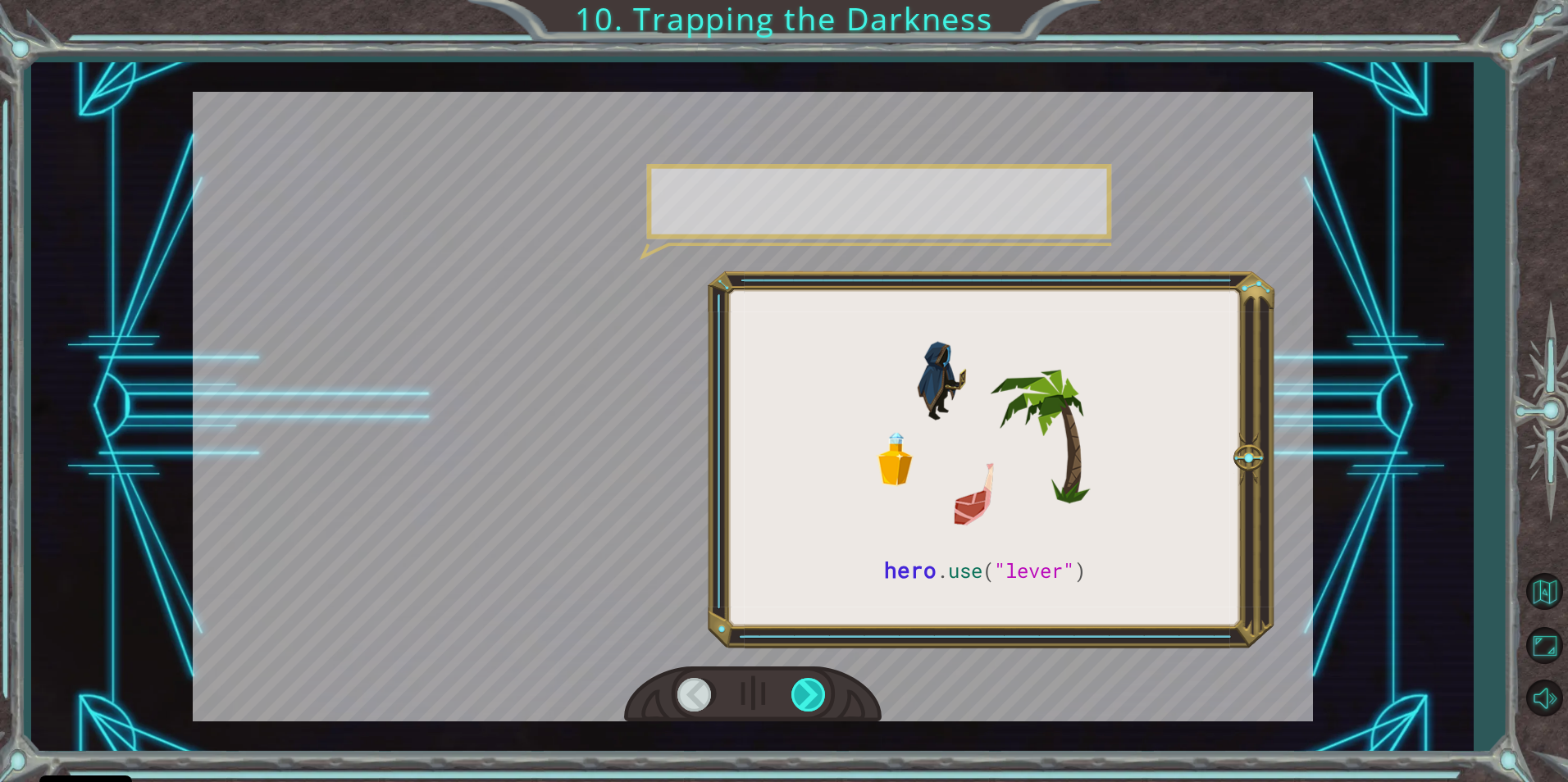
click at [812, 690] on div at bounding box center [809, 695] width 37 height 34
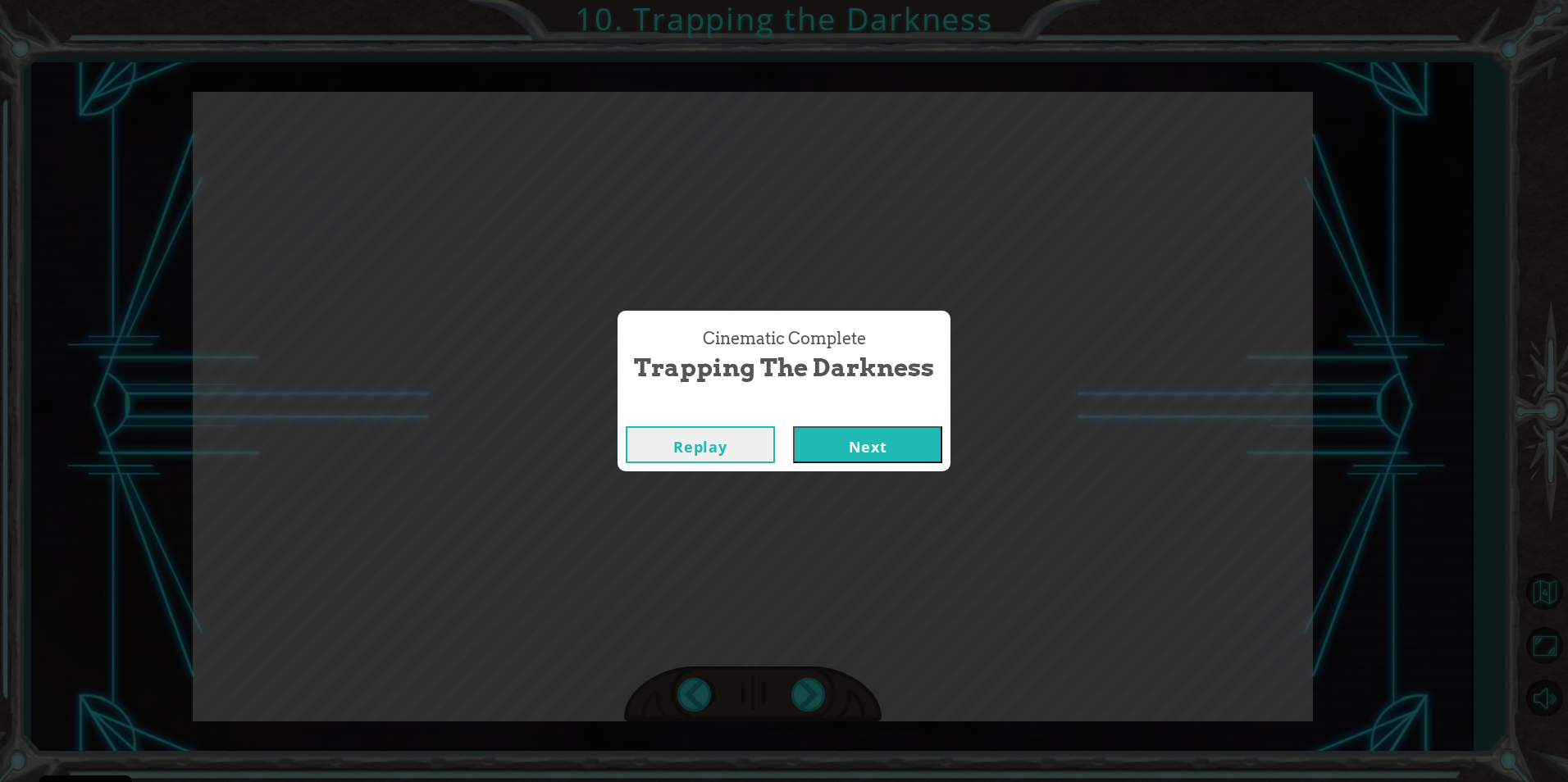
click at [827, 449] on button "Next" at bounding box center [868, 444] width 150 height 37
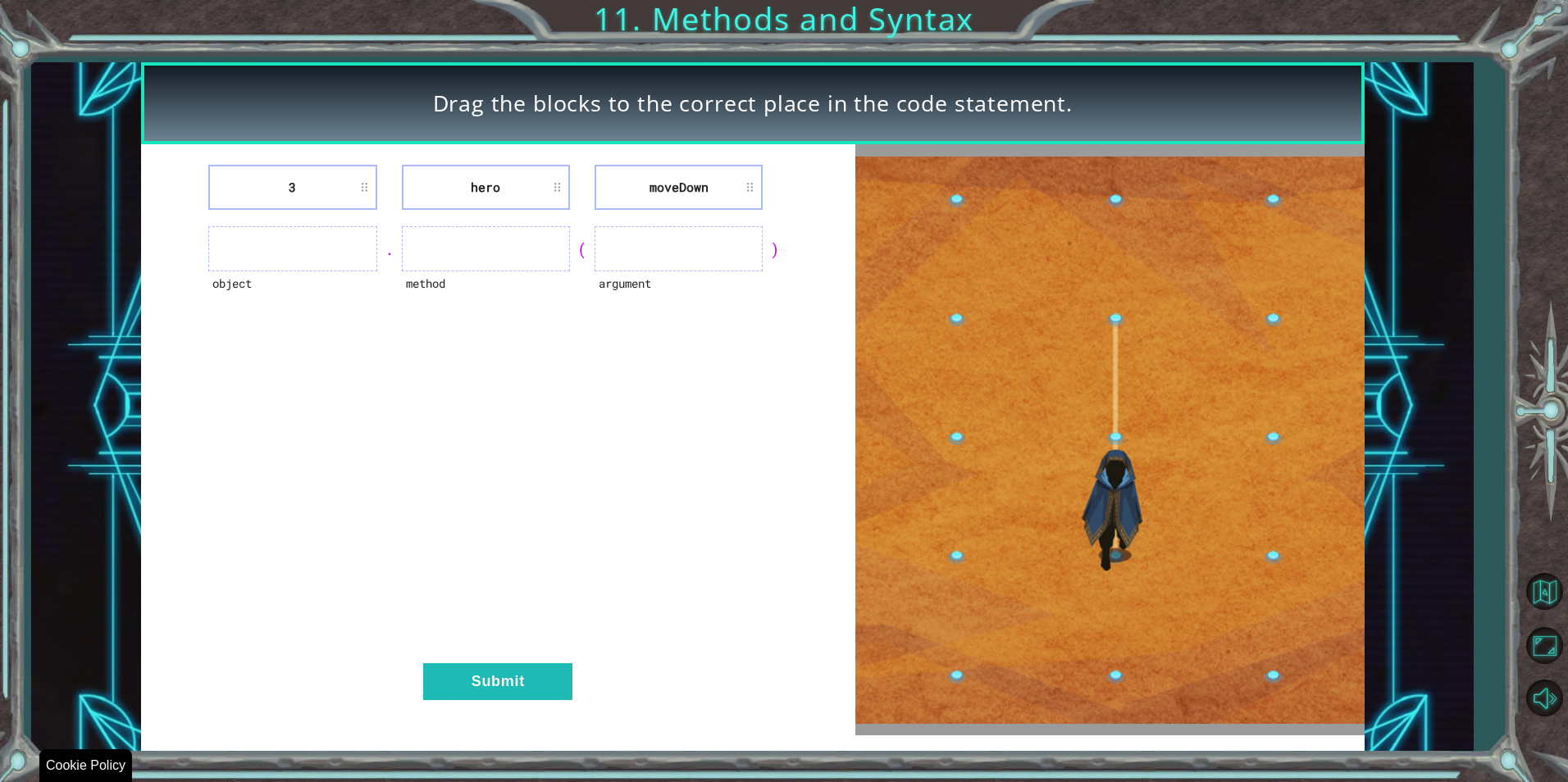
click at [1372, 594] on div "Drag the blocks to the correct place in the code statement. 3 hero [GEOGRAPHIC_…" at bounding box center [752, 406] width 1442 height 688
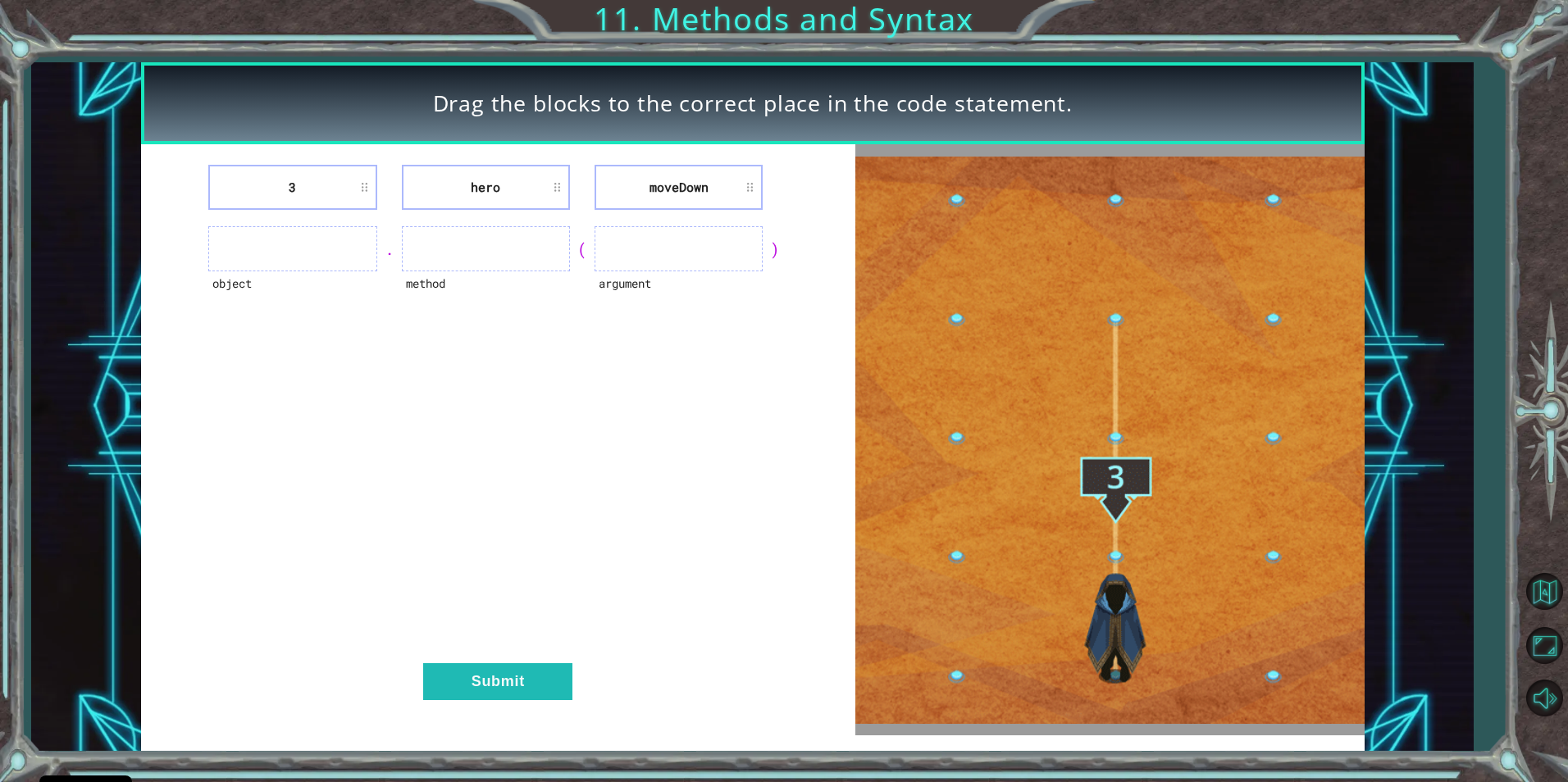
click at [640, 267] on ul at bounding box center [678, 248] width 169 height 45
click at [651, 214] on div "3 hero [GEOGRAPHIC_DATA] object . method ( argument ) Submit" at bounding box center [498, 440] width 715 height 591
drag, startPoint x: 651, startPoint y: 214, endPoint x: 688, endPoint y: 252, distance: 53.0
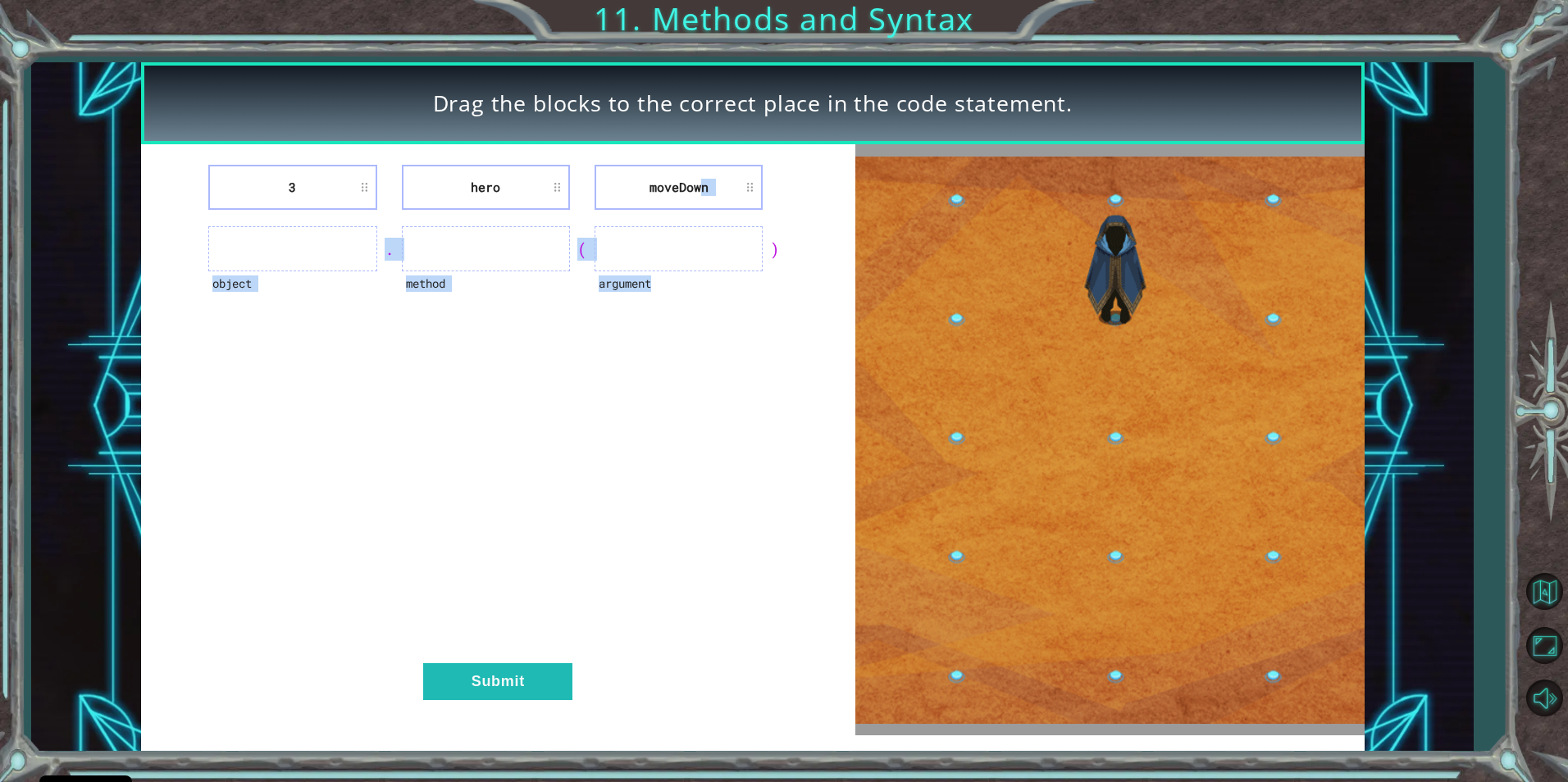
click at [688, 252] on ul at bounding box center [678, 248] width 169 height 45
drag, startPoint x: 720, startPoint y: 371, endPoint x: 730, endPoint y: 370, distance: 10.0
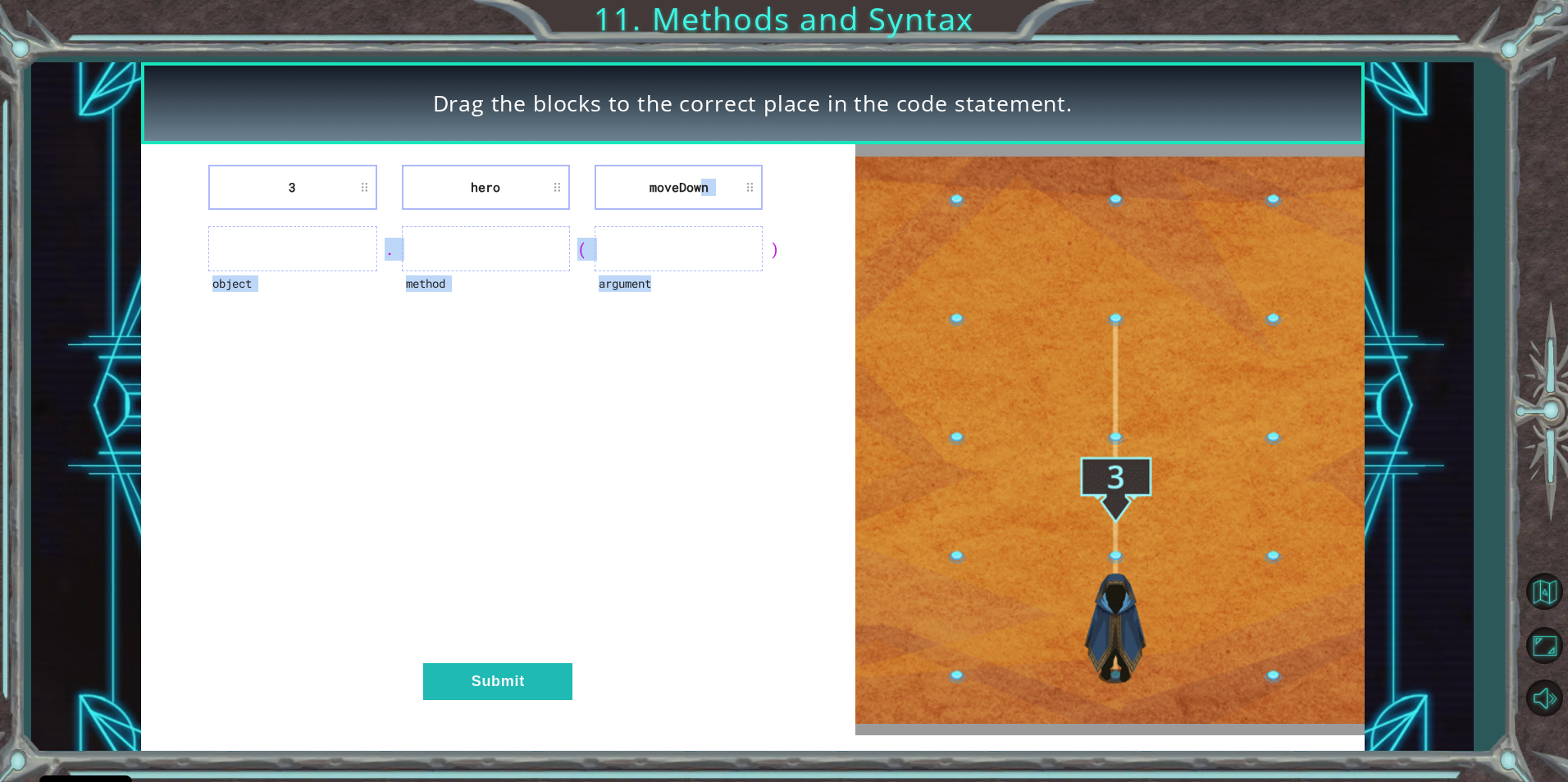
click at [722, 371] on div "3 hero [GEOGRAPHIC_DATA] object . method ( argument ) Submit" at bounding box center [498, 440] width 715 height 591
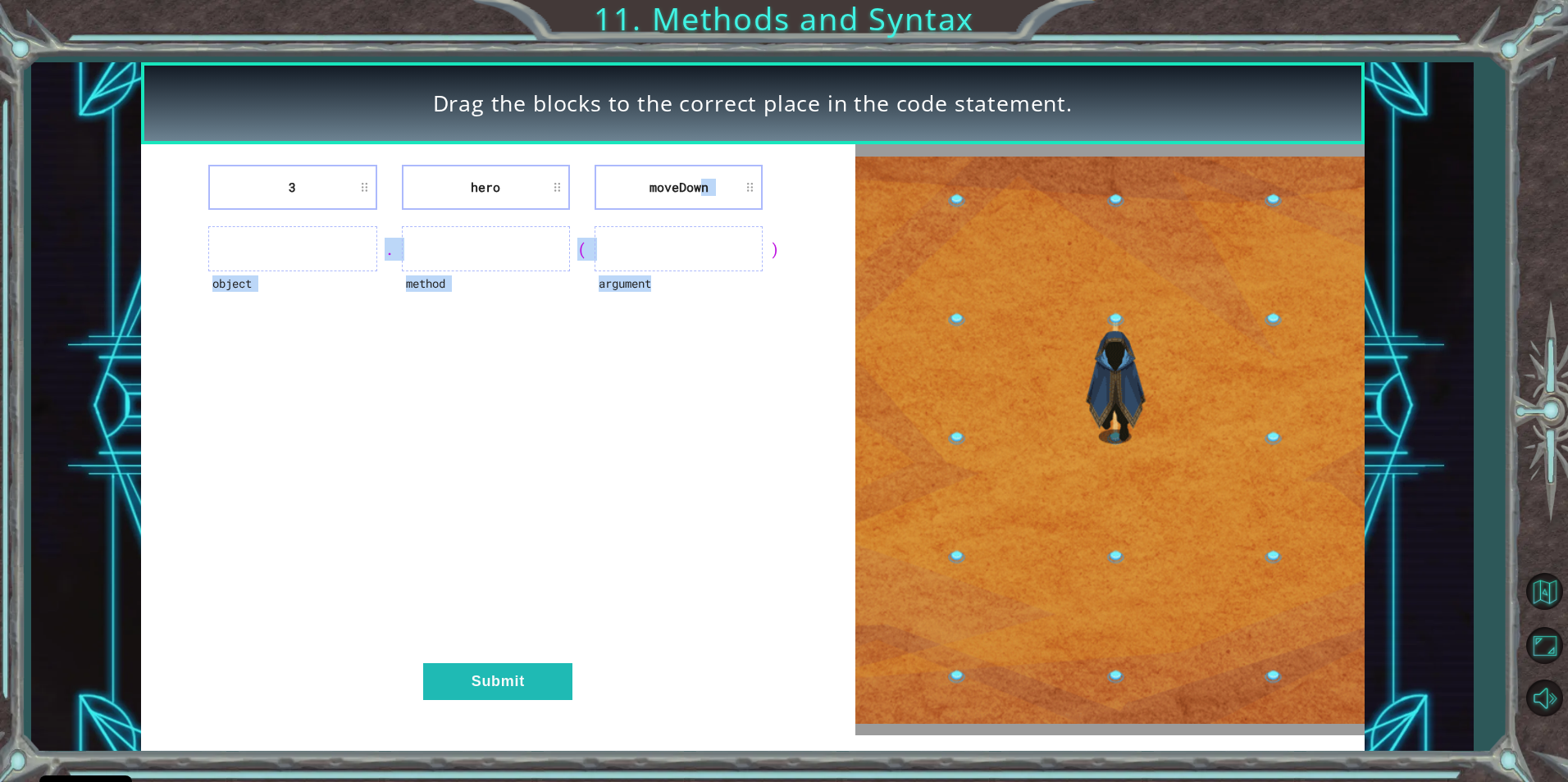
click at [537, 375] on div "3 hero [GEOGRAPHIC_DATA] object . method ( argument ) Submit" at bounding box center [498, 440] width 715 height 591
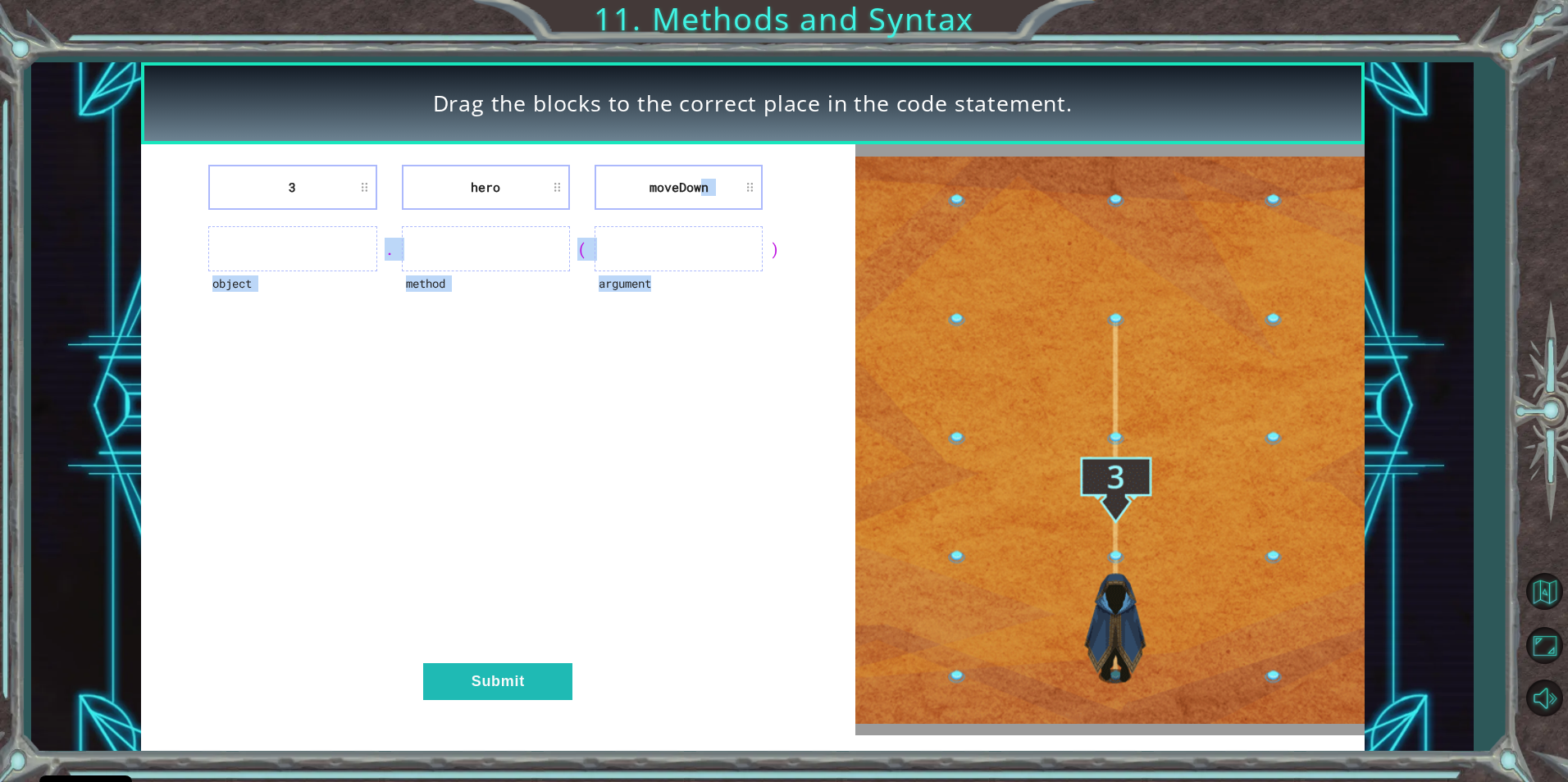
click at [390, 375] on div "3 hero [GEOGRAPHIC_DATA] object . method ( argument ) Submit" at bounding box center [498, 440] width 715 height 591
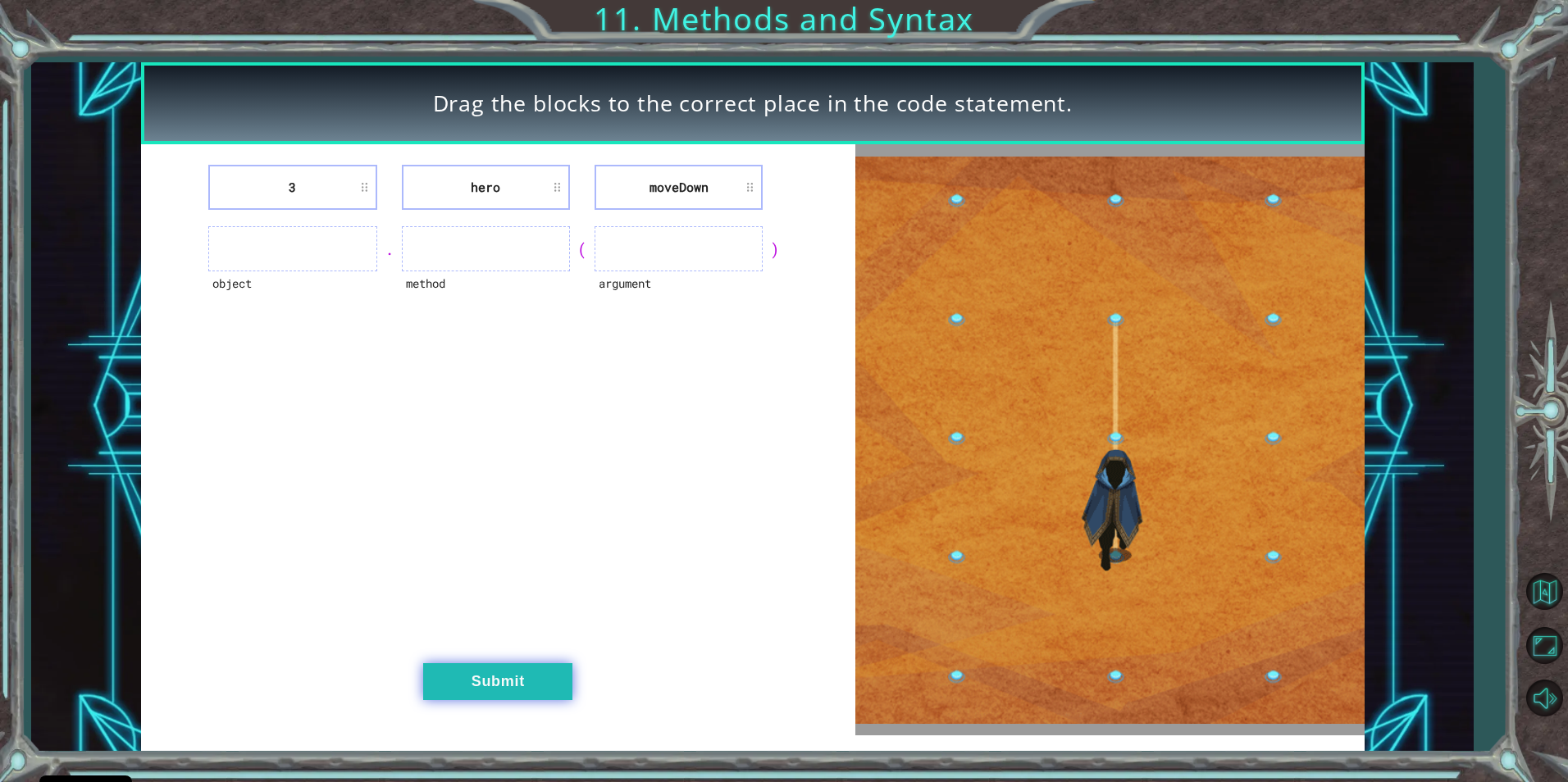
click at [530, 686] on button "Submit" at bounding box center [498, 681] width 150 height 37
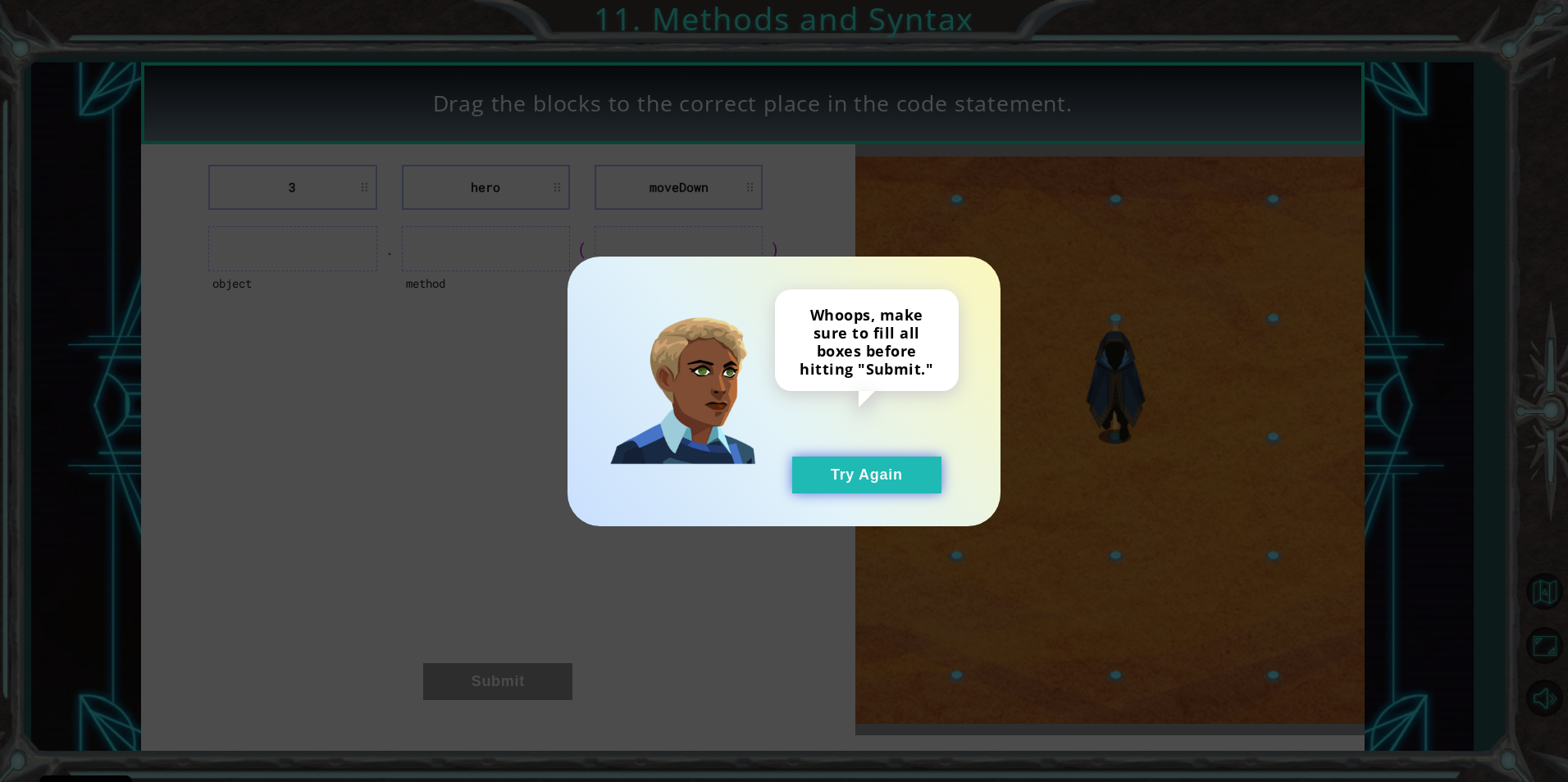
click at [900, 468] on button "Try Again" at bounding box center [867, 475] width 150 height 37
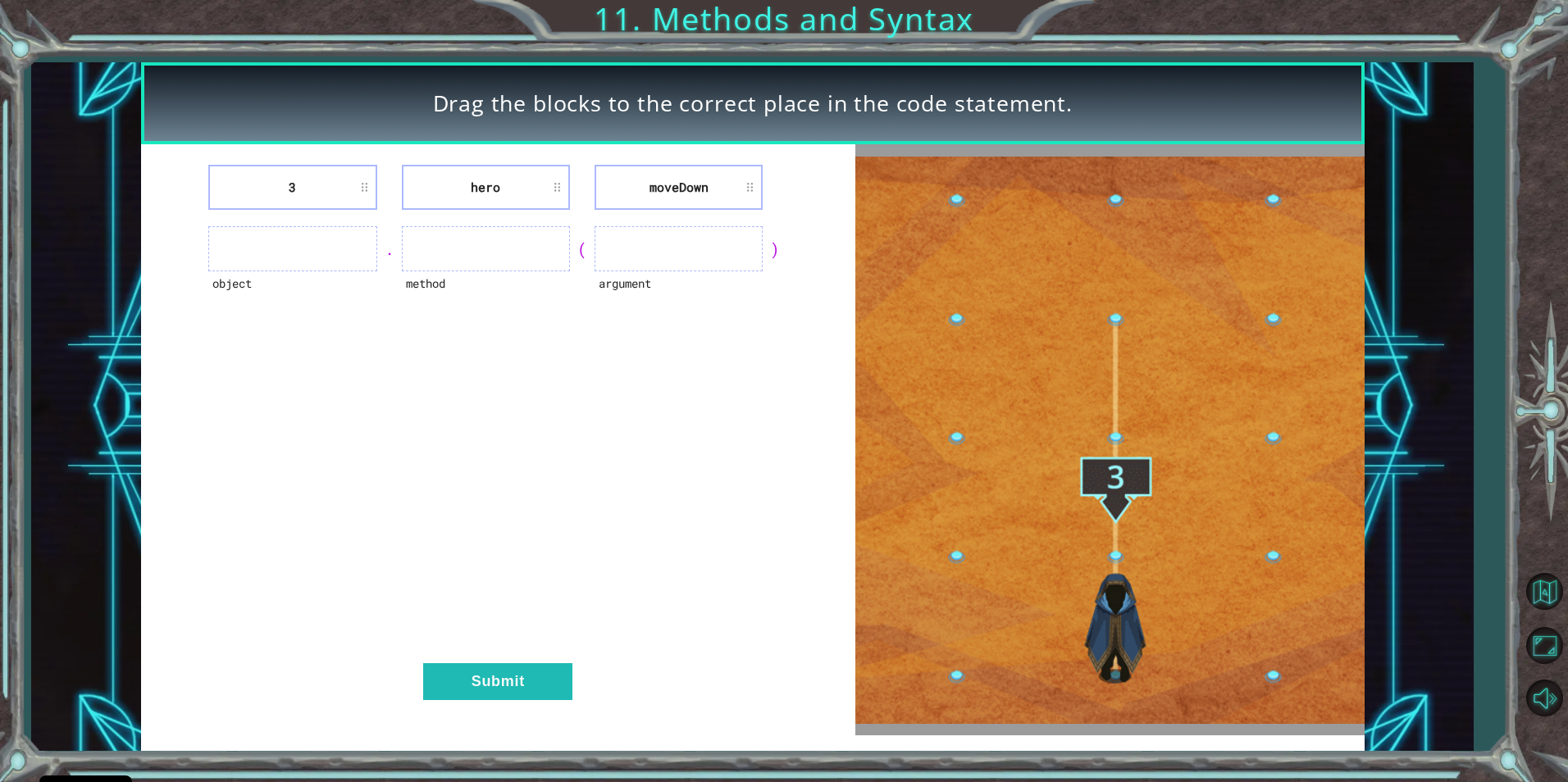
click at [304, 238] on ul at bounding box center [292, 248] width 169 height 45
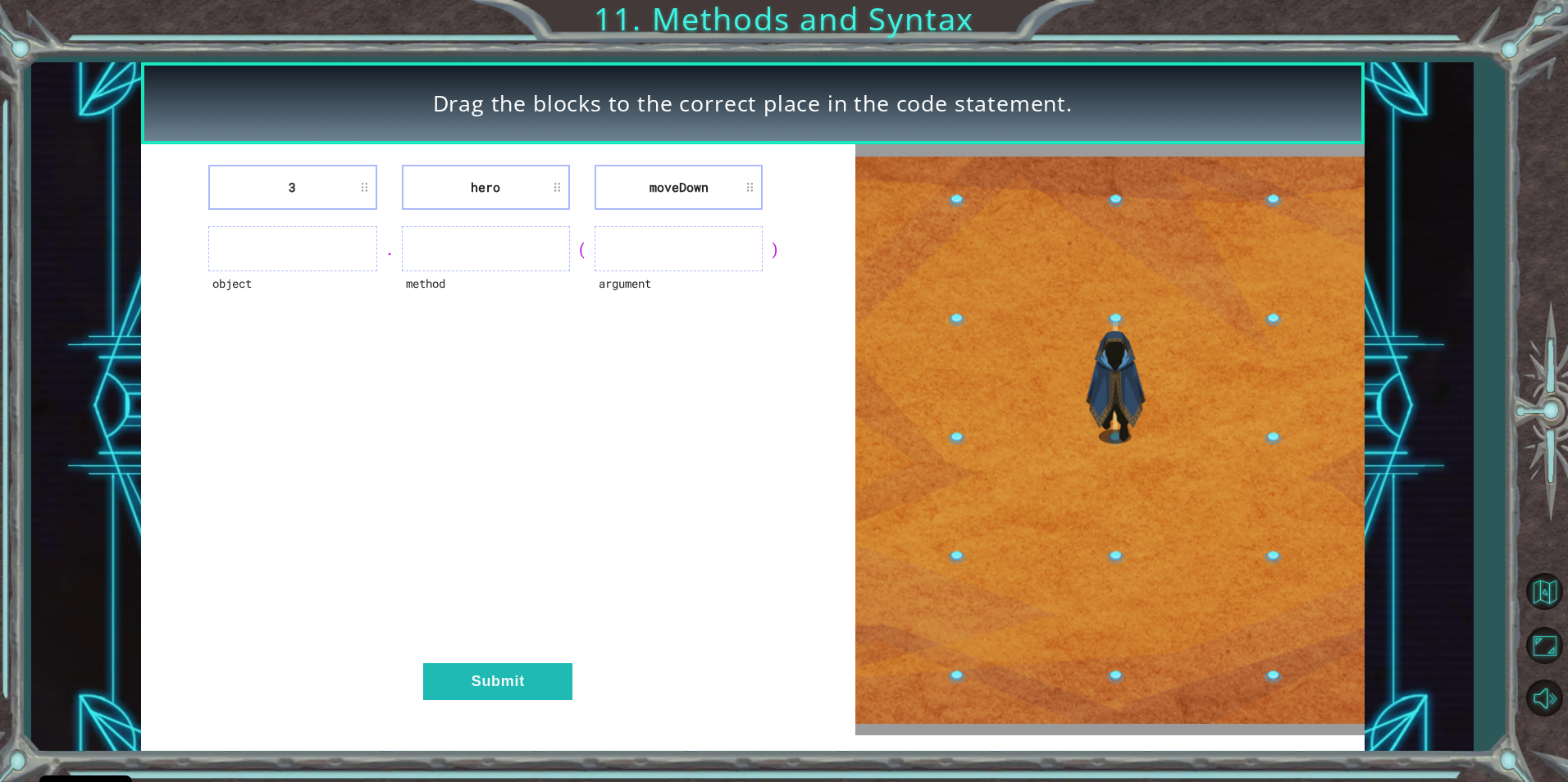
click at [315, 258] on ul at bounding box center [292, 248] width 169 height 45
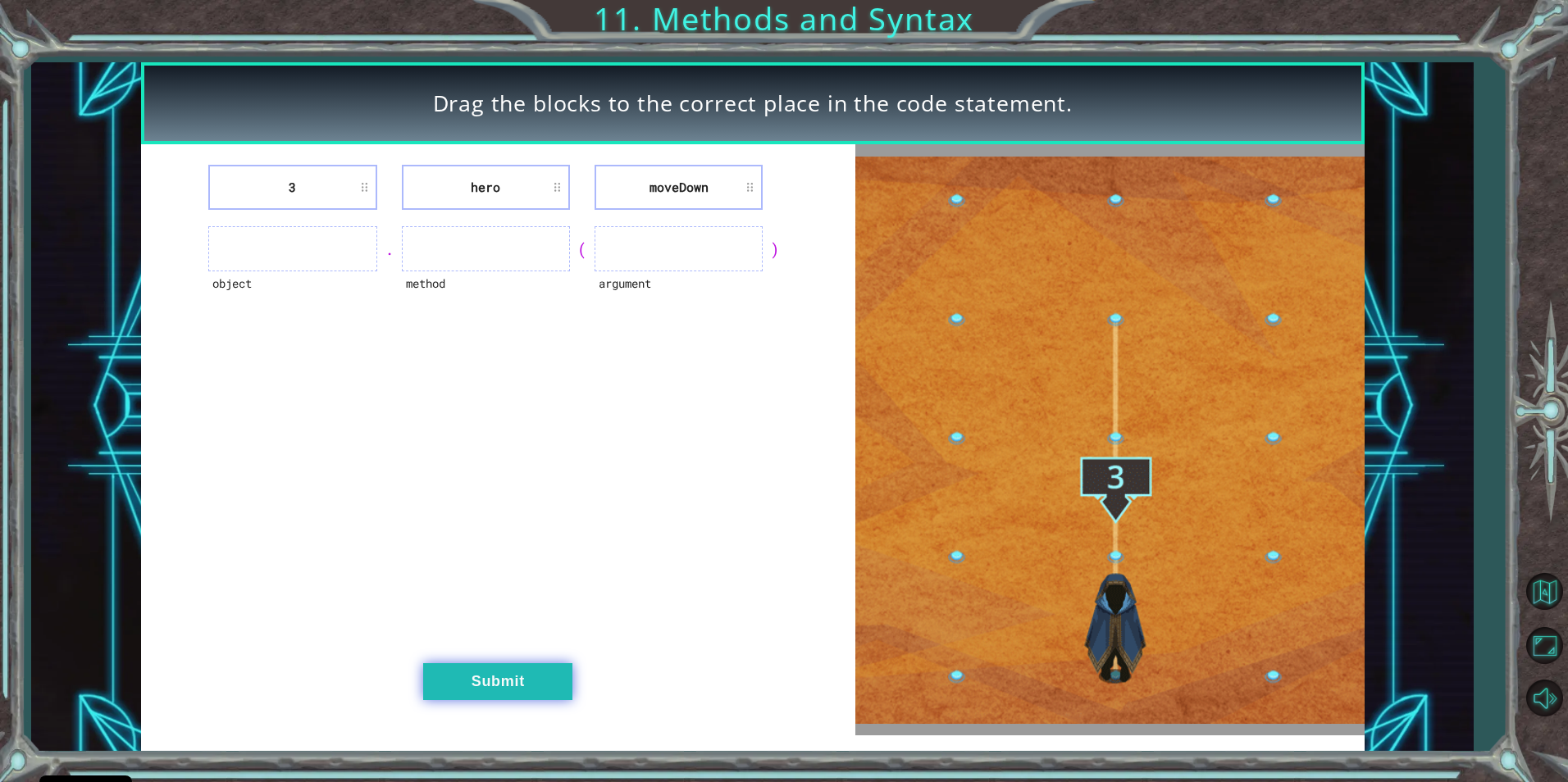
click at [542, 663] on button "Submit" at bounding box center [498, 681] width 150 height 37
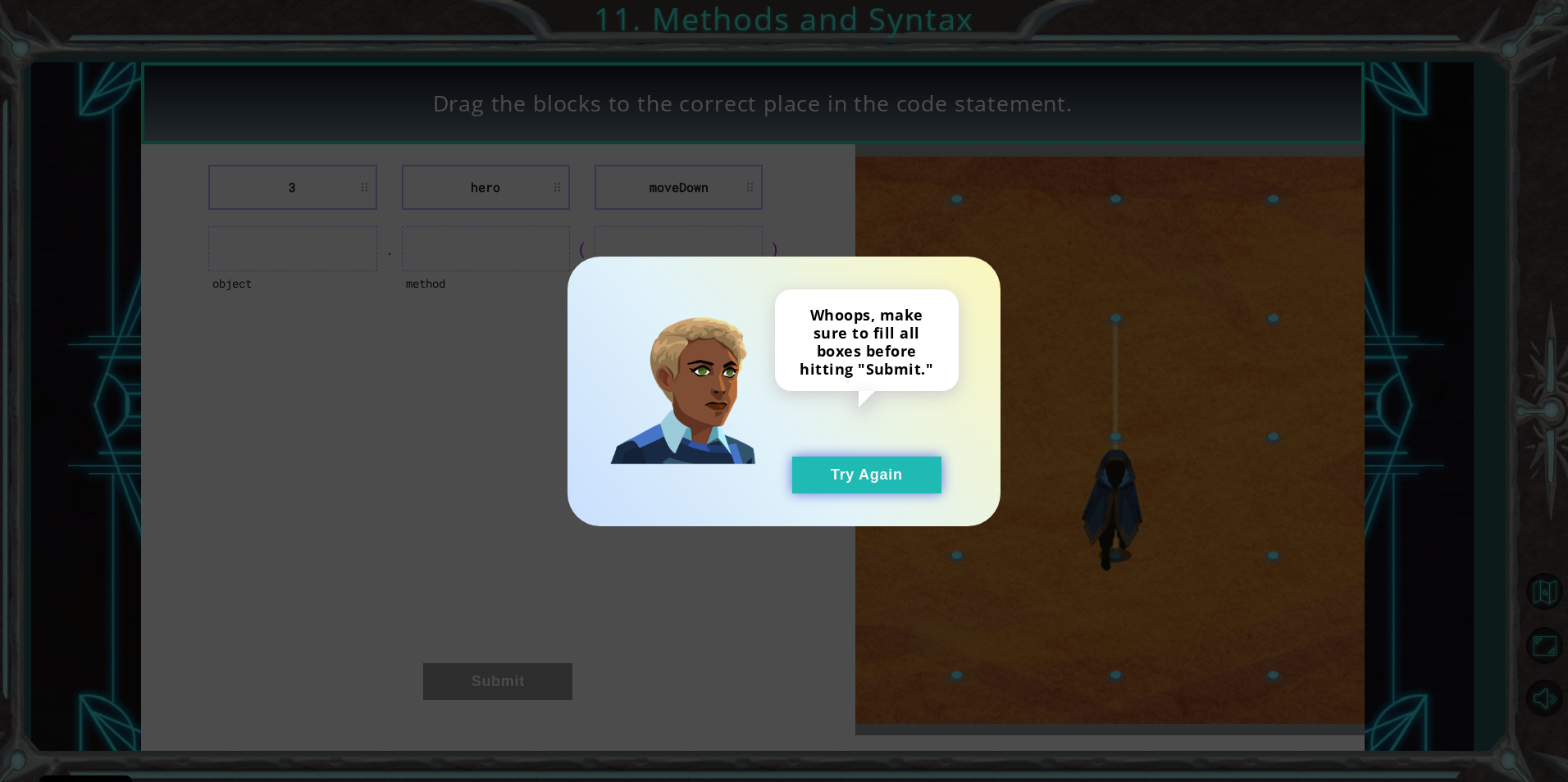
drag, startPoint x: 879, startPoint y: 473, endPoint x: 910, endPoint y: 461, distance: 33.2
click at [883, 472] on button "Try Again" at bounding box center [867, 475] width 150 height 37
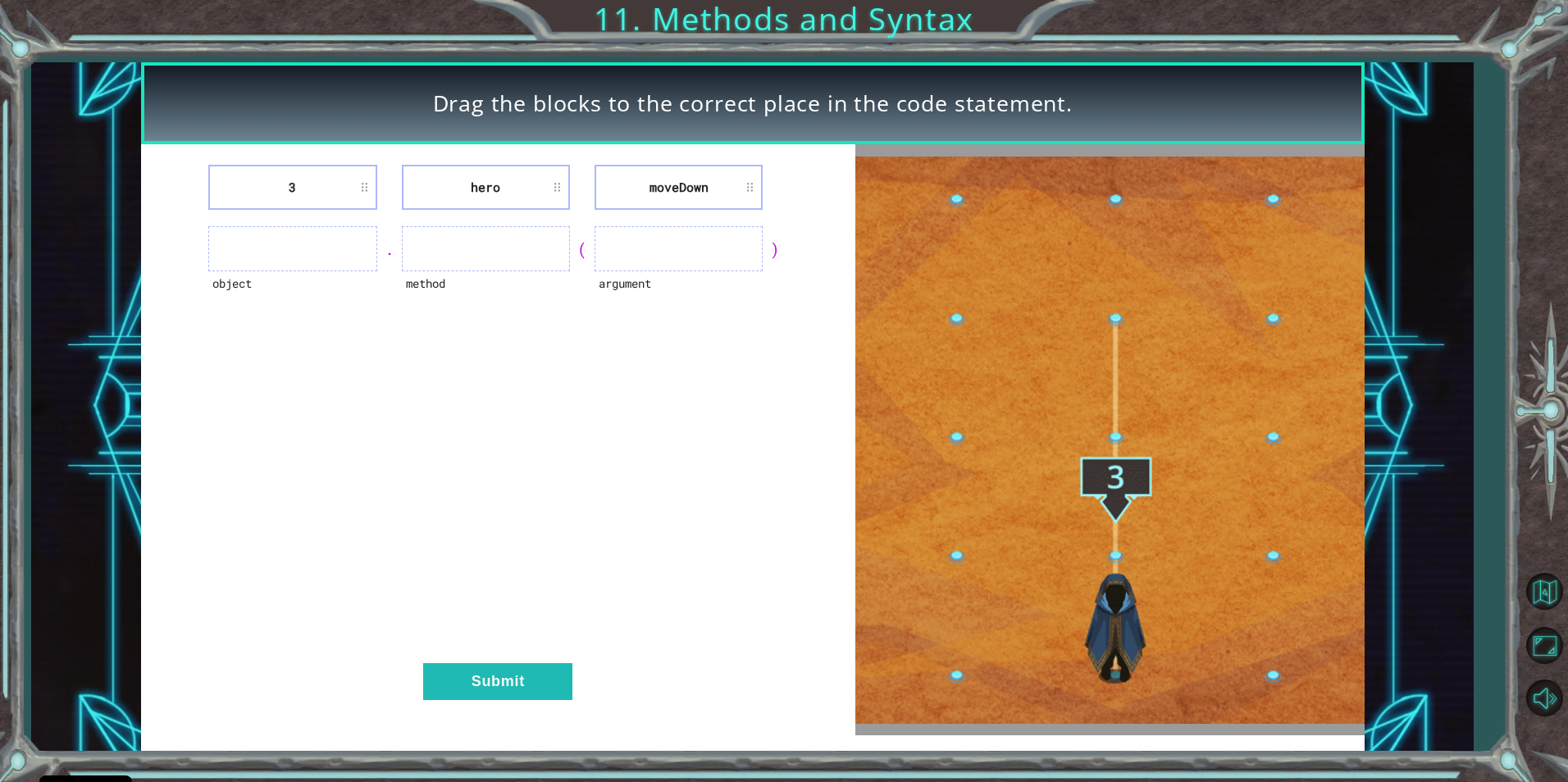
click at [360, 194] on li "3" at bounding box center [292, 187] width 169 height 45
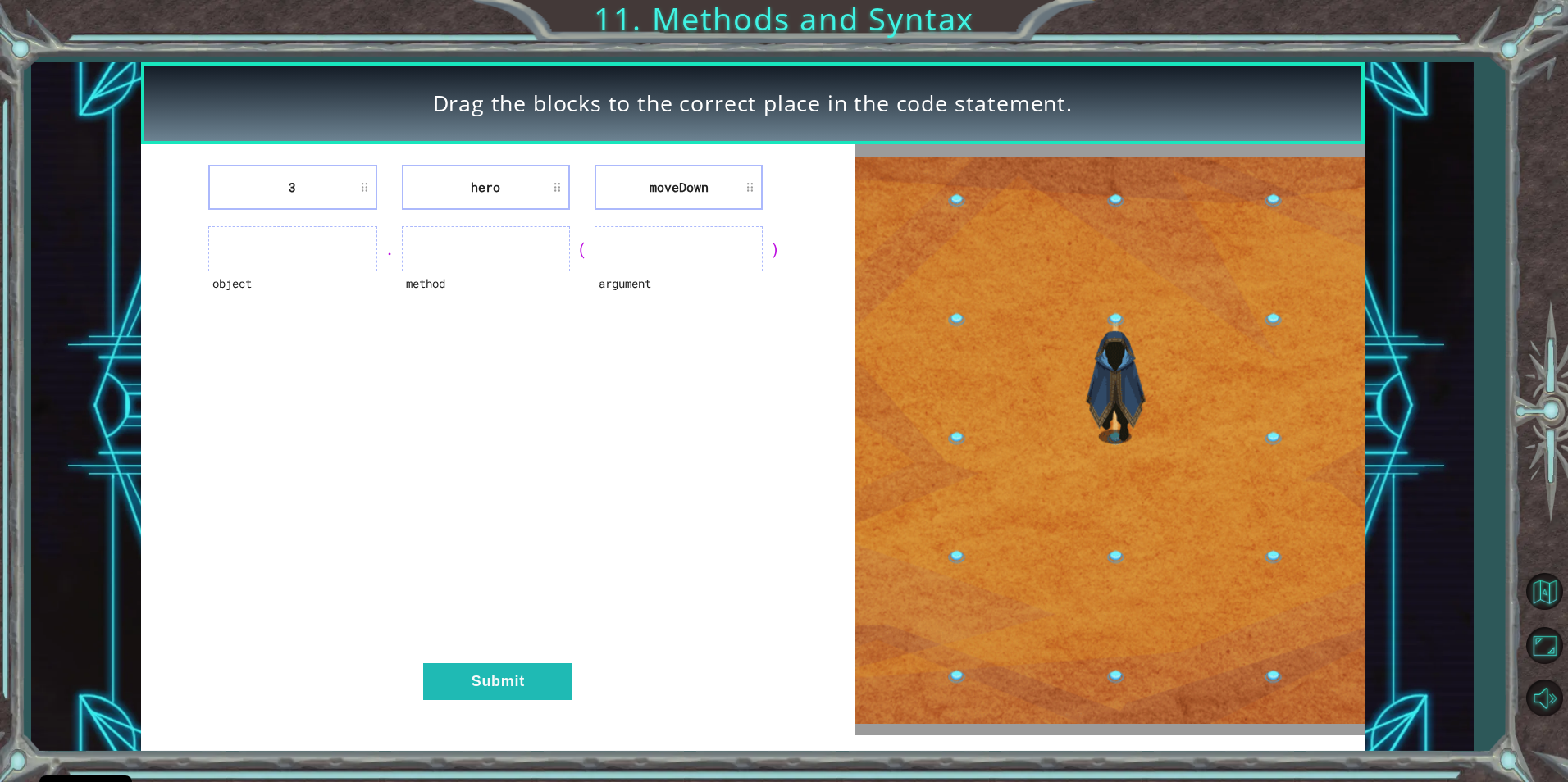
click at [360, 192] on li "3" at bounding box center [292, 187] width 169 height 45
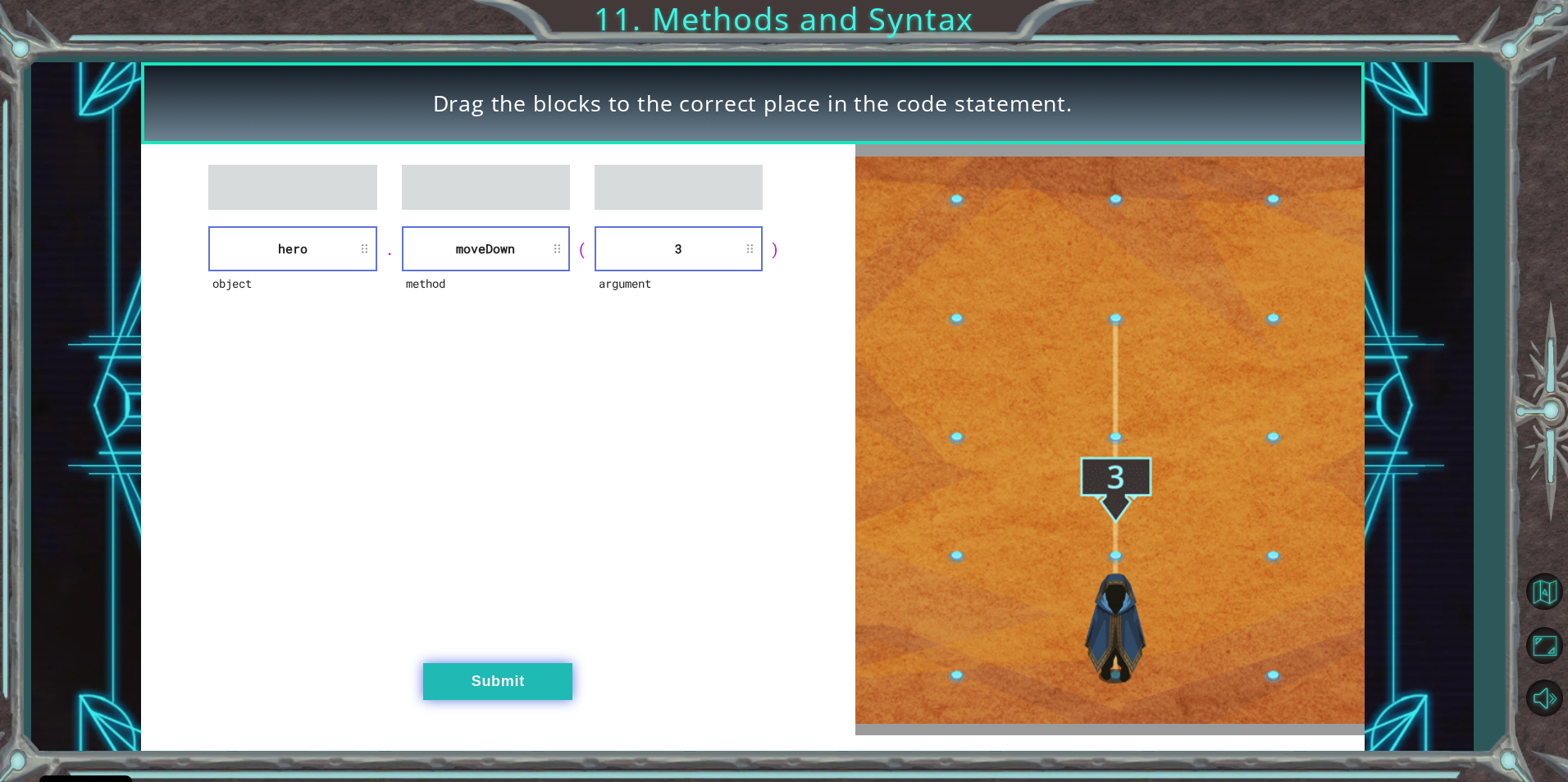
click at [522, 674] on button "Submit" at bounding box center [498, 681] width 150 height 37
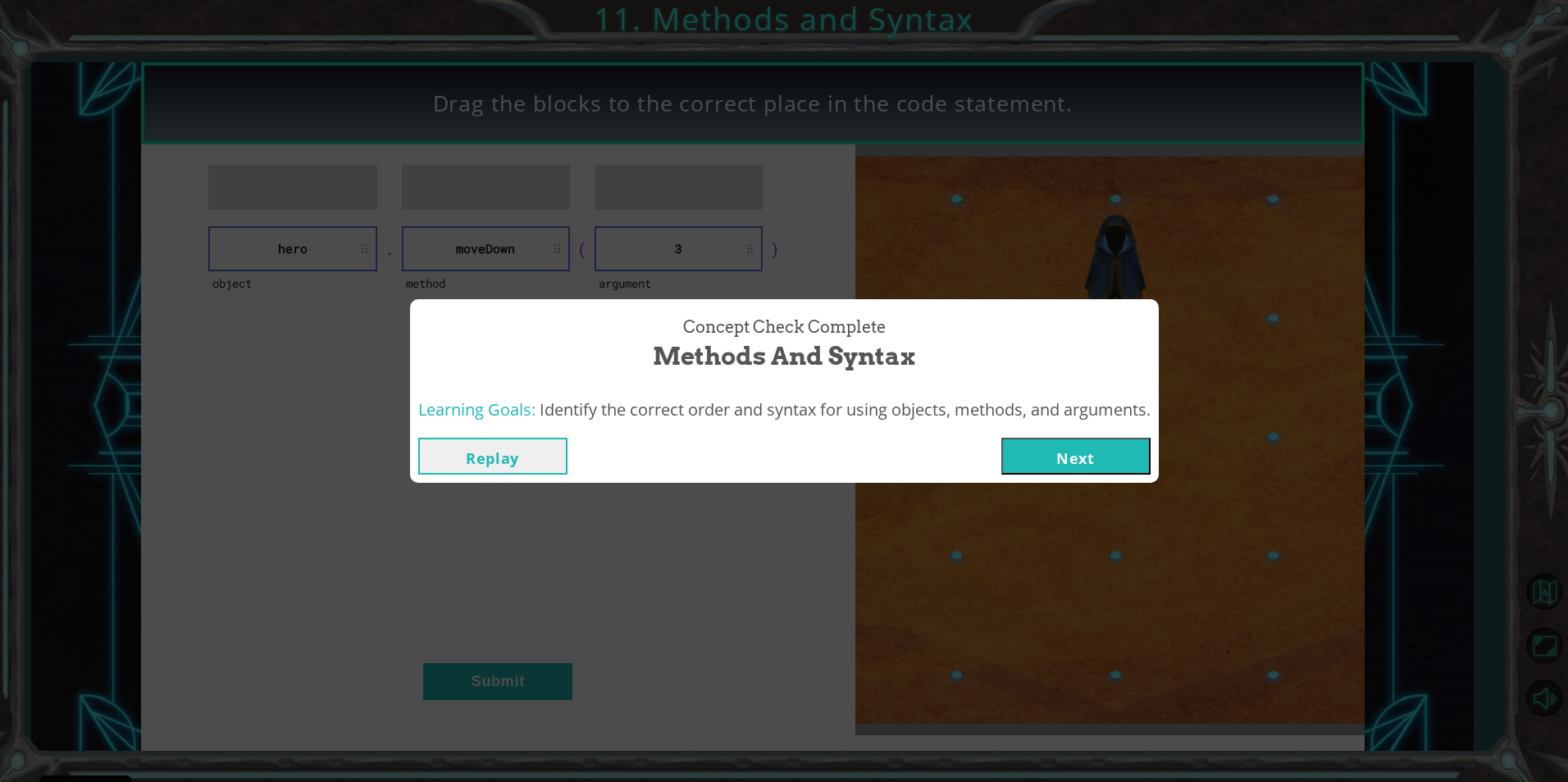
click at [1060, 463] on button "Next" at bounding box center [1076, 456] width 150 height 37
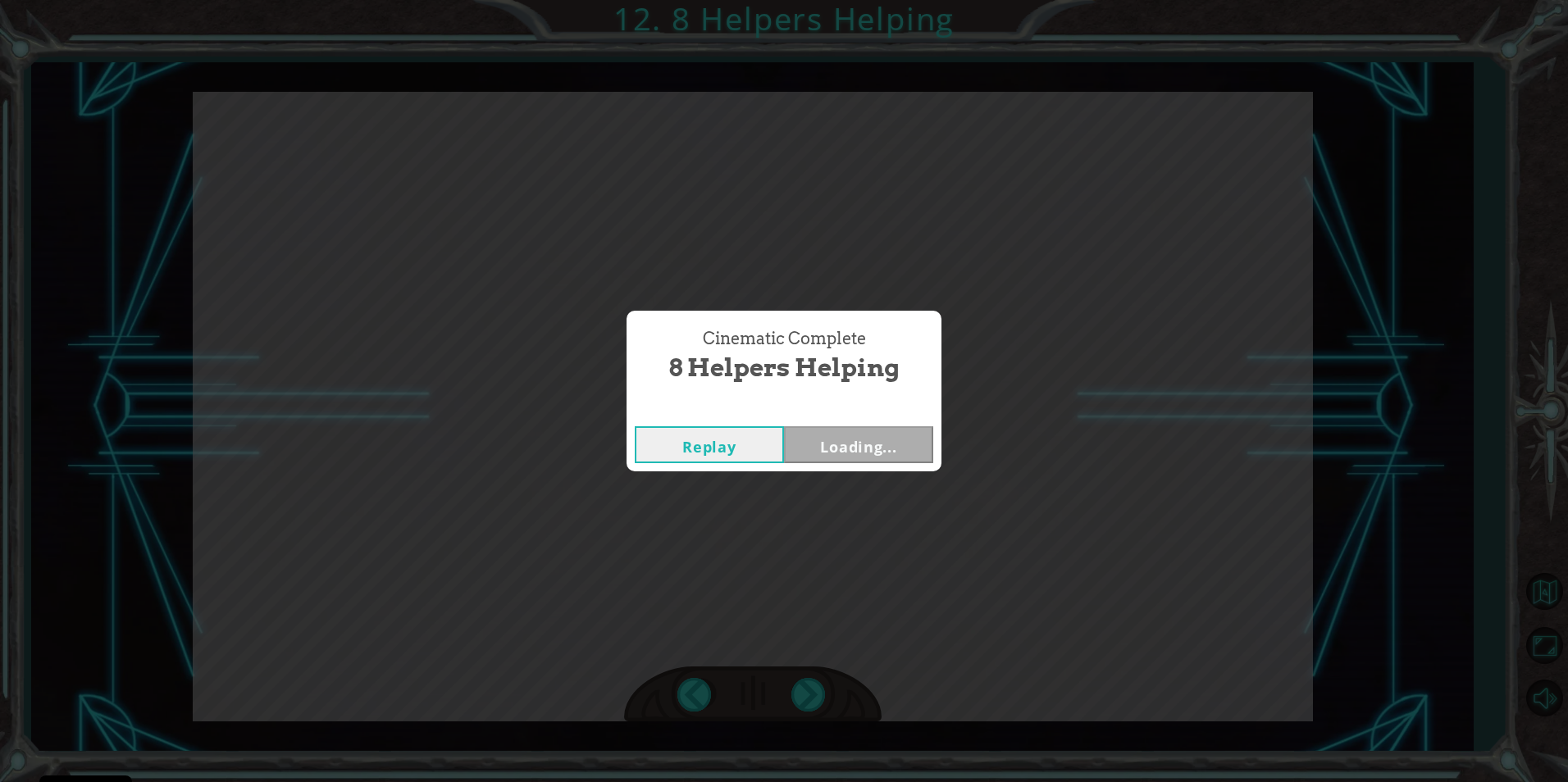
click at [817, 694] on div "Cinematic Complete 8 Helpers Helping Replay Loading..." at bounding box center [784, 391] width 1568 height 782
click at [849, 449] on button "Next" at bounding box center [859, 444] width 150 height 37
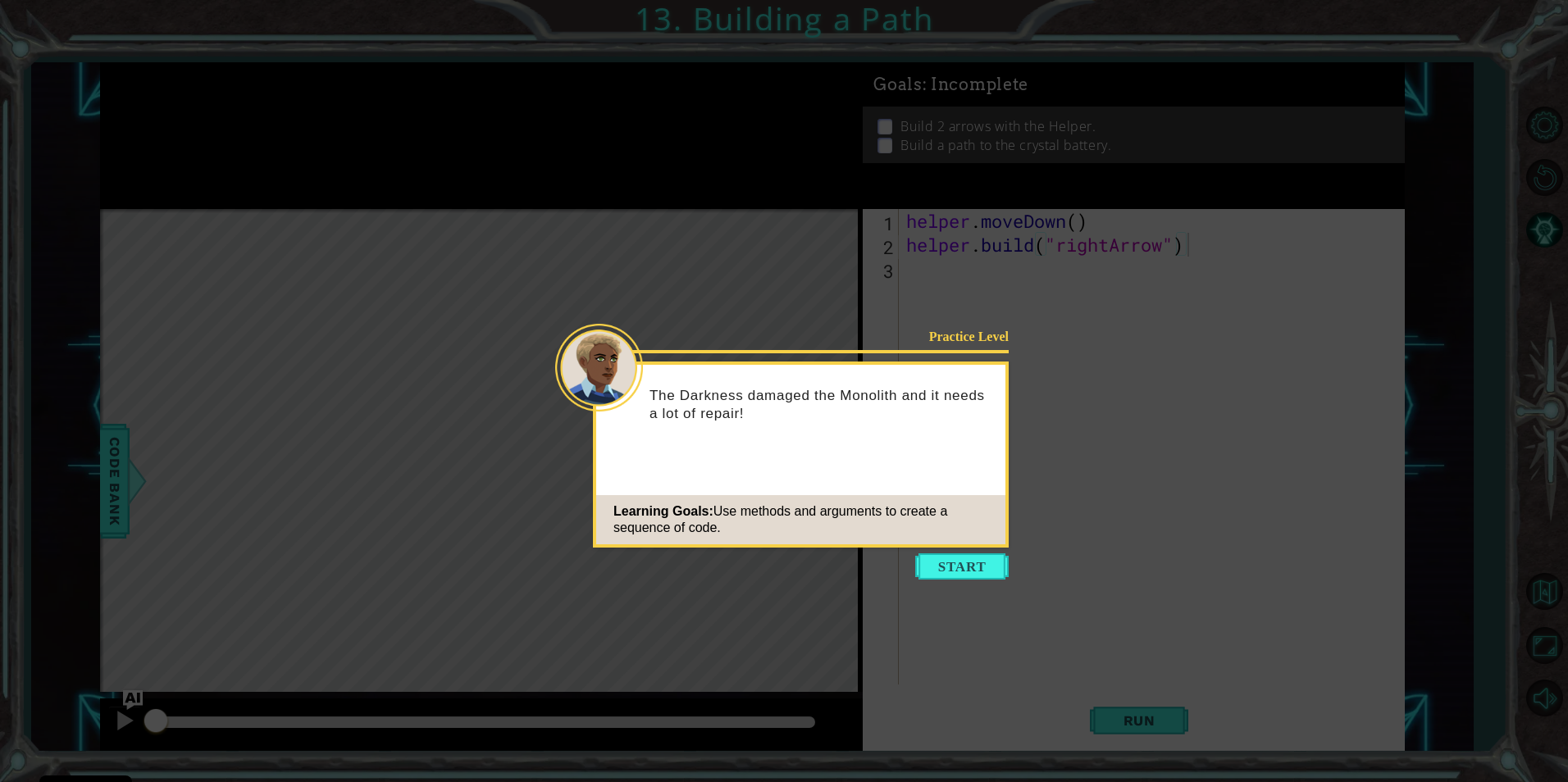
type textarea "[DOMAIN_NAME]("rightArrow")"
click at [950, 572] on button "Start" at bounding box center [962, 567] width 94 height 26
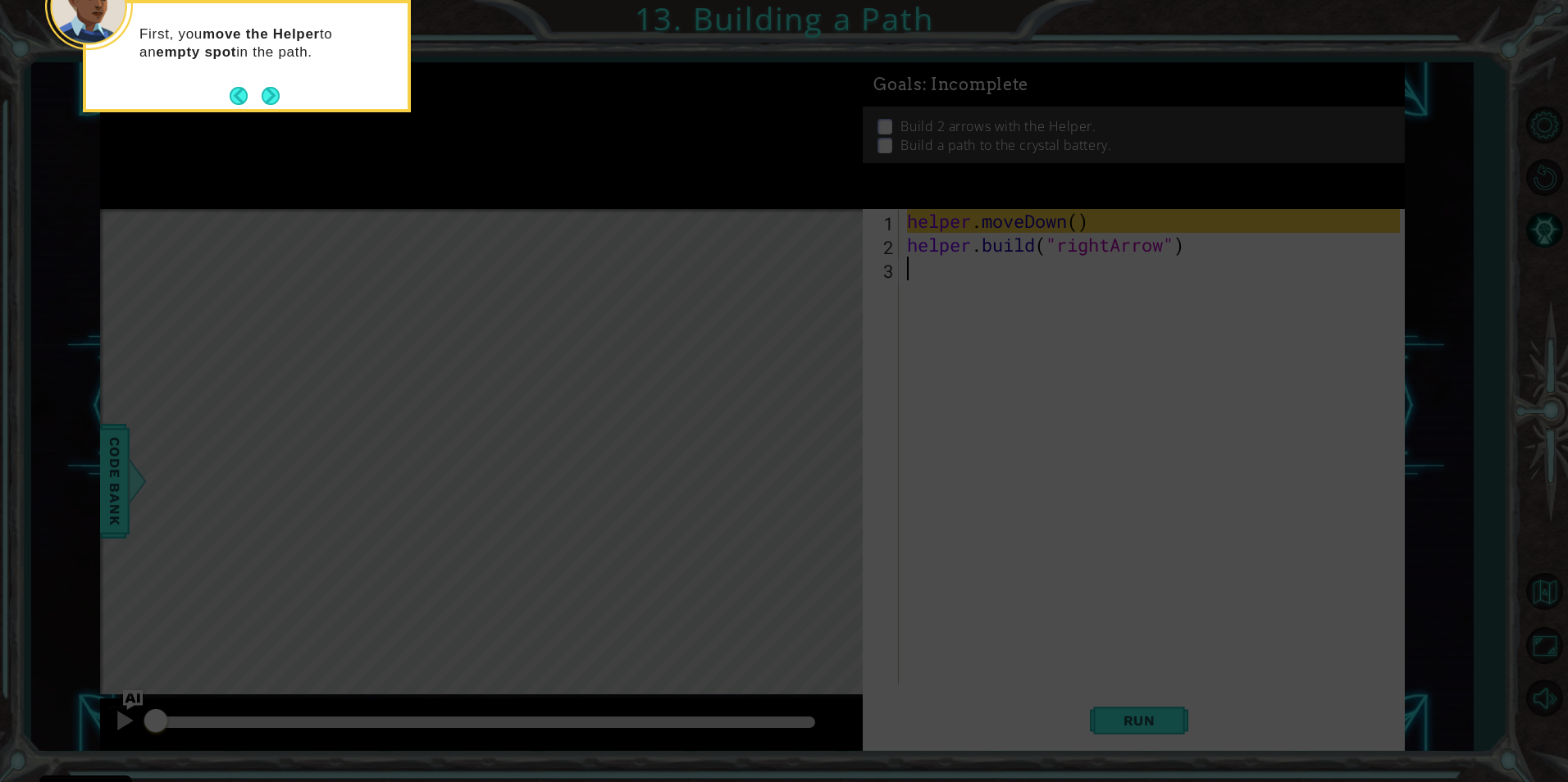
click at [287, 99] on div "First, you move the Helper to an empty spot in the path." at bounding box center [246, 56] width 328 height 113
click at [281, 98] on div "First, you move the Helper to an empty spot in the path." at bounding box center [246, 56] width 328 height 113
click at [276, 98] on button "Next" at bounding box center [270, 96] width 18 height 18
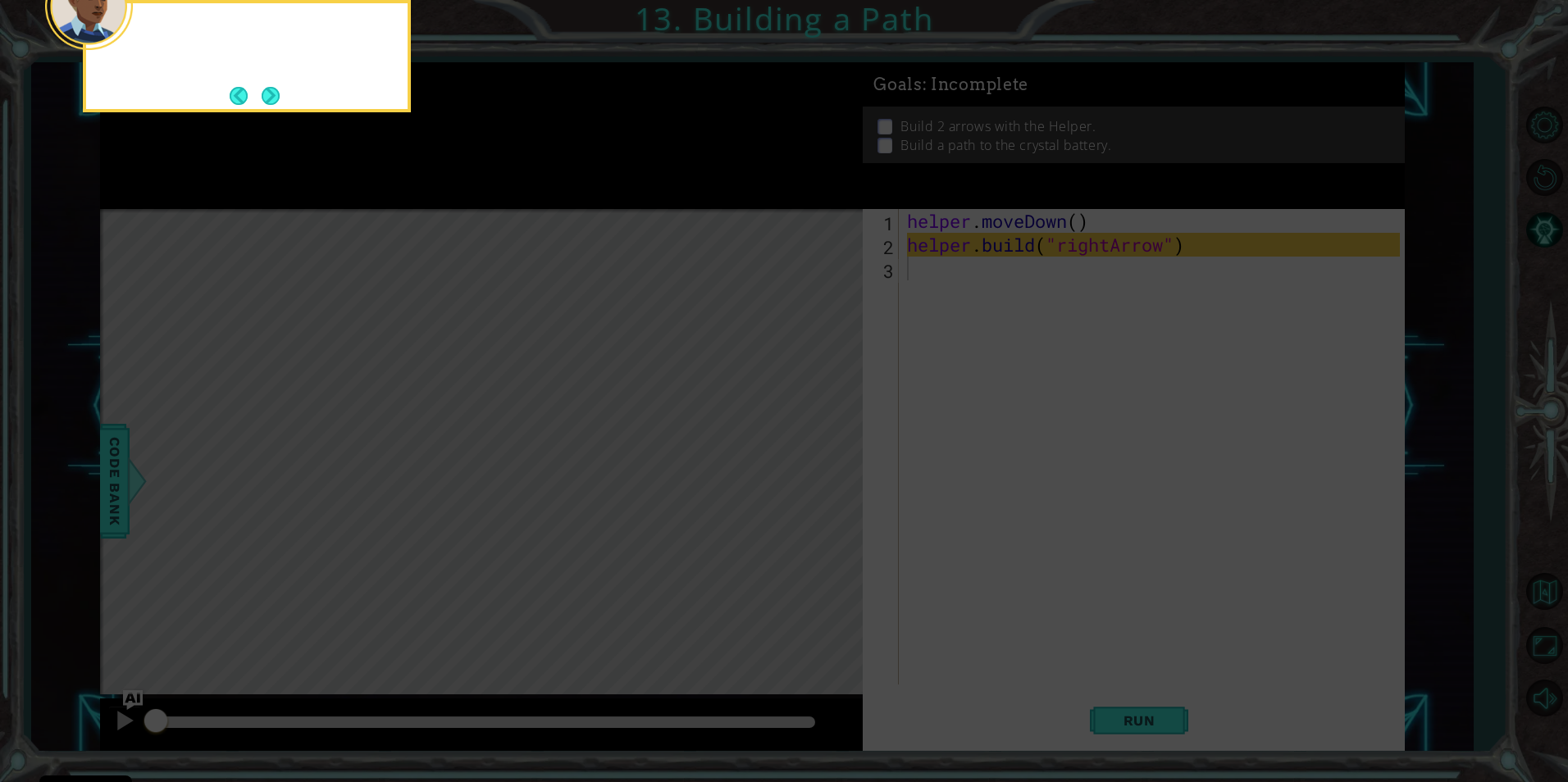
click at [275, 99] on button "Next" at bounding box center [270, 96] width 18 height 18
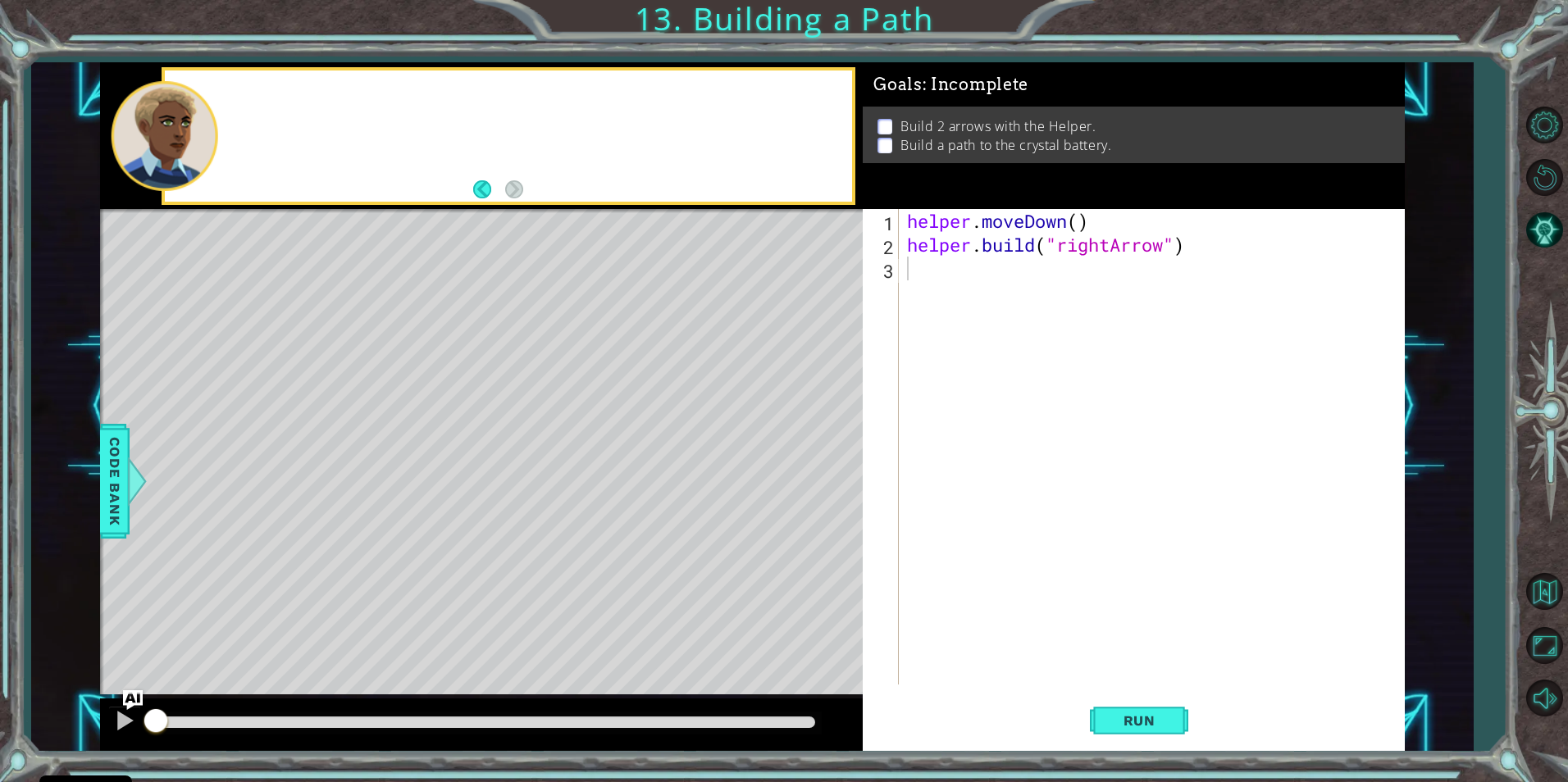
click at [275, 99] on div at bounding box center [508, 137] width 687 height 132
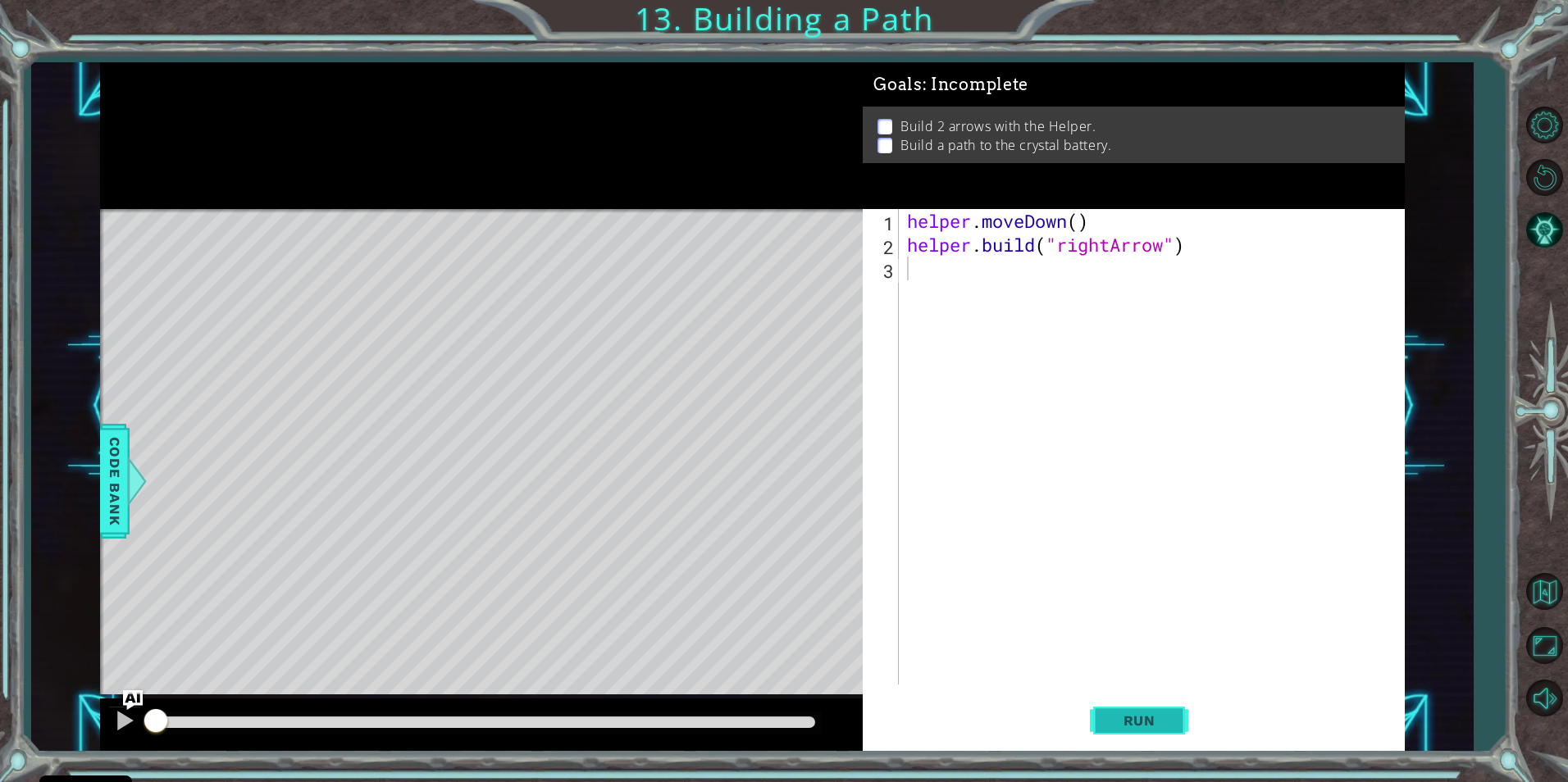
click at [1153, 702] on button "Run" at bounding box center [1138, 720] width 99 height 54
click at [1165, 716] on span "Run" at bounding box center [1139, 720] width 65 height 16
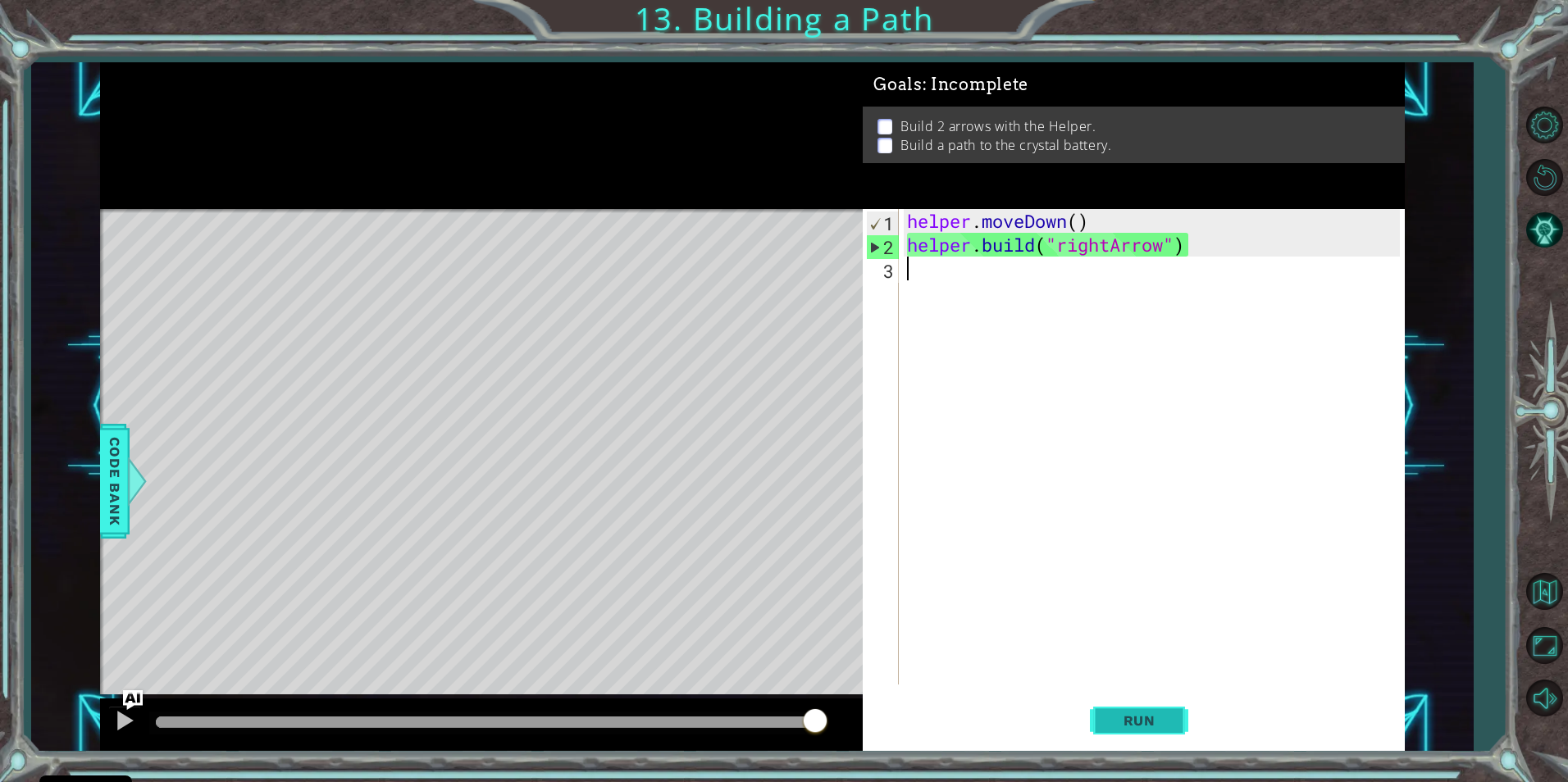
click at [1125, 723] on span "Run" at bounding box center [1139, 720] width 65 height 16
click at [1119, 723] on span "Run" at bounding box center [1139, 720] width 65 height 16
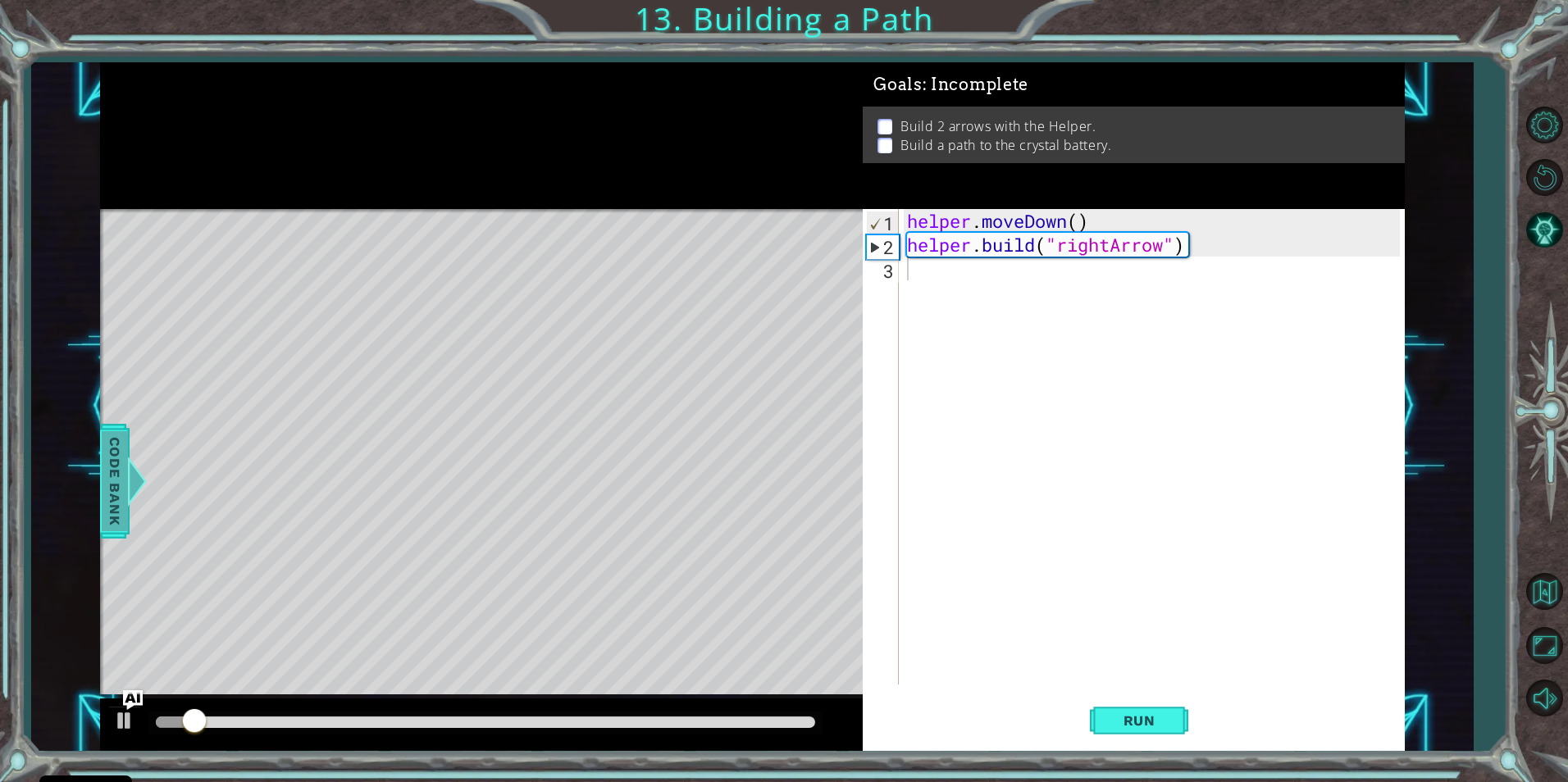
click at [117, 447] on span "Code Bank" at bounding box center [115, 481] width 26 height 100
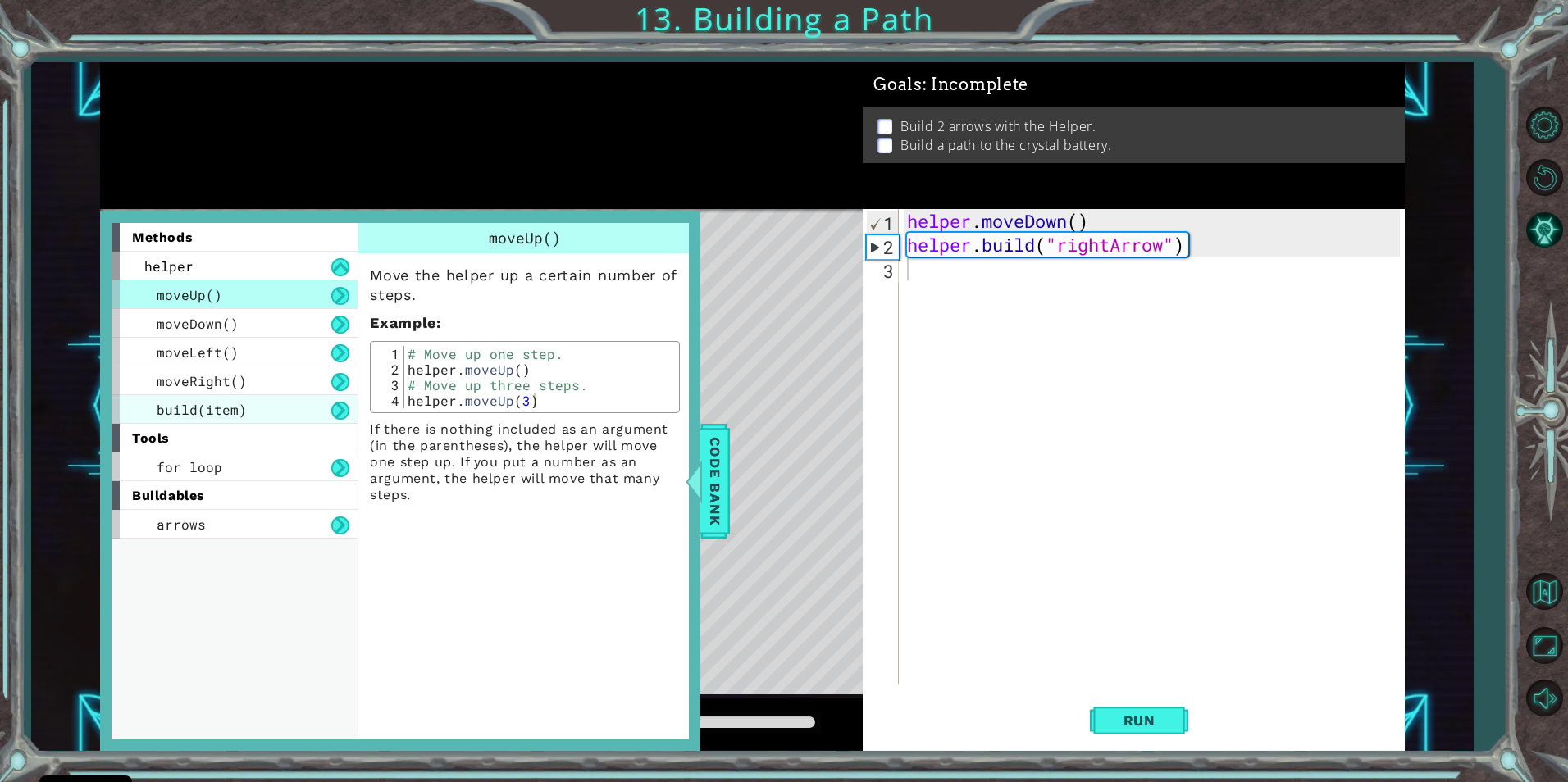
click at [297, 402] on div "build(item)" at bounding box center [234, 409] width 246 height 29
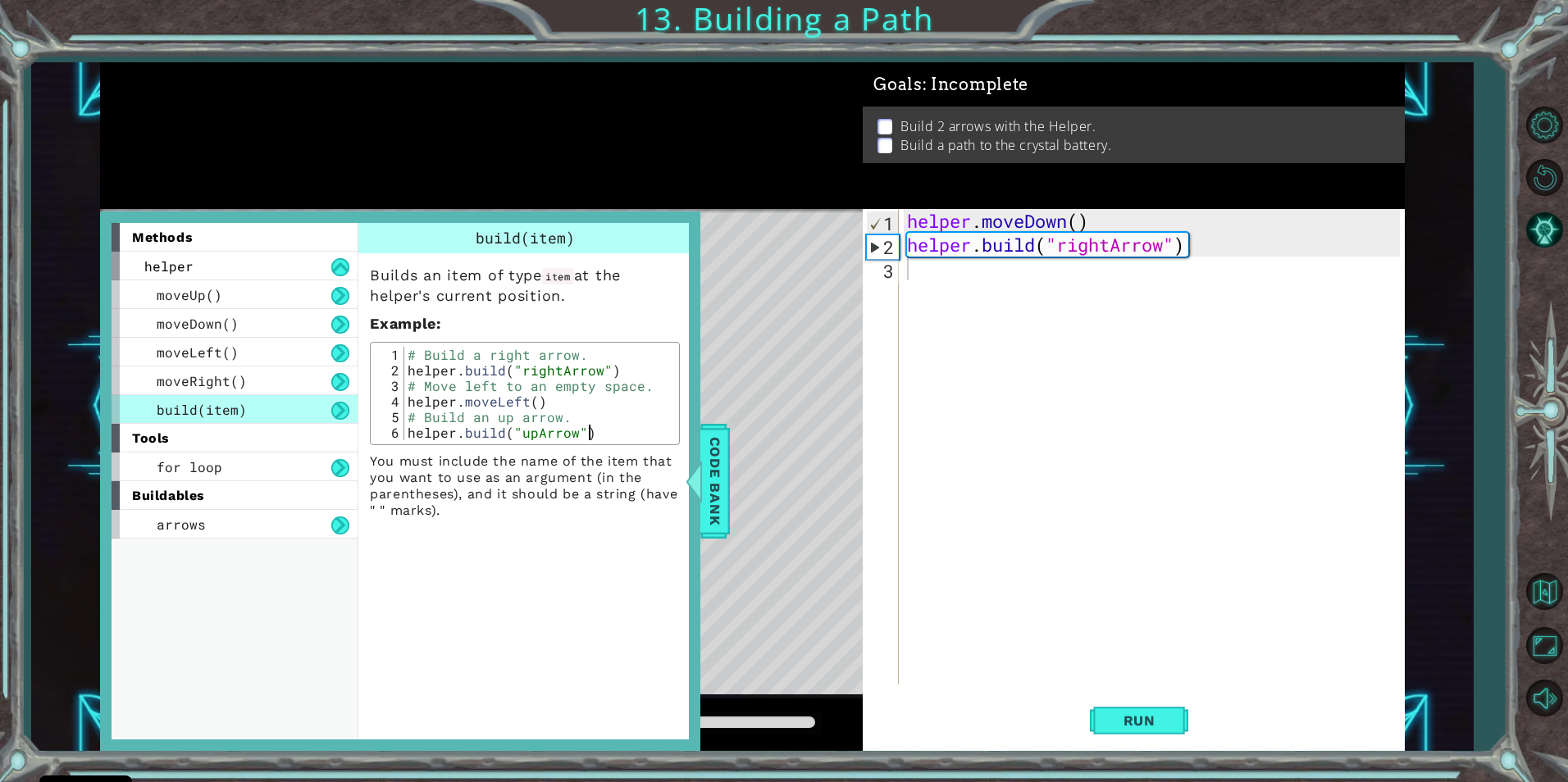
drag, startPoint x: 389, startPoint y: 385, endPoint x: 413, endPoint y: 375, distance: 26.0
click at [394, 381] on div "3" at bounding box center [390, 386] width 30 height 16
drag, startPoint x: 413, startPoint y: 375, endPoint x: 412, endPoint y: 362, distance: 13.0
click at [414, 369] on div "# Build a right arrow. helper . build ( "rightArrow" ) # Move left to an empty …" at bounding box center [539, 409] width 270 height 125
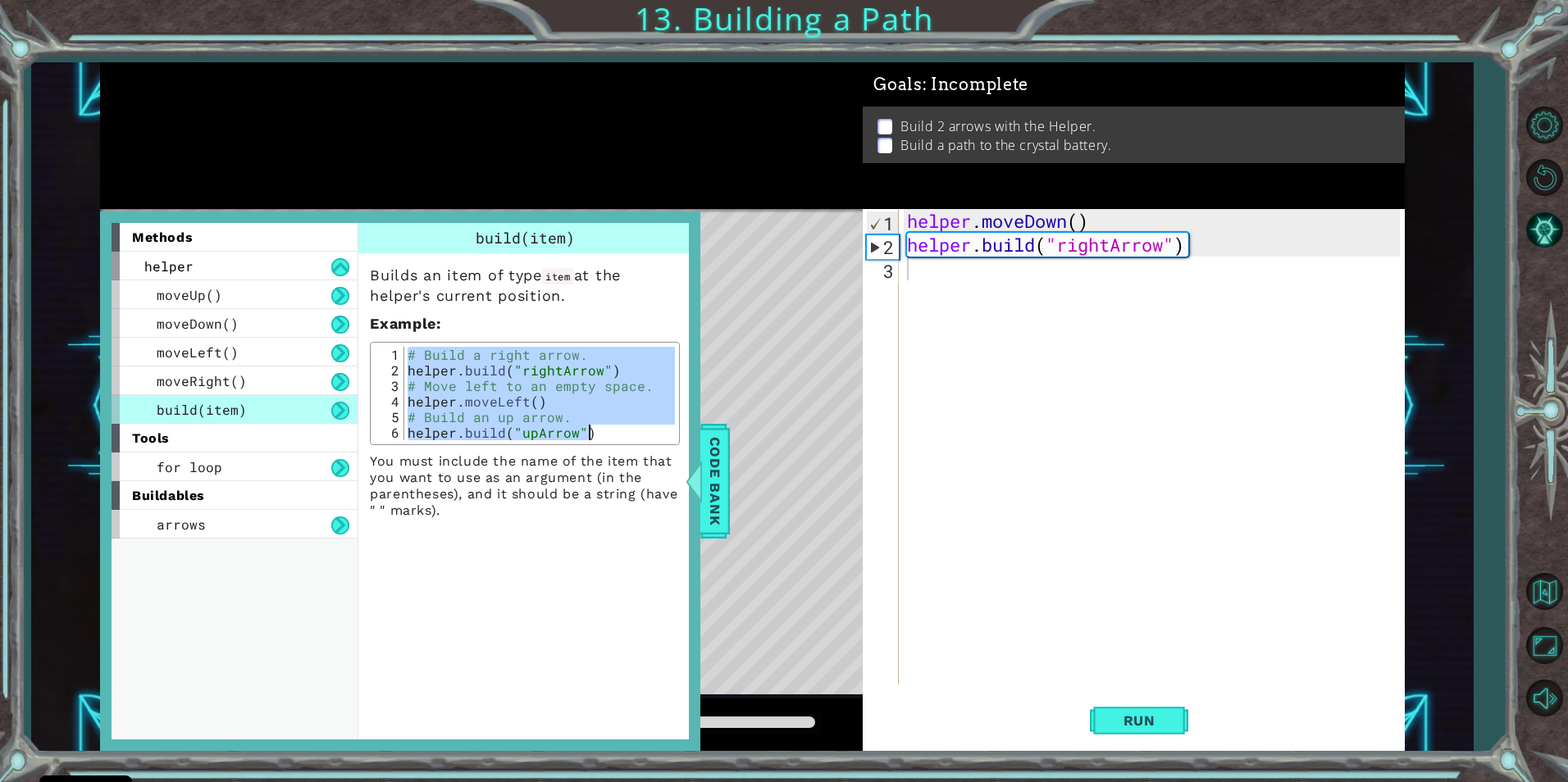
drag, startPoint x: 403, startPoint y: 357, endPoint x: 643, endPoint y: 444, distance: 255.3
click at [643, 444] on div "[DOMAIN_NAME]("rightArrow") 1 2 3 4 5 6 # Build a right arrow. helper . build (…" at bounding box center [525, 394] width 310 height 104
type textarea "# Build an up arrow. [DOMAIN_NAME]("upArrow")"
drag, startPoint x: 643, startPoint y: 444, endPoint x: 588, endPoint y: 415, distance: 62.2
drag, startPoint x: 905, startPoint y: 300, endPoint x: 928, endPoint y: 271, distance: 37.0
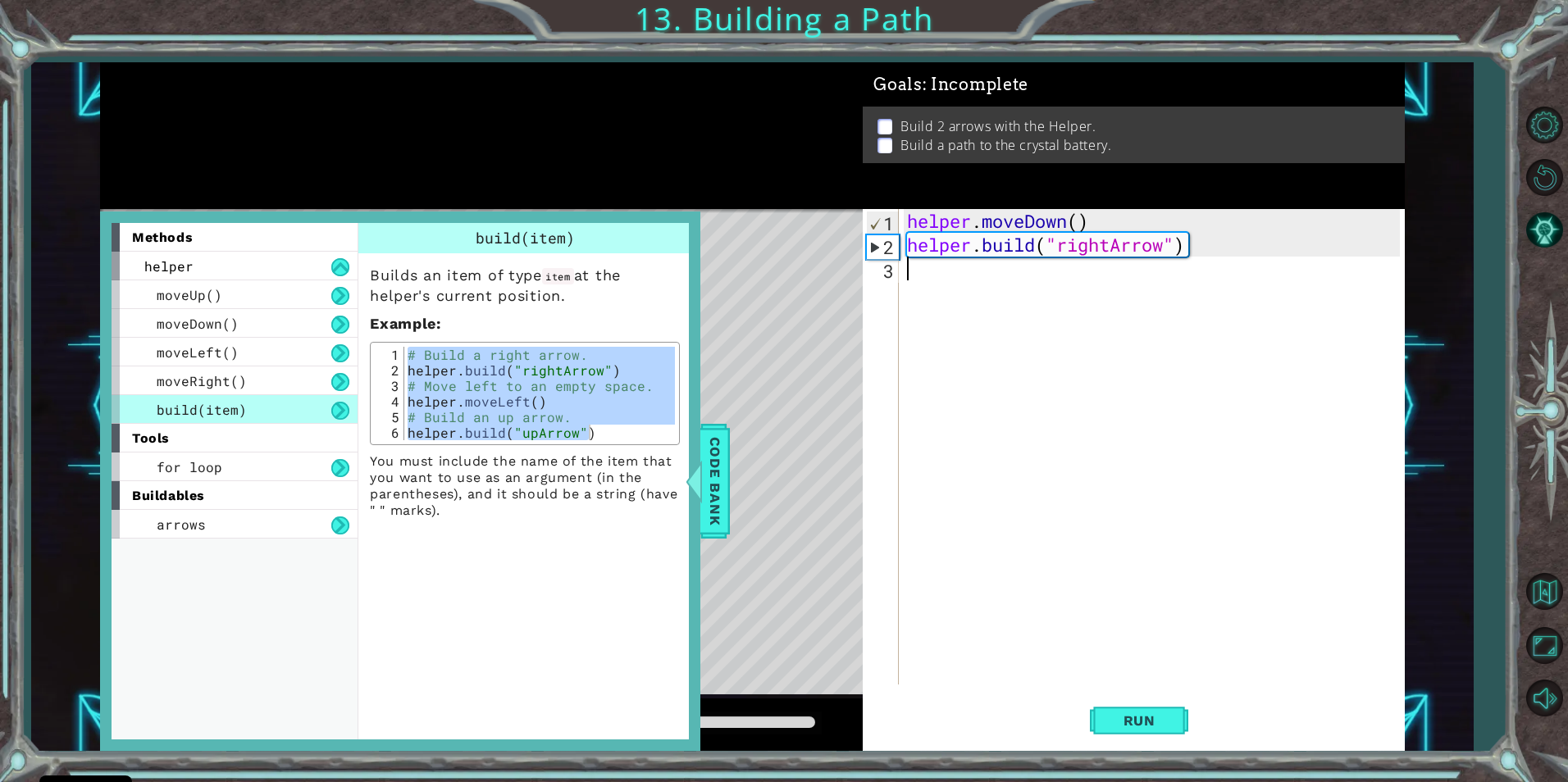
click at [906, 299] on div "helper . moveDown ( ) helper . build ( "rightArrow" )" at bounding box center [1156, 471] width 505 height 523
click at [928, 271] on div "helper . moveDown ( ) helper . build ( "rightArrow" )" at bounding box center [1156, 471] width 505 height 523
paste textarea "[DOMAIN_NAME]("upArrow")"
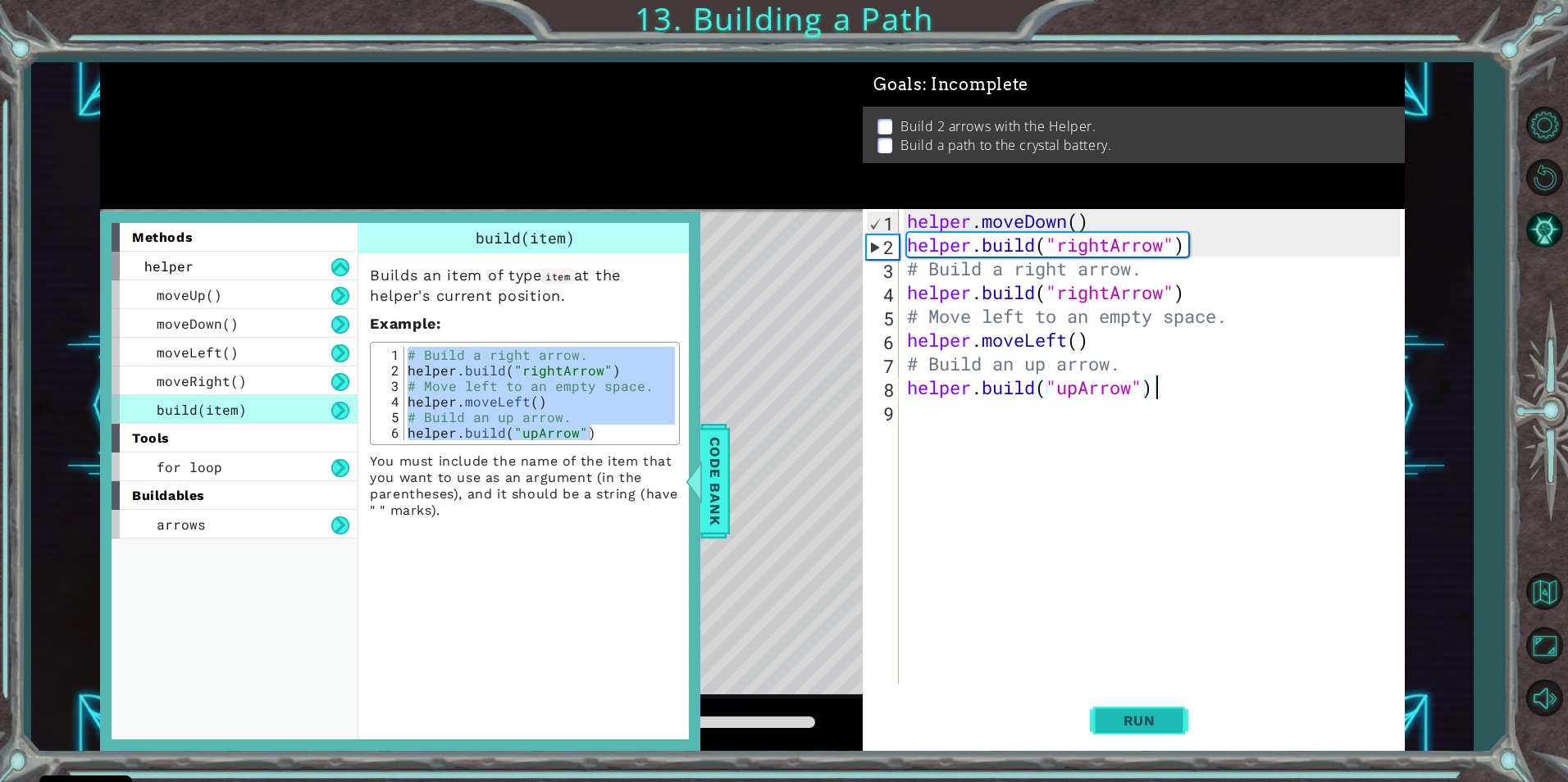
click at [1149, 721] on span "Run" at bounding box center [1139, 720] width 65 height 16
click at [720, 480] on span "Code Bank" at bounding box center [715, 481] width 26 height 100
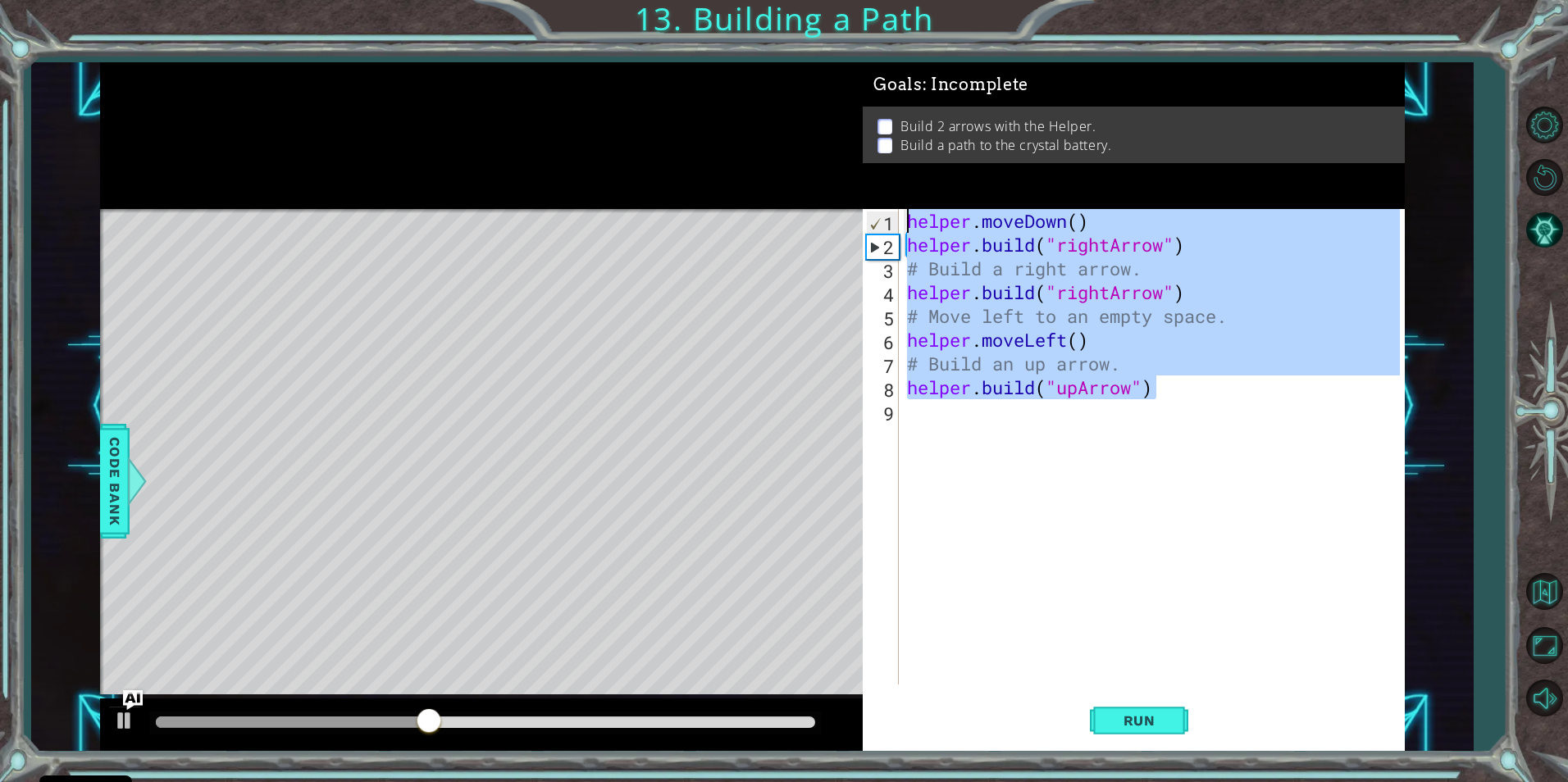
drag, startPoint x: 1043, startPoint y: 365, endPoint x: 829, endPoint y: 167, distance: 291.5
click at [829, 167] on div "1 ההההההההההההההההההההההההההההההההההההההההההההההההההההההההההההההההההההההההההההה…" at bounding box center [752, 406] width 1305 height 688
type textarea "helper.moveDown() [DOMAIN_NAME]("rightArrow")"
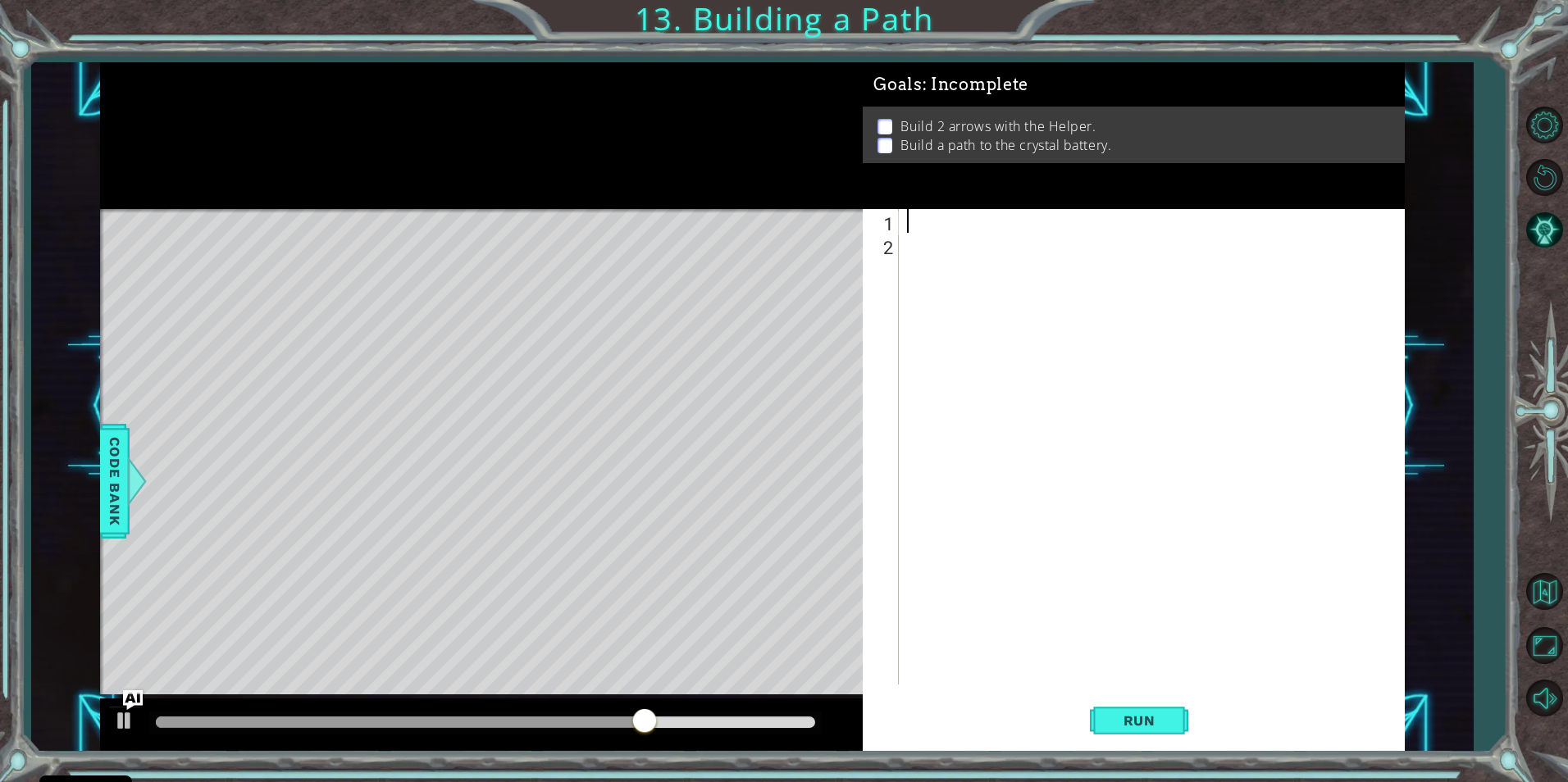
click at [889, 130] on p at bounding box center [885, 127] width 15 height 16
click at [920, 227] on div at bounding box center [1155, 471] width 504 height 523
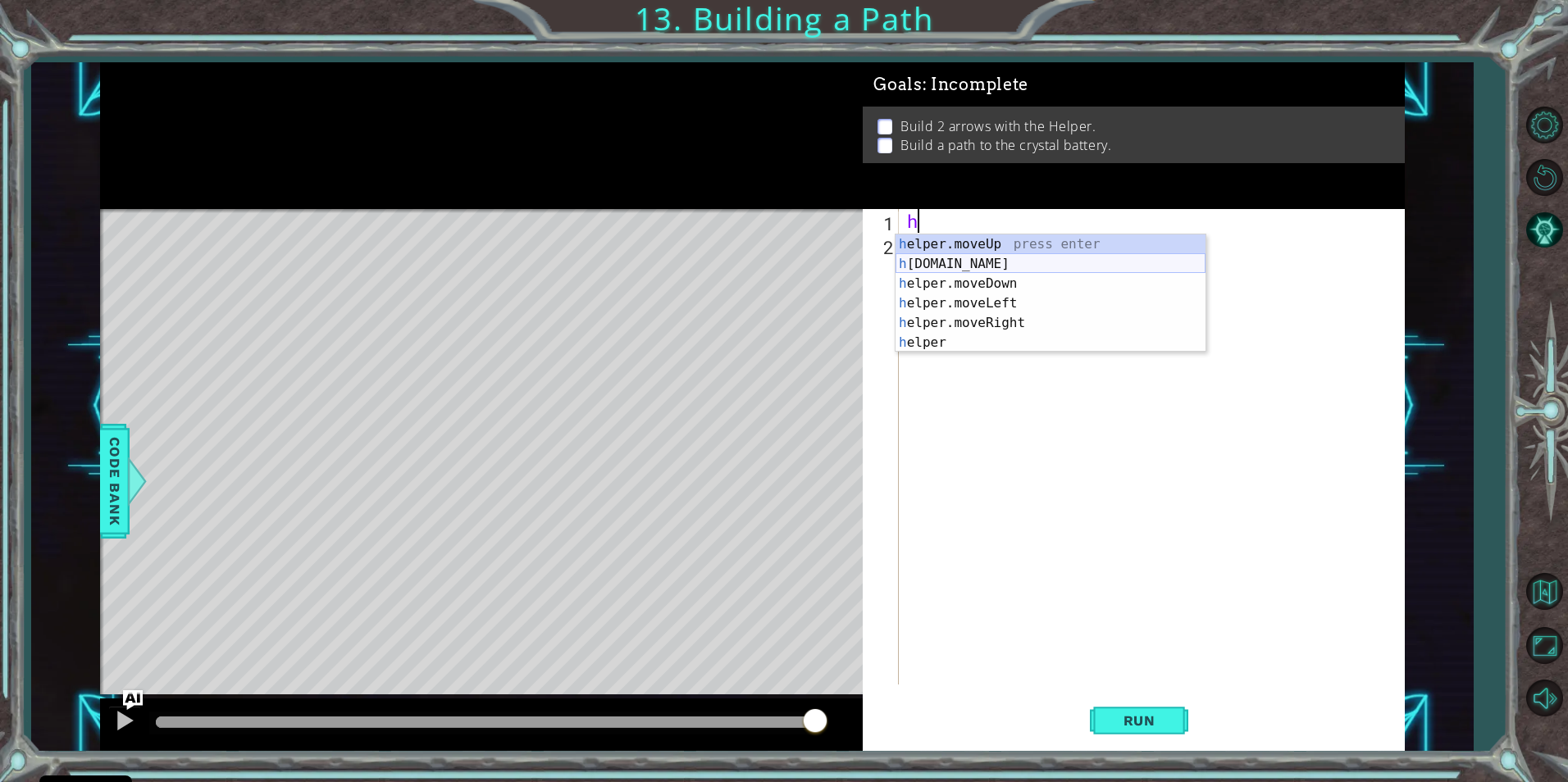
click at [979, 255] on div "h elper.moveUp press enter h [DOMAIN_NAME] press enter h elper.moveDown press e…" at bounding box center [1050, 313] width 310 height 158
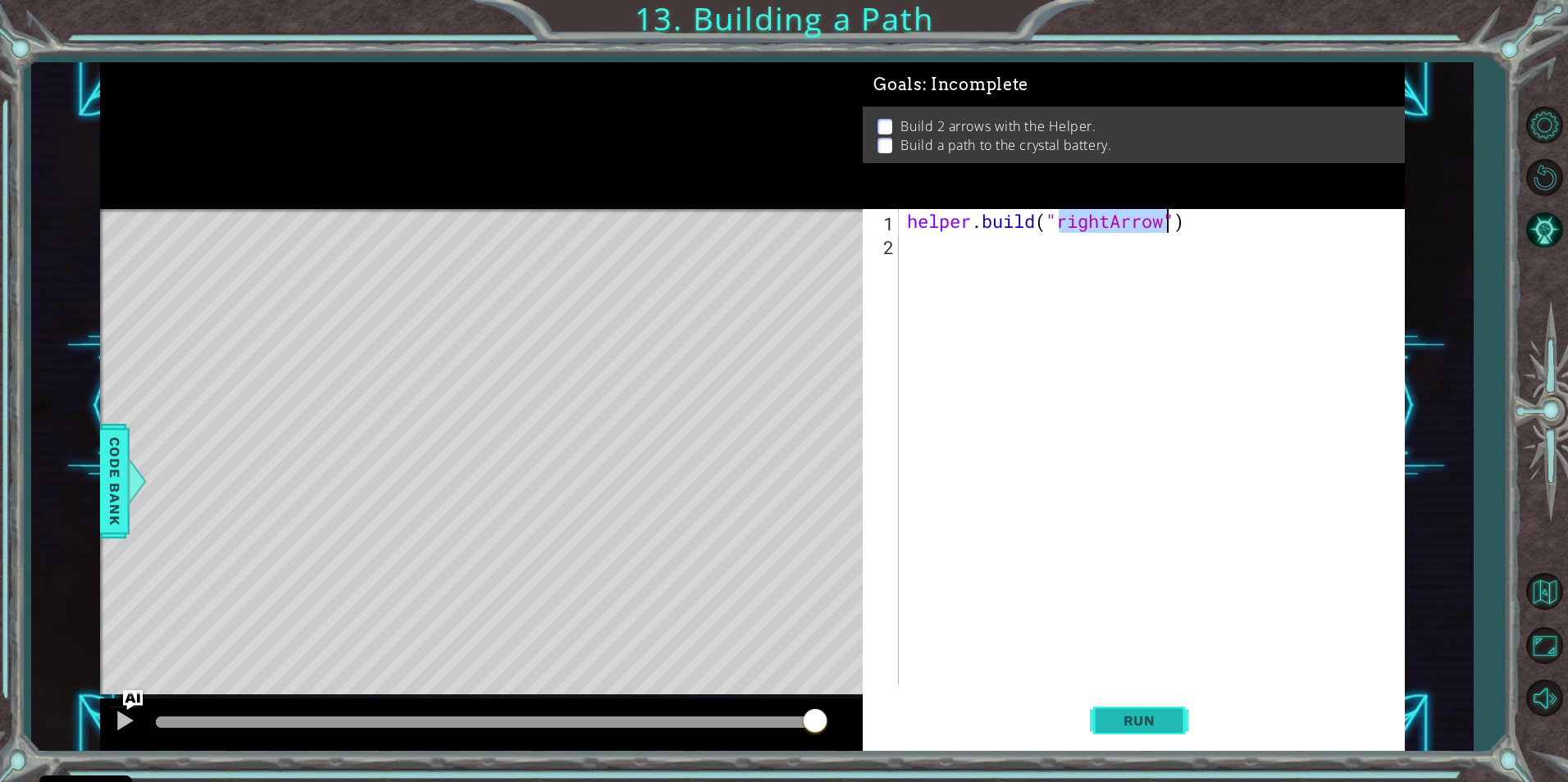
type textarea "[DOMAIN_NAME]("rightArrow")"
click at [1154, 729] on button "Run" at bounding box center [1138, 720] width 99 height 54
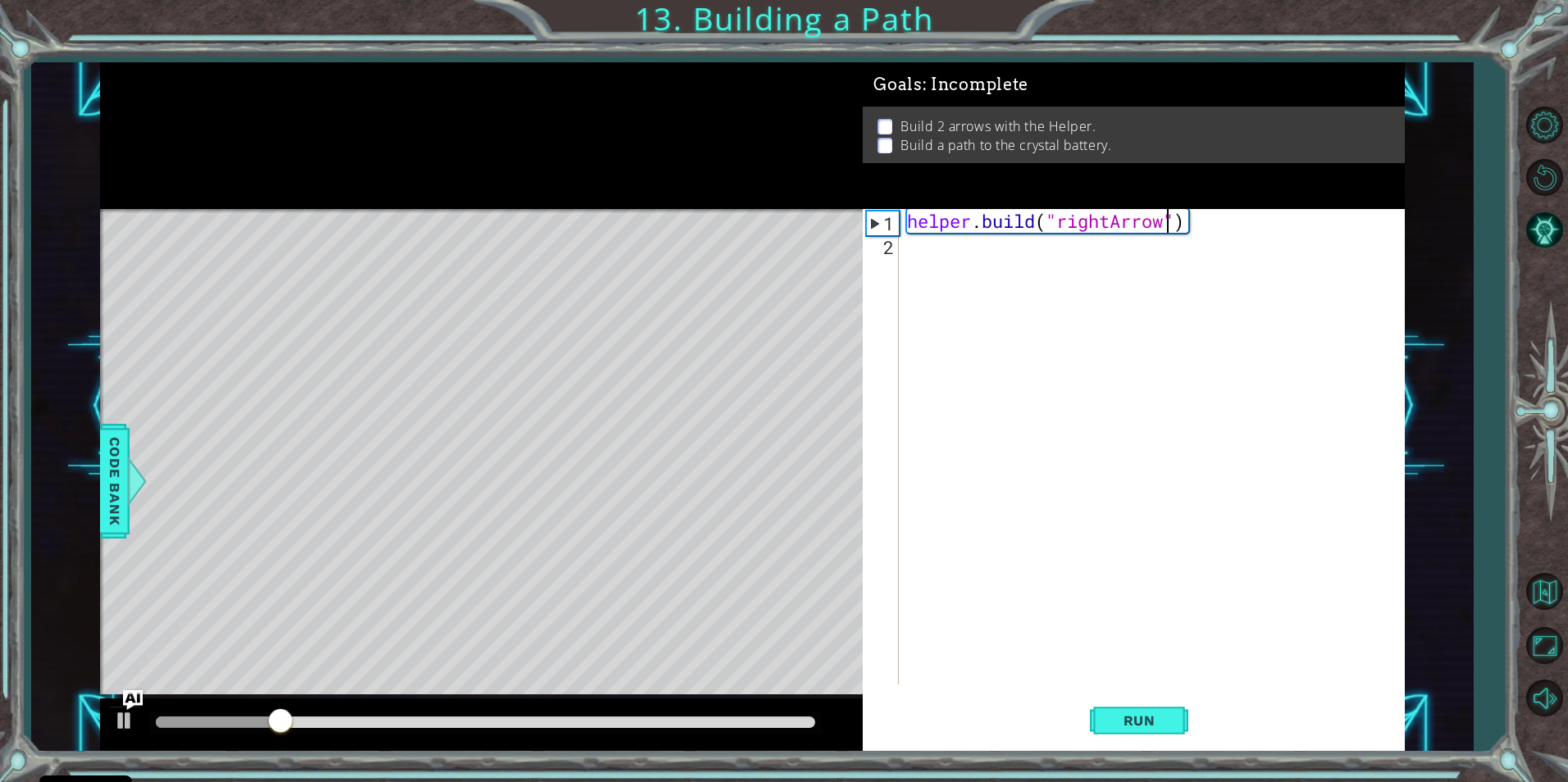
click at [921, 259] on div "helper . build ( "rightArrow" )" at bounding box center [1155, 471] width 504 height 523
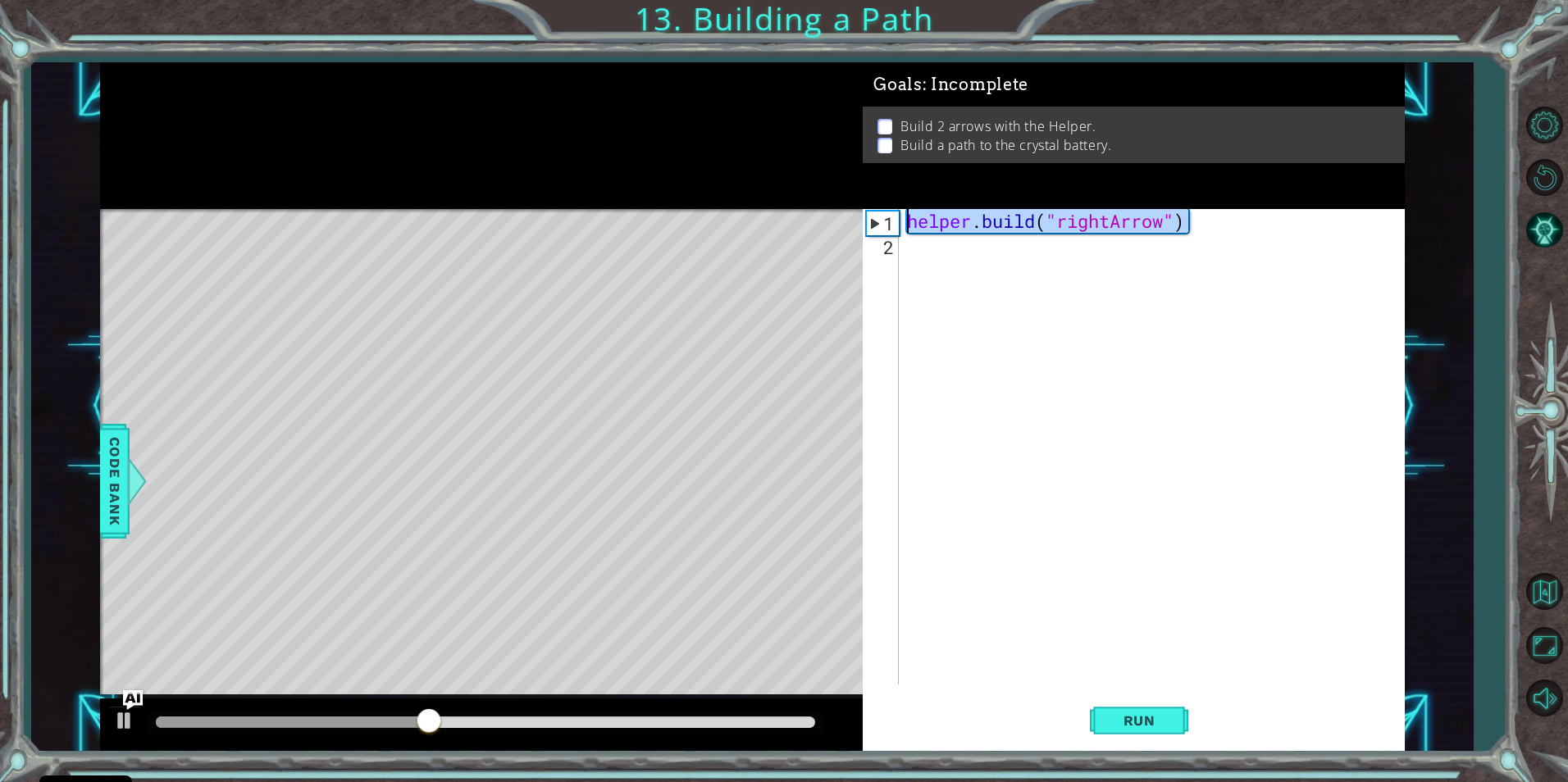
click at [750, 227] on div "1 ההההההההההההההההההההההההההההההההההההההההההההההההההההההההההההההההההההההההההההה…" at bounding box center [752, 406] width 1305 height 688
type textarea "[DOMAIN_NAME]("rightArrow")"
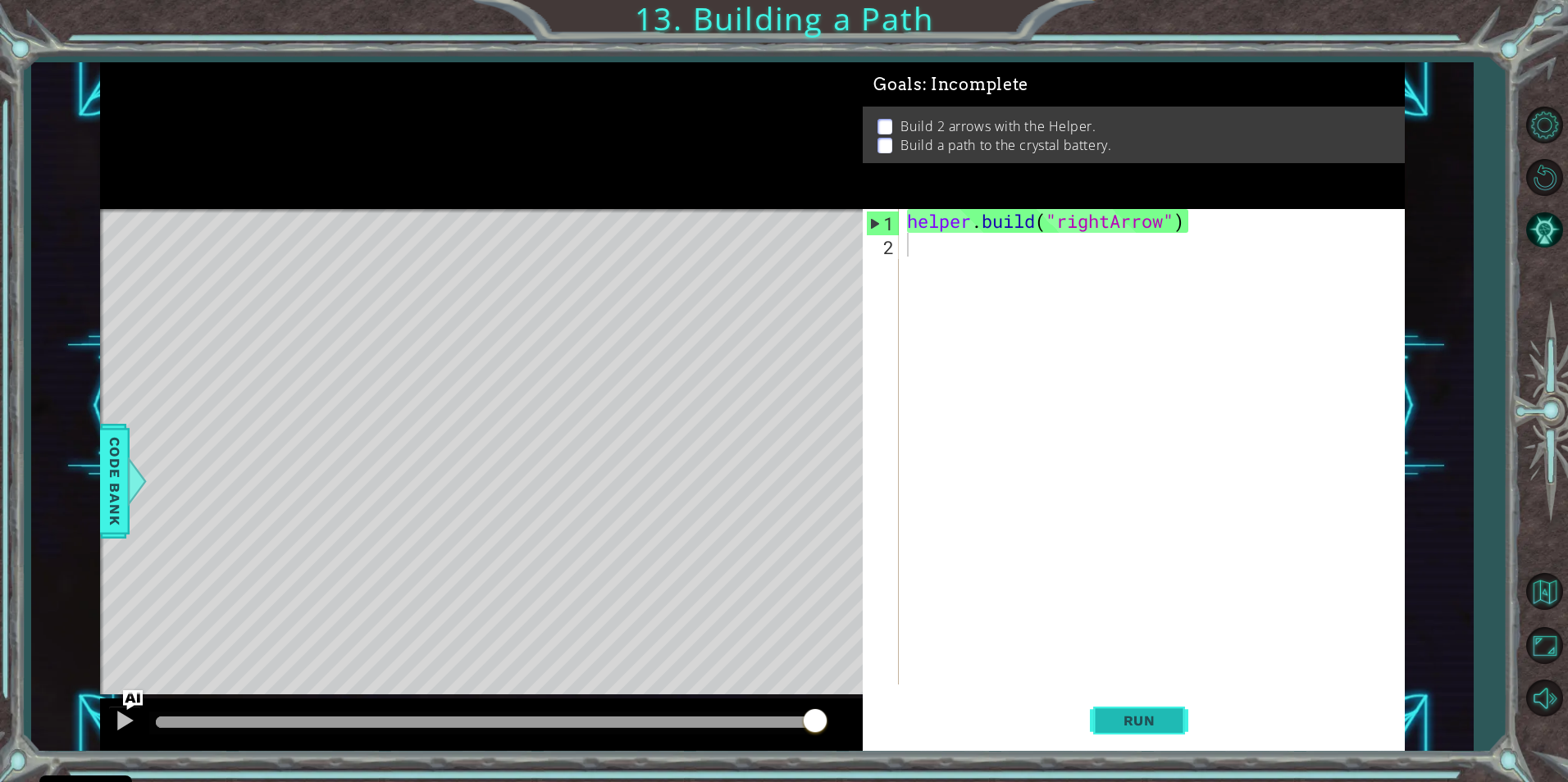
click at [1113, 730] on button "Run" at bounding box center [1138, 720] width 99 height 54
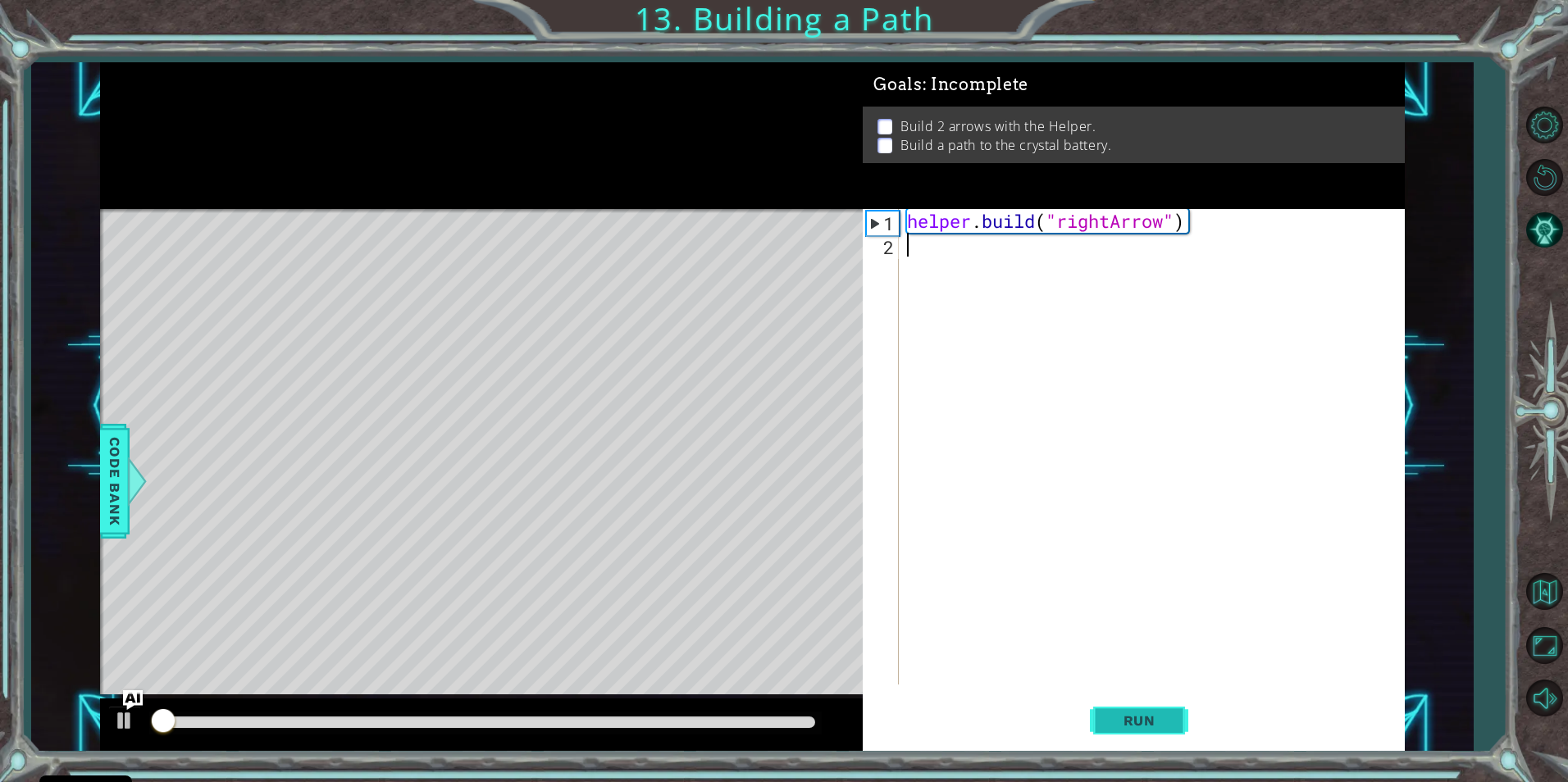
click at [1112, 723] on span "Run" at bounding box center [1139, 720] width 65 height 16
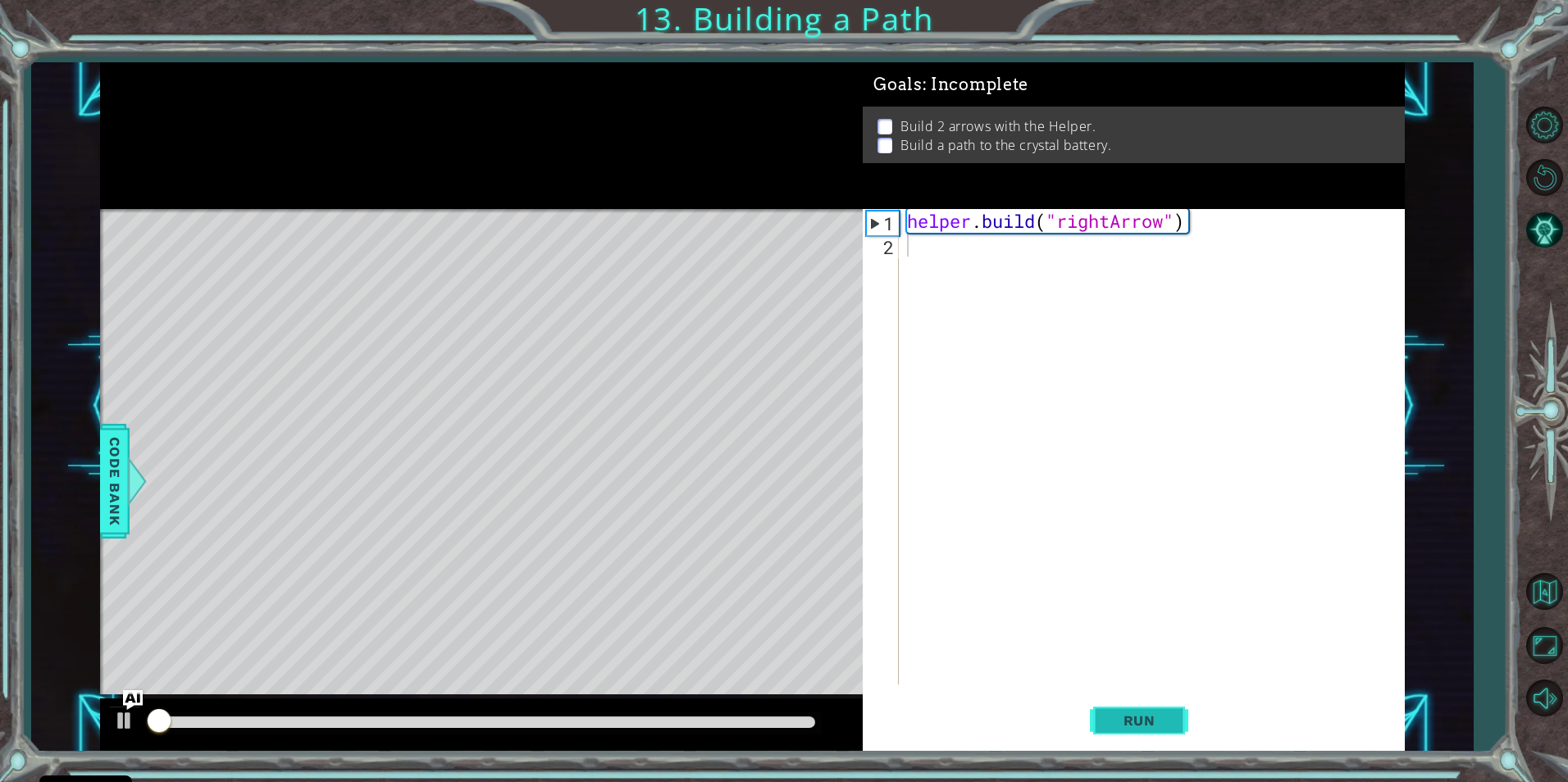
click at [1112, 723] on span "Run" at bounding box center [1139, 720] width 65 height 16
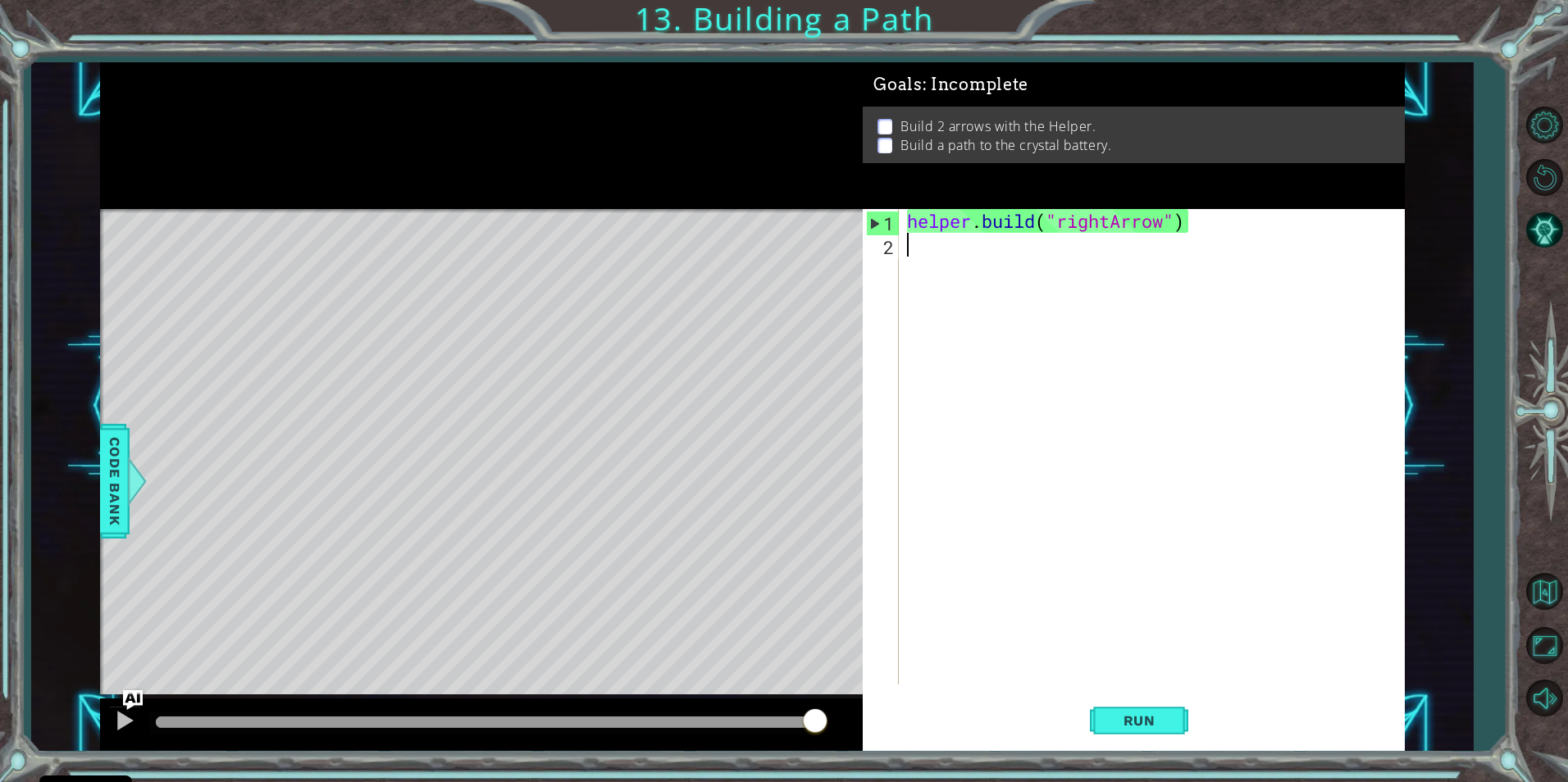
click at [225, 781] on html "Cookie Policy CodeCombat uses a few essential and non-essential cookies. Privac…" at bounding box center [784, 391] width 1568 height 782
